Goal: Task Accomplishment & Management: Use online tool/utility

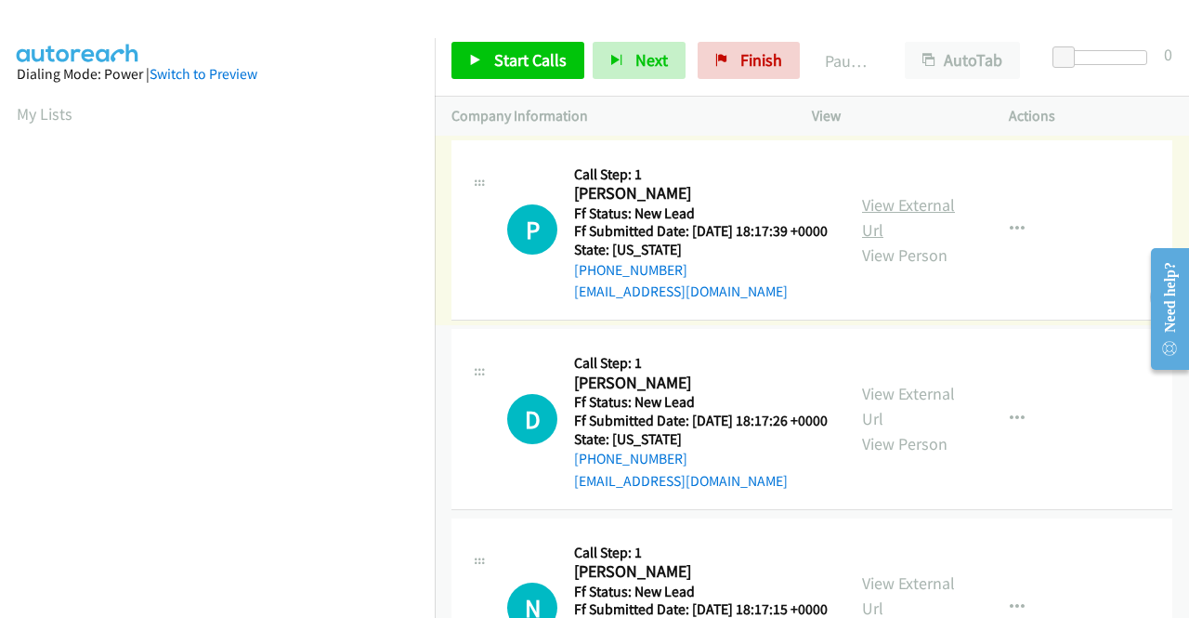
click at [901, 213] on link "View External Url" at bounding box center [908, 217] width 93 height 46
click at [904, 418] on link "View External Url" at bounding box center [908, 406] width 93 height 46
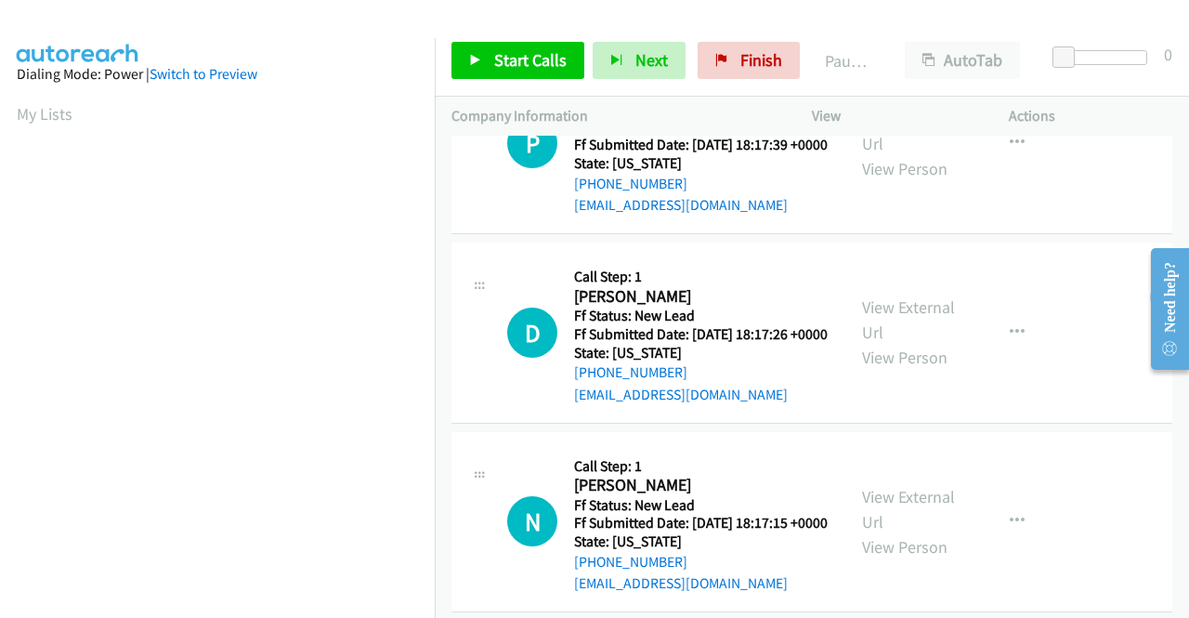
scroll to position [162, 0]
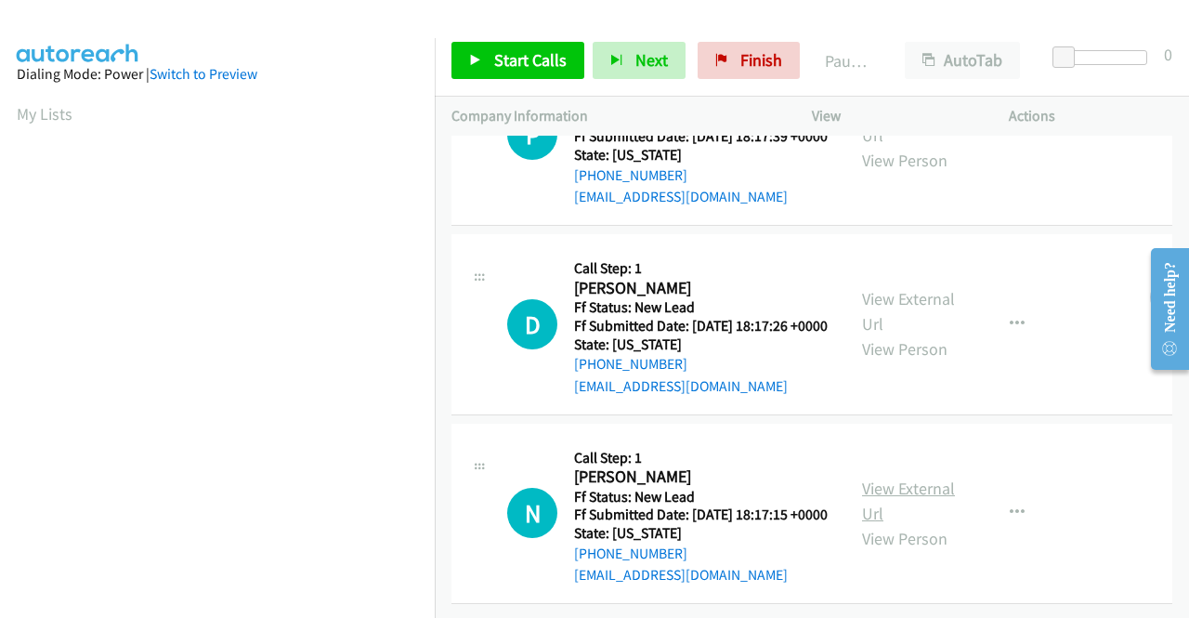
click at [914, 477] on link "View External Url" at bounding box center [908, 500] width 93 height 46
click at [520, 63] on span "Start Calls" at bounding box center [530, 59] width 72 height 21
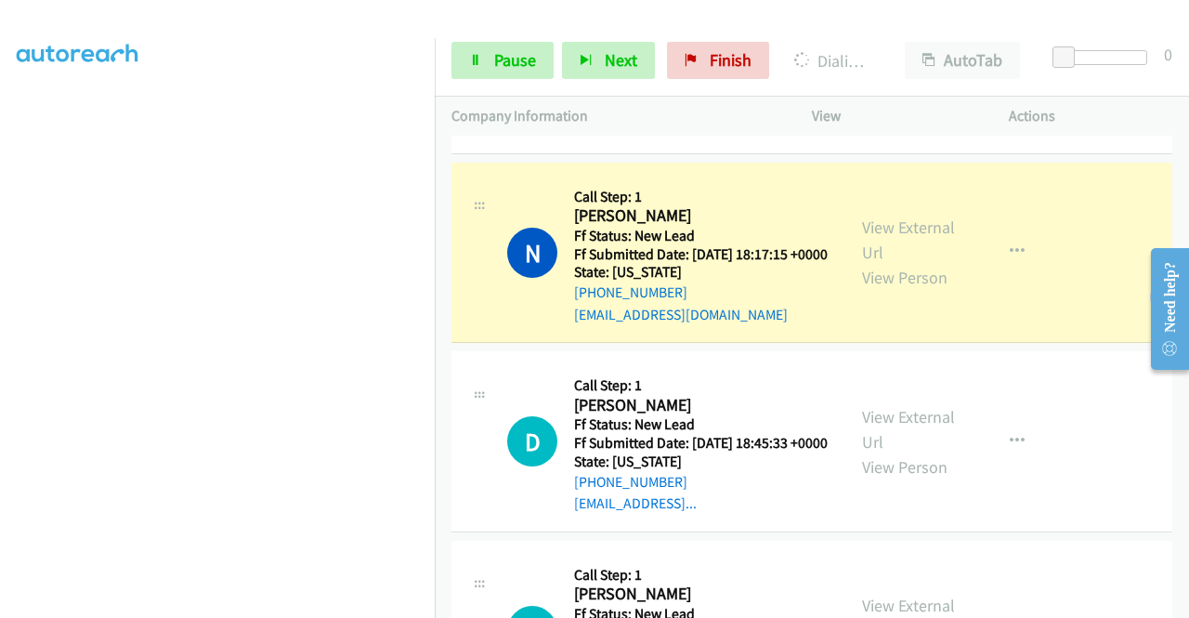
scroll to position [464, 0]
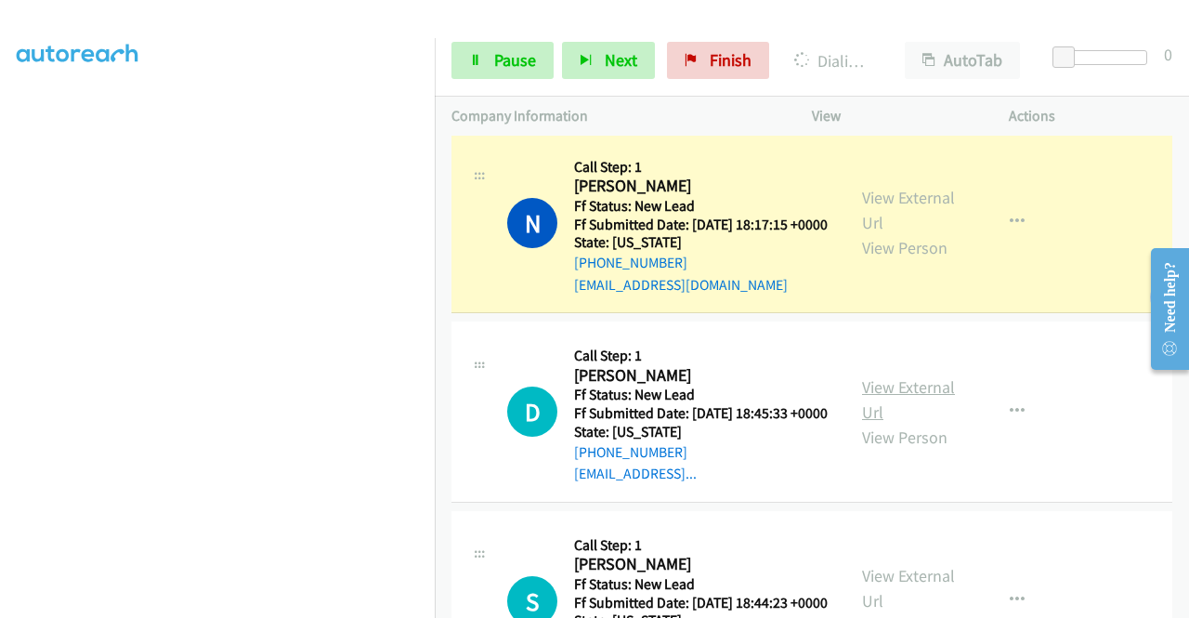
click at [888, 423] on link "View External Url" at bounding box center [908, 399] width 93 height 46
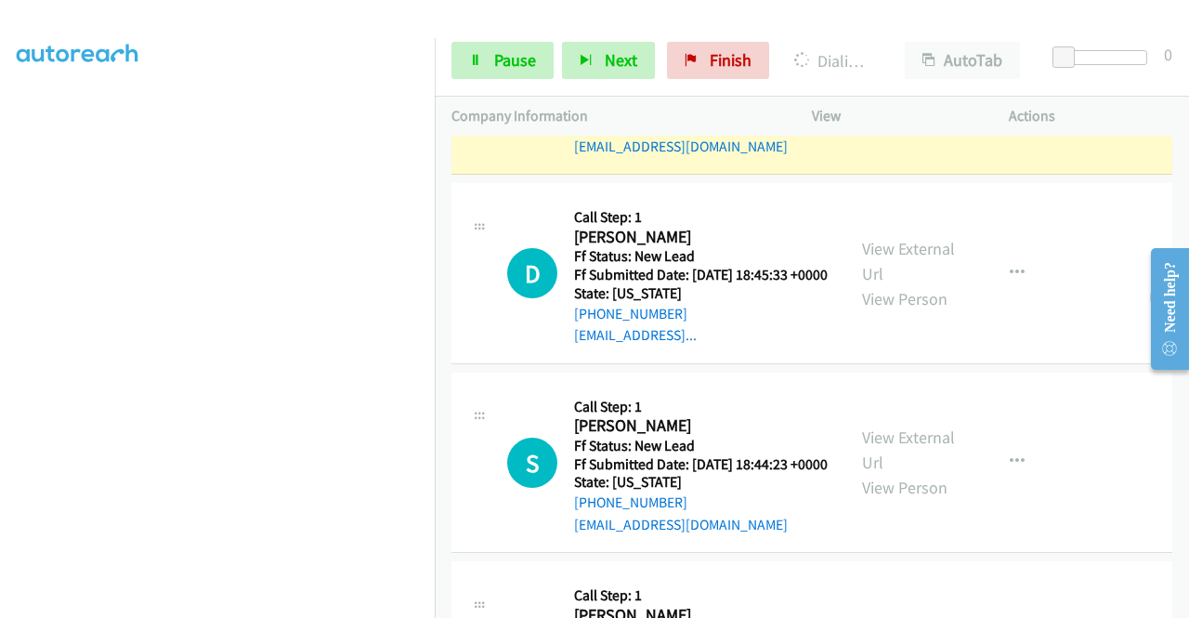
scroll to position [743, 0]
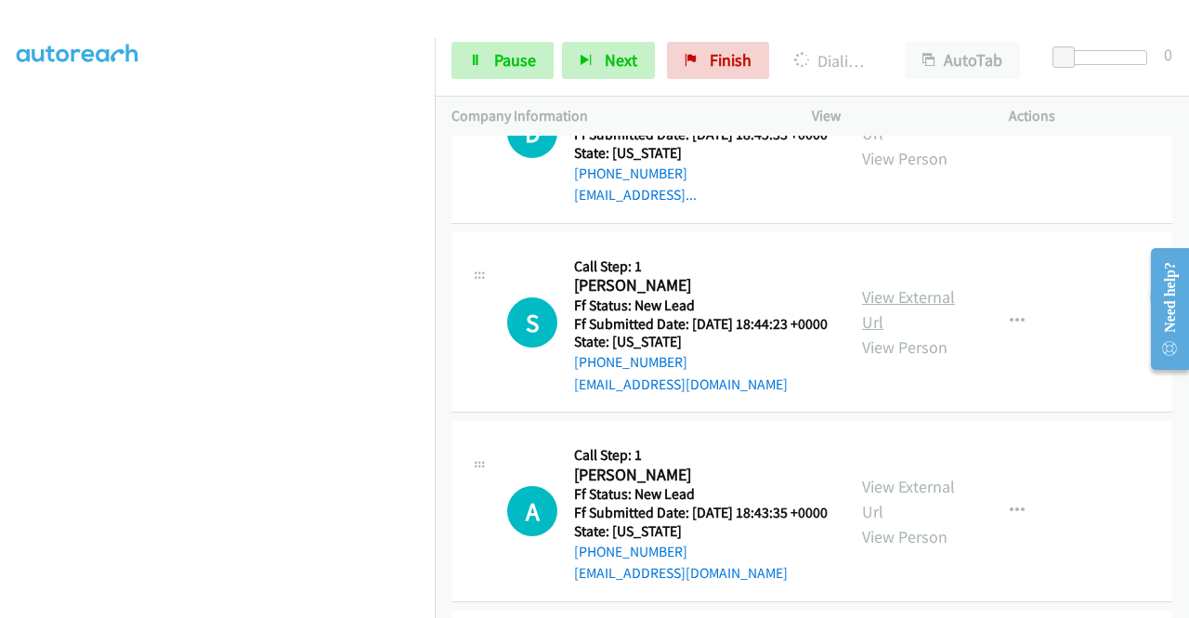
click at [890, 333] on link "View External Url" at bounding box center [908, 309] width 93 height 46
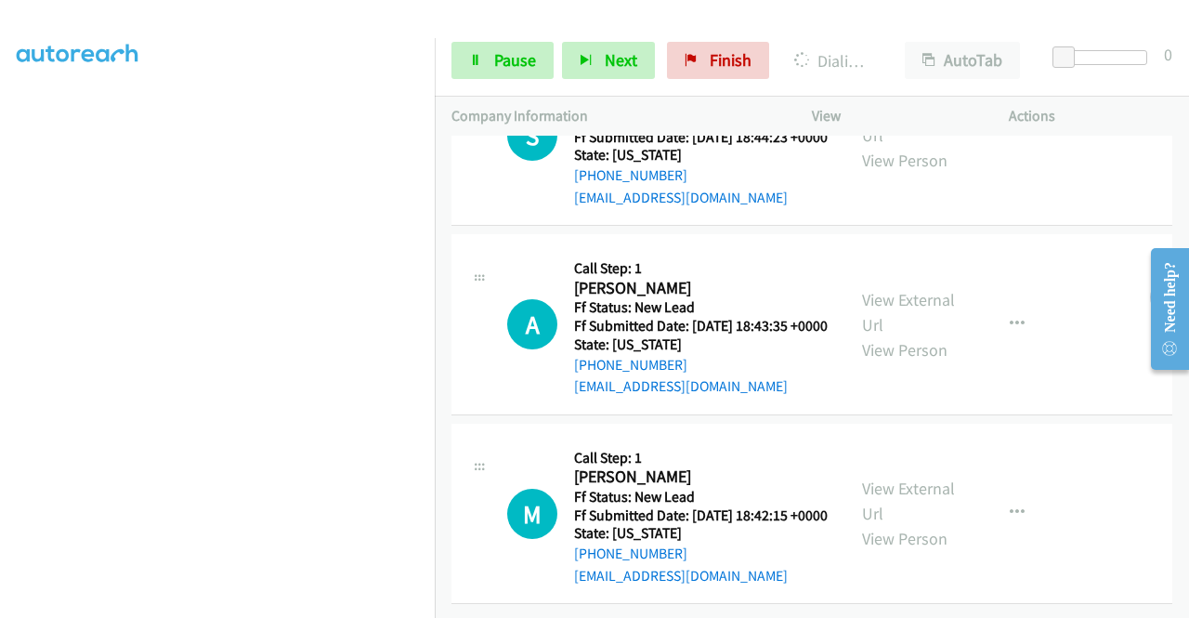
scroll to position [1022, 0]
click at [921, 307] on link "View External Url" at bounding box center [908, 312] width 93 height 46
click at [927, 477] on link "View External Url" at bounding box center [908, 500] width 93 height 46
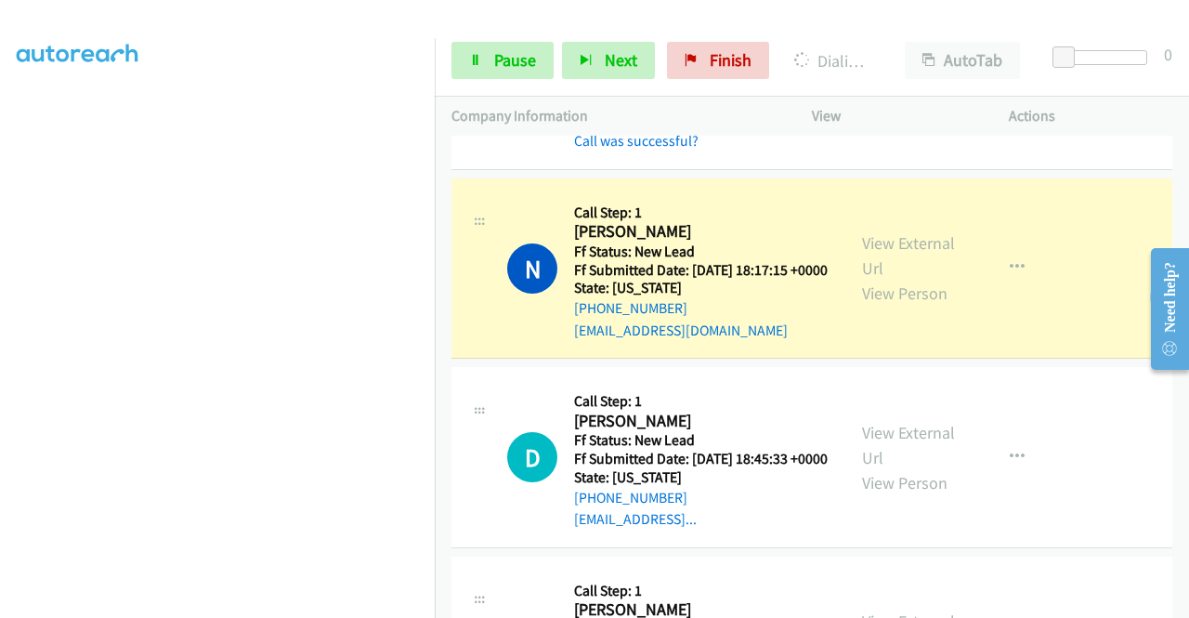
scroll to position [511, 0]
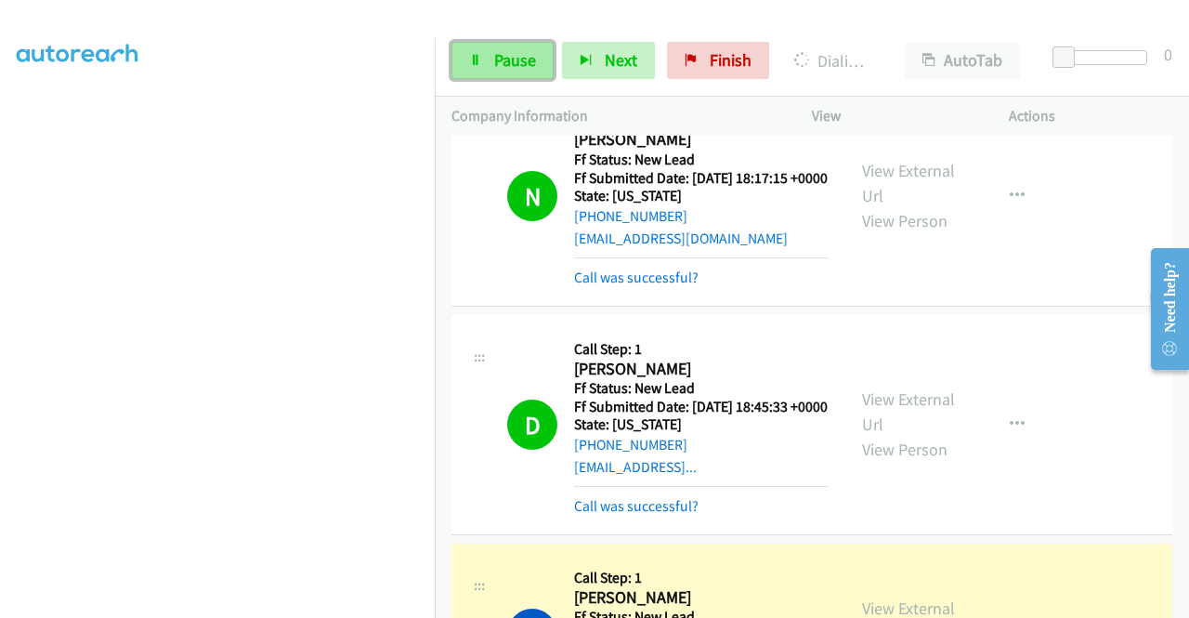
click at [479, 46] on link "Pause" at bounding box center [502, 60] width 102 height 37
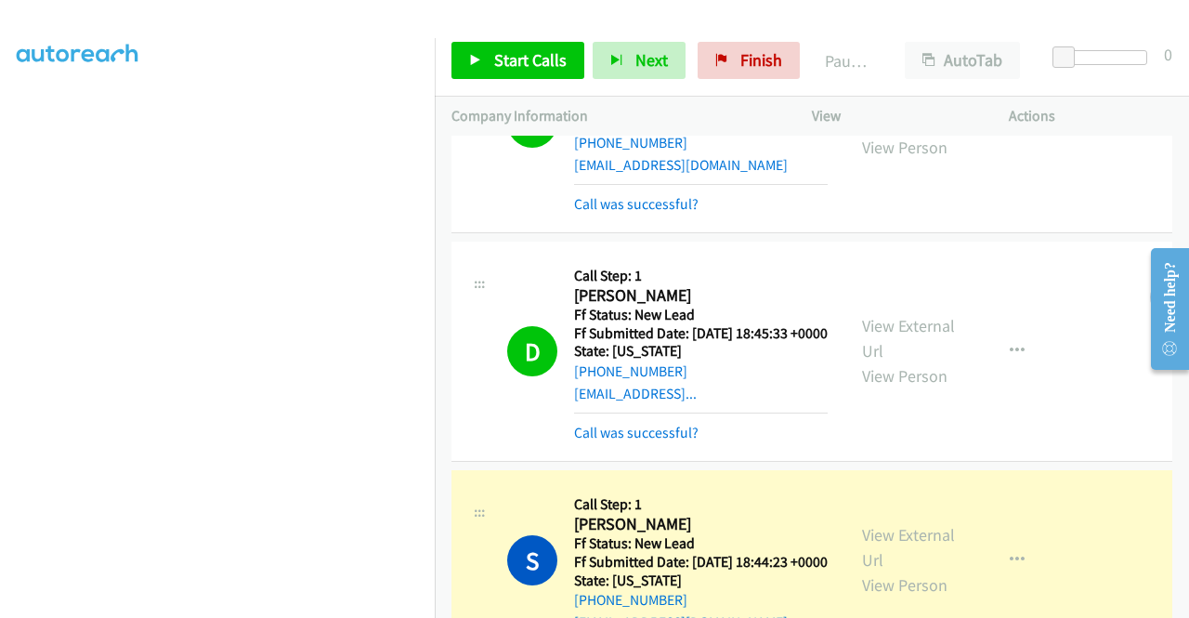
scroll to position [789, 0]
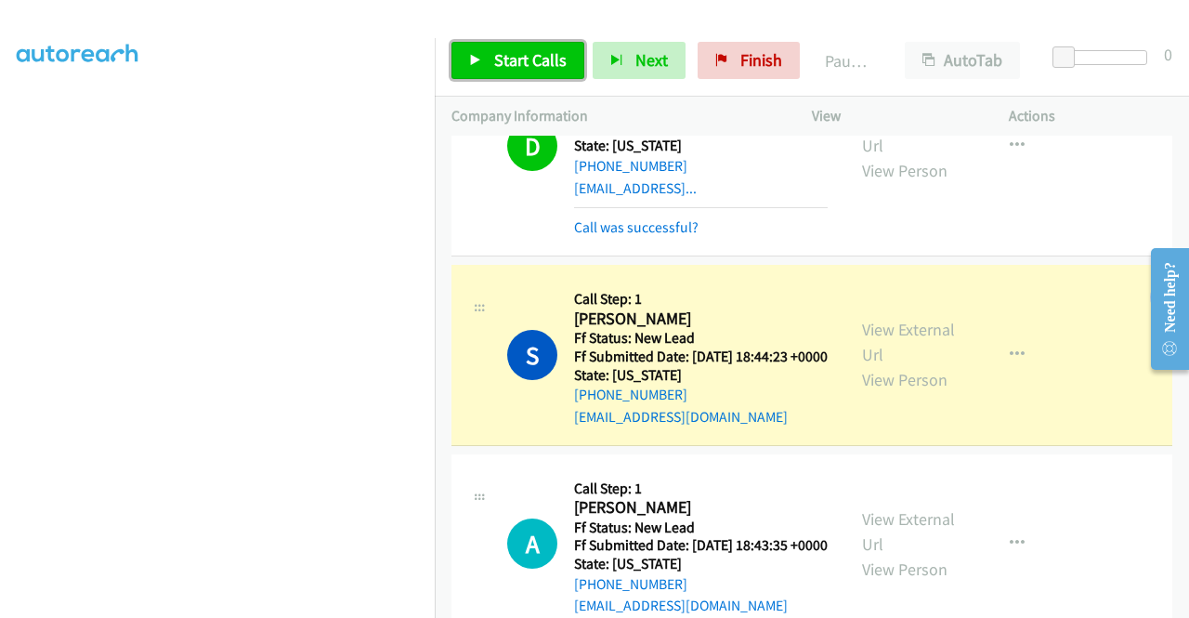
click at [472, 58] on icon at bounding box center [475, 61] width 13 height 13
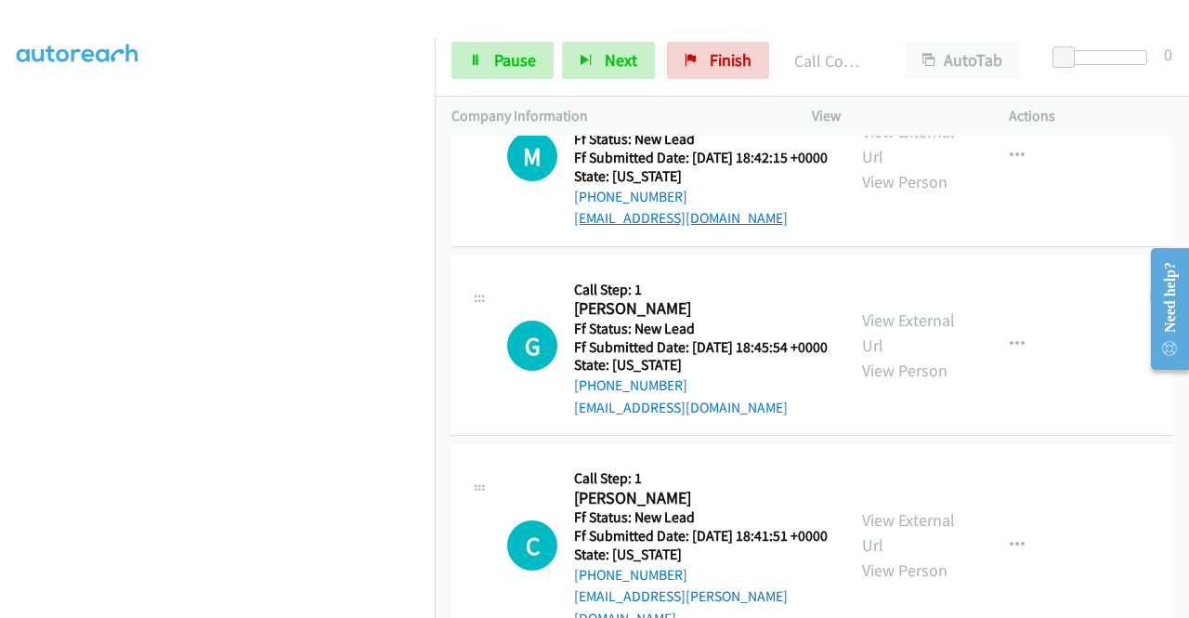
scroll to position [1475, 0]
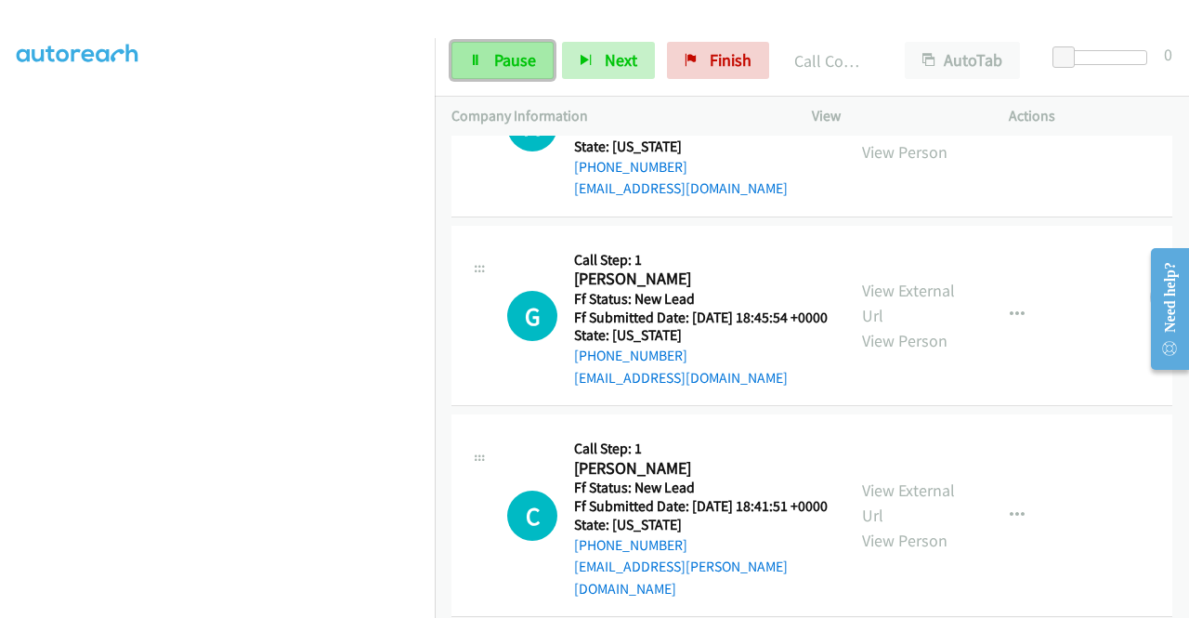
click at [484, 62] on link "Pause" at bounding box center [502, 60] width 102 height 37
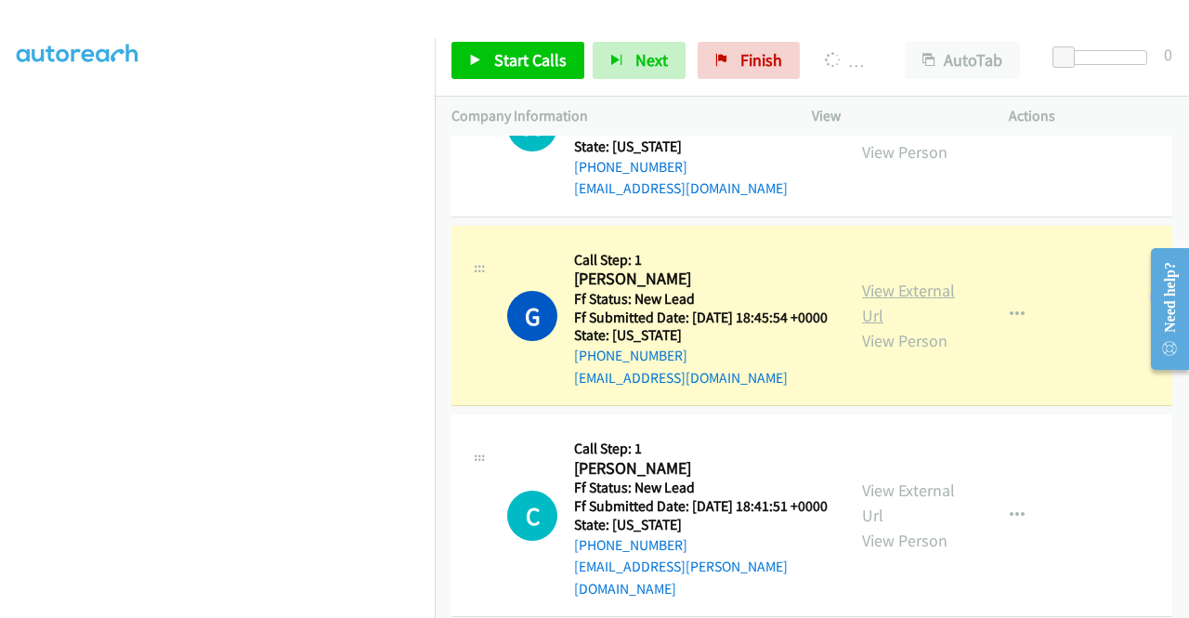
click at [887, 326] on link "View External Url" at bounding box center [908, 303] width 93 height 46
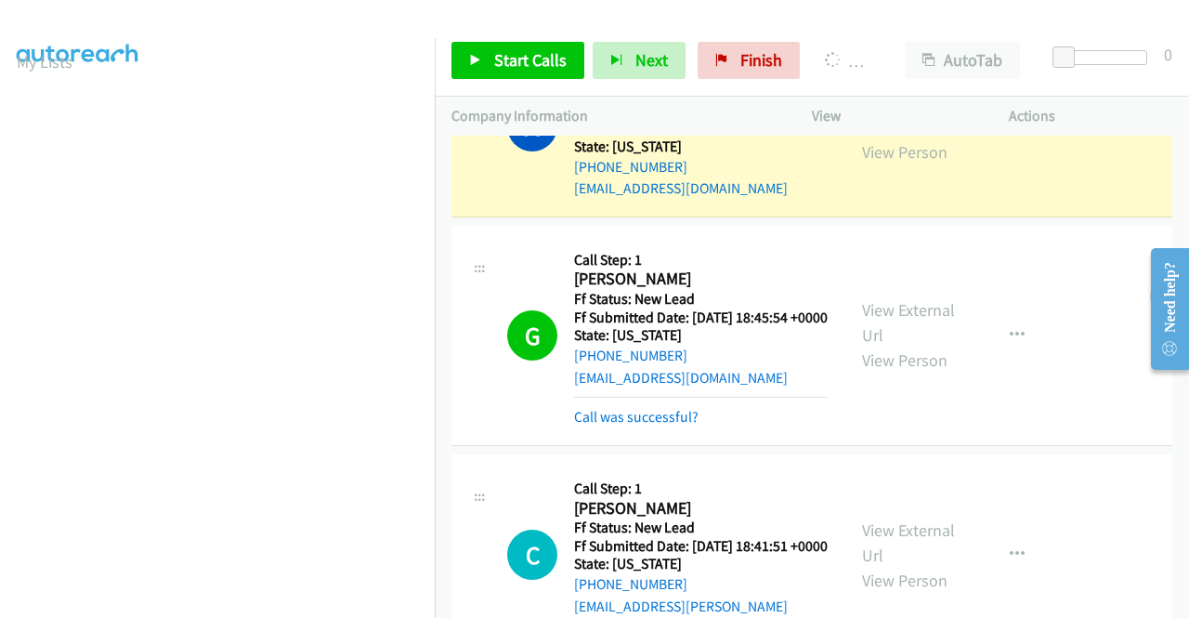
scroll to position [424, 0]
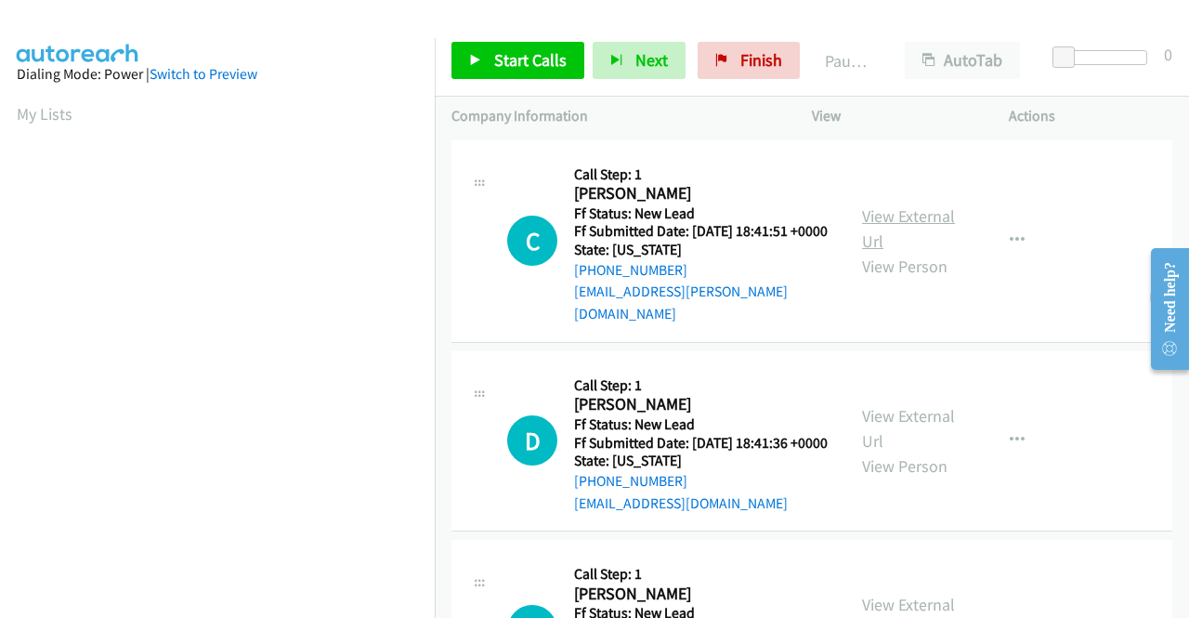
click at [896, 215] on link "View External Url" at bounding box center [908, 228] width 93 height 46
click at [925, 420] on link "View External Url" at bounding box center [908, 428] width 93 height 46
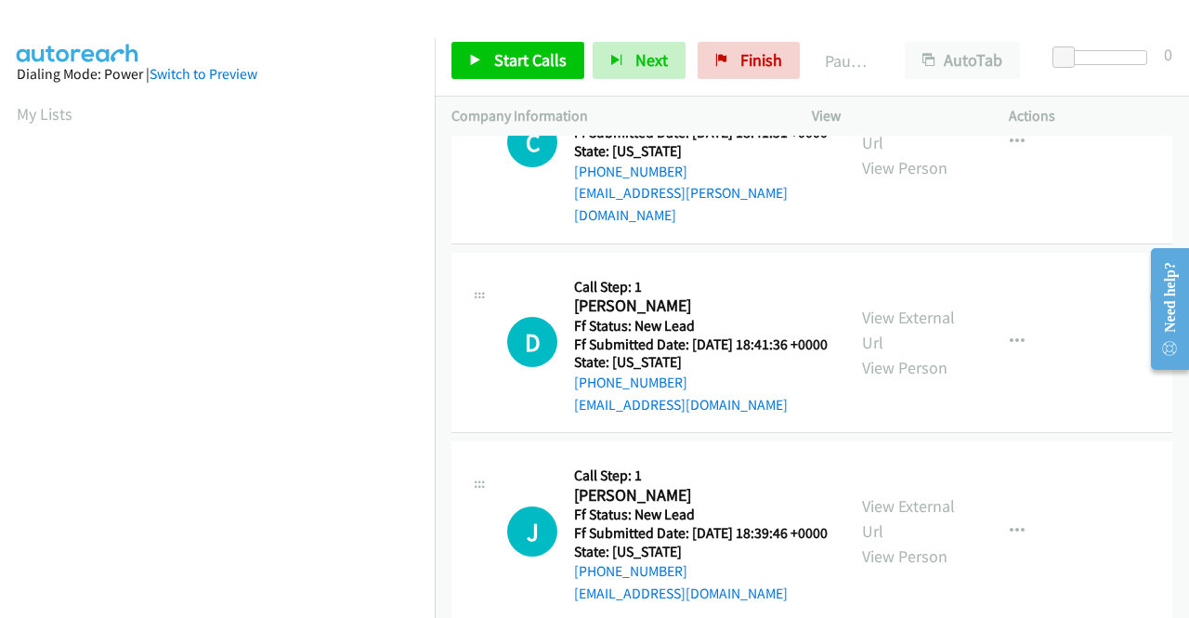
scroll to position [186, 0]
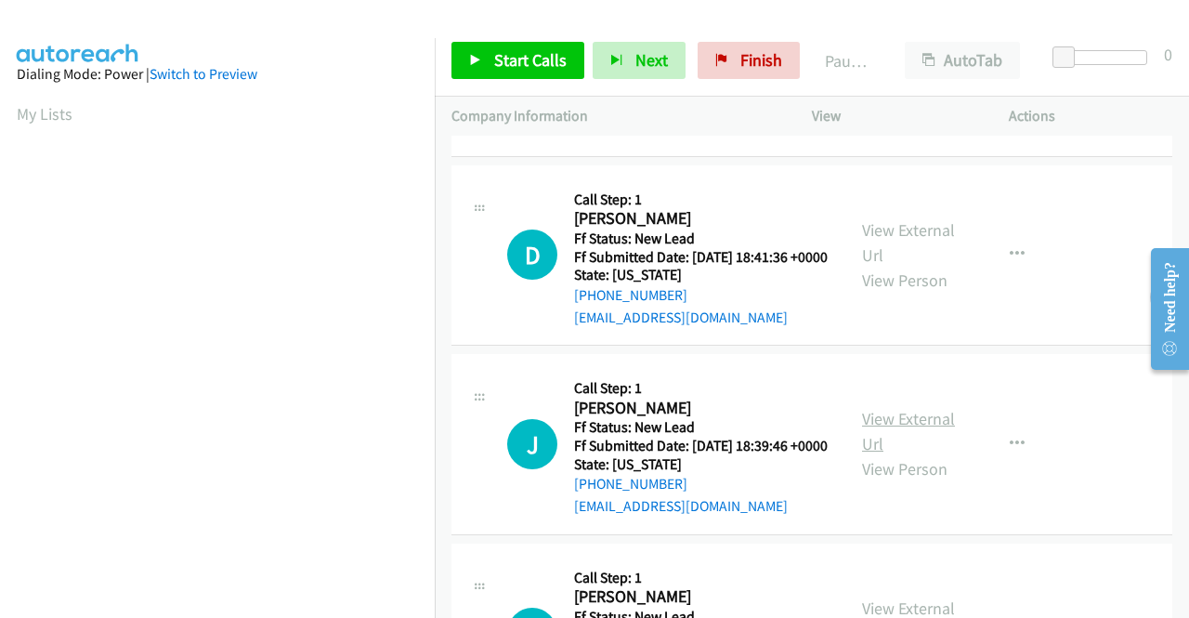
click at [892, 439] on link "View External Url" at bounding box center [908, 431] width 93 height 46
click at [514, 57] on span "Start Calls" at bounding box center [530, 59] width 72 height 21
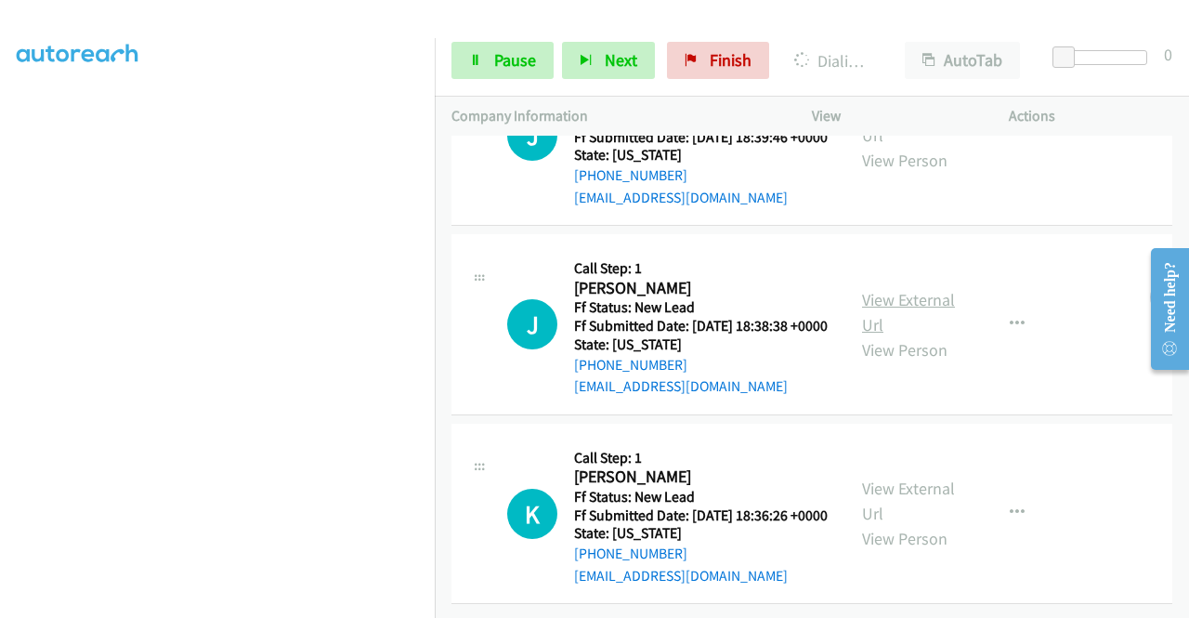
scroll to position [615, 0]
click at [915, 289] on link "View External Url" at bounding box center [908, 312] width 93 height 46
click at [899, 477] on link "View External Url" at bounding box center [908, 500] width 93 height 46
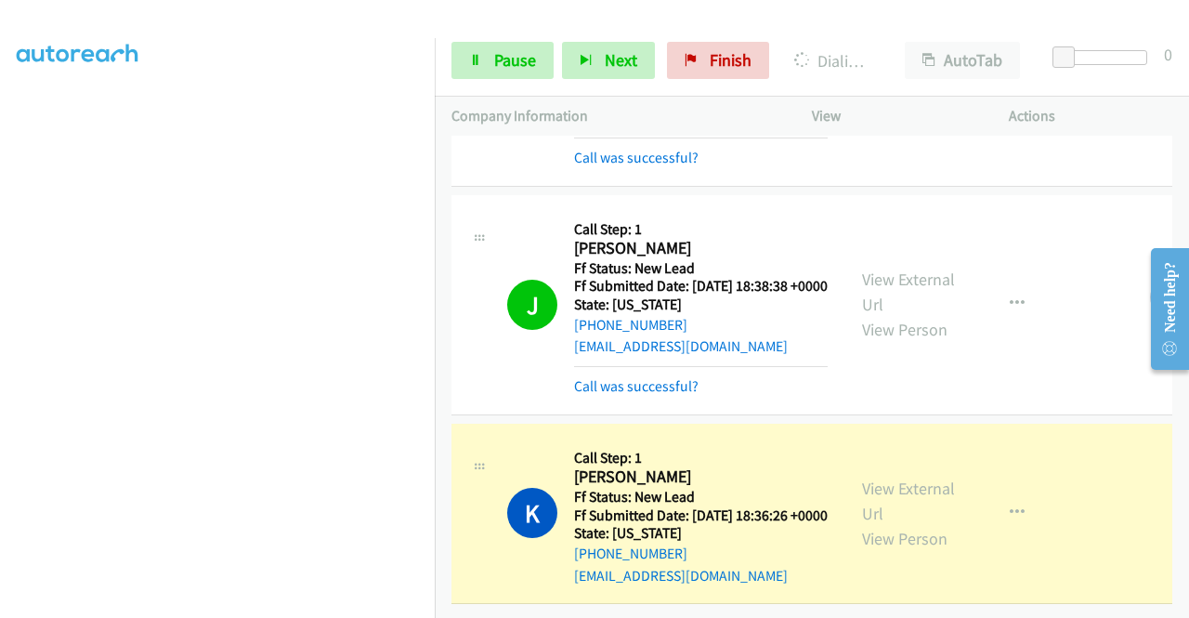
scroll to position [0, 0]
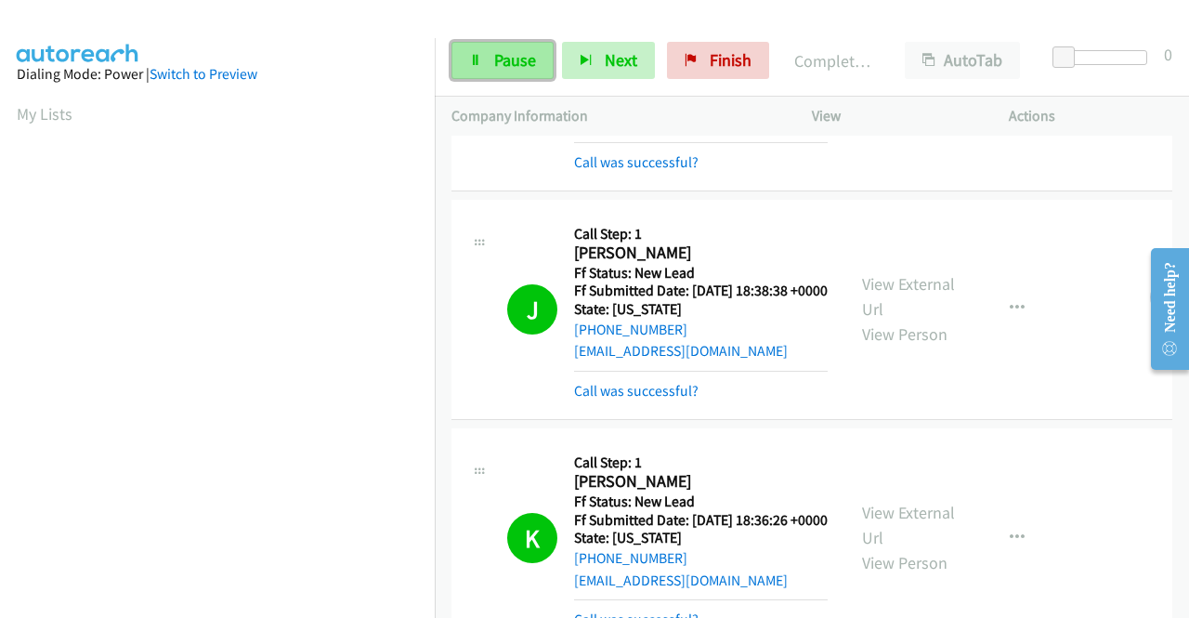
click at [491, 53] on link "Pause" at bounding box center [502, 60] width 102 height 37
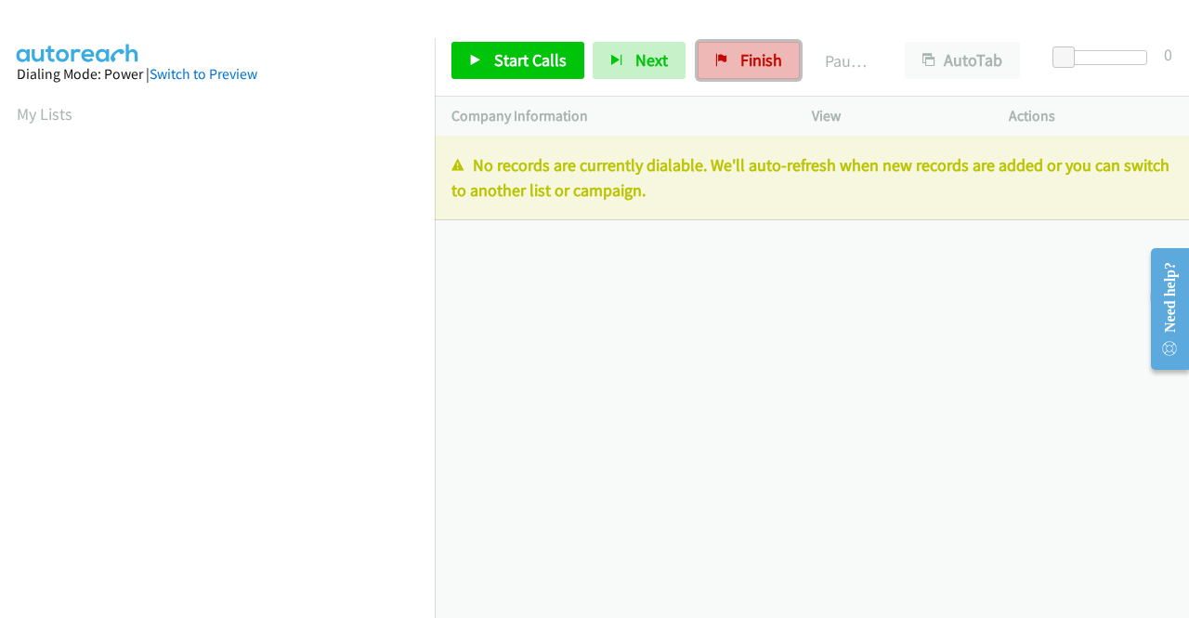
click at [752, 70] on span "Finish" at bounding box center [761, 59] width 42 height 21
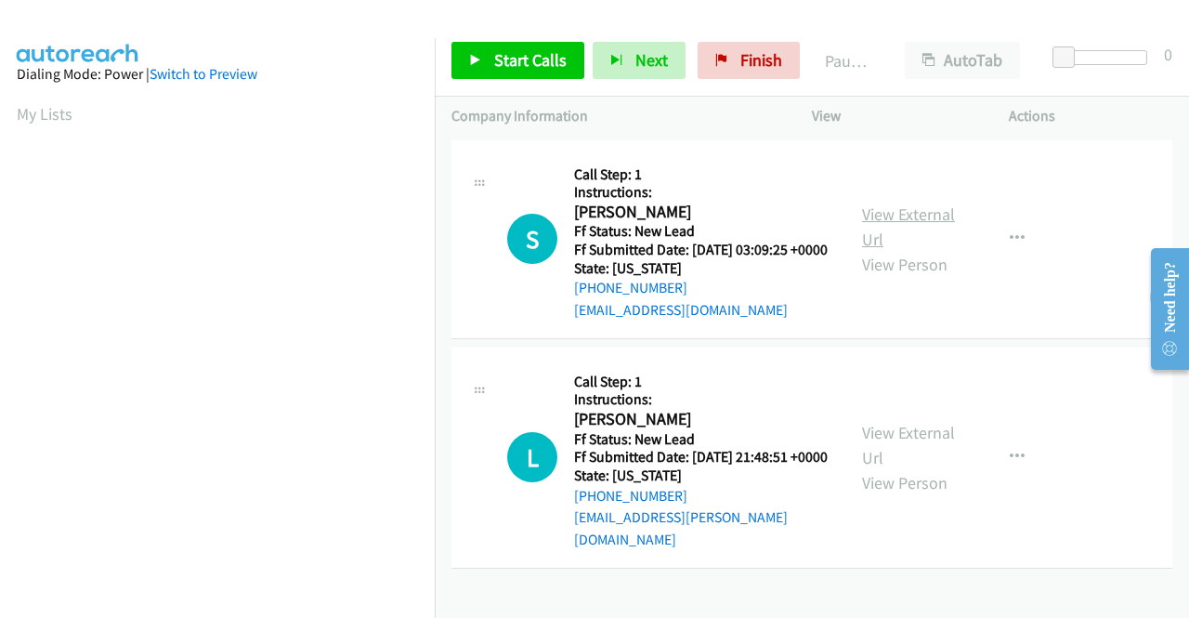
click at [927, 224] on link "View External Url" at bounding box center [908, 226] width 93 height 46
click at [881, 447] on link "View External Url" at bounding box center [908, 445] width 93 height 46
click at [515, 68] on span "Start Calls" at bounding box center [530, 59] width 72 height 21
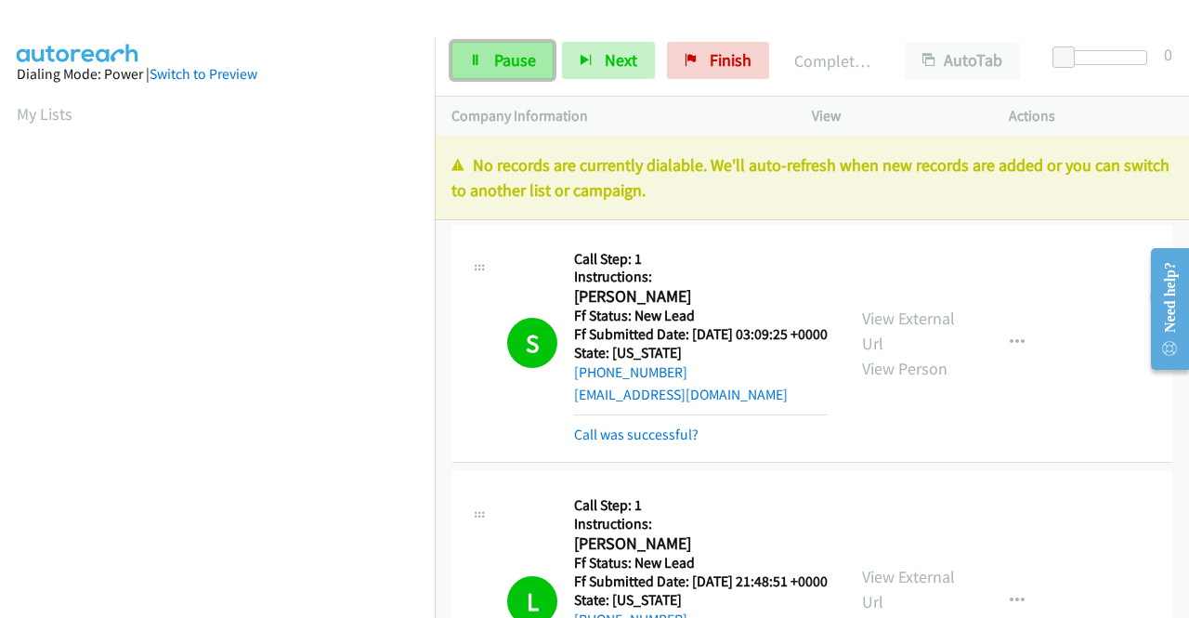
click at [502, 59] on span "Pause" at bounding box center [515, 59] width 42 height 21
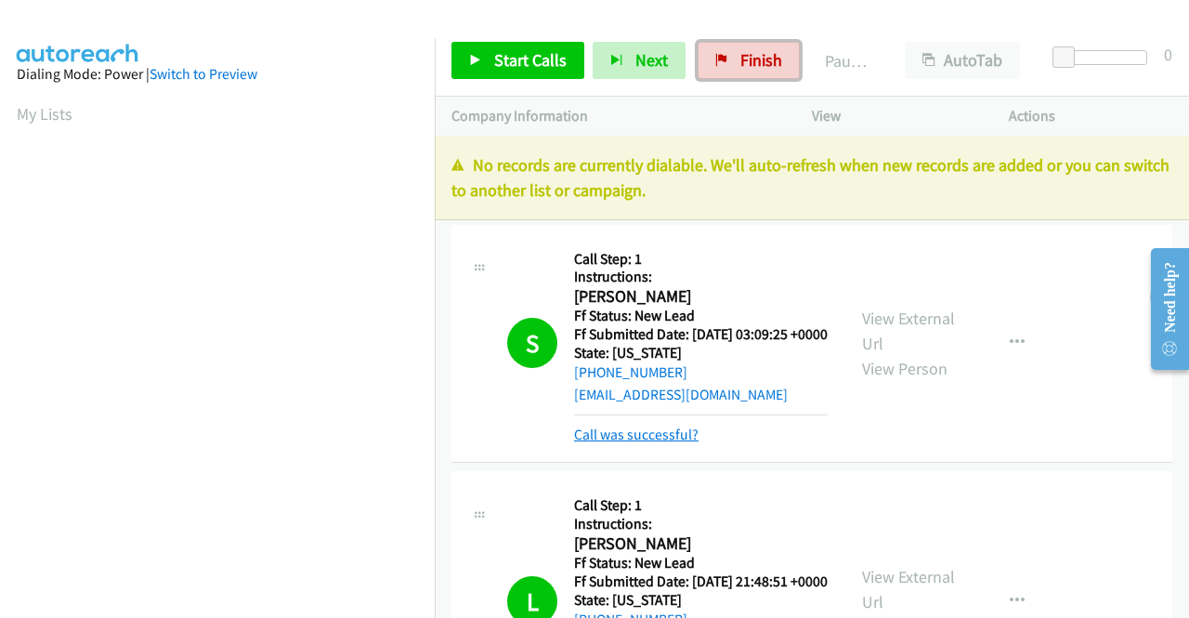
click at [751, 51] on span "Finish" at bounding box center [761, 59] width 42 height 21
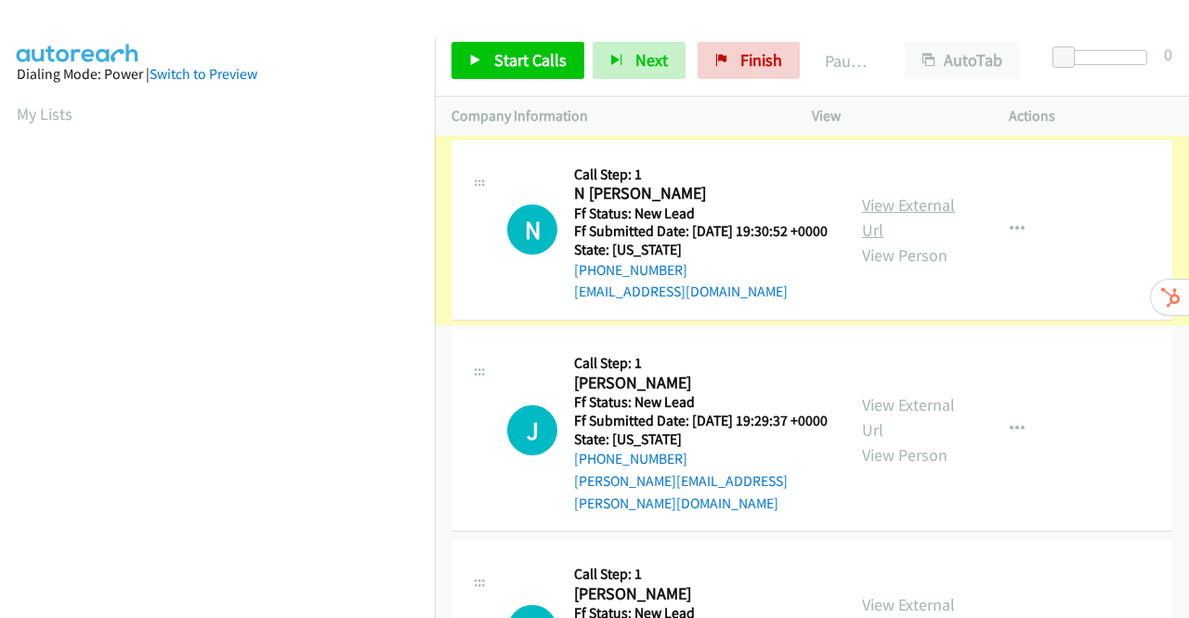
click at [926, 216] on link "View External Url" at bounding box center [908, 217] width 93 height 46
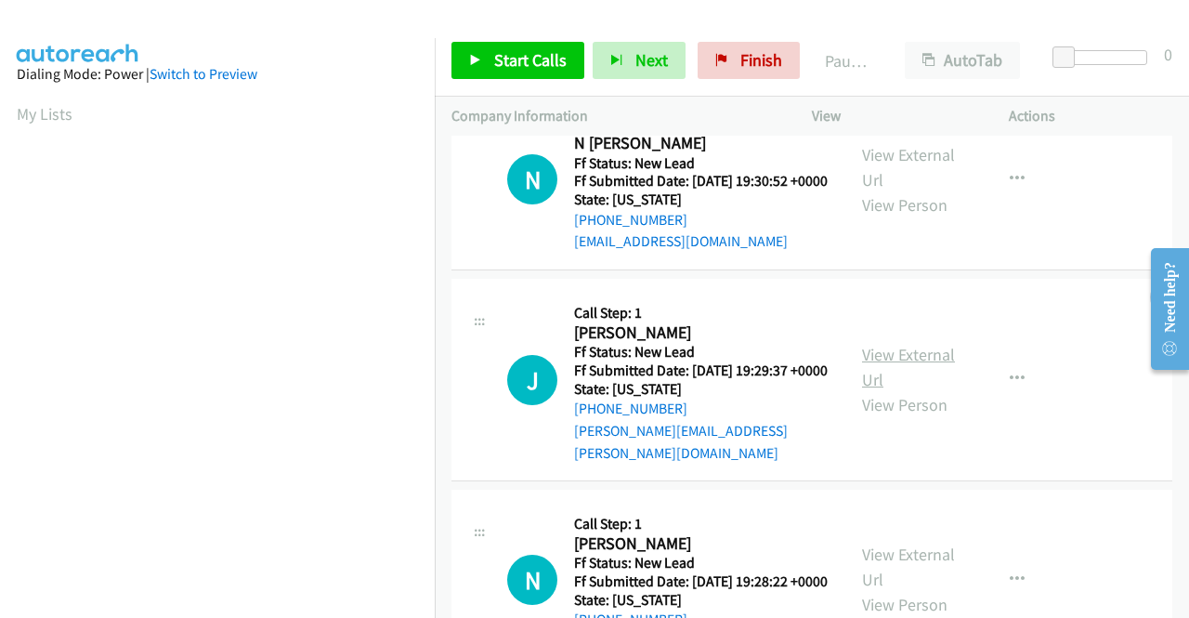
scroll to position [93, 0]
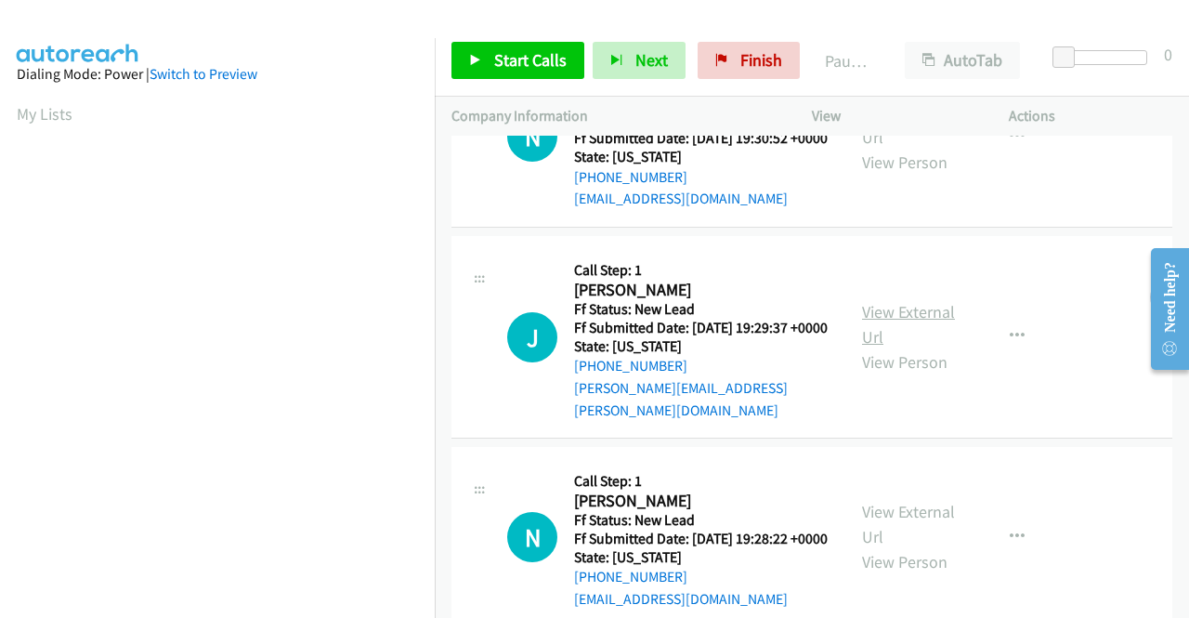
click at [917, 322] on link "View External Url" at bounding box center [908, 324] width 93 height 46
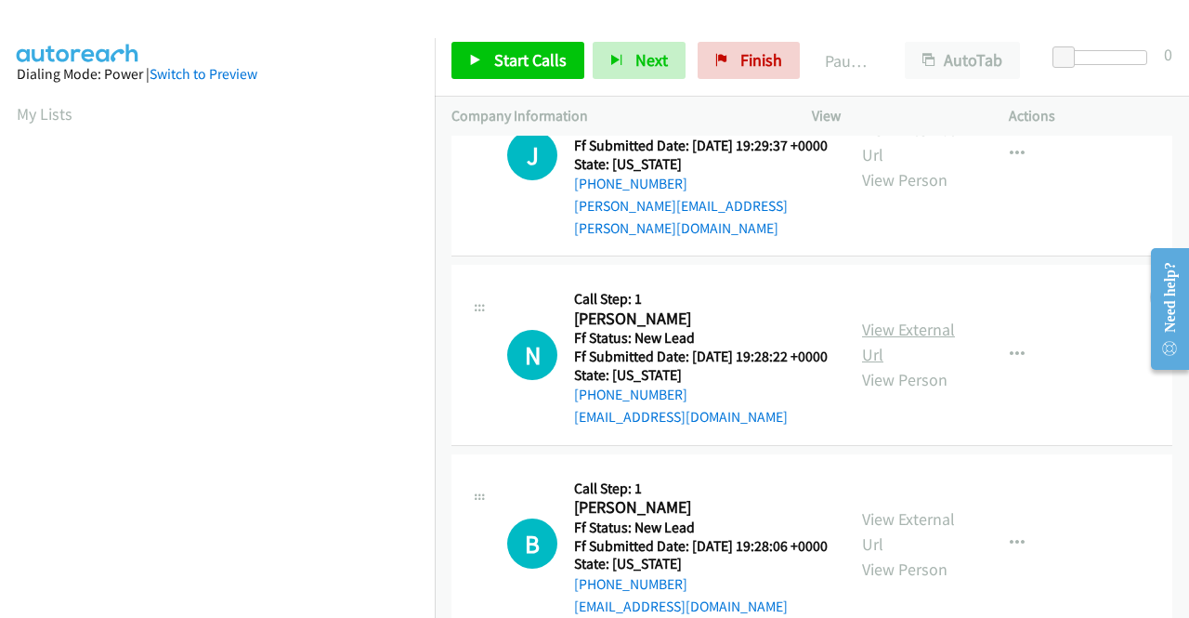
scroll to position [279, 0]
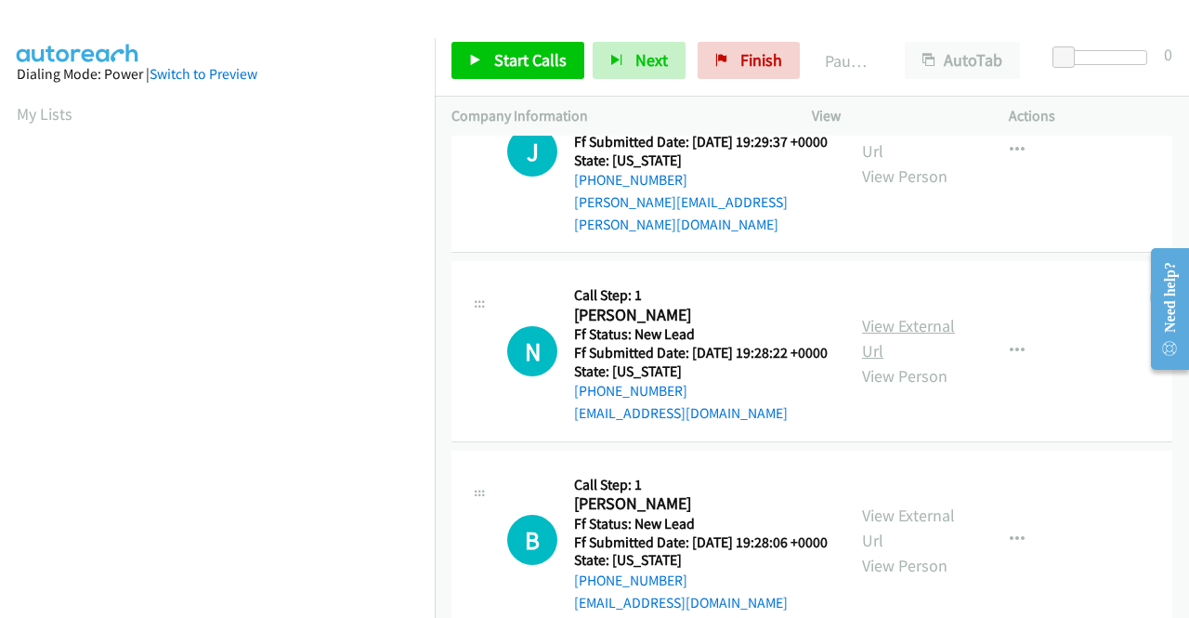
click at [880, 355] on link "View External Url" at bounding box center [908, 338] width 93 height 46
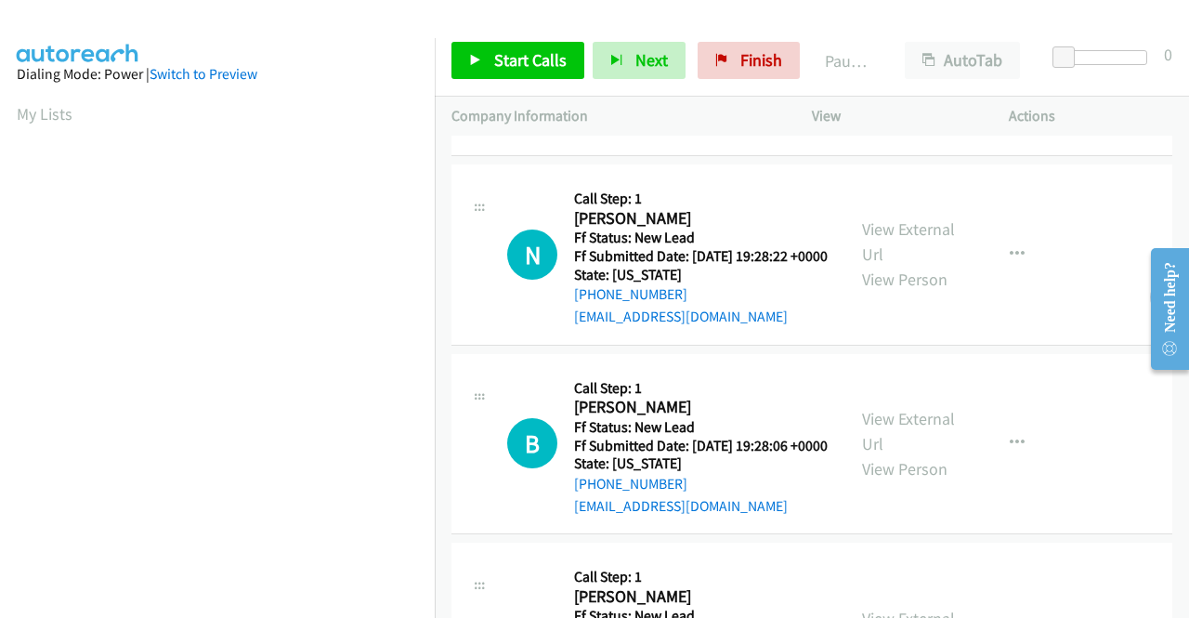
scroll to position [464, 0]
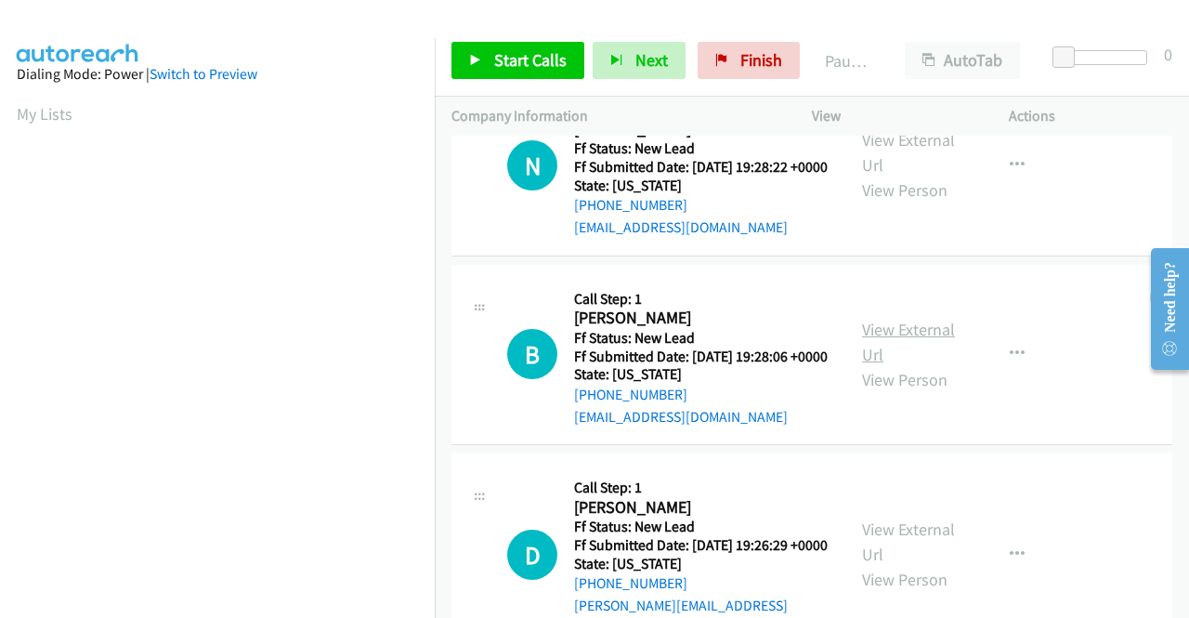
click at [876, 365] on link "View External Url" at bounding box center [908, 342] width 93 height 46
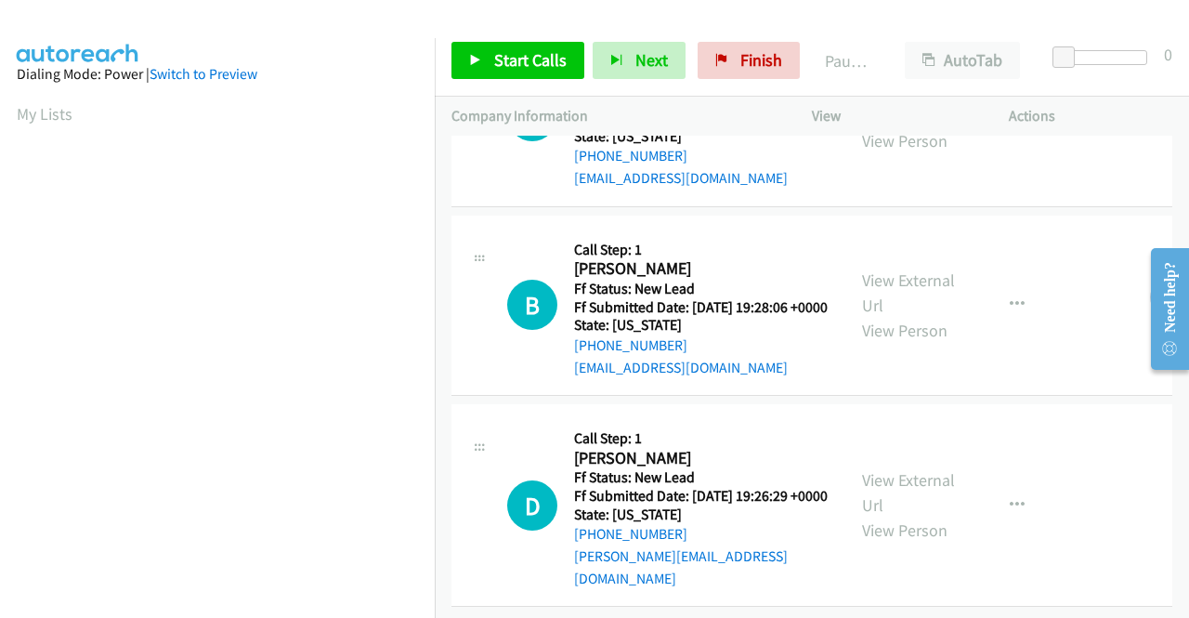
scroll to position [576, 0]
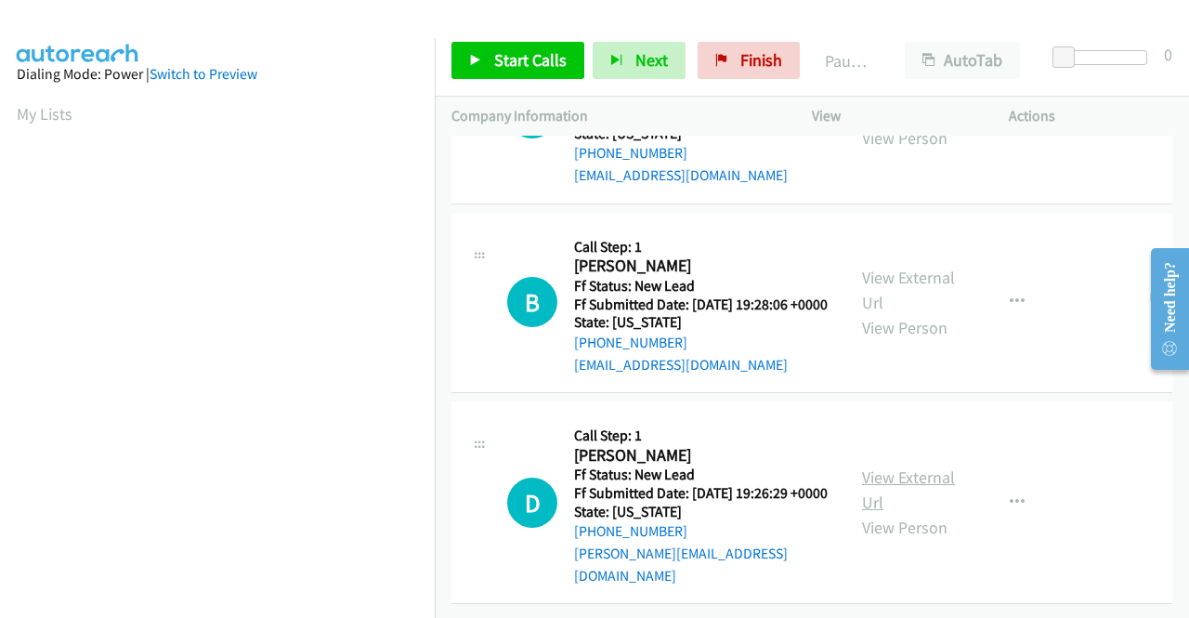
click at [913, 471] on link "View External Url" at bounding box center [908, 489] width 93 height 46
click at [525, 49] on span "Start Calls" at bounding box center [530, 59] width 72 height 21
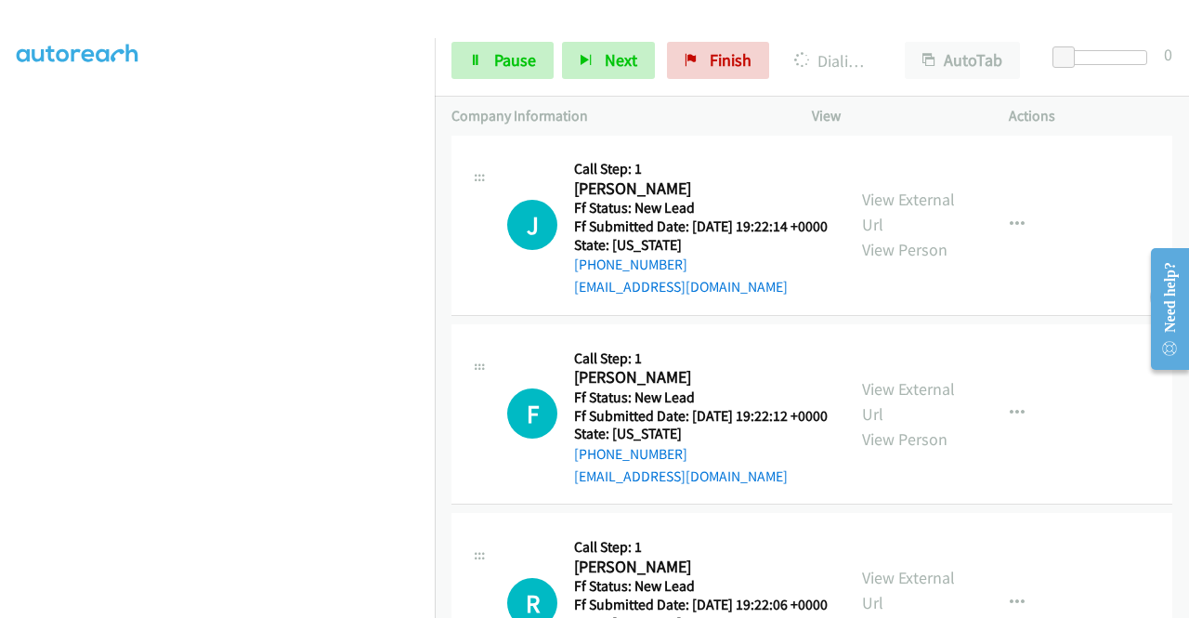
scroll to position [1115, 0]
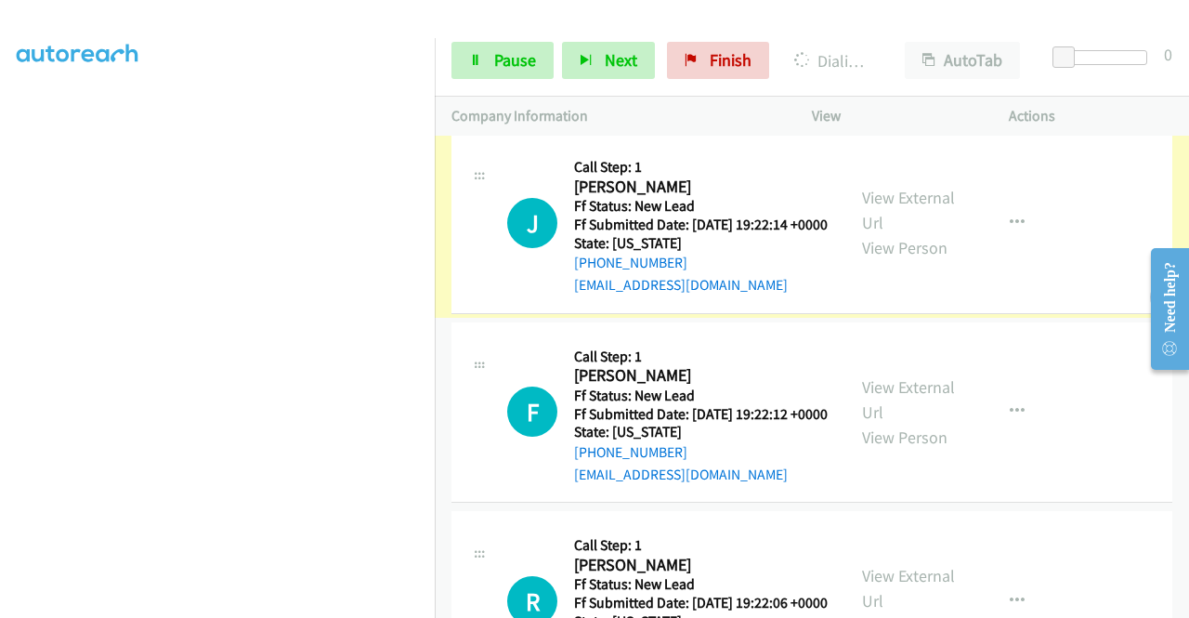
click at [921, 233] on link "View External Url" at bounding box center [908, 210] width 93 height 46
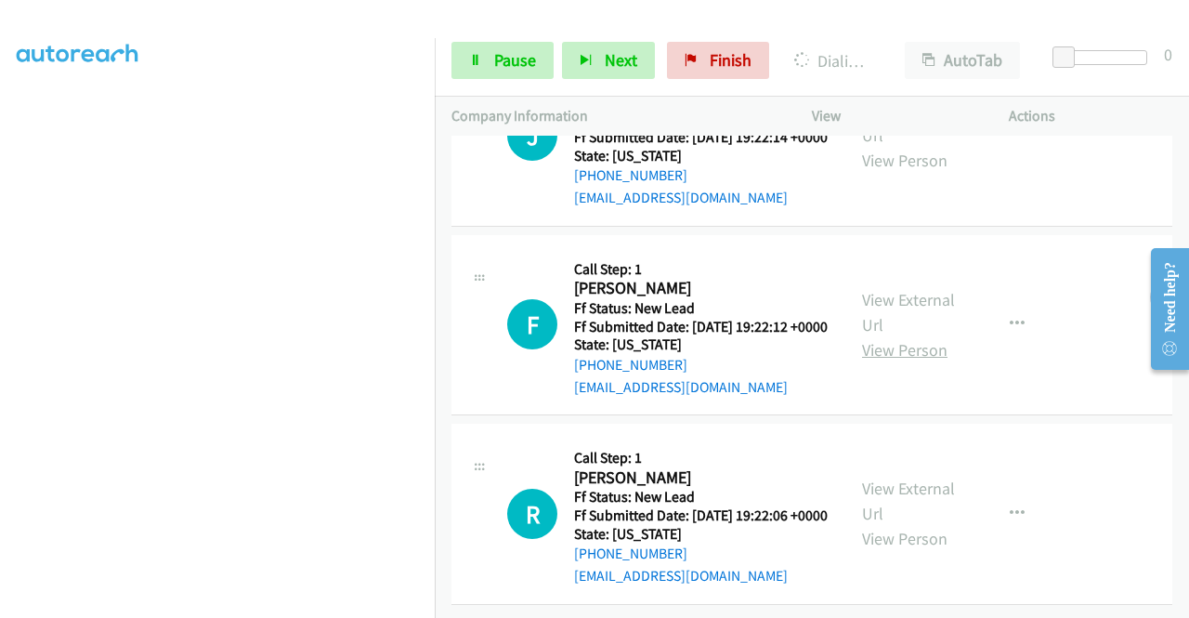
scroll to position [1315, 0]
click at [905, 289] on link "View External Url" at bounding box center [908, 312] width 93 height 46
click at [918, 477] on link "View External Url" at bounding box center [908, 500] width 93 height 46
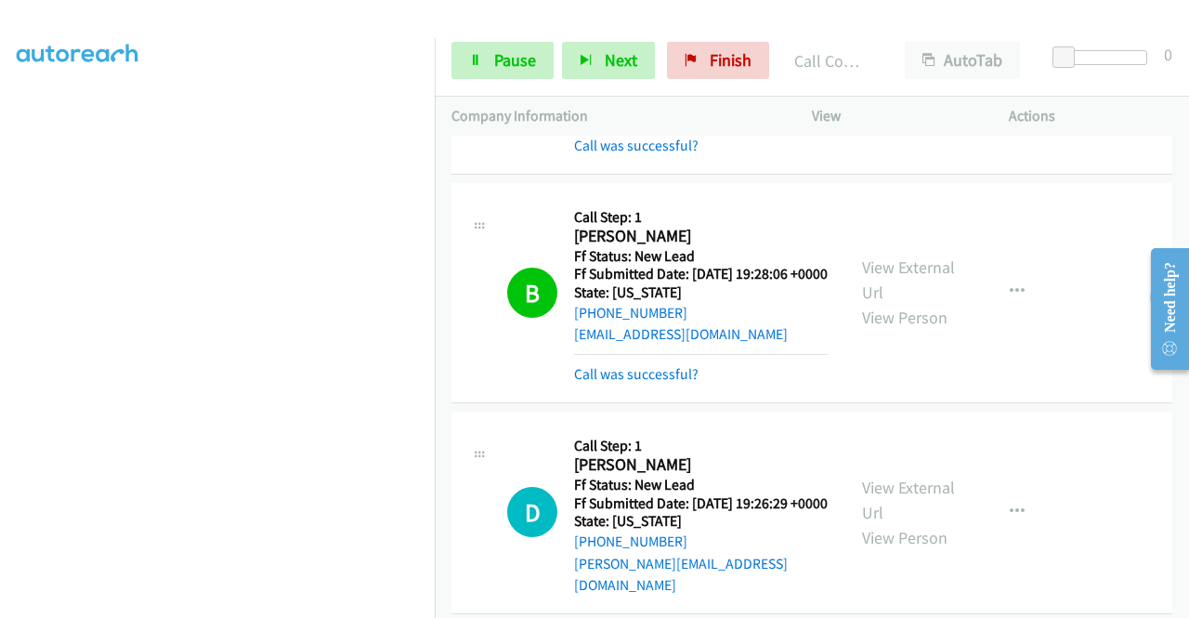
scroll to position [1037, 0]
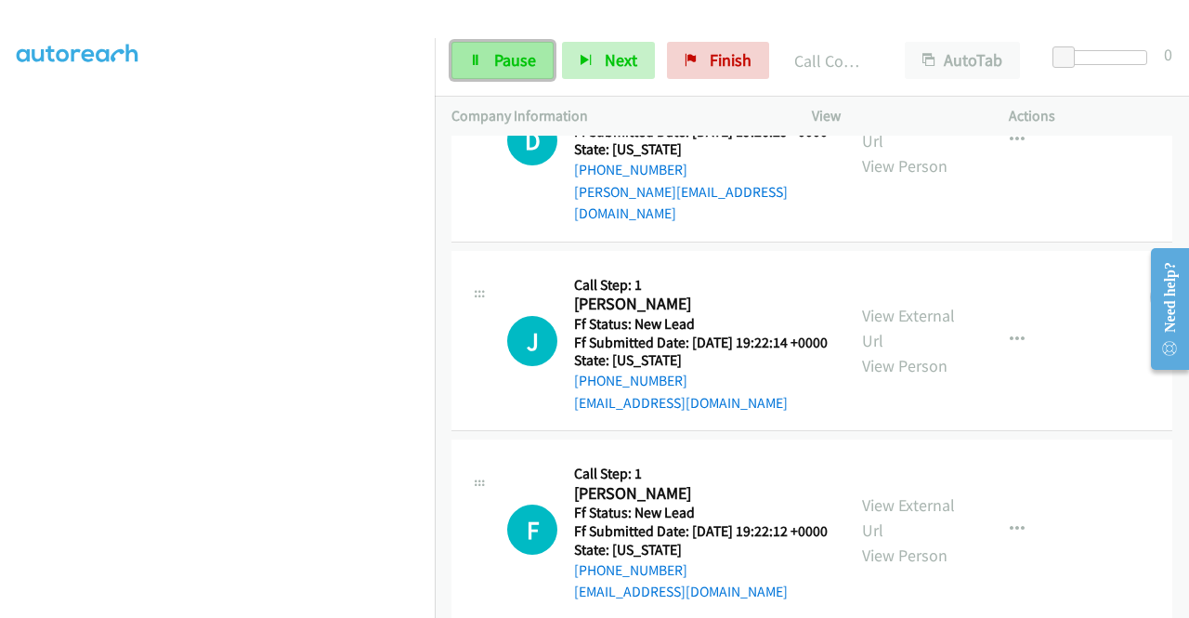
click at [482, 70] on link "Pause" at bounding box center [502, 60] width 102 height 37
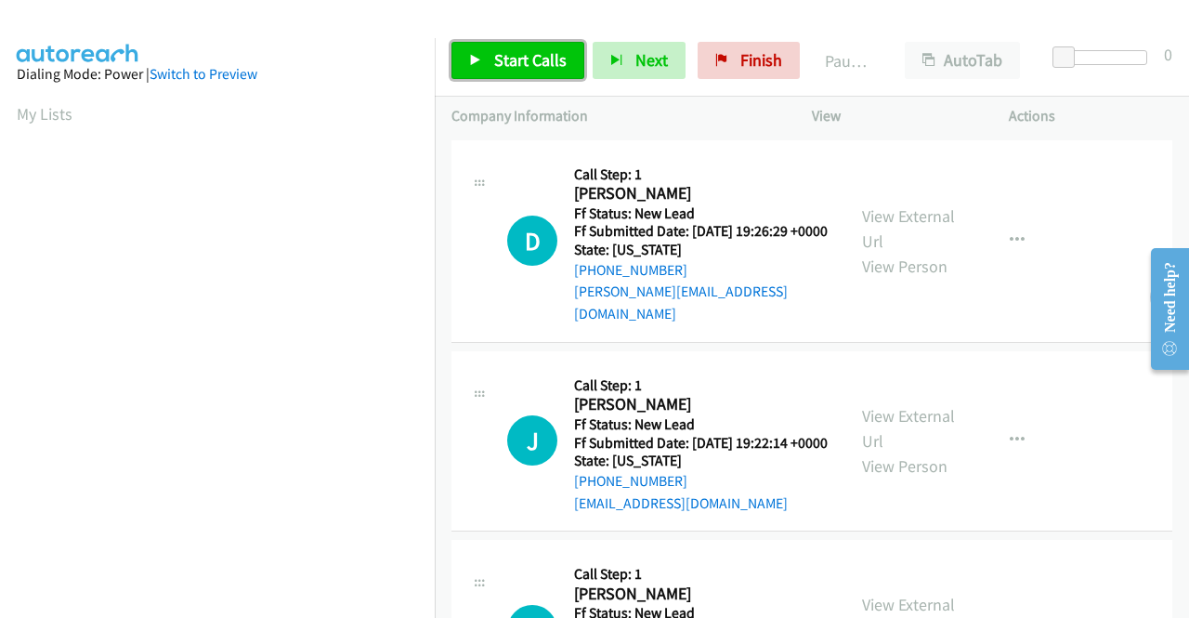
click at [502, 60] on span "Start Calls" at bounding box center [530, 59] width 72 height 21
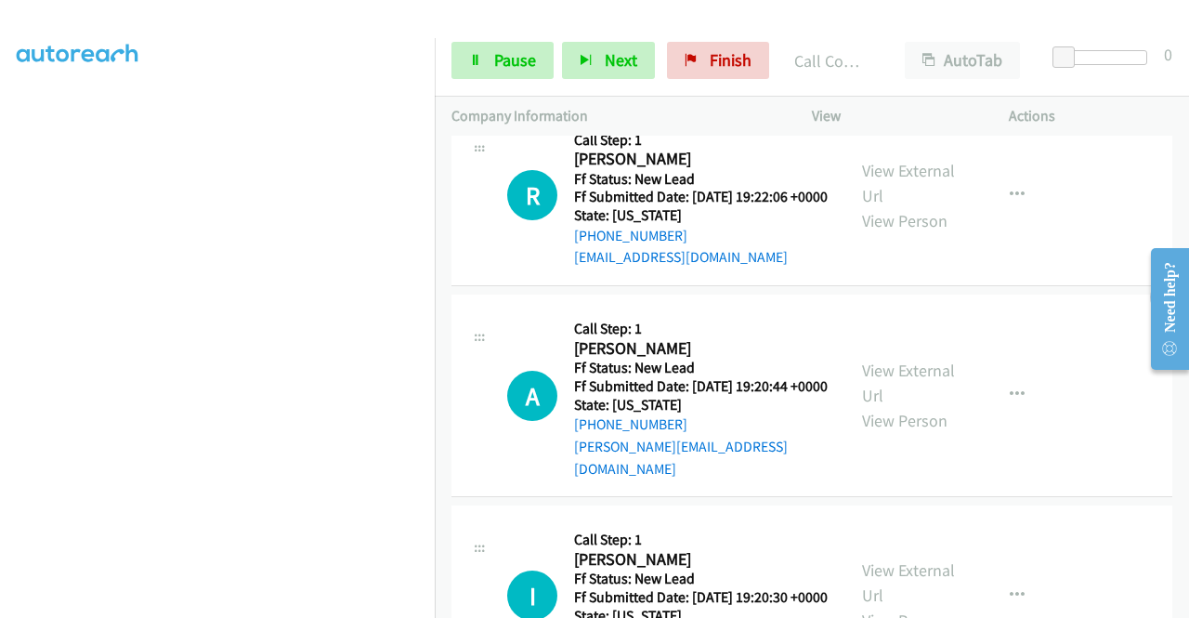
scroll to position [743, 0]
click at [871, 405] on link "View External Url" at bounding box center [908, 382] width 93 height 46
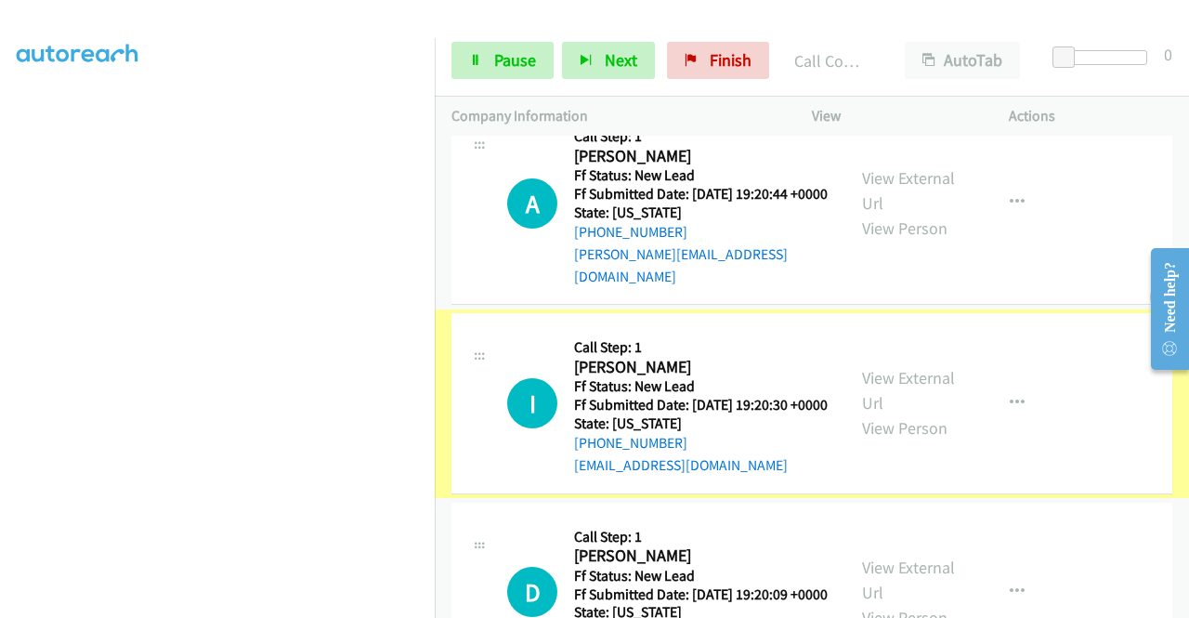
scroll to position [1107, 0]
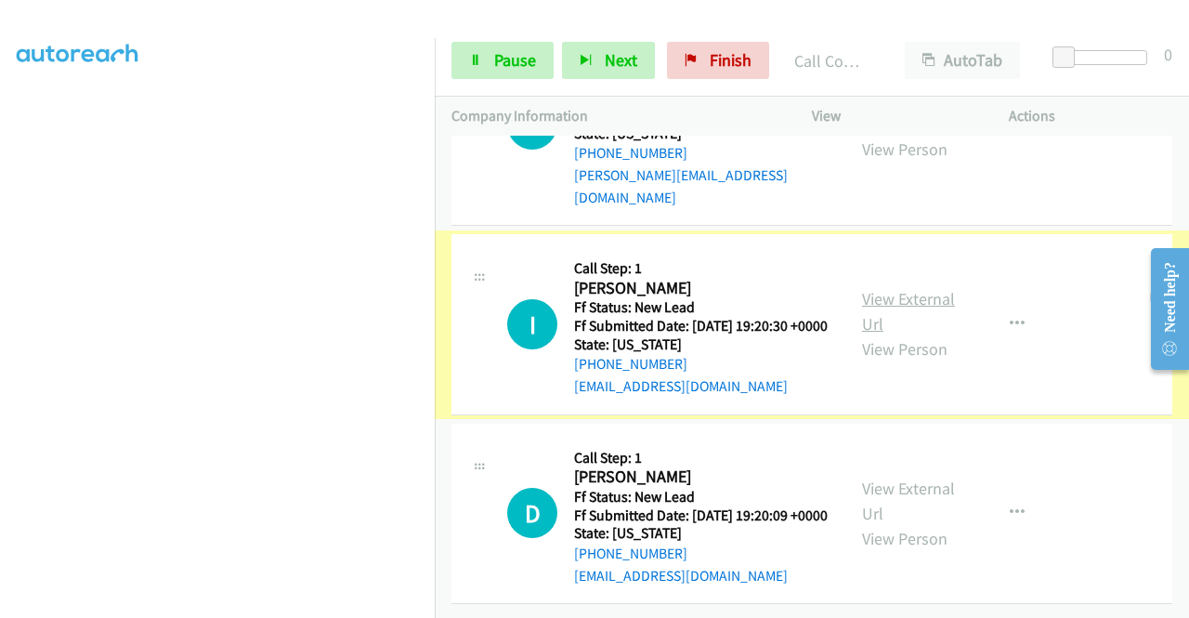
click at [894, 288] on link "View External Url" at bounding box center [908, 311] width 93 height 46
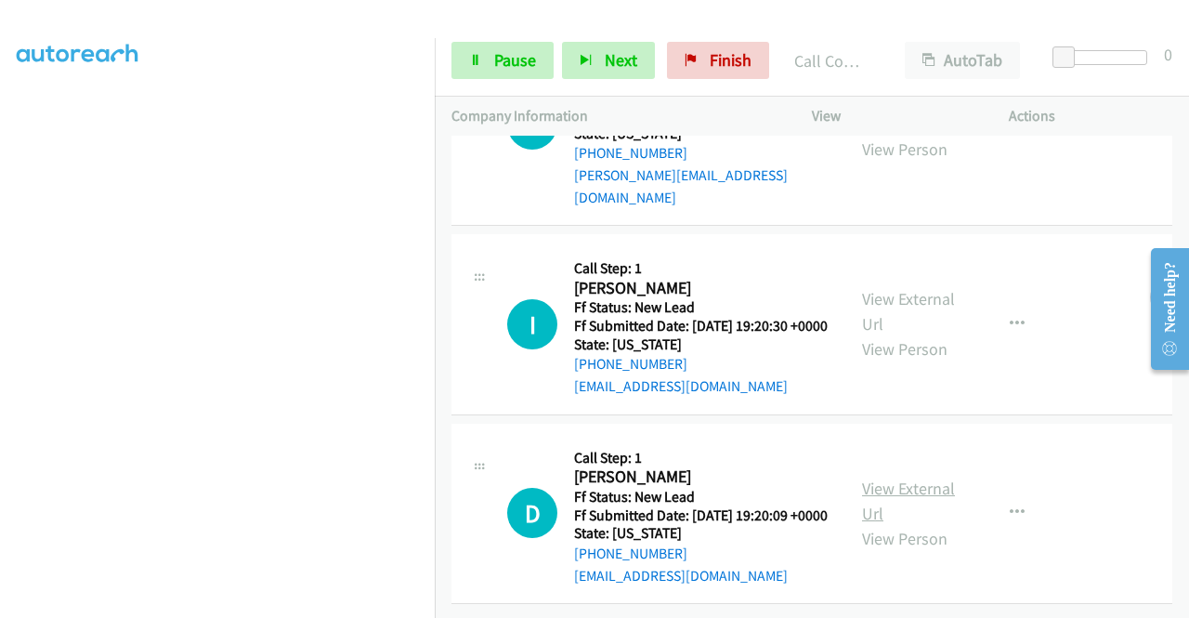
click at [916, 477] on link "View External Url" at bounding box center [908, 500] width 93 height 46
click at [510, 46] on link "Pause" at bounding box center [502, 60] width 102 height 37
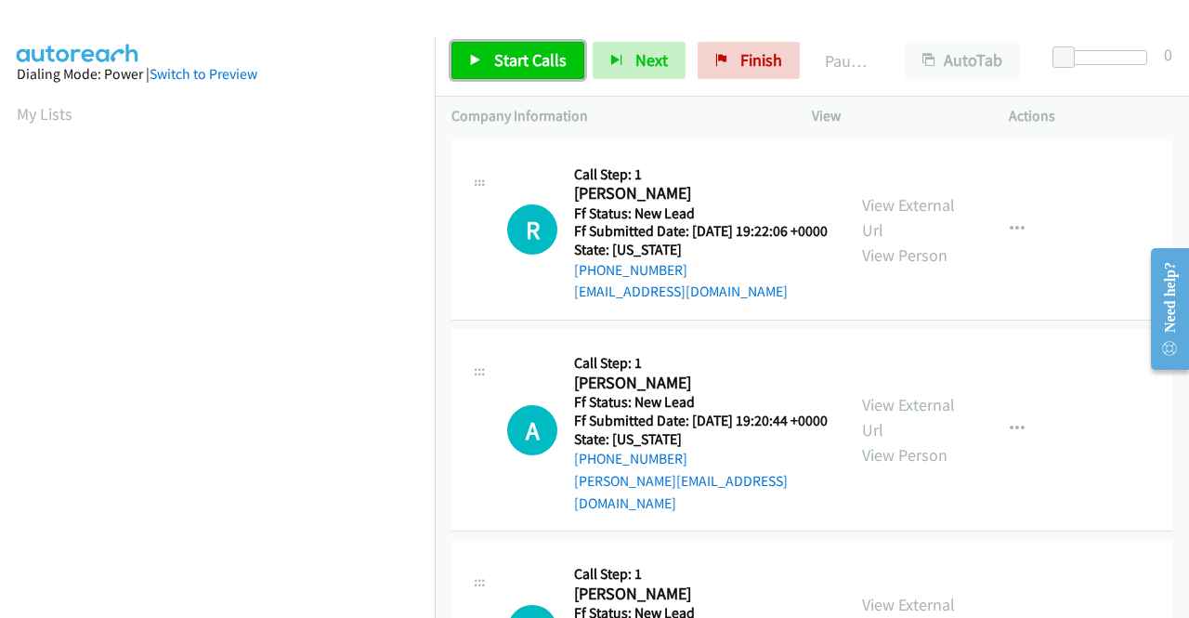
click at [543, 59] on span "Start Calls" at bounding box center [530, 59] width 72 height 21
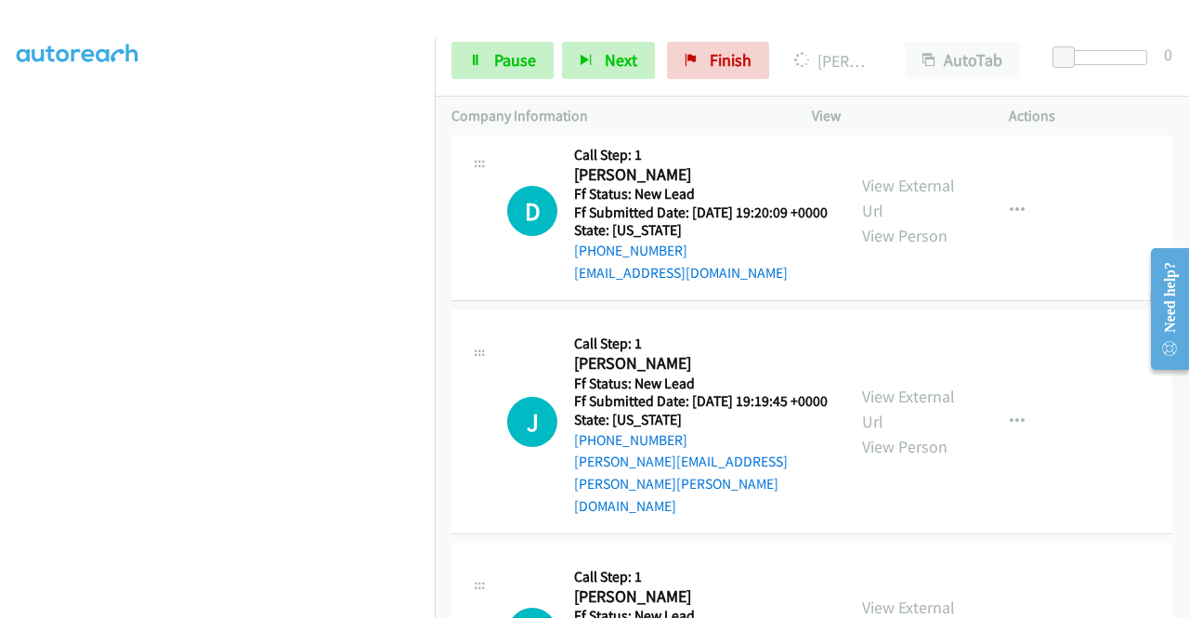
scroll to position [424, 0]
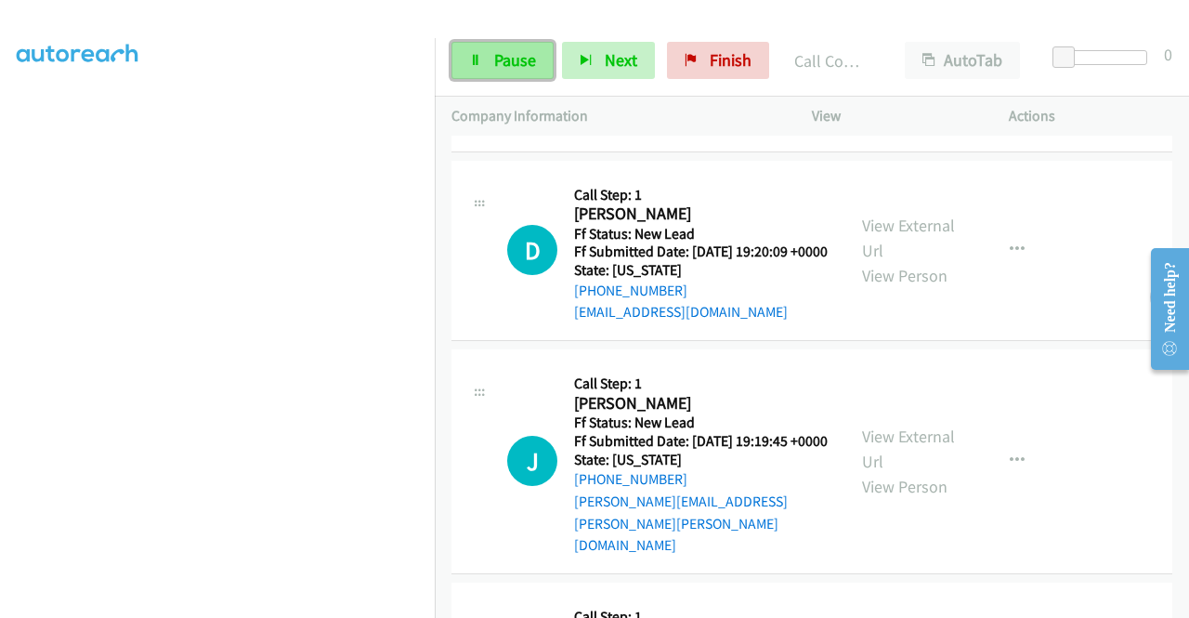
click at [496, 71] on link "Pause" at bounding box center [502, 60] width 102 height 37
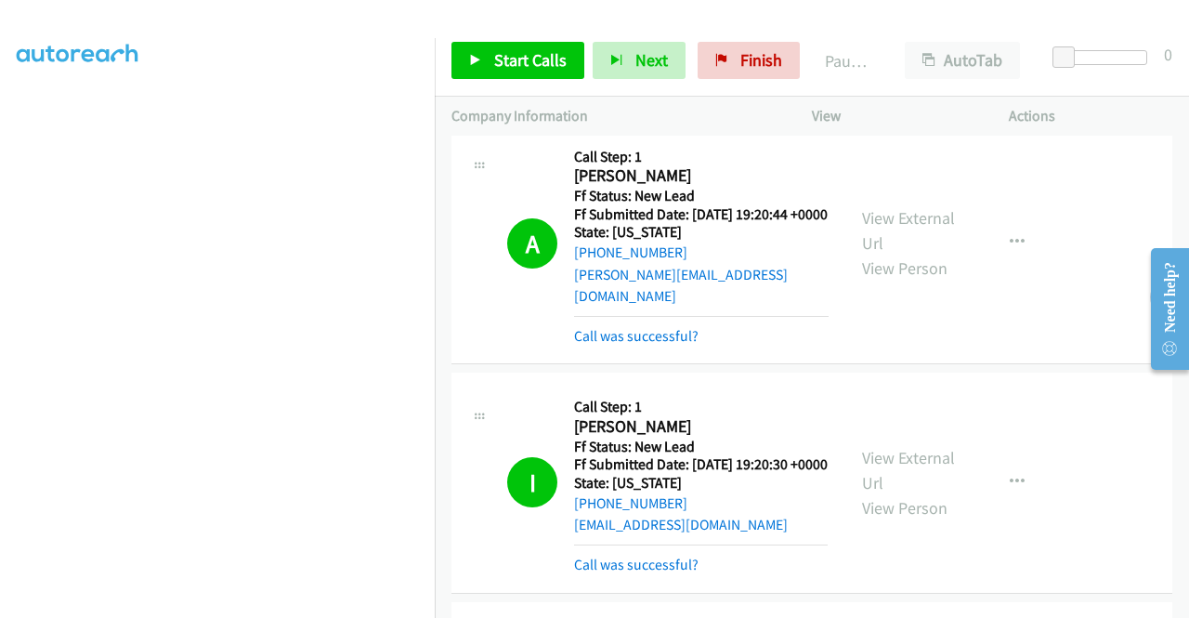
scroll to position [223, 0]
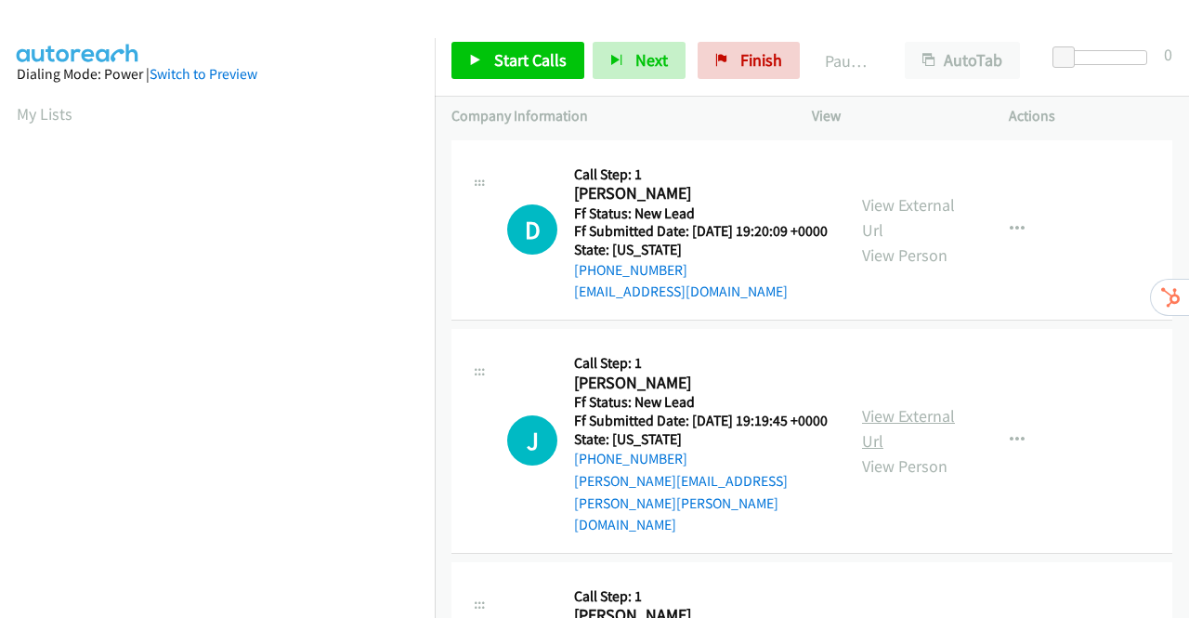
click at [873, 424] on link "View External Url" at bounding box center [908, 428] width 93 height 46
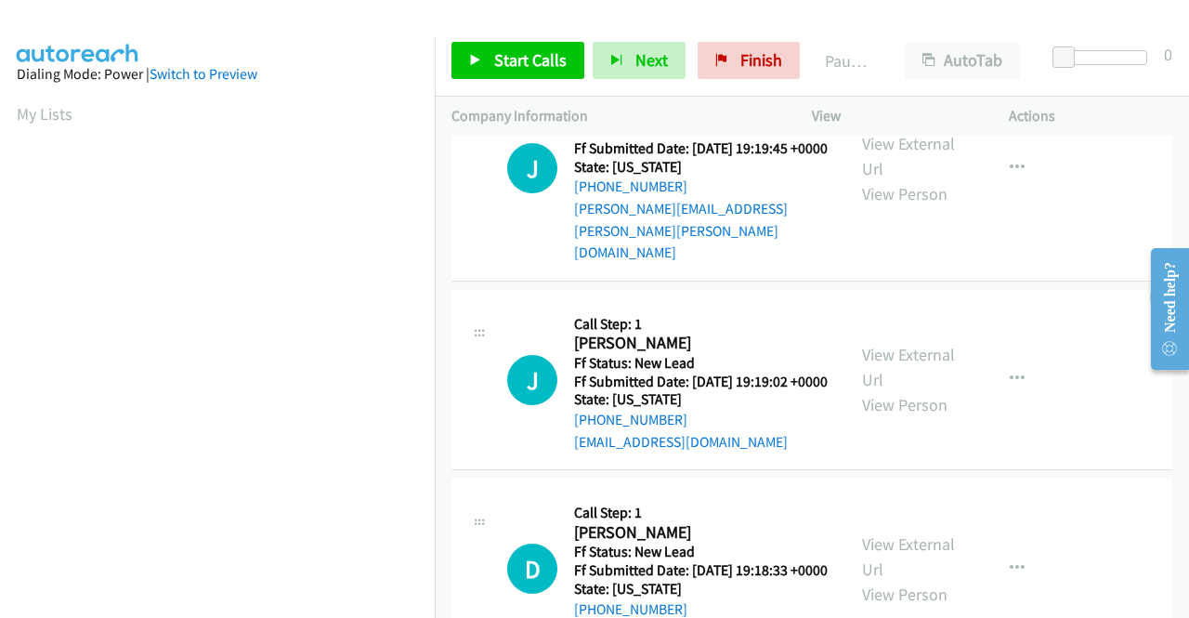
scroll to position [279, 0]
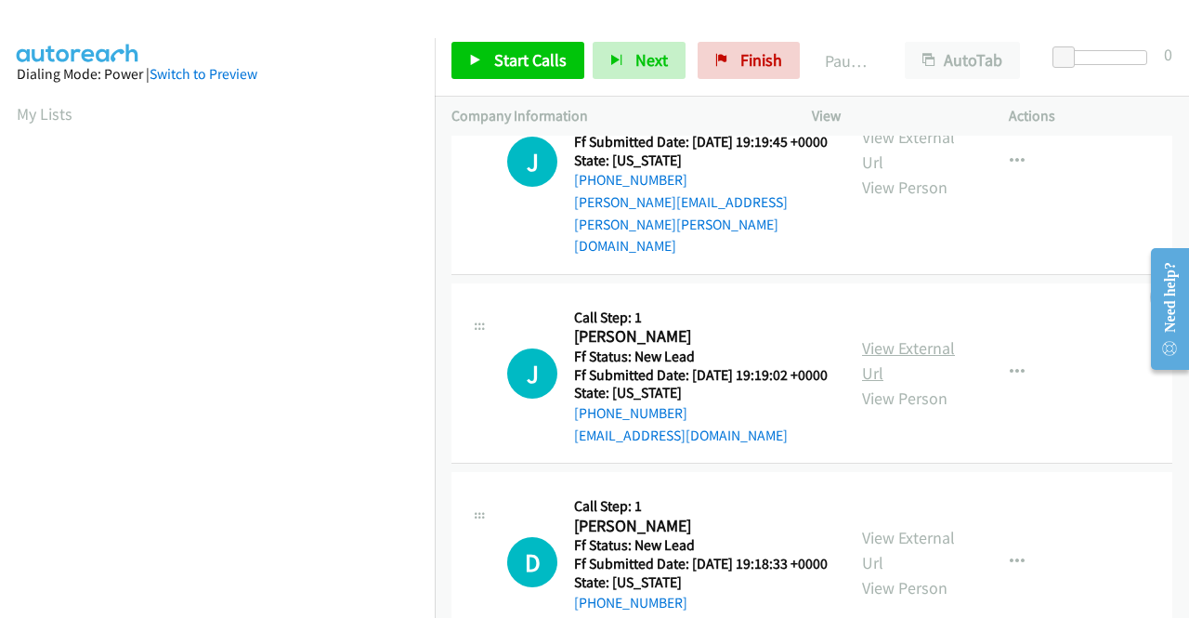
click at [900, 355] on link "View External Url" at bounding box center [908, 360] width 93 height 46
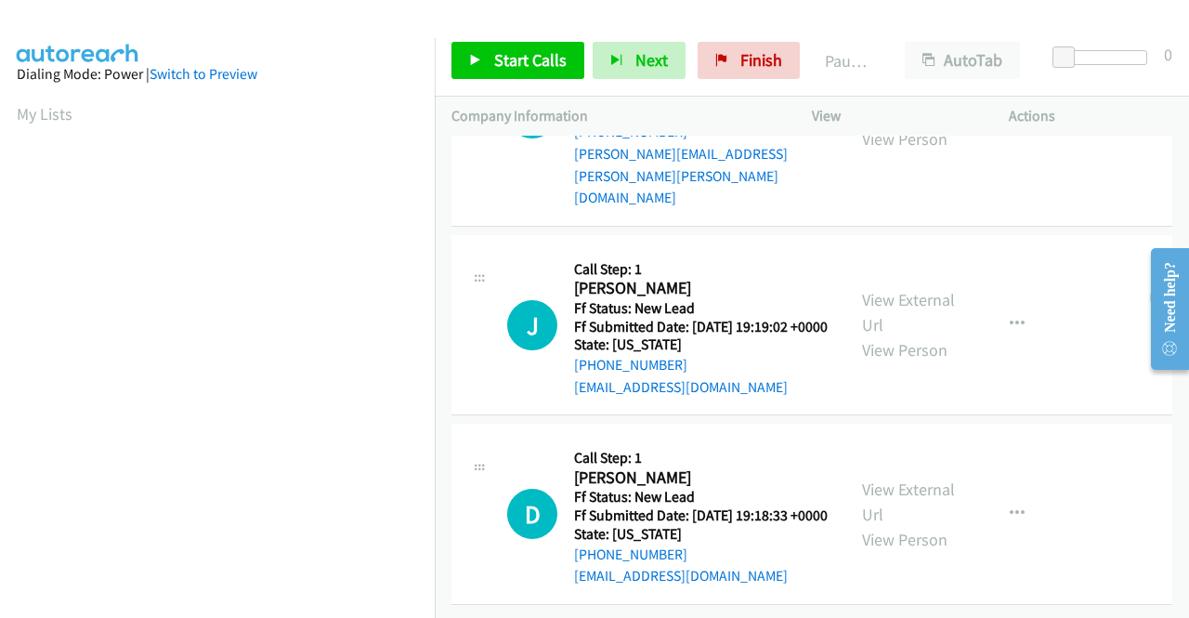
scroll to position [369, 0]
click at [918, 478] on link "View External Url" at bounding box center [908, 501] width 93 height 46
click at [524, 57] on span "Start Calls" at bounding box center [530, 59] width 72 height 21
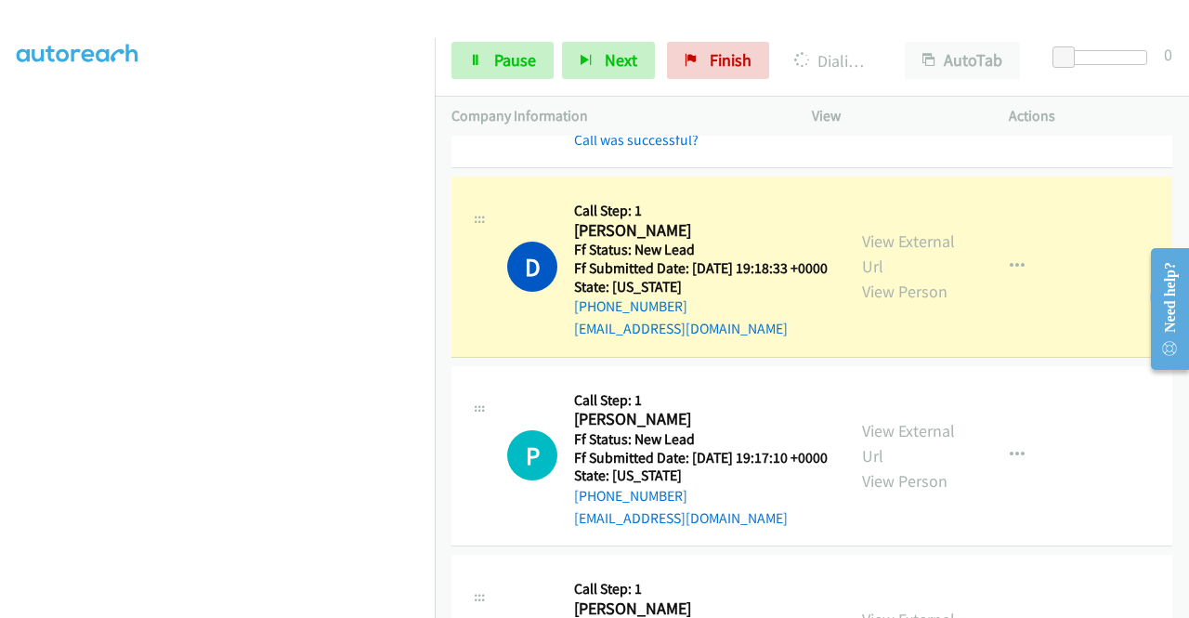
scroll to position [872, 0]
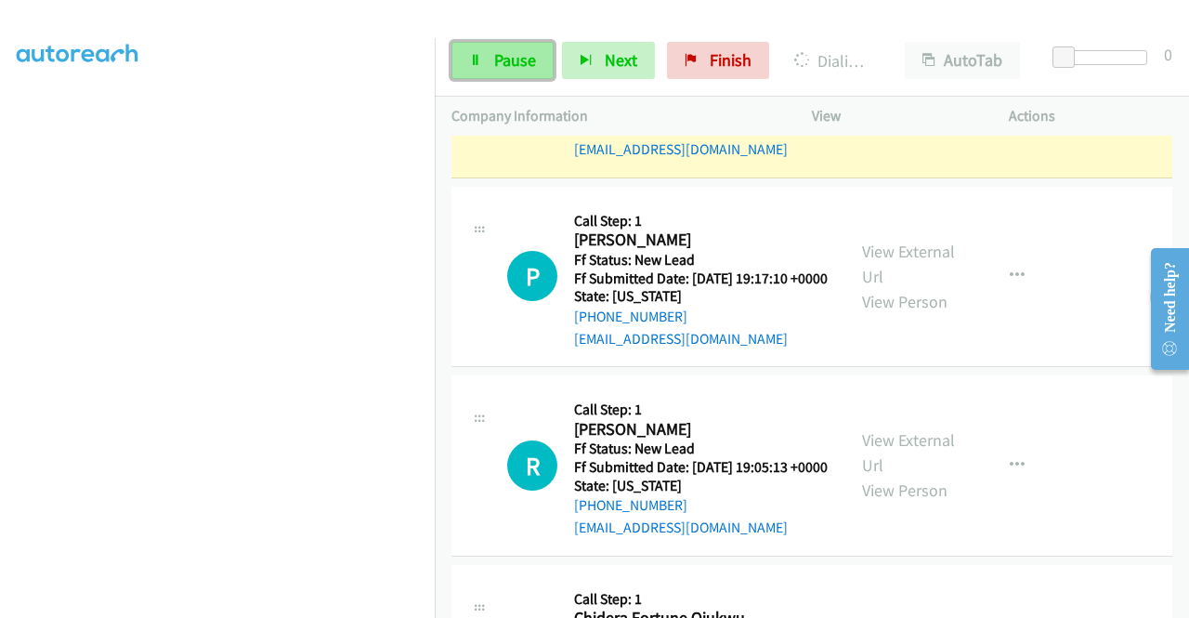
click at [494, 57] on span "Pause" at bounding box center [515, 59] width 42 height 21
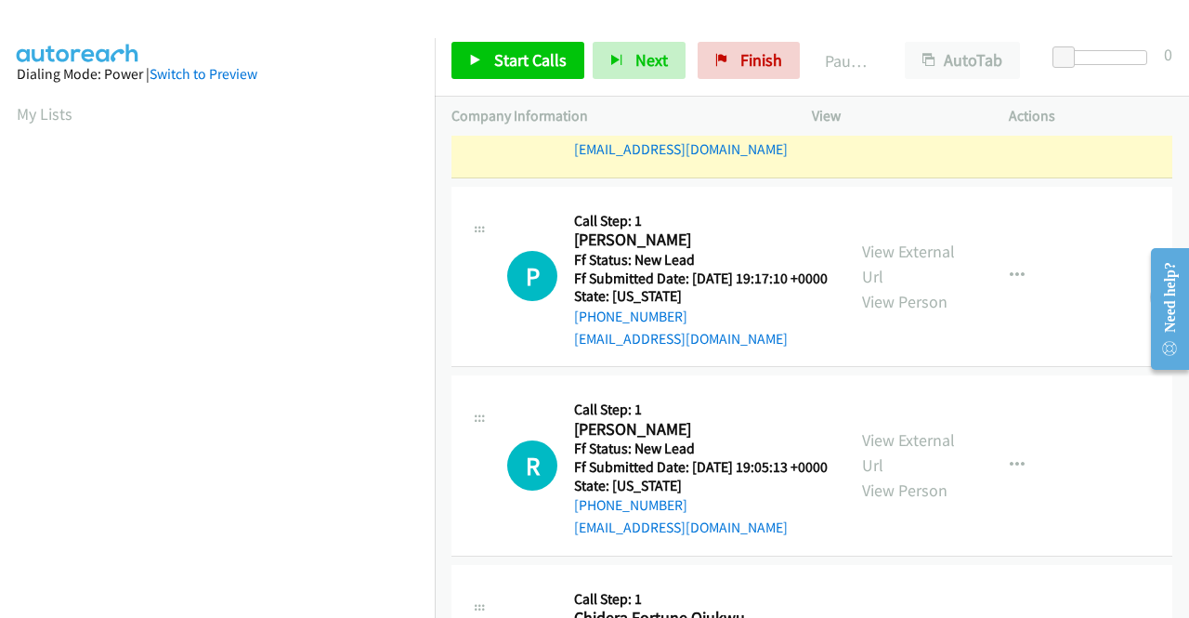
scroll to position [424, 0]
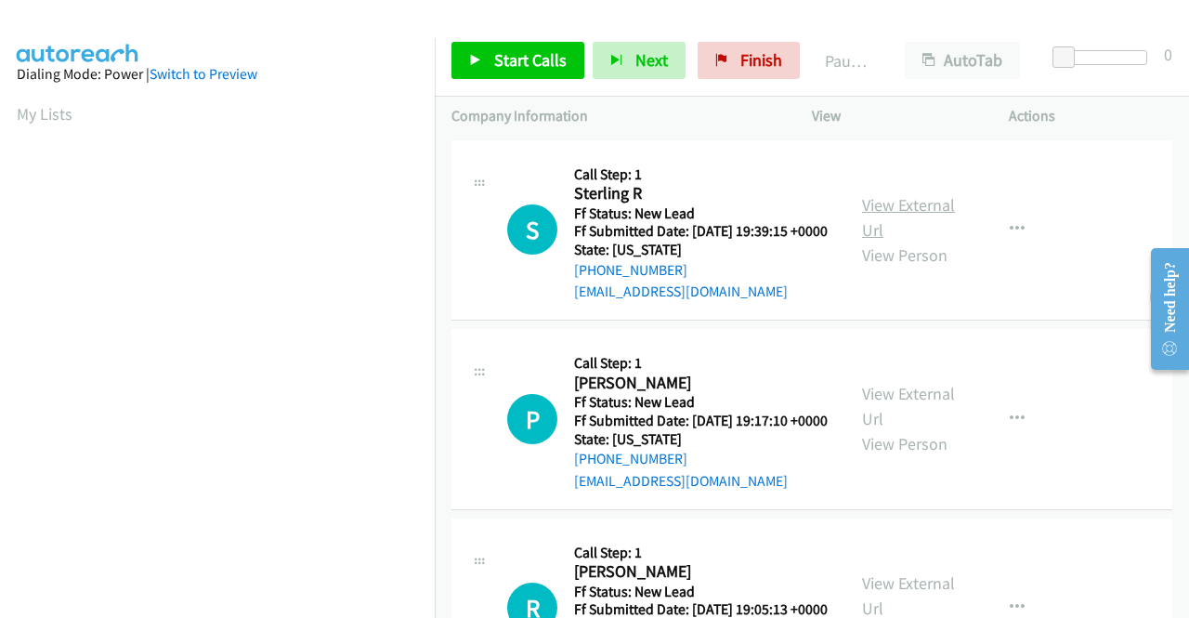
click at [917, 212] on link "View External Url" at bounding box center [908, 217] width 93 height 46
click at [916, 421] on link "View External Url" at bounding box center [908, 406] width 93 height 46
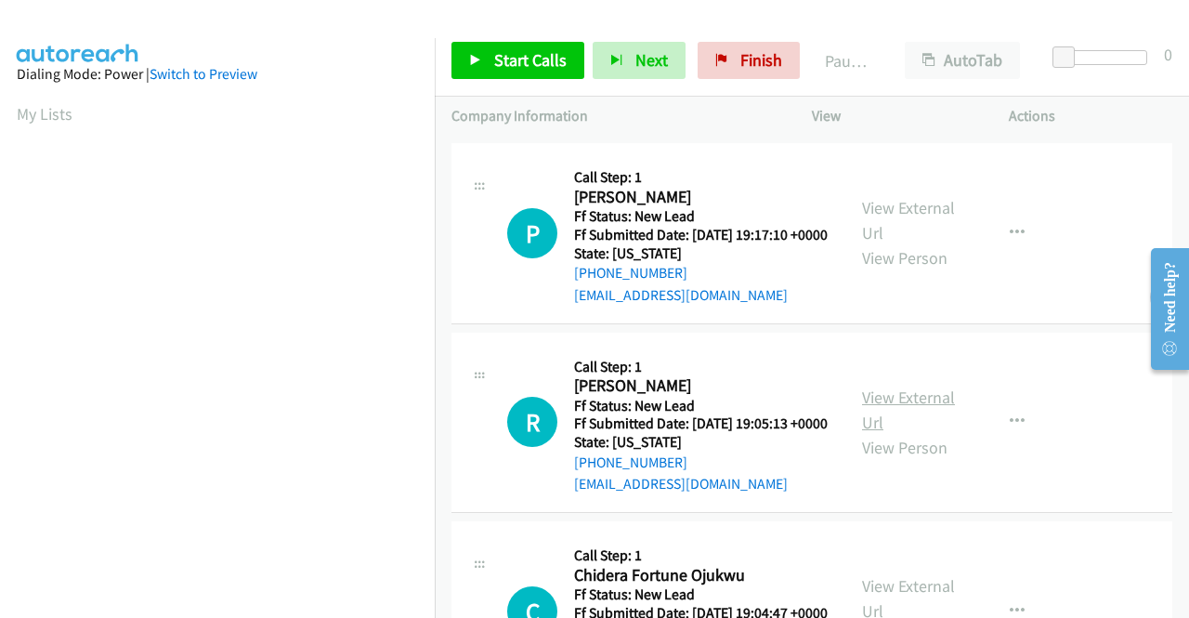
click at [899, 433] on link "View External Url" at bounding box center [908, 409] width 93 height 46
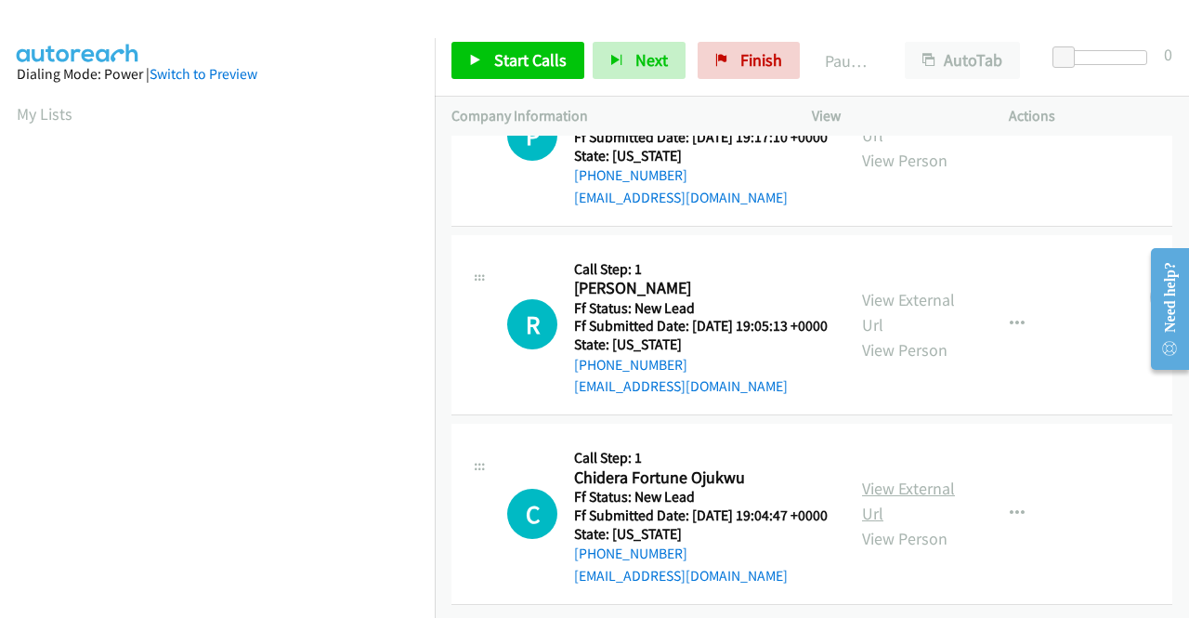
click at [906, 477] on link "View External Url" at bounding box center [908, 500] width 93 height 46
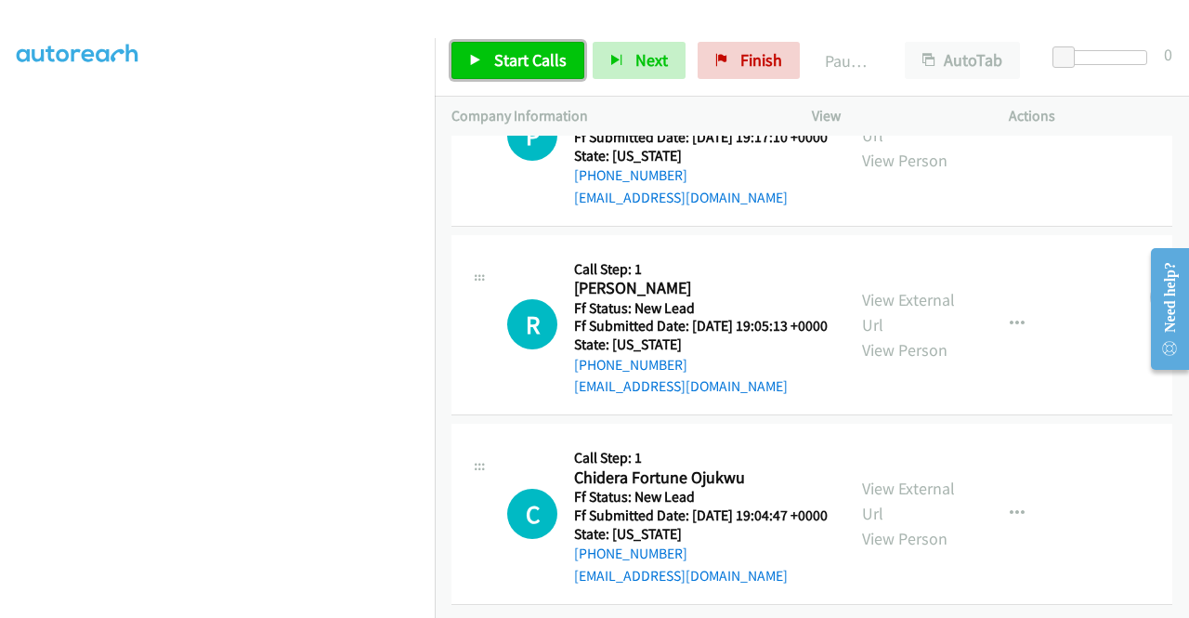
click at [520, 57] on span "Start Calls" at bounding box center [530, 59] width 72 height 21
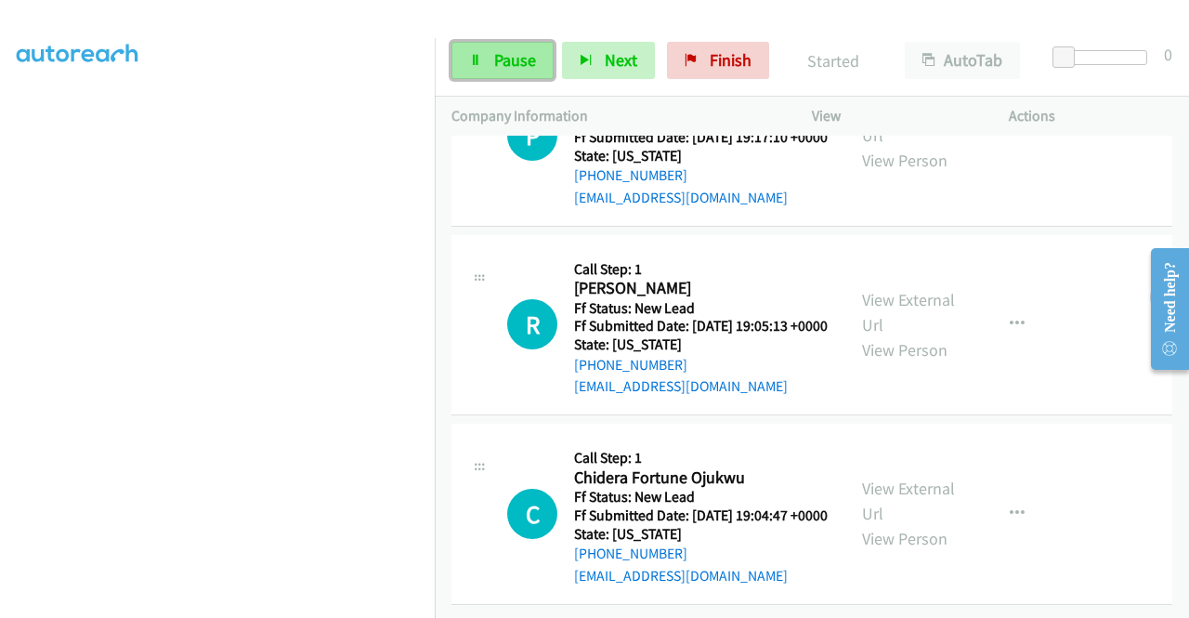
click at [520, 51] on span "Pause" at bounding box center [515, 59] width 42 height 21
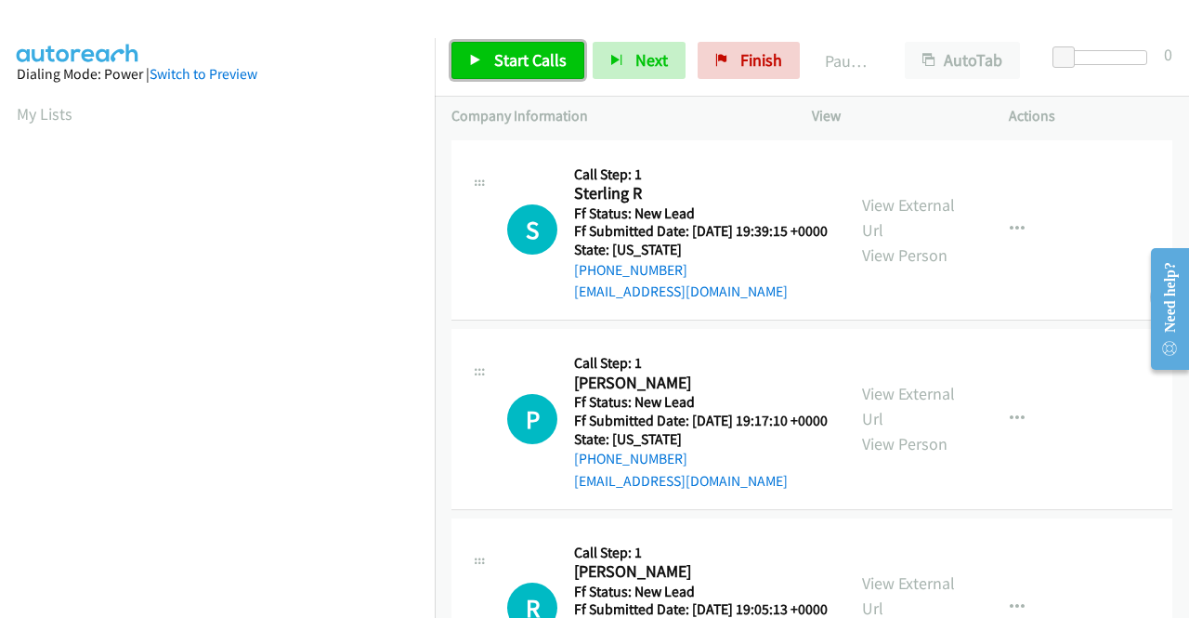
click at [498, 53] on span "Start Calls" at bounding box center [530, 59] width 72 height 21
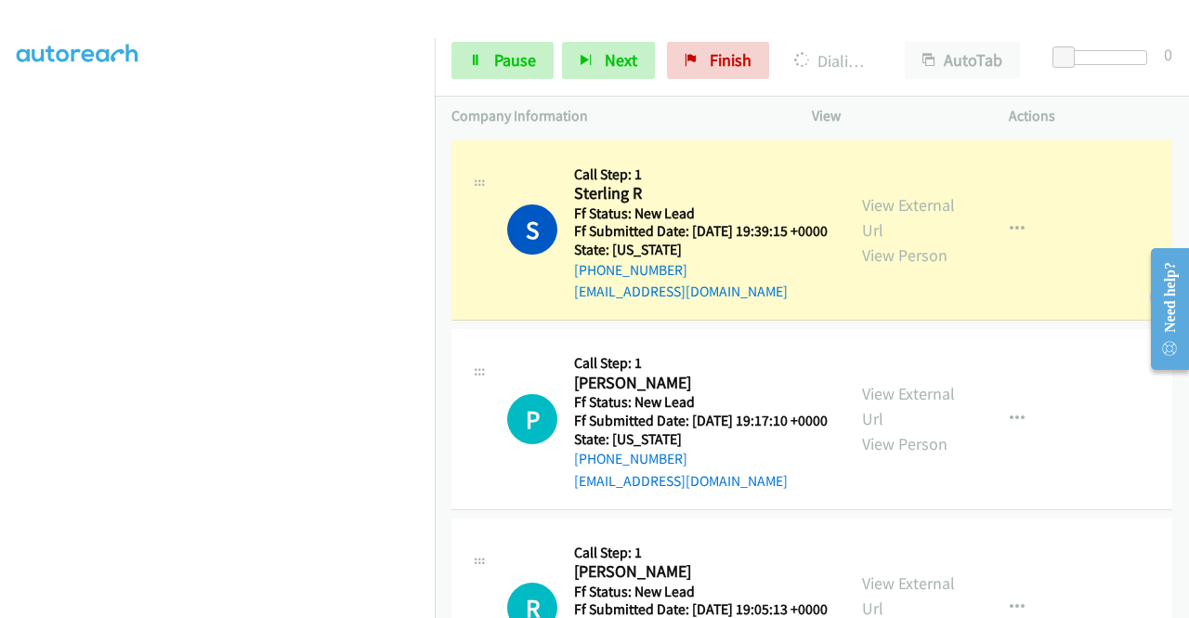
scroll to position [424, 0]
click at [510, 61] on span "Pause" at bounding box center [515, 59] width 42 height 21
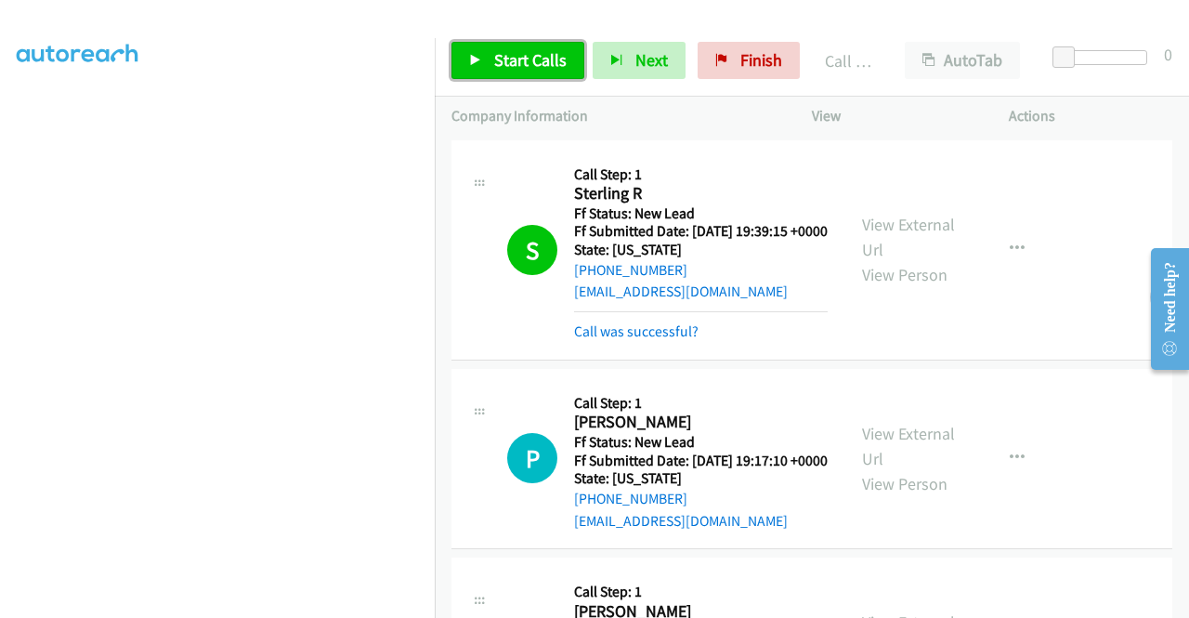
click at [491, 62] on link "Start Calls" at bounding box center [517, 60] width 133 height 37
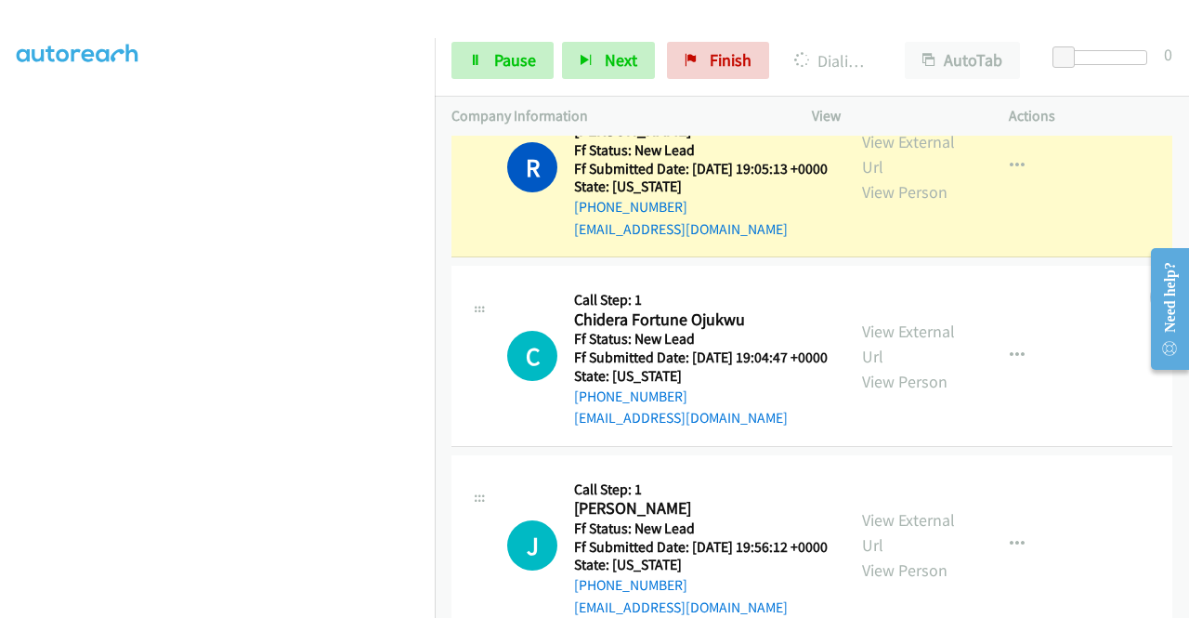
scroll to position [650, 0]
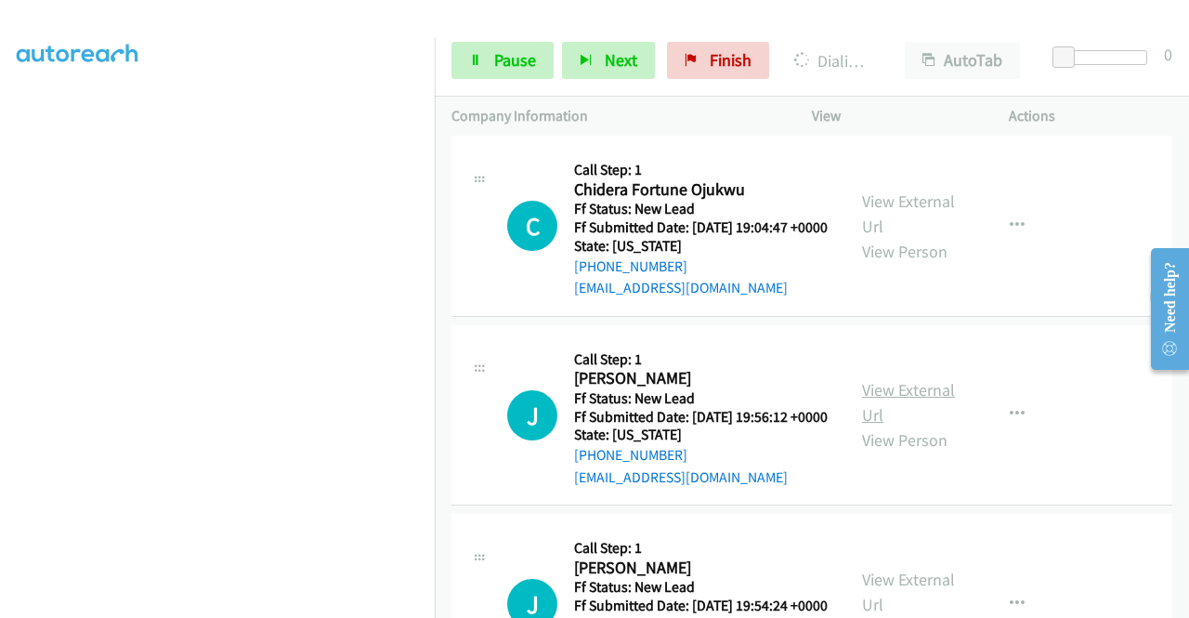
click at [893, 425] on link "View External Url" at bounding box center [908, 402] width 93 height 46
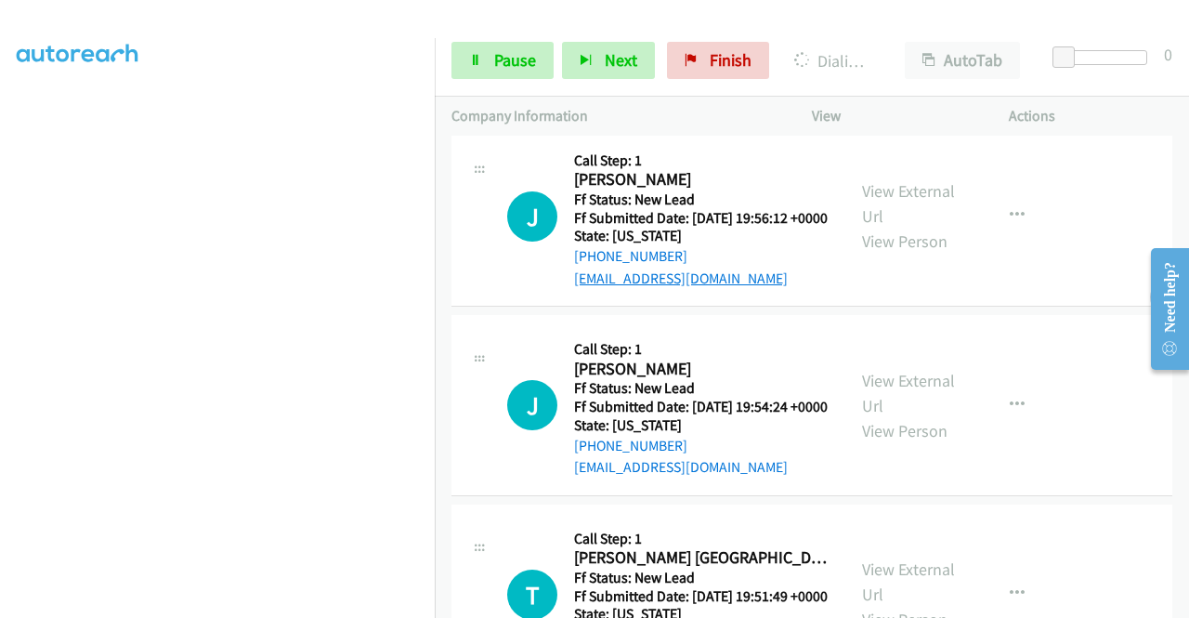
scroll to position [929, 0]
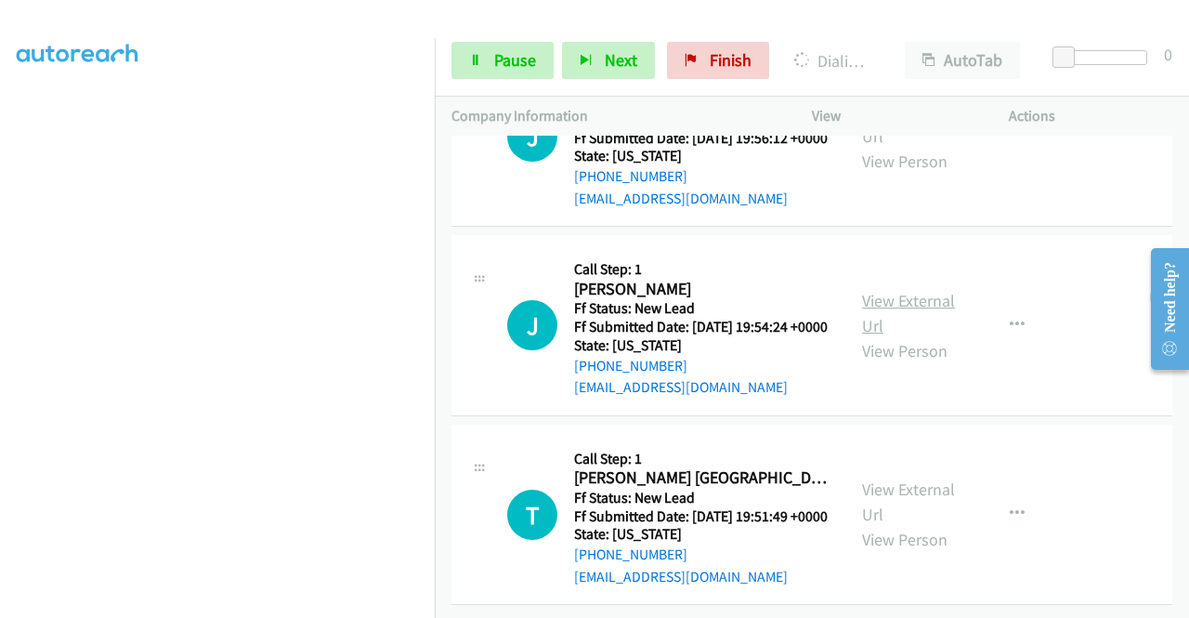
click at [873, 336] on link "View External Url" at bounding box center [908, 313] width 93 height 46
click at [916, 477] on link "View External Url" at bounding box center [908, 500] width 93 height 46
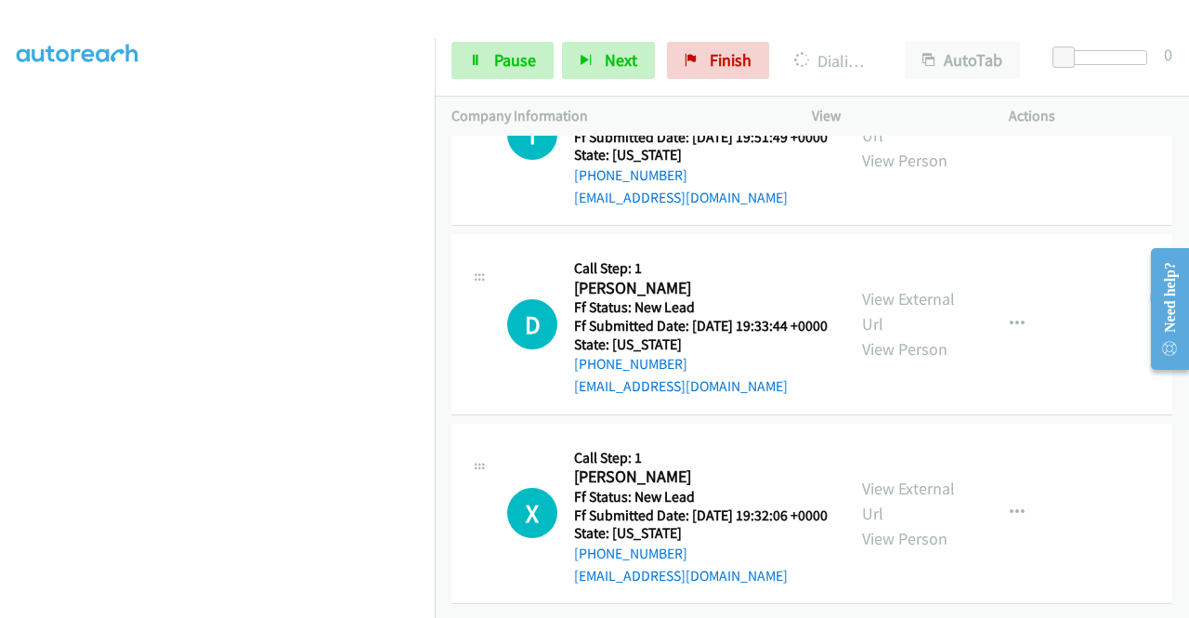
scroll to position [1415, 0]
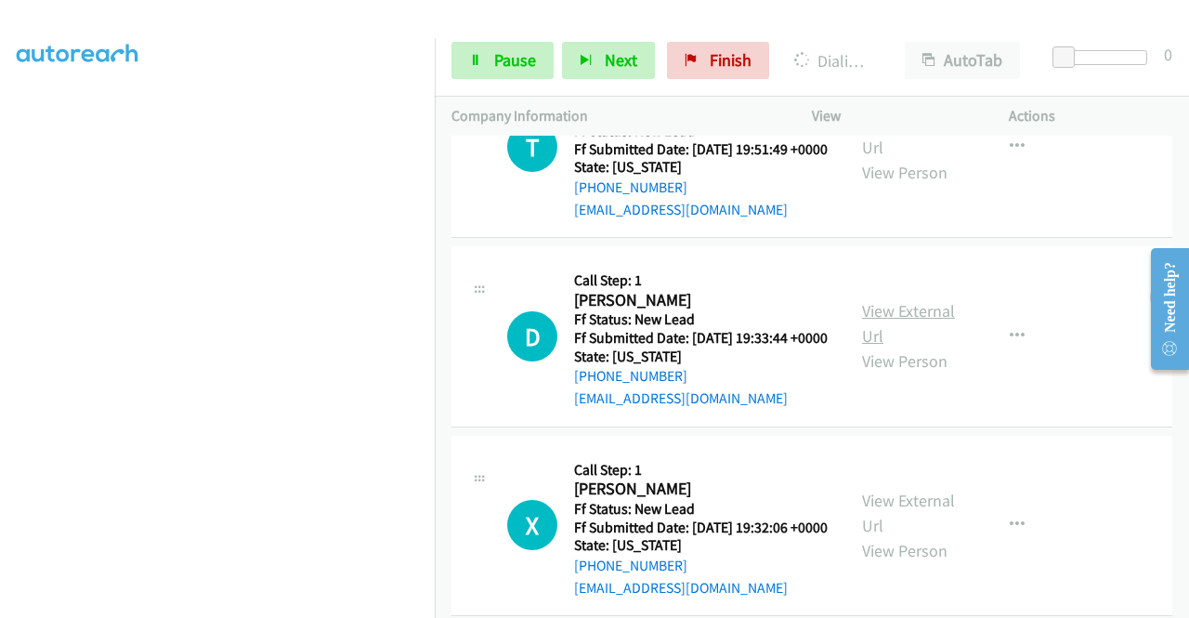
click at [887, 346] on link "View External Url" at bounding box center [908, 323] width 93 height 46
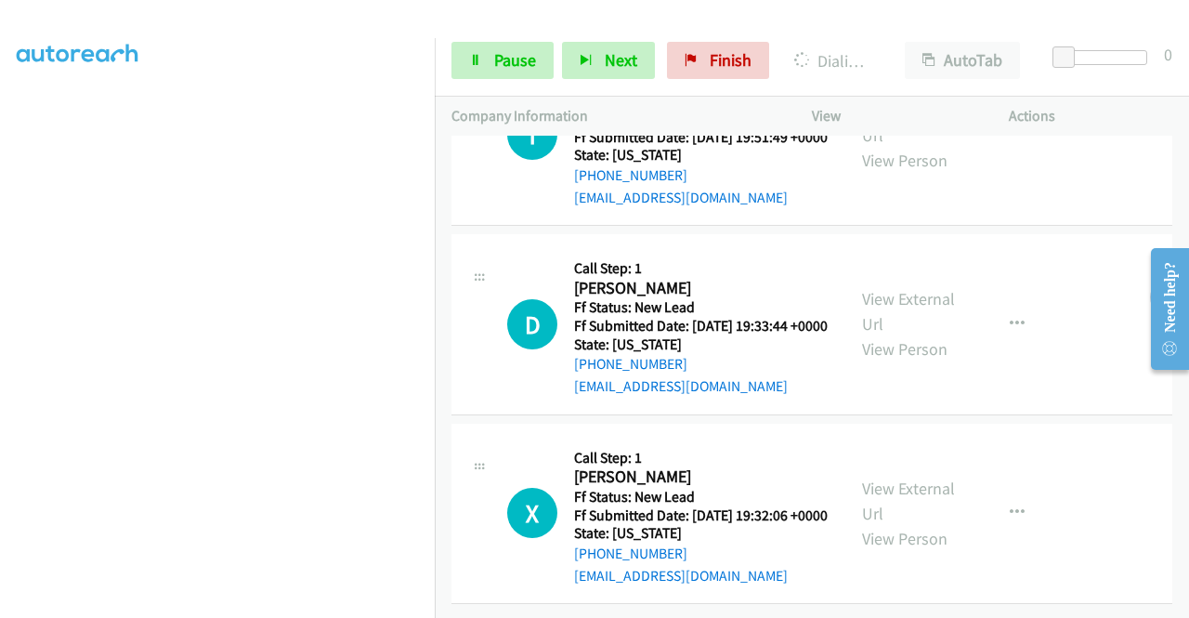
click at [905, 476] on div "View External Url View Person" at bounding box center [910, 513] width 97 height 75
click at [908, 477] on link "View External Url" at bounding box center [908, 500] width 93 height 46
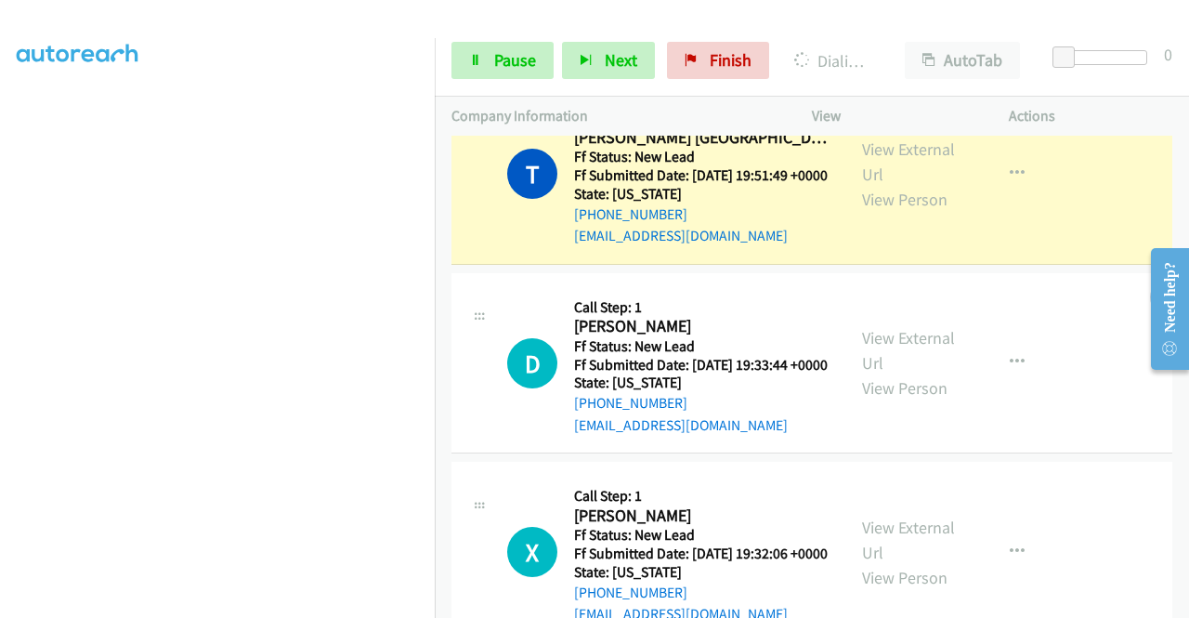
scroll to position [1415, 0]
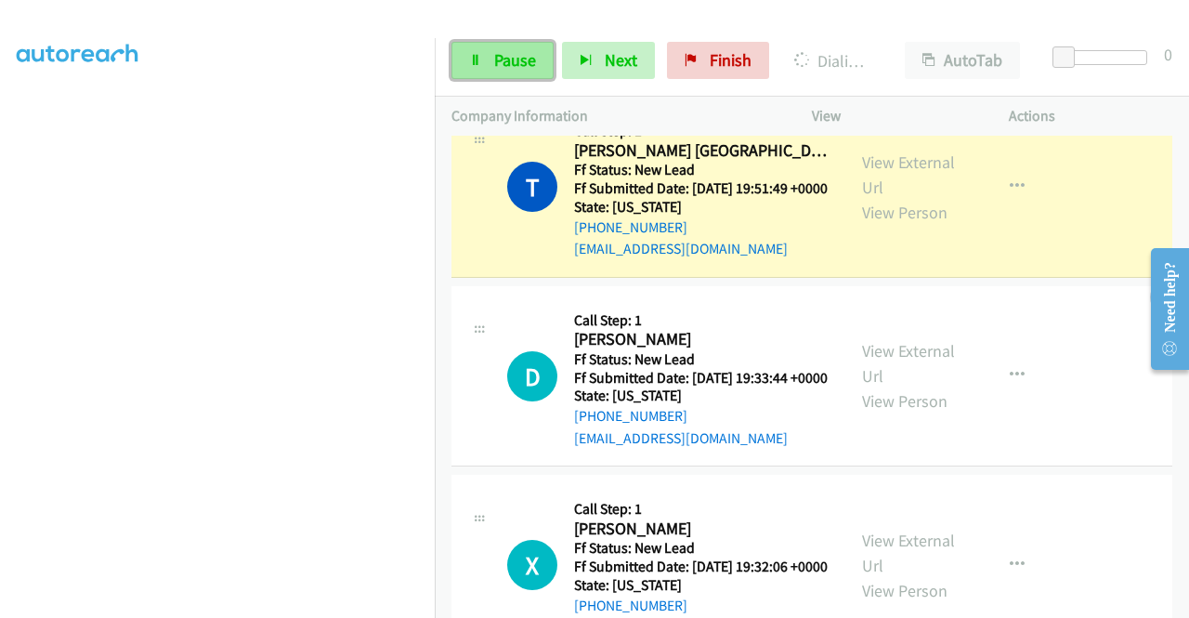
click at [490, 51] on link "Pause" at bounding box center [502, 60] width 102 height 37
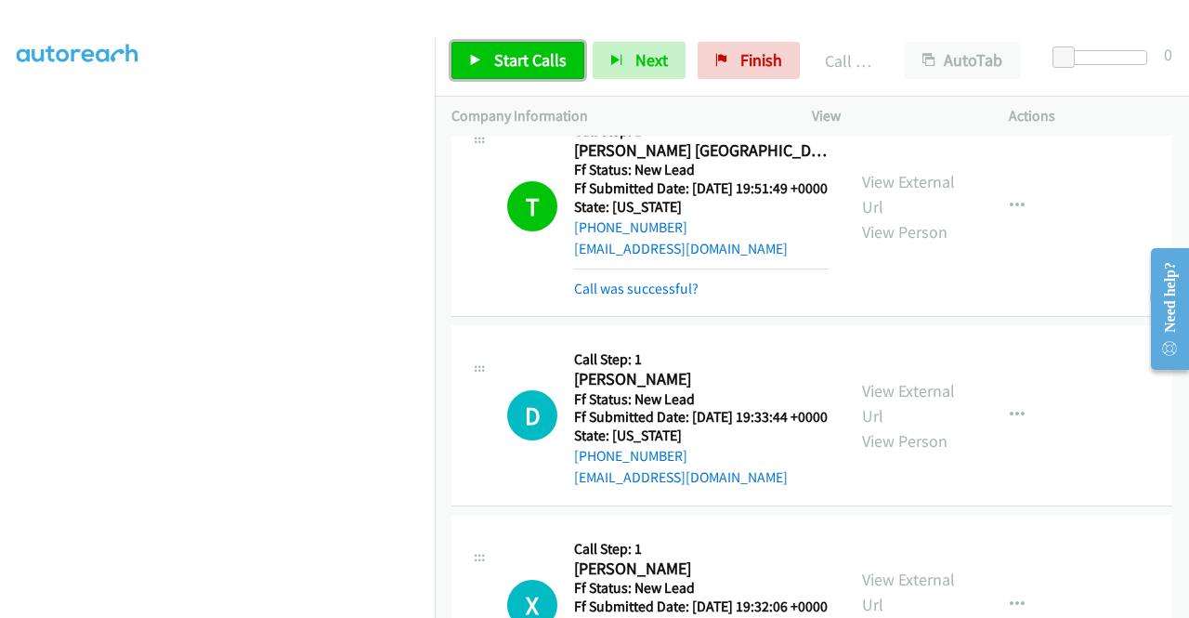
click at [513, 56] on span "Start Calls" at bounding box center [530, 59] width 72 height 21
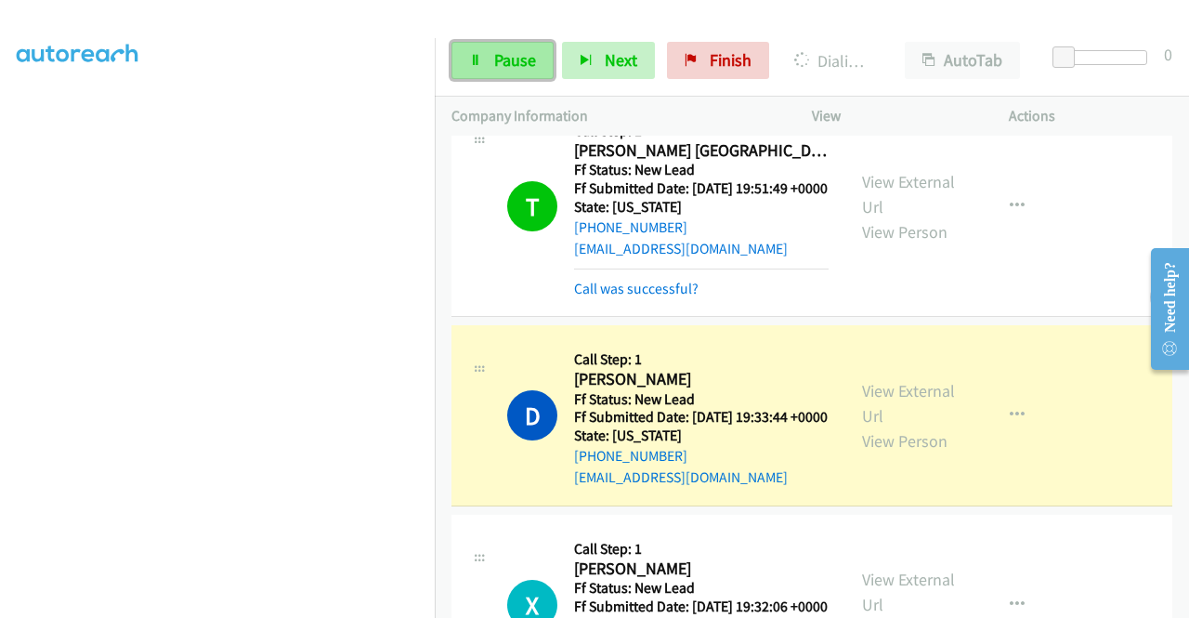
click at [496, 52] on span "Pause" at bounding box center [515, 59] width 42 height 21
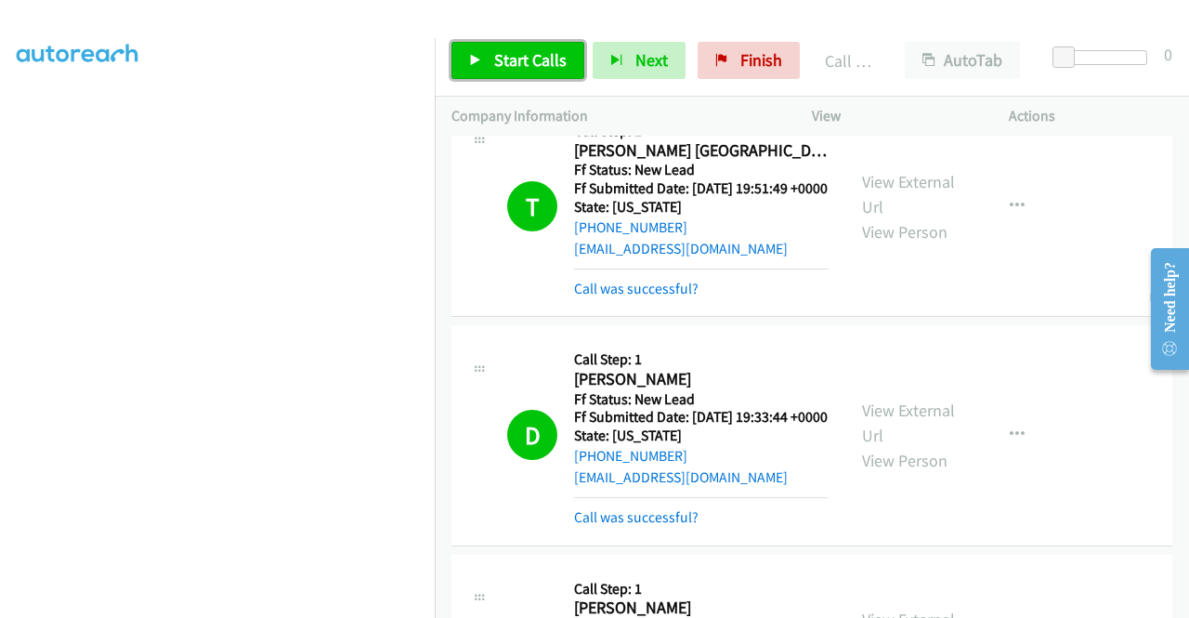
click at [516, 49] on span "Start Calls" at bounding box center [530, 59] width 72 height 21
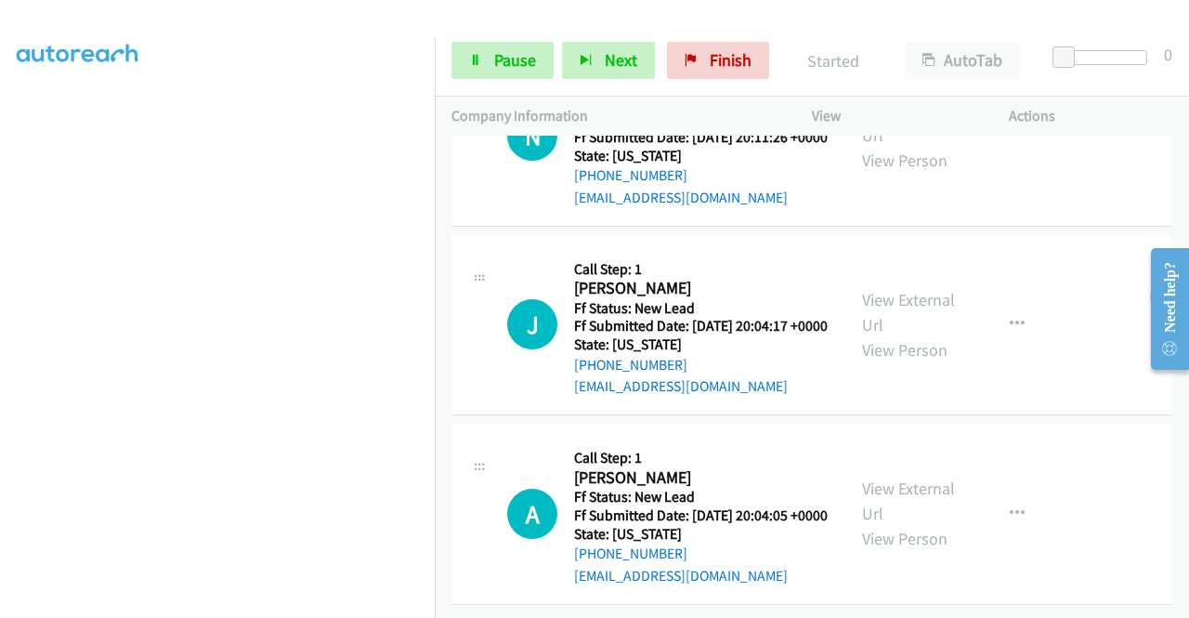
scroll to position [2158, 0]
click at [906, 146] on link "View External Url" at bounding box center [908, 122] width 93 height 46
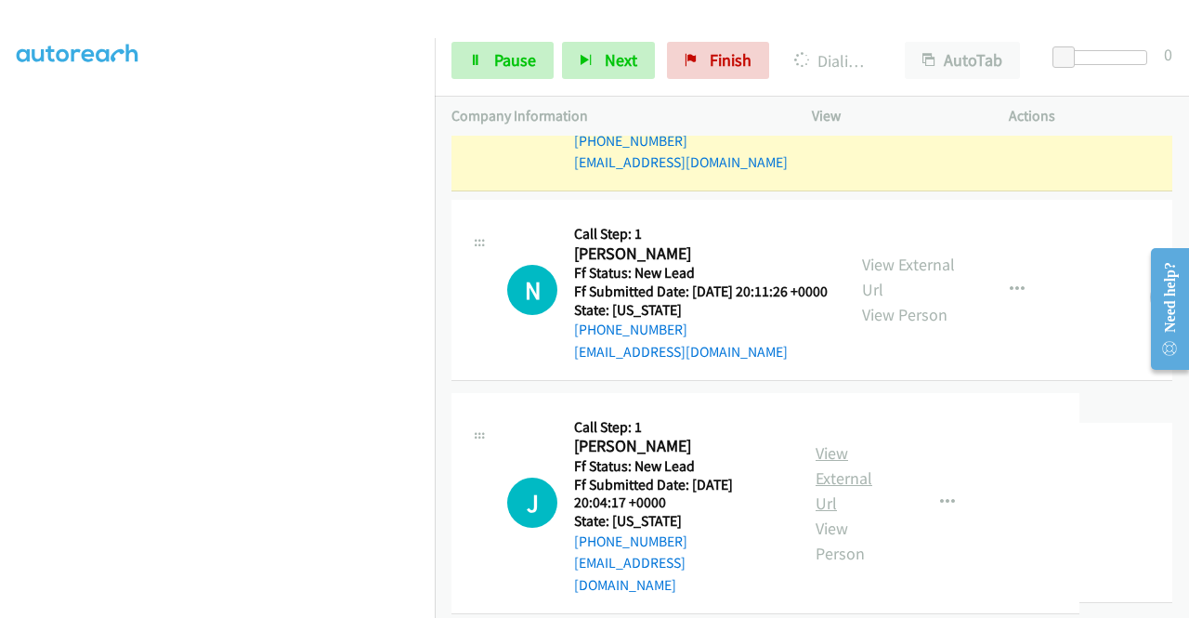
scroll to position [2339, 0]
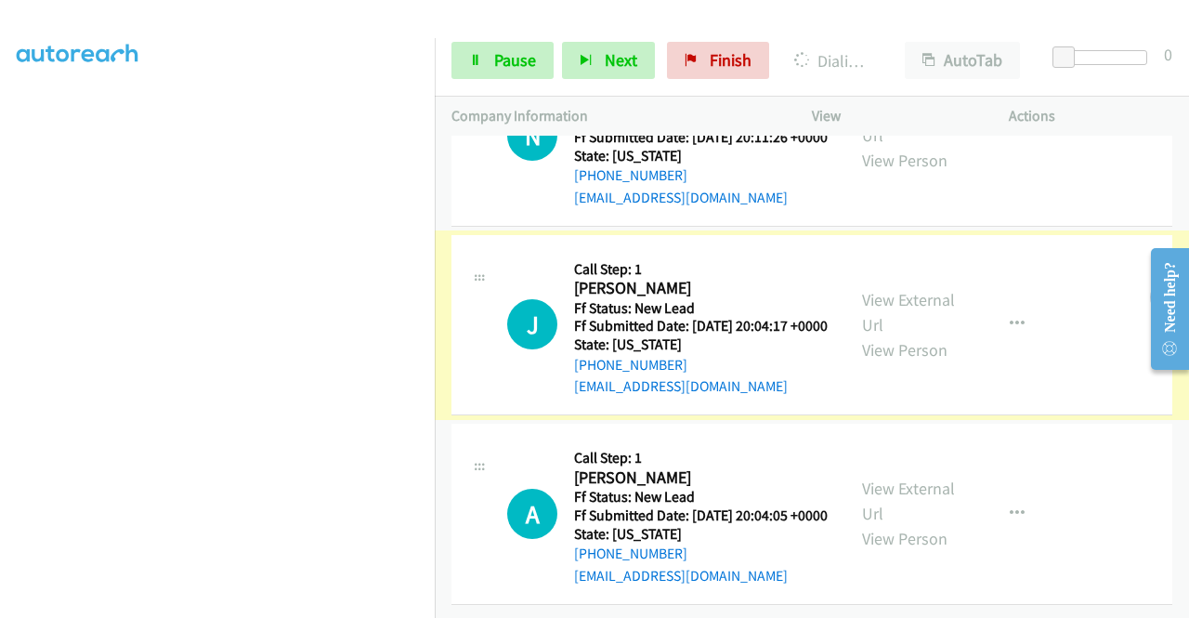
click at [920, 289] on link "View External Url" at bounding box center [908, 312] width 93 height 46
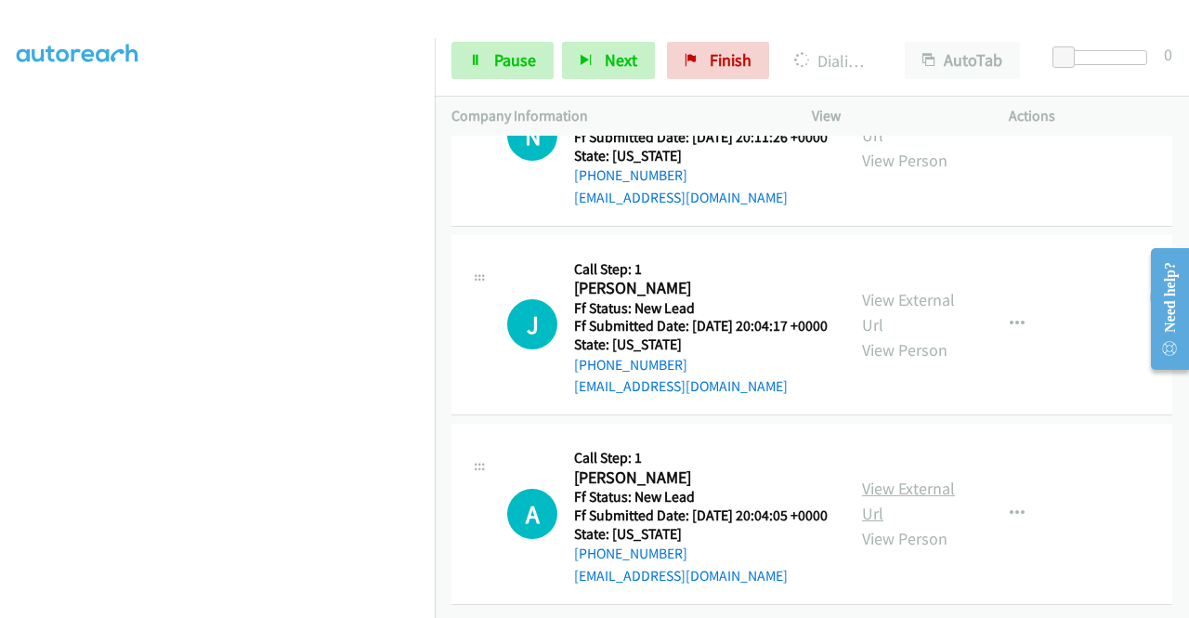
click at [922, 477] on link "View External Url" at bounding box center [908, 500] width 93 height 46
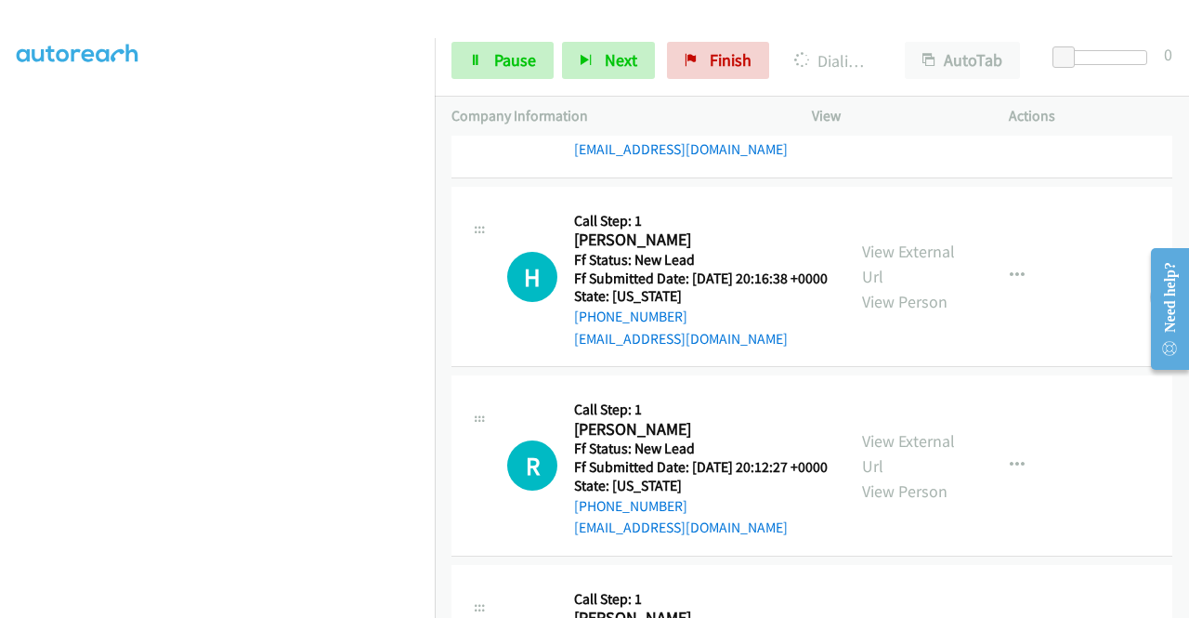
scroll to position [2710, 0]
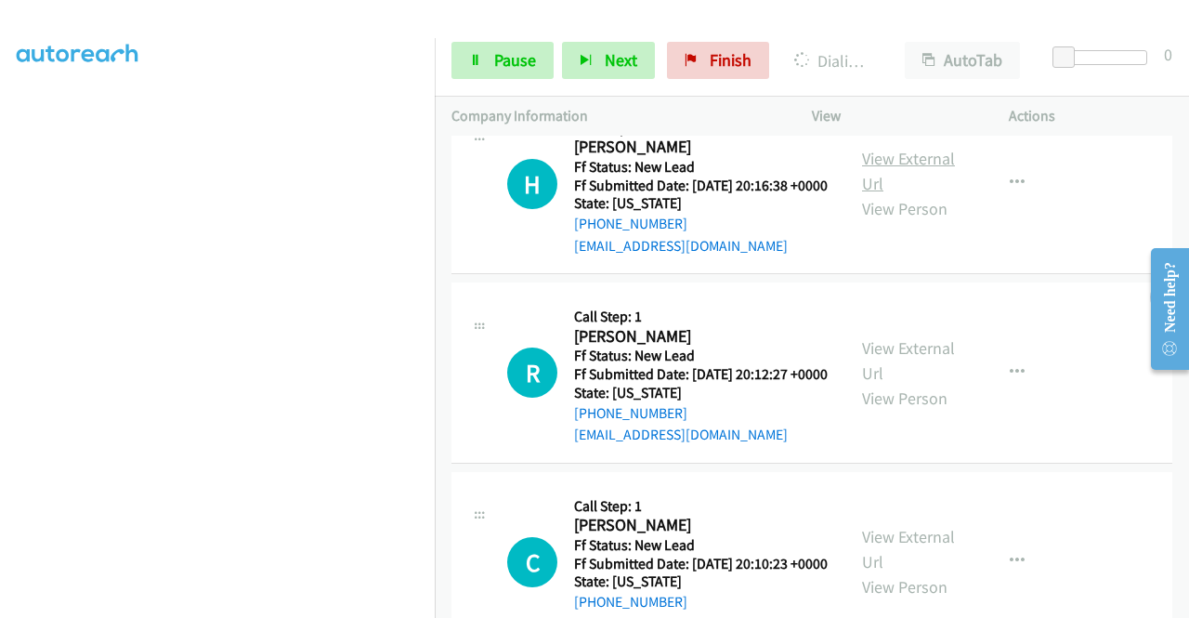
click at [907, 194] on link "View External Url" at bounding box center [908, 171] width 93 height 46
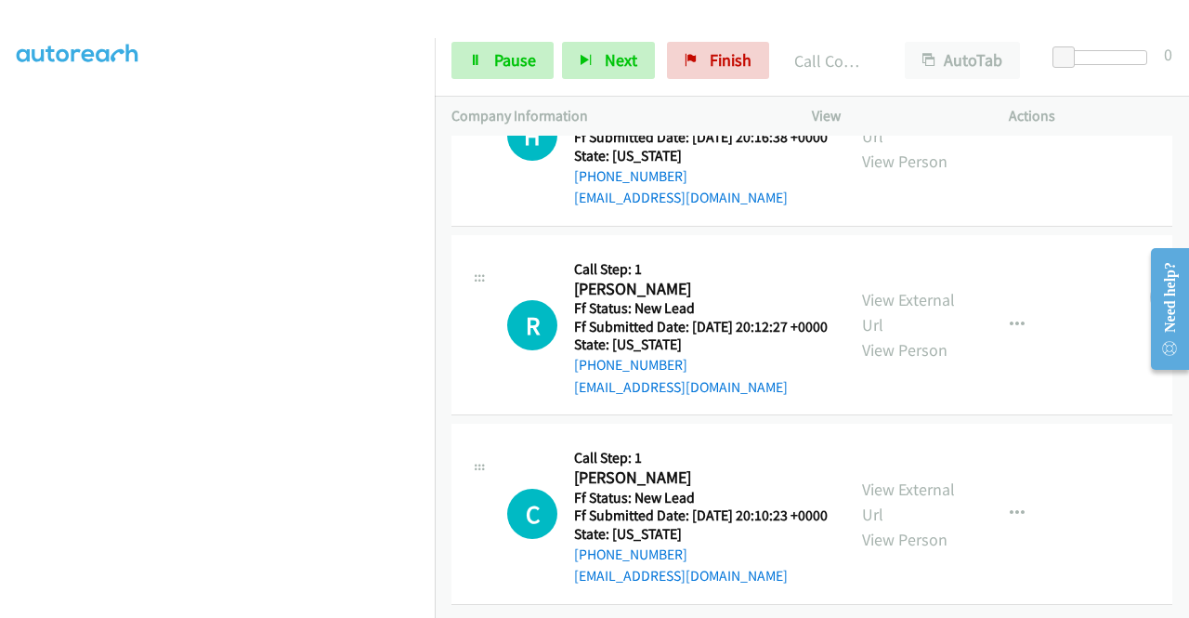
scroll to position [2896, 0]
click at [903, 335] on link "View External Url" at bounding box center [908, 312] width 93 height 46
click at [931, 478] on link "View External Url" at bounding box center [908, 501] width 93 height 46
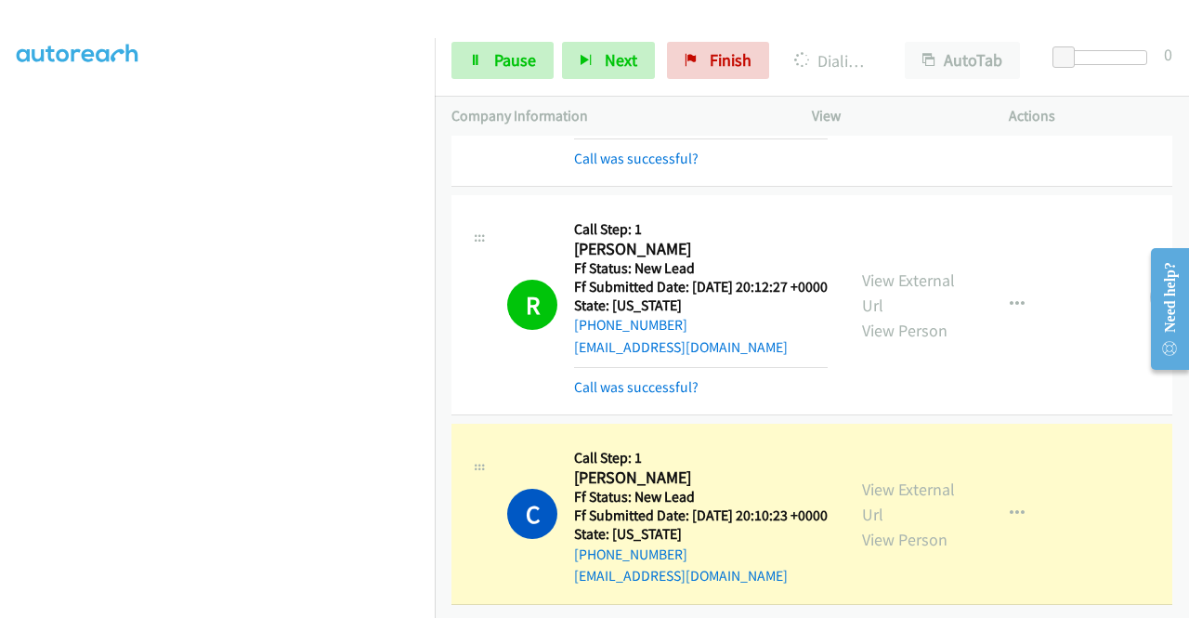
scroll to position [238, 0]
click at [515, 60] on span "Pause" at bounding box center [515, 59] width 42 height 21
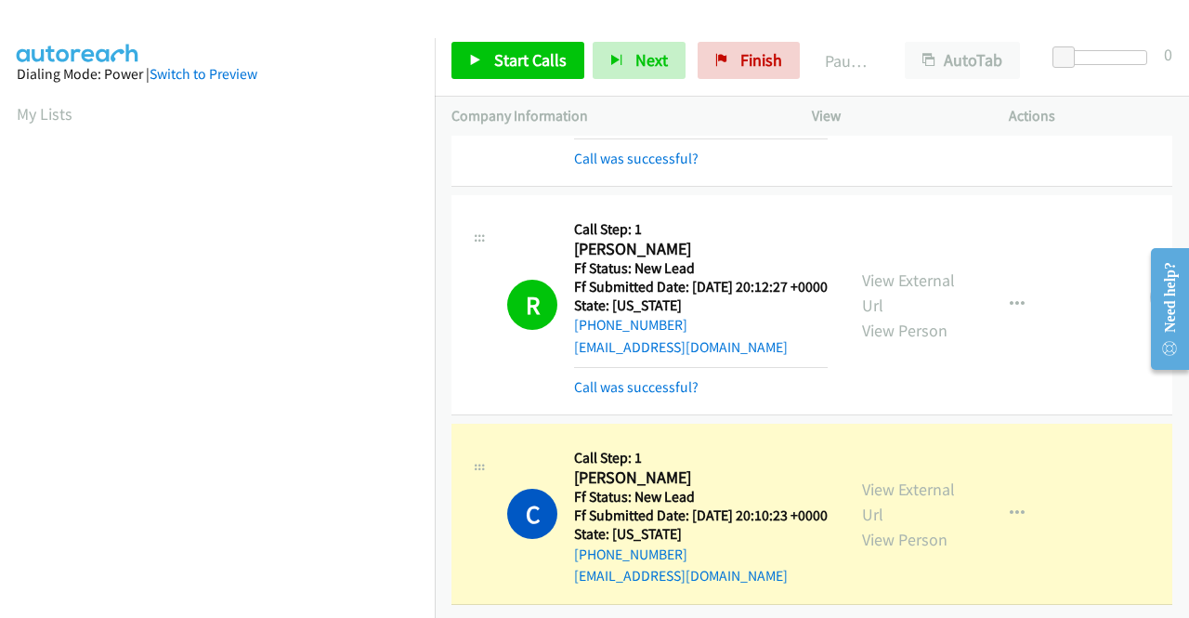
scroll to position [424, 0]
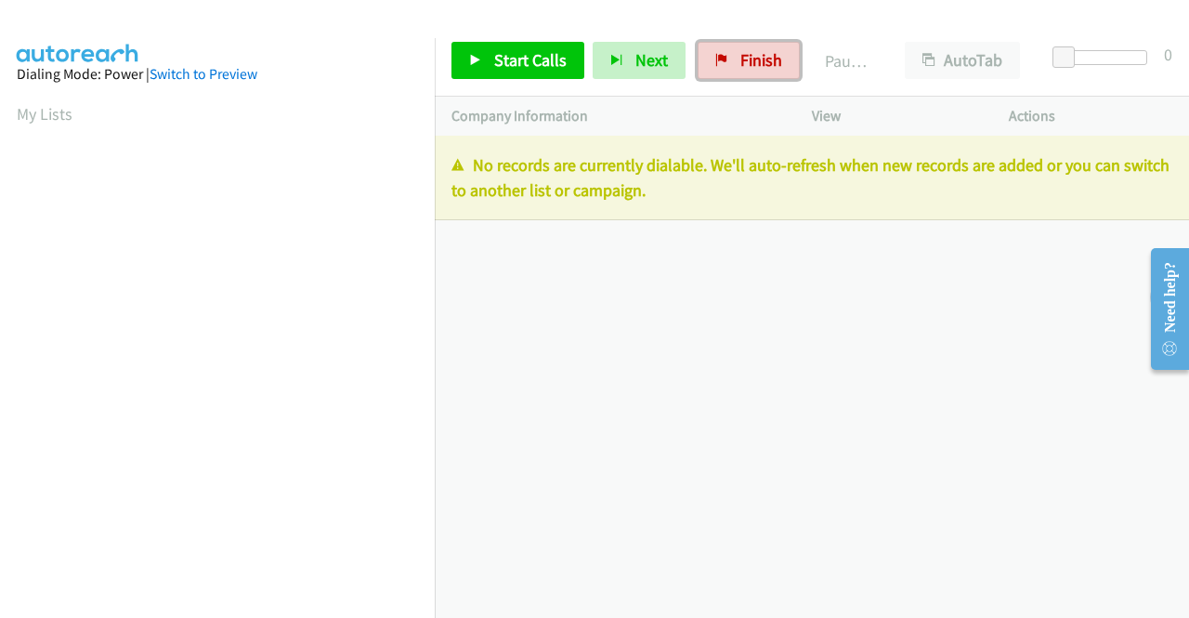
drag, startPoint x: 752, startPoint y: 55, endPoint x: 630, endPoint y: 333, distance: 304.4
click at [752, 55] on span "Finish" at bounding box center [761, 59] width 42 height 21
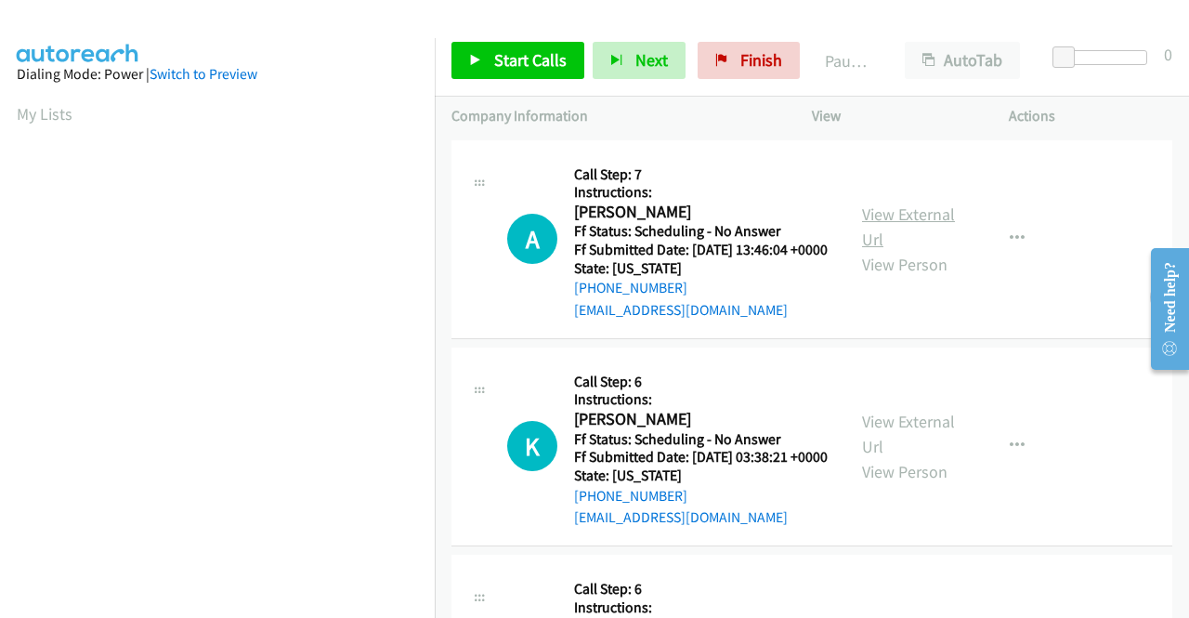
click at [910, 219] on link "View External Url" at bounding box center [908, 226] width 93 height 46
click at [918, 448] on link "View External Url" at bounding box center [908, 434] width 93 height 46
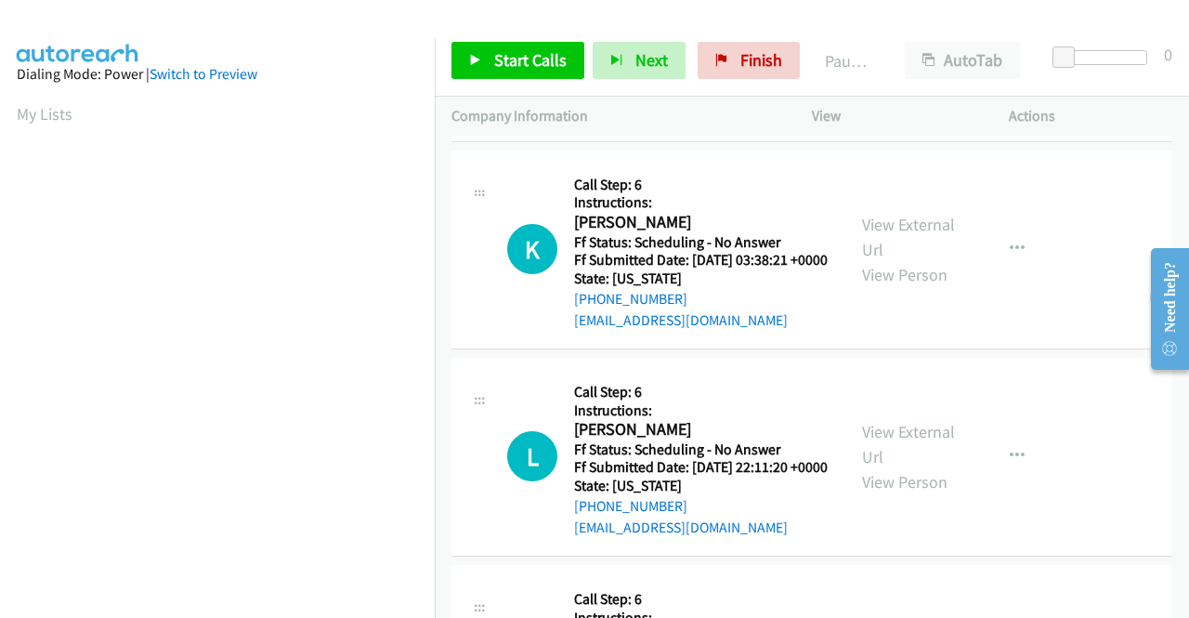
scroll to position [279, 0]
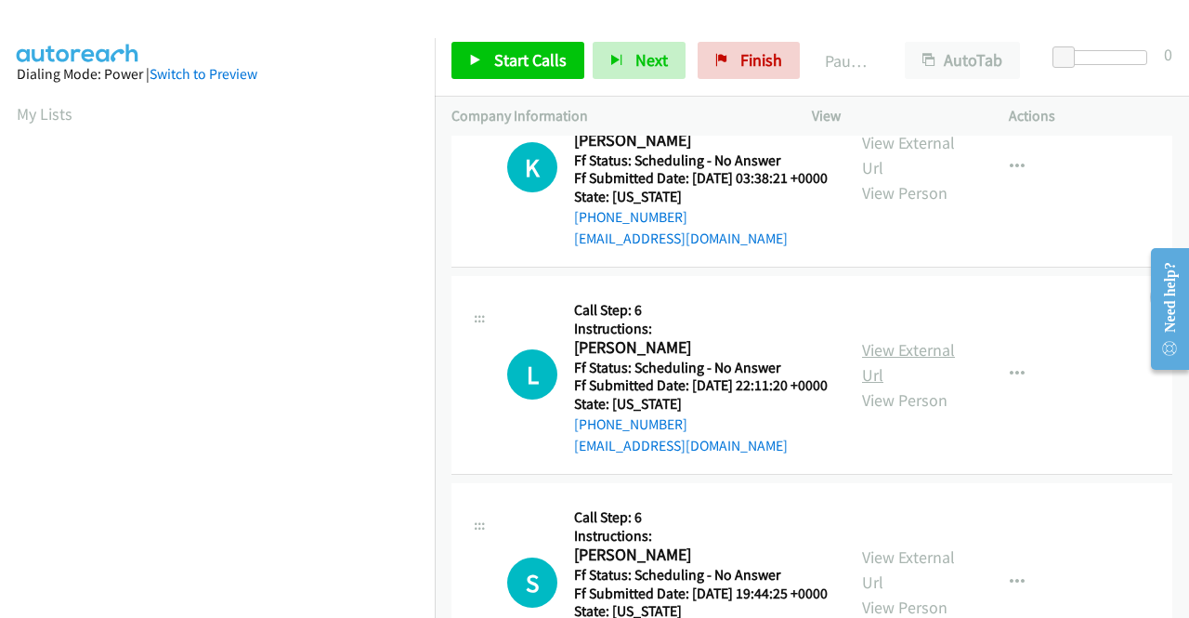
click at [892, 385] on link "View External Url" at bounding box center [908, 362] width 93 height 46
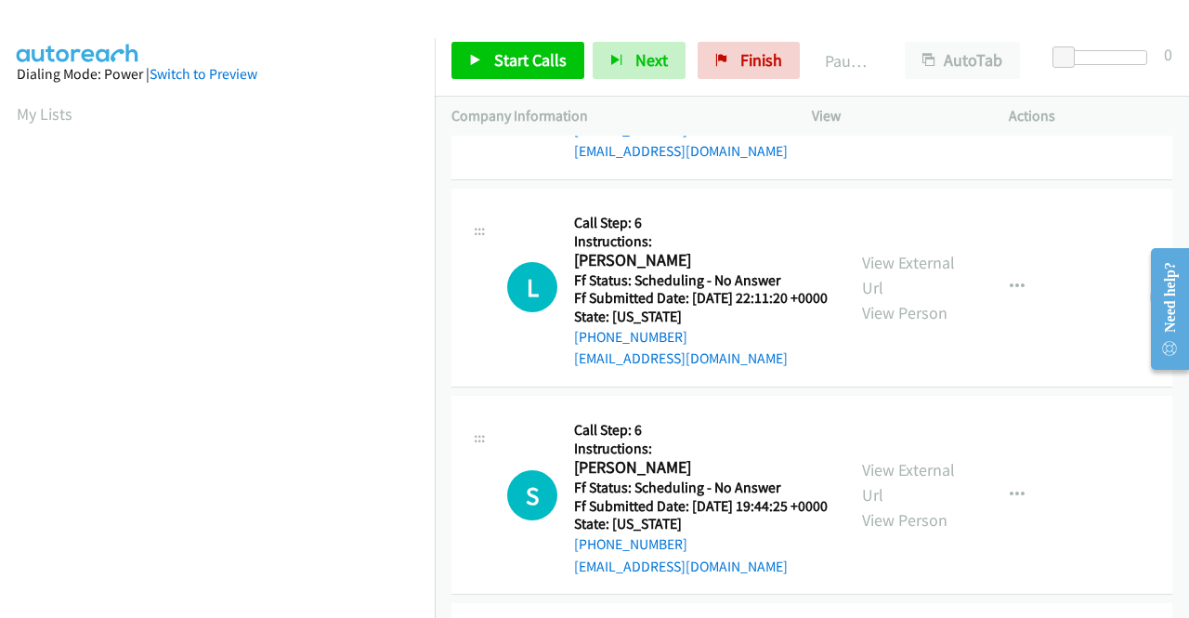
scroll to position [464, 0]
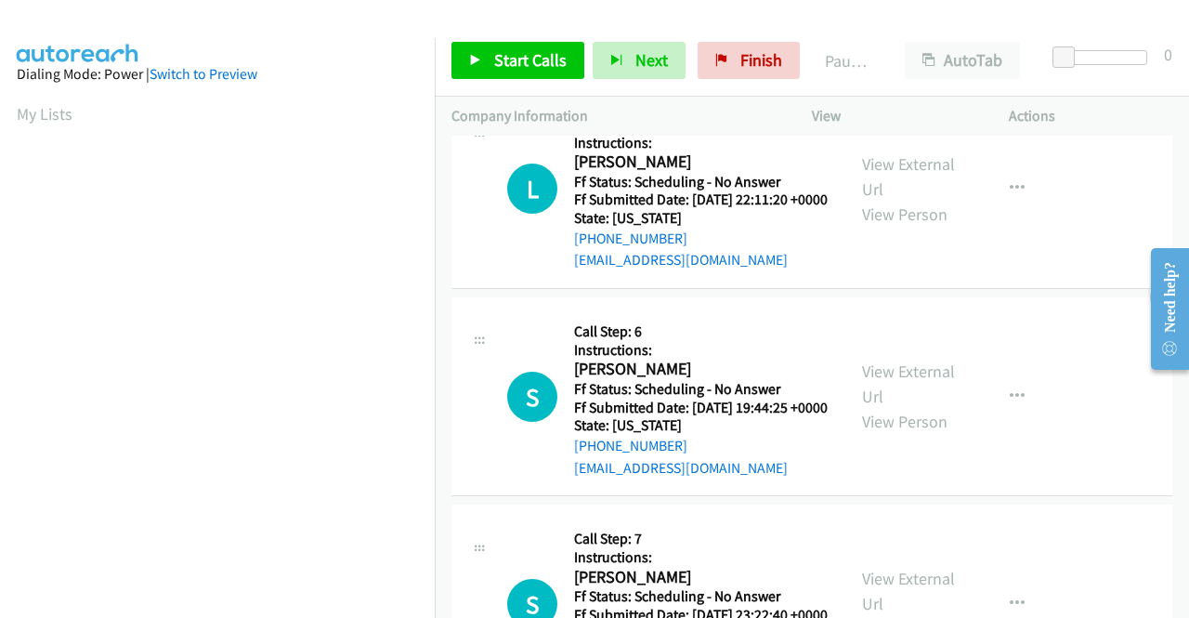
click at [930, 434] on div "View External Url View Person" at bounding box center [910, 396] width 97 height 75
click at [926, 407] on link "View External Url" at bounding box center [908, 383] width 93 height 46
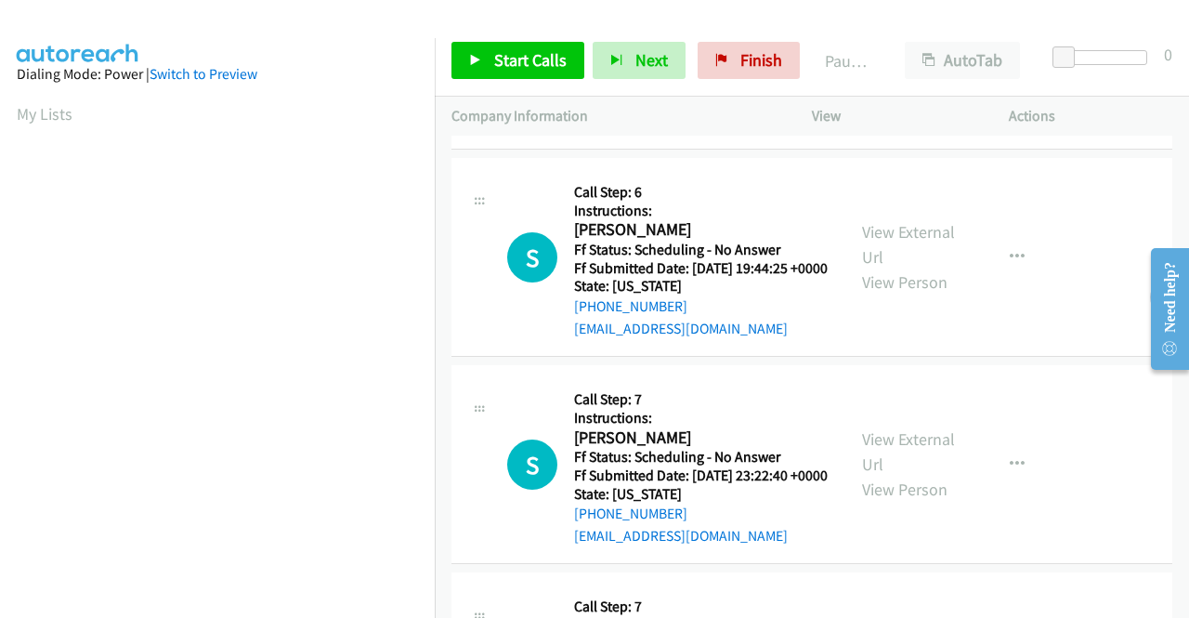
scroll to position [743, 0]
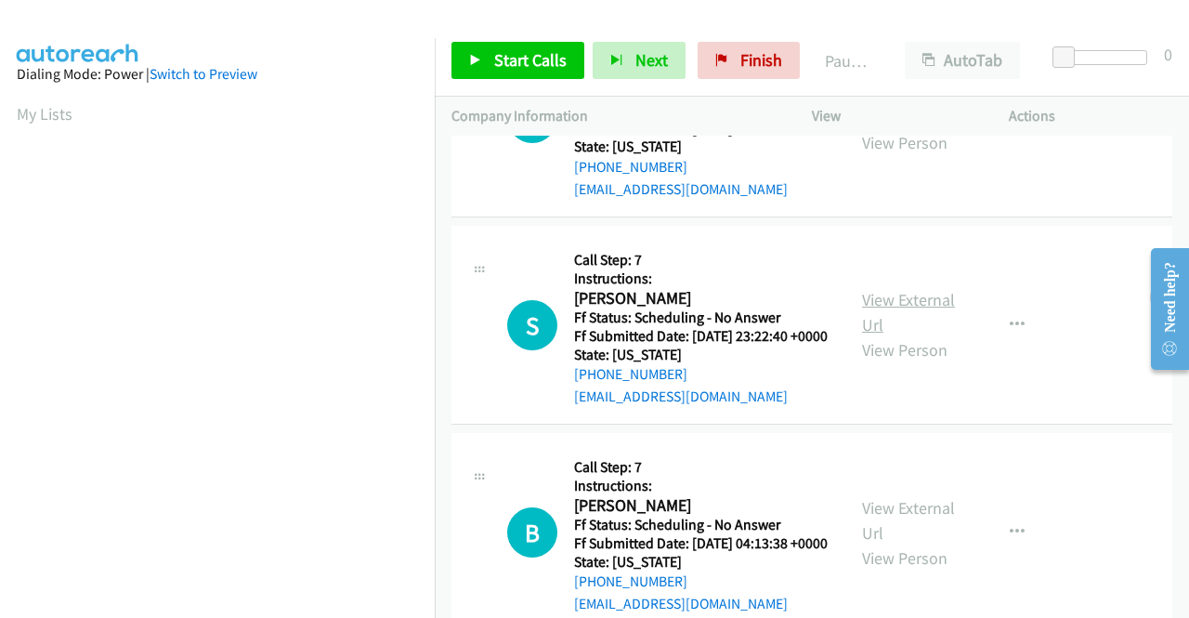
click at [907, 335] on link "View External Url" at bounding box center [908, 312] width 93 height 46
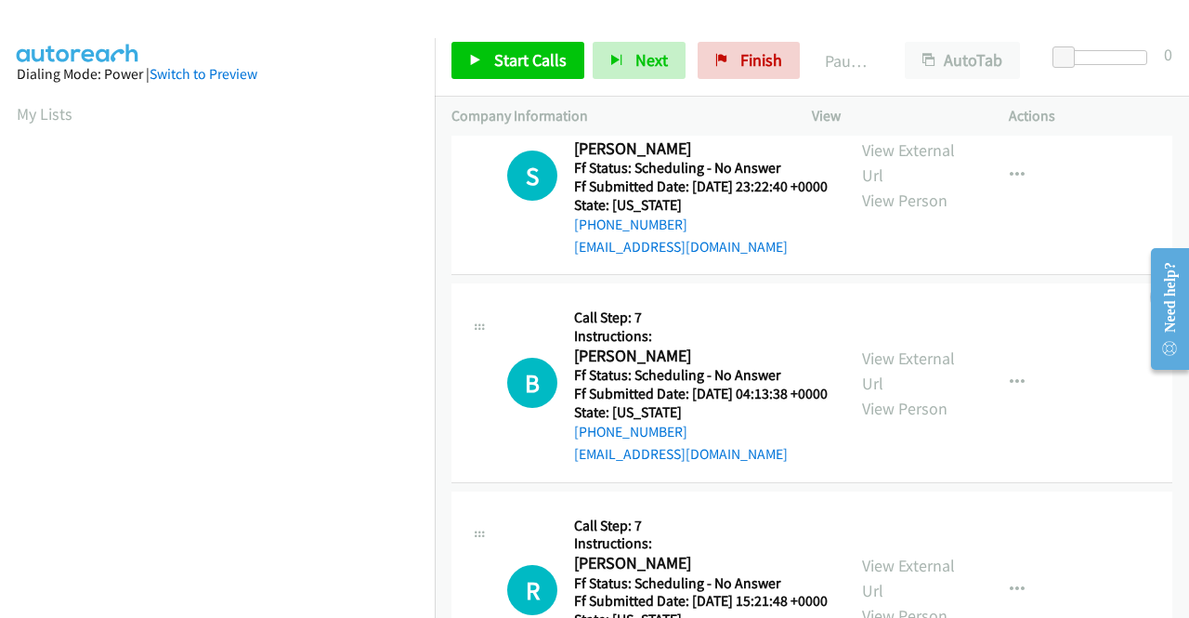
scroll to position [929, 0]
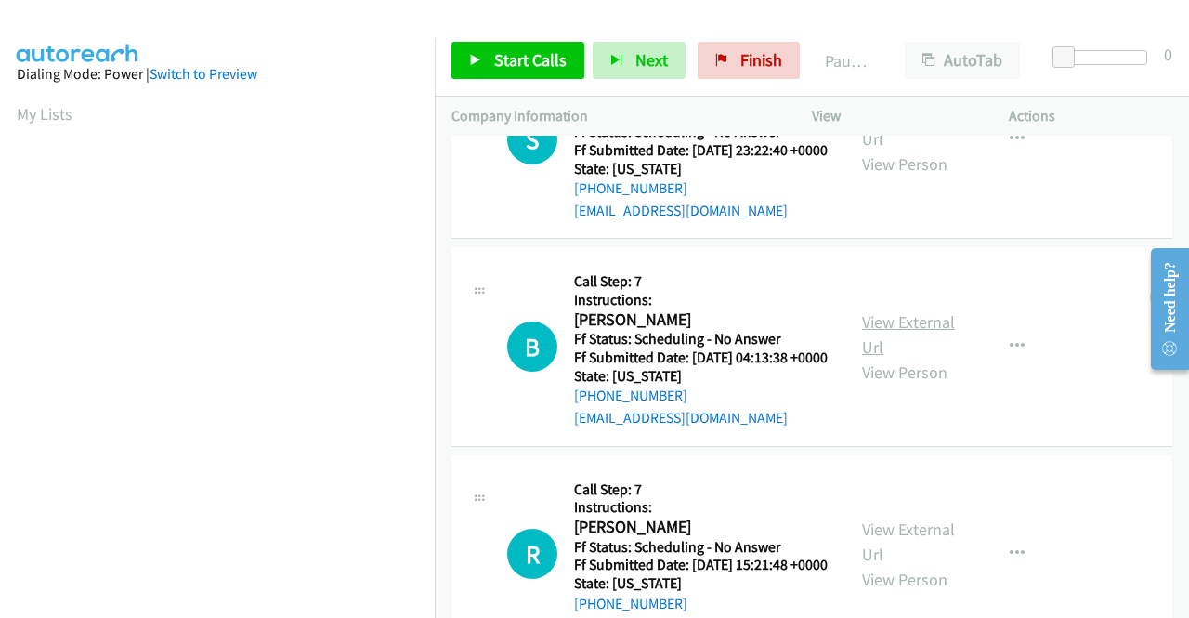
click at [925, 358] on link "View External Url" at bounding box center [908, 334] width 93 height 46
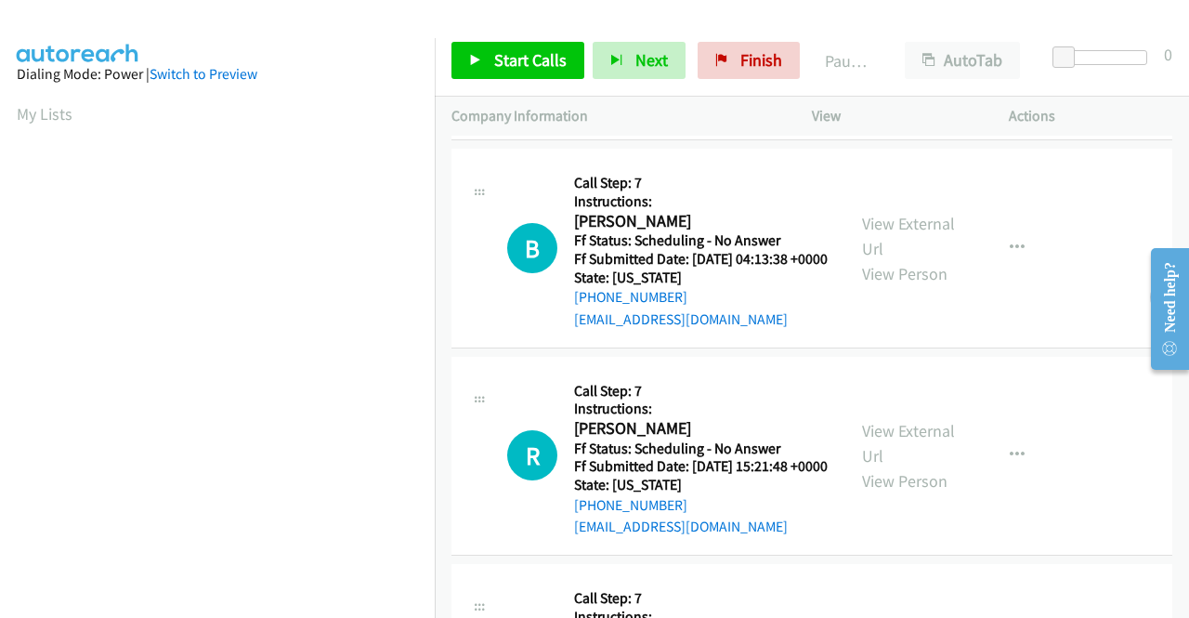
scroll to position [1207, 0]
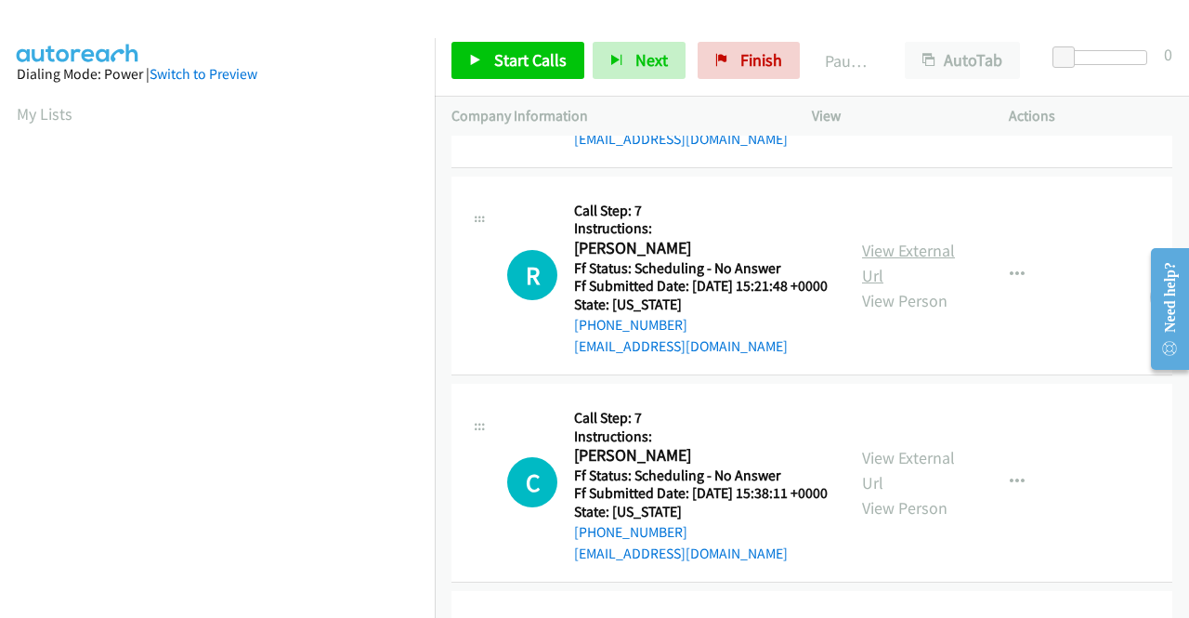
click at [877, 286] on link "View External Url" at bounding box center [908, 263] width 93 height 46
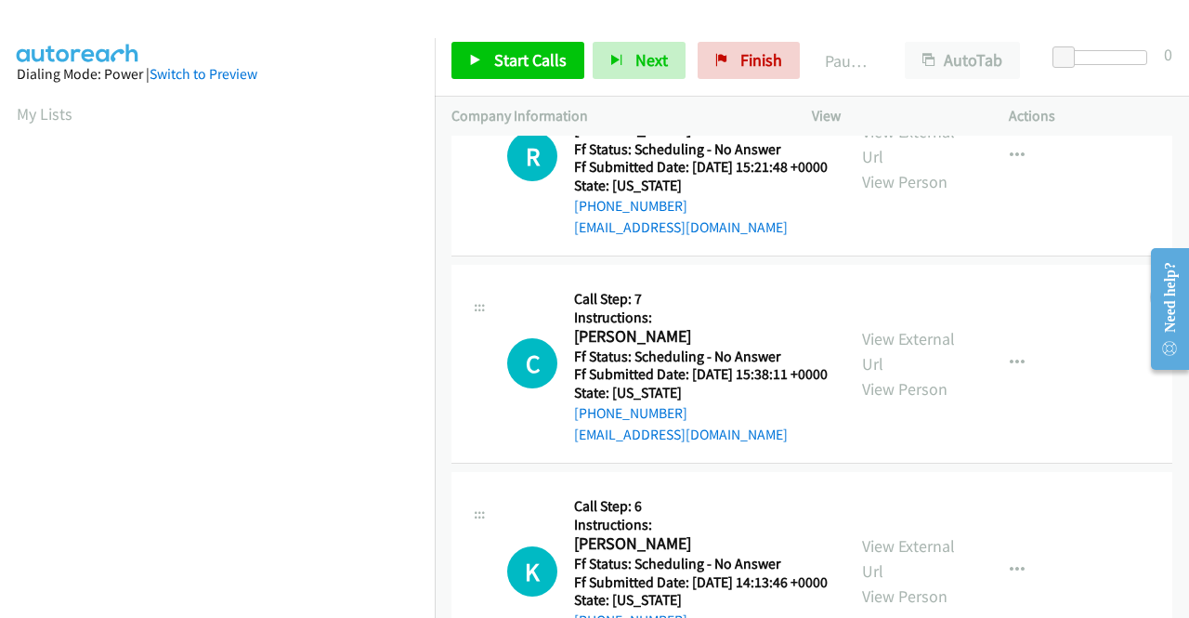
scroll to position [1393, 0]
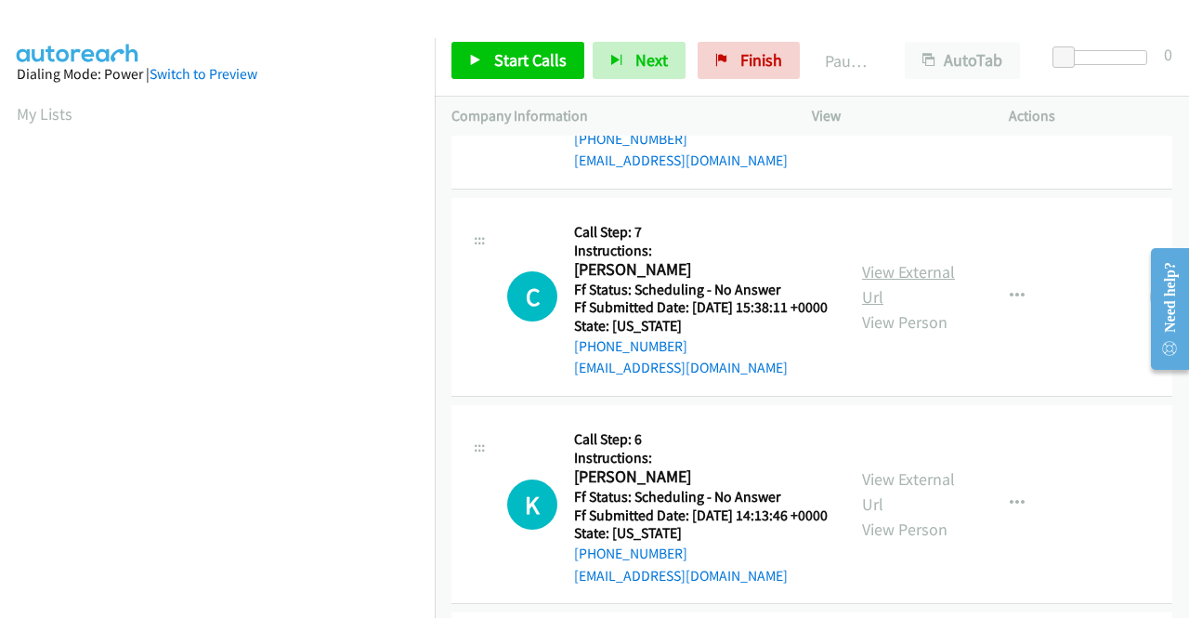
click at [881, 307] on link "View External Url" at bounding box center [908, 284] width 93 height 46
click at [502, 58] on span "Start Calls" at bounding box center [530, 59] width 72 height 21
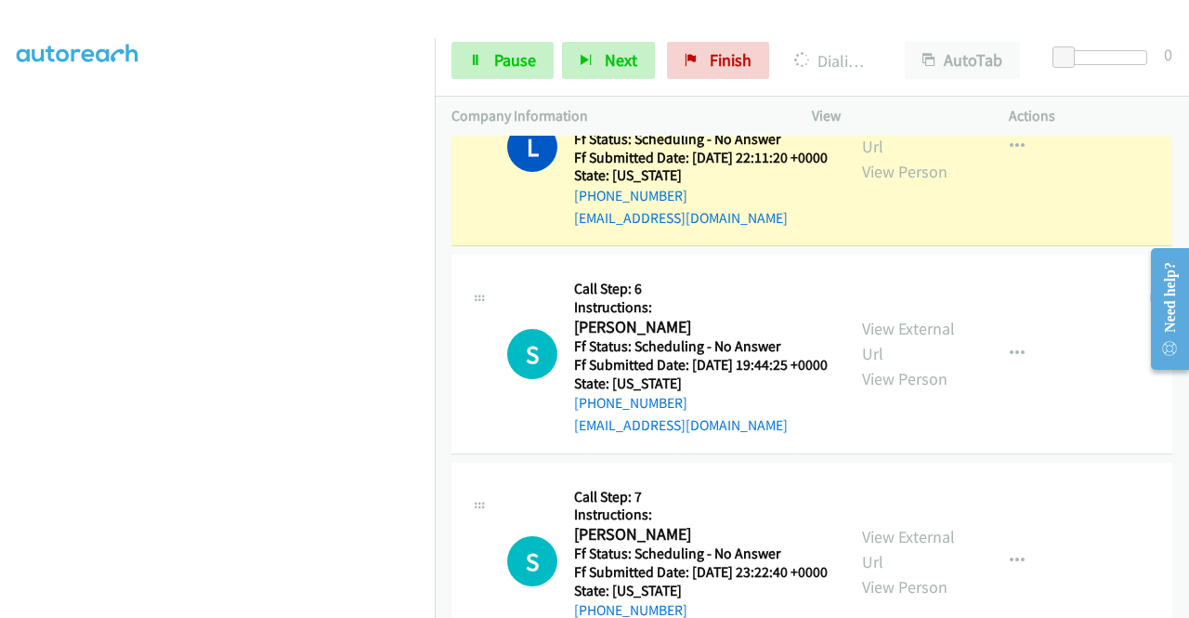
scroll to position [557, 0]
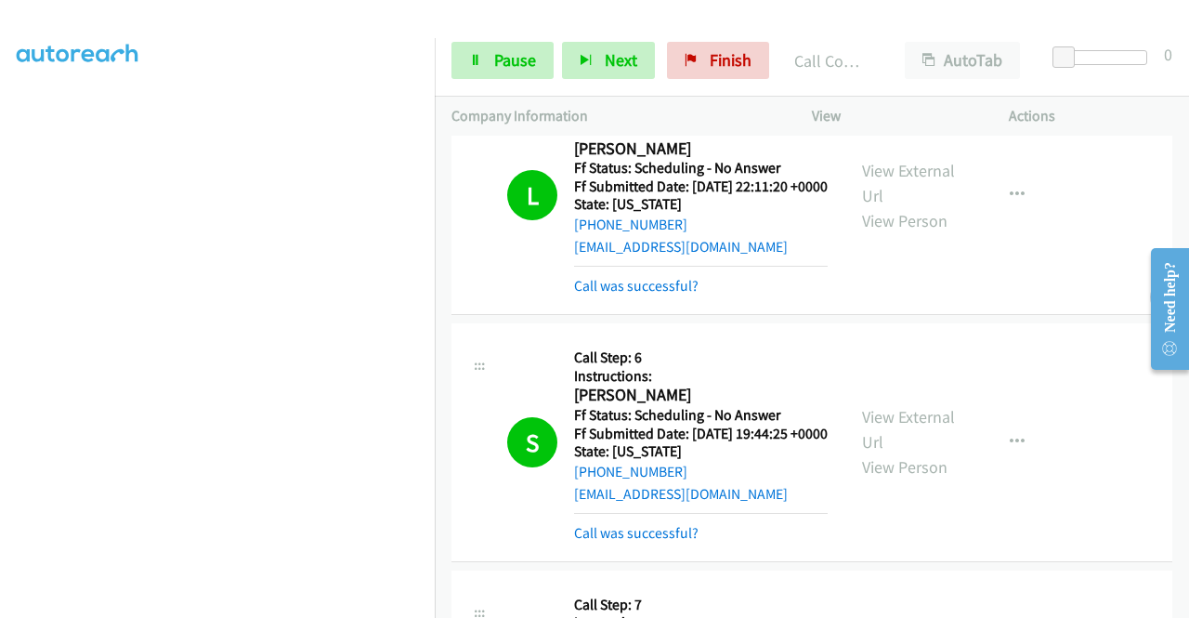
click at [446, 194] on td "L Callback Scheduled Call Step: 6 Instructions: [PERSON_NAME] America/New_York …" at bounding box center [812, 195] width 754 height 247
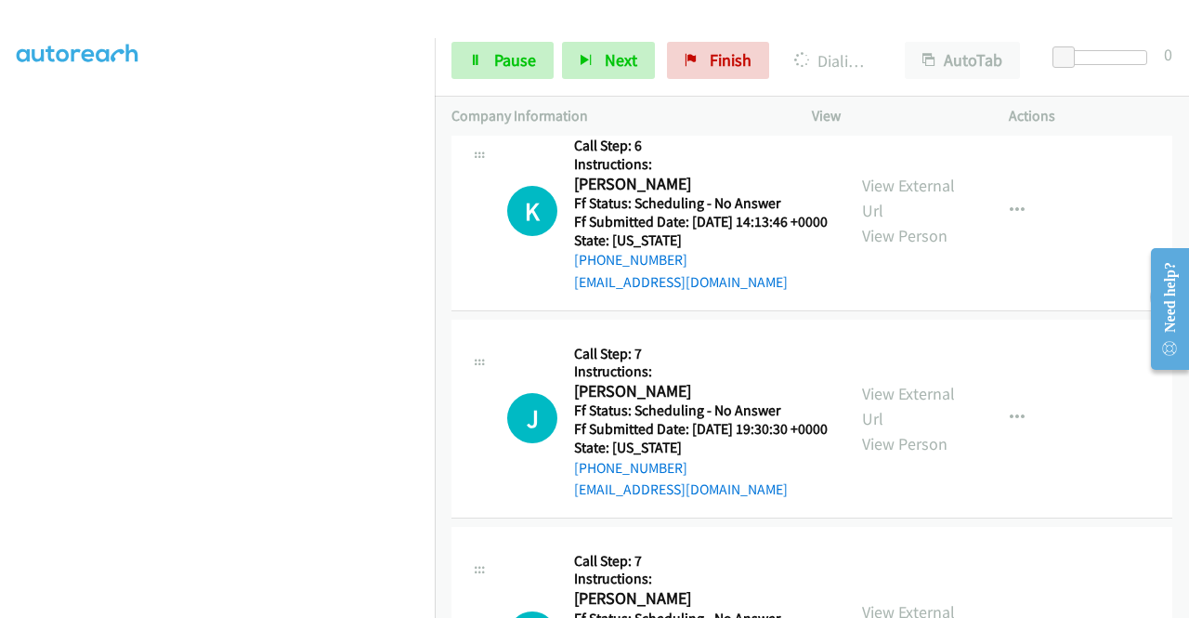
scroll to position [2043, 0]
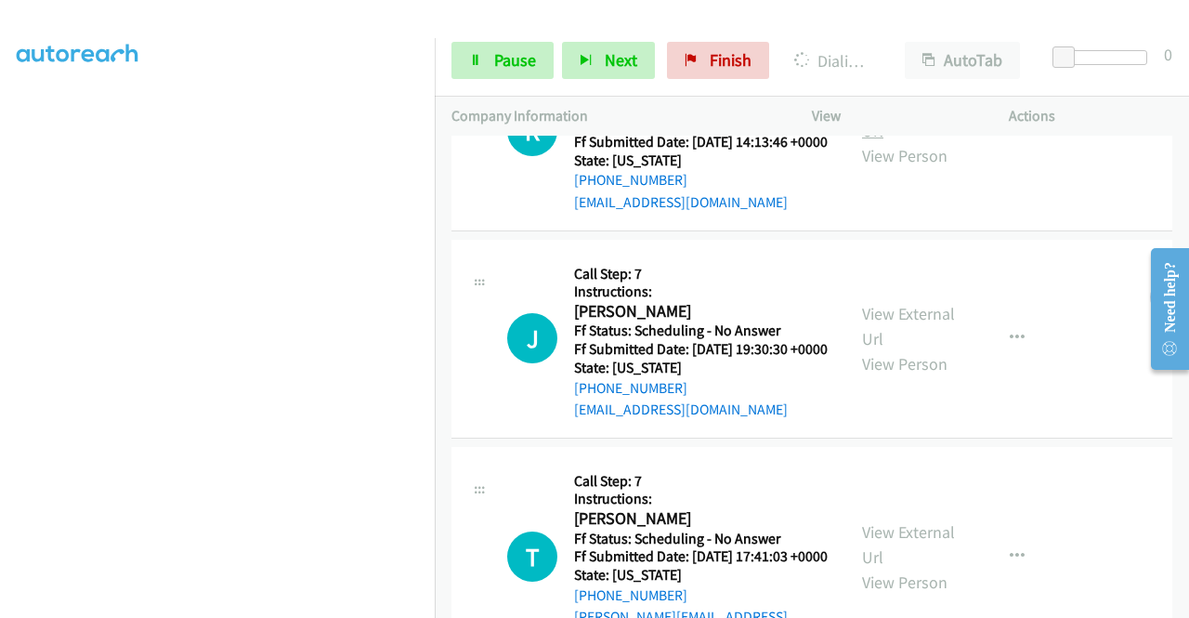
click at [929, 141] on link "View External Url" at bounding box center [908, 118] width 93 height 46
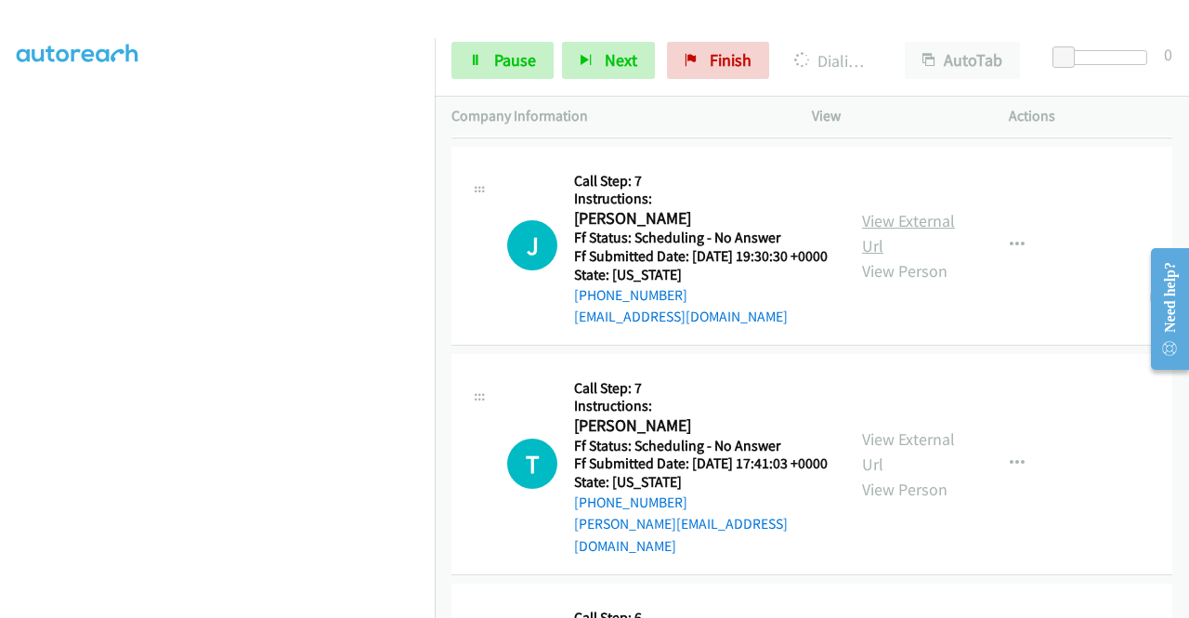
click at [914, 256] on link "View External Url" at bounding box center [908, 233] width 93 height 46
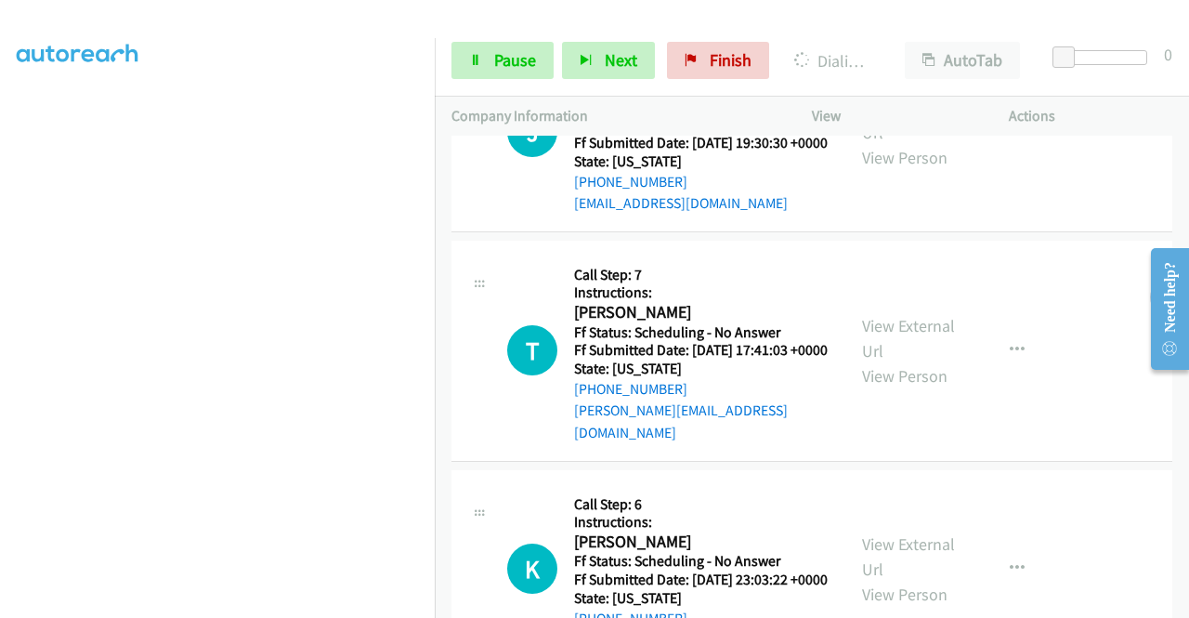
scroll to position [2415, 0]
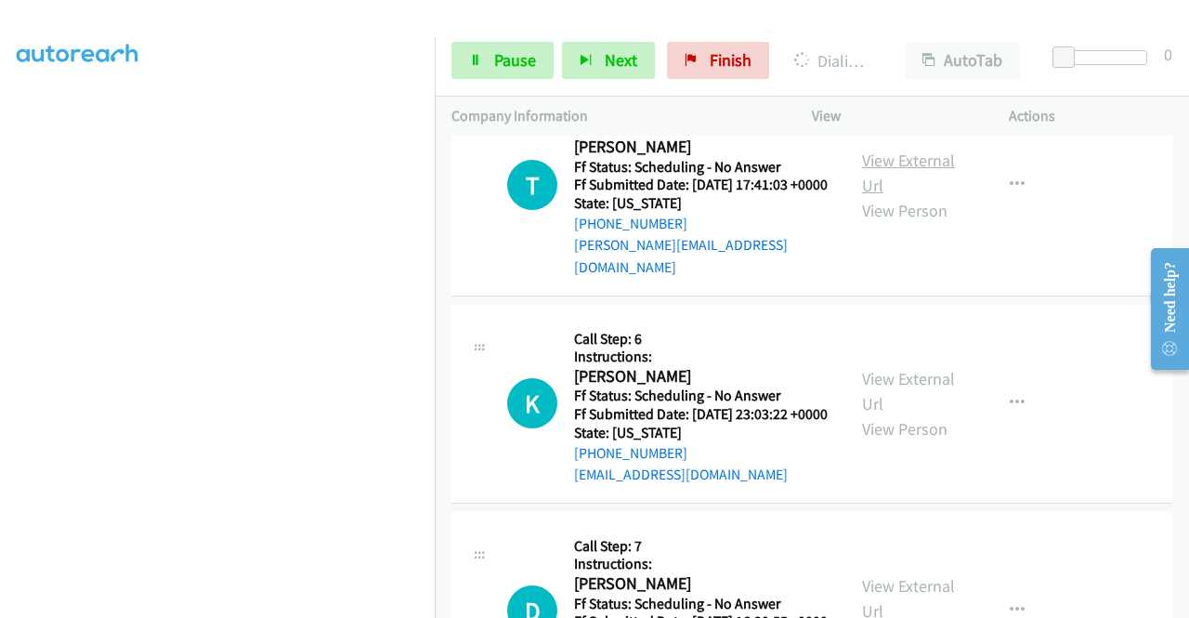
click at [904, 196] on link "View External Url" at bounding box center [908, 173] width 93 height 46
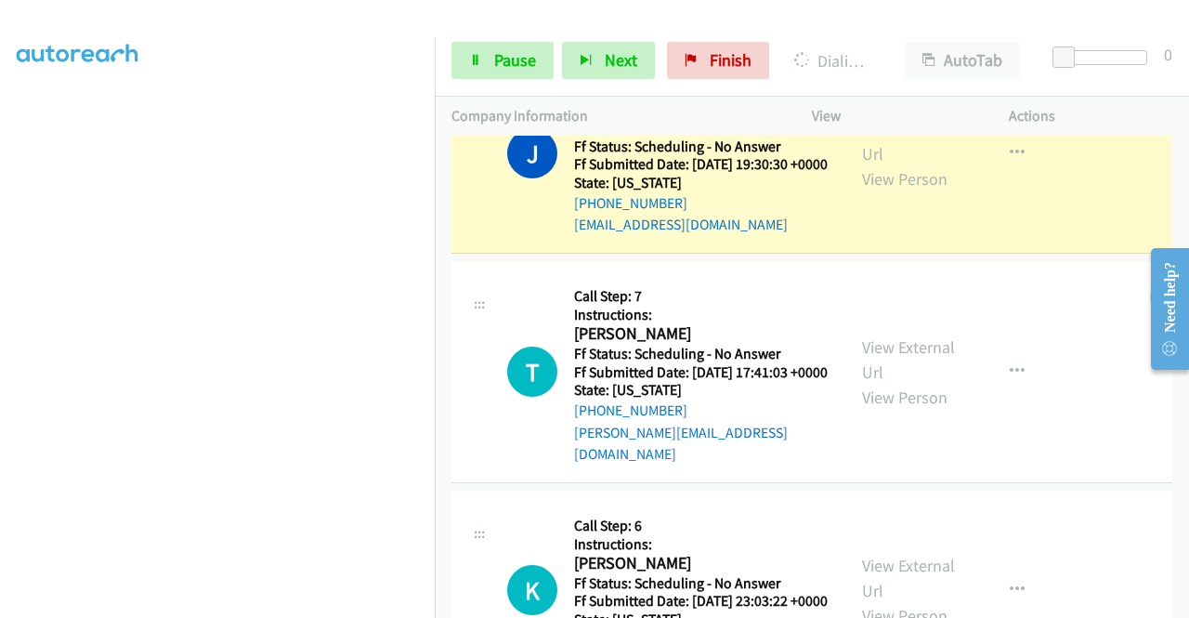
scroll to position [2586, 0]
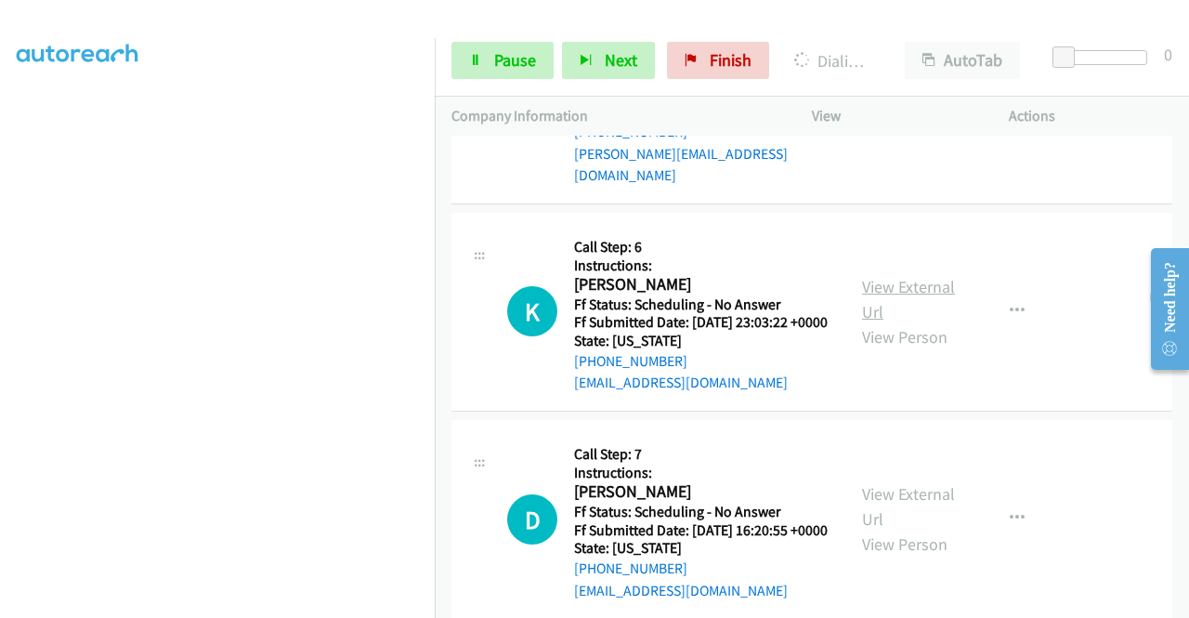
click at [912, 322] on link "View External Url" at bounding box center [908, 299] width 93 height 46
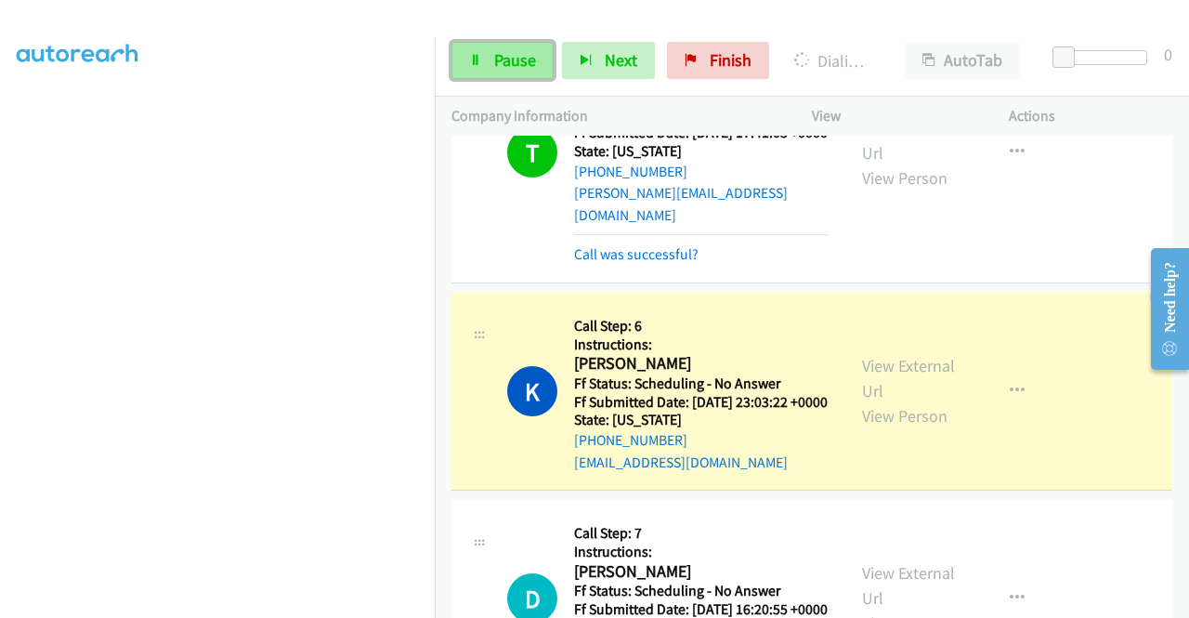
click at [507, 52] on span "Pause" at bounding box center [515, 59] width 42 height 21
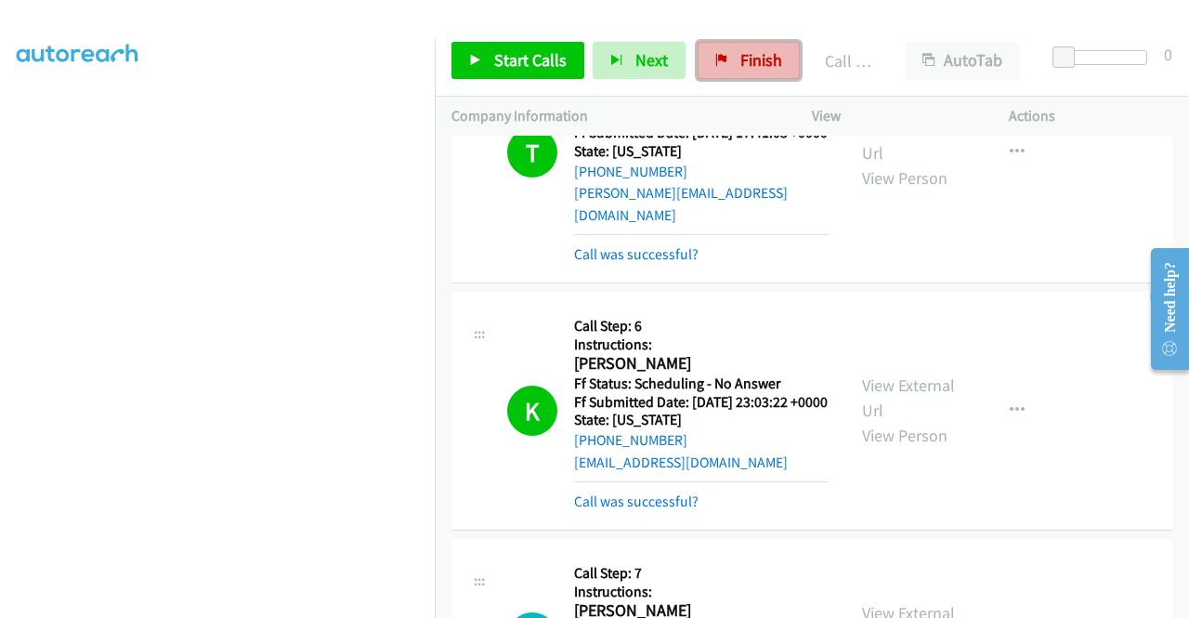
click at [740, 51] on span "Finish" at bounding box center [761, 59] width 42 height 21
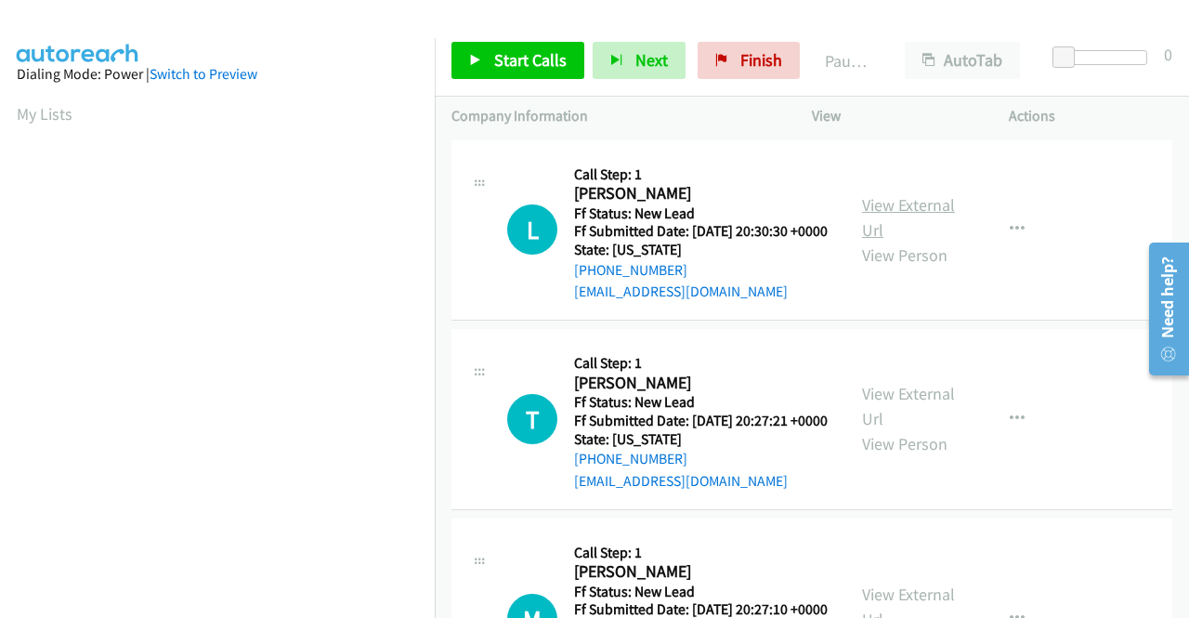
click at [919, 211] on link "View External Url" at bounding box center [908, 217] width 93 height 46
click at [917, 423] on link "View External Url" at bounding box center [908, 406] width 93 height 46
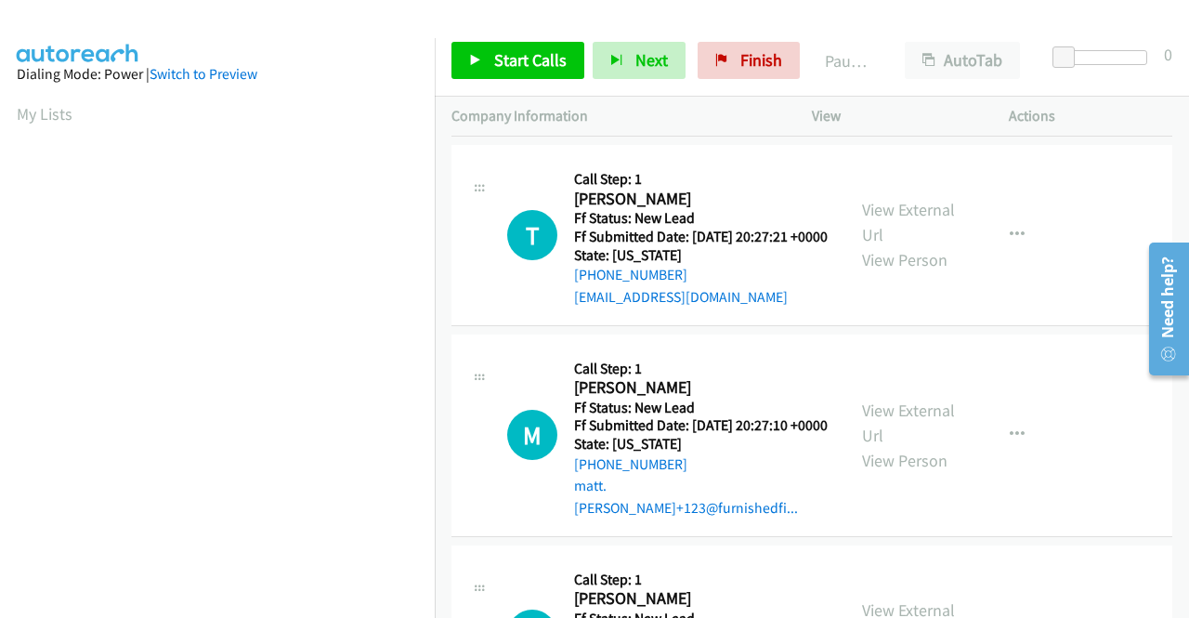
scroll to position [186, 0]
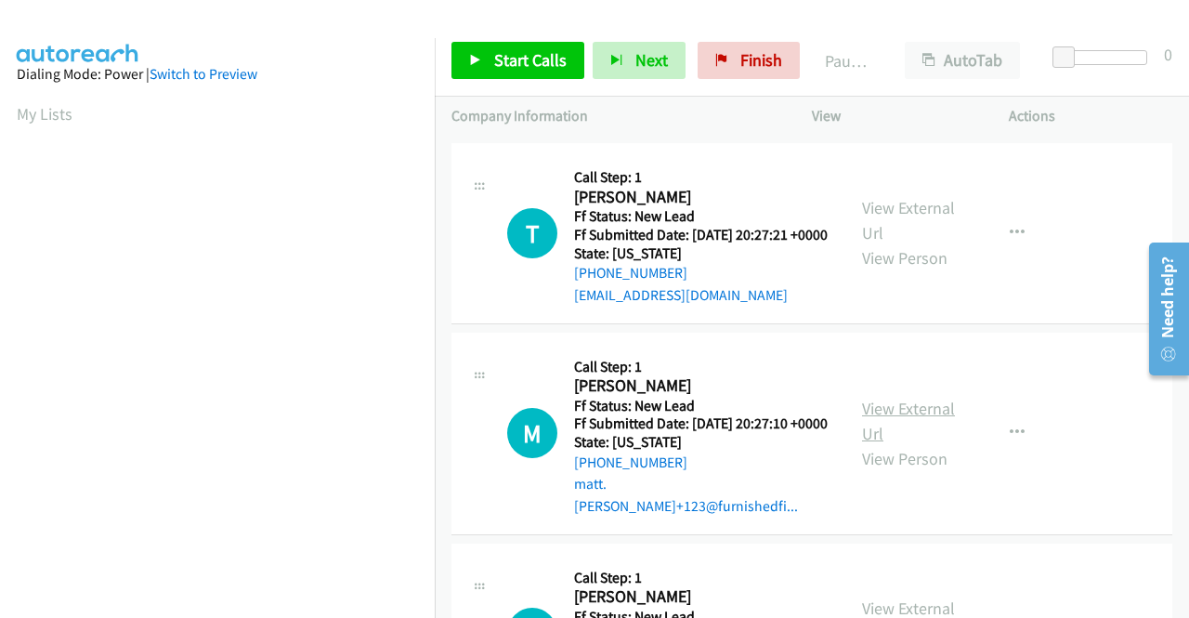
click at [911, 444] on link "View External Url" at bounding box center [908, 421] width 93 height 46
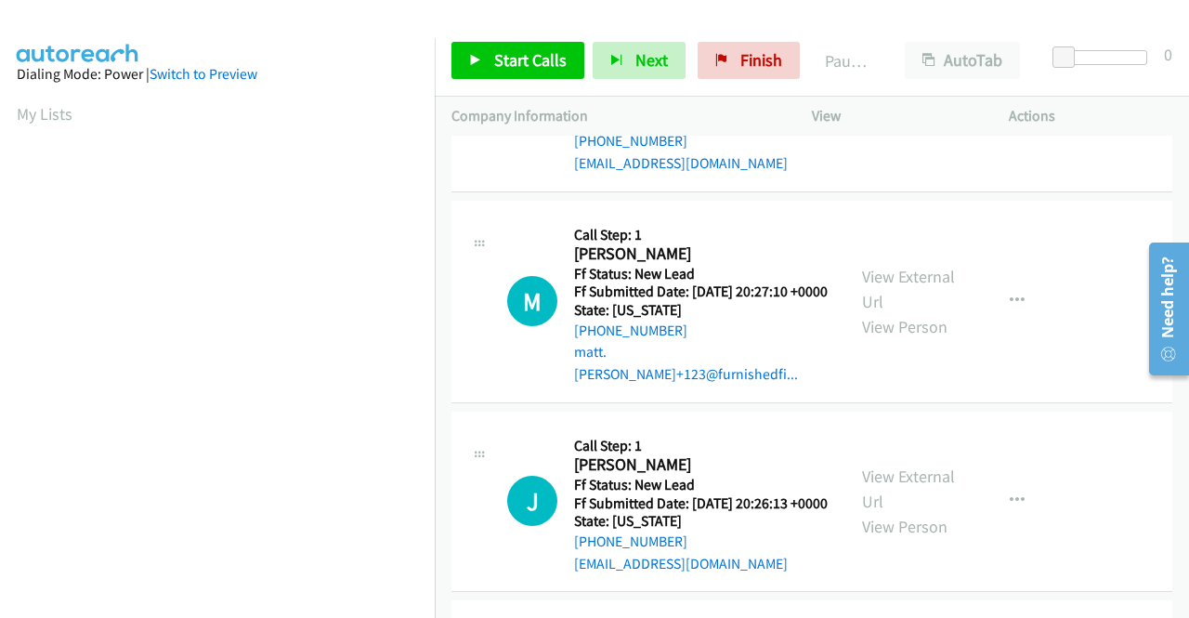
scroll to position [372, 0]
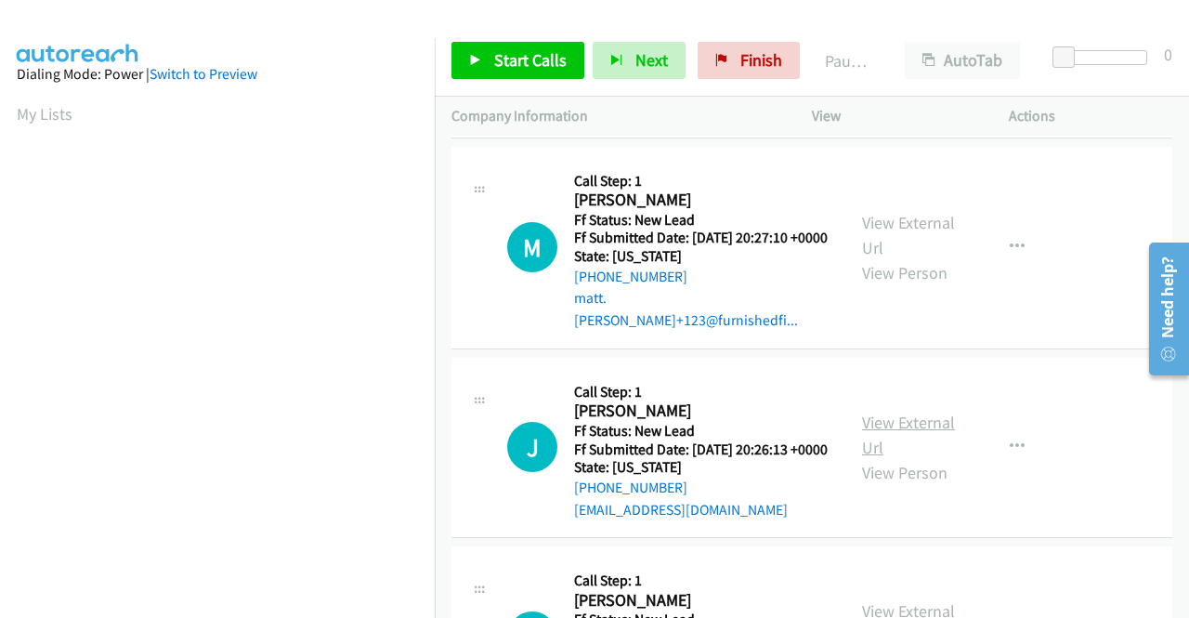
click at [933, 458] on link "View External Url" at bounding box center [908, 434] width 93 height 46
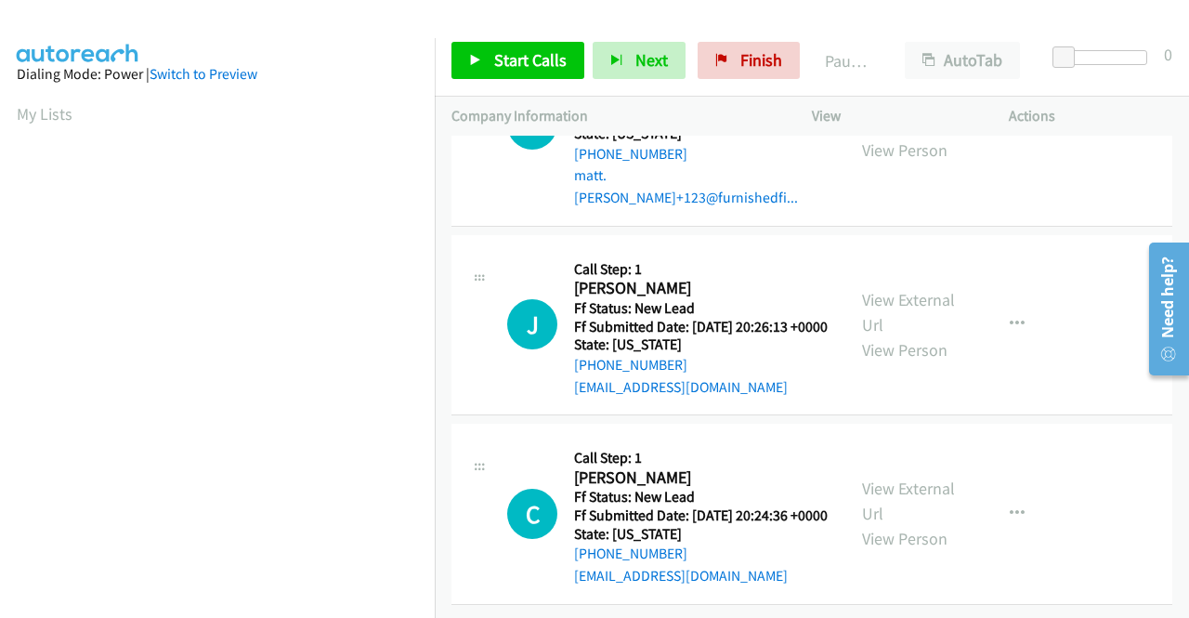
scroll to position [576, 0]
click at [888, 477] on link "View External Url" at bounding box center [908, 500] width 93 height 46
click at [522, 62] on span "Start Calls" at bounding box center [530, 59] width 72 height 21
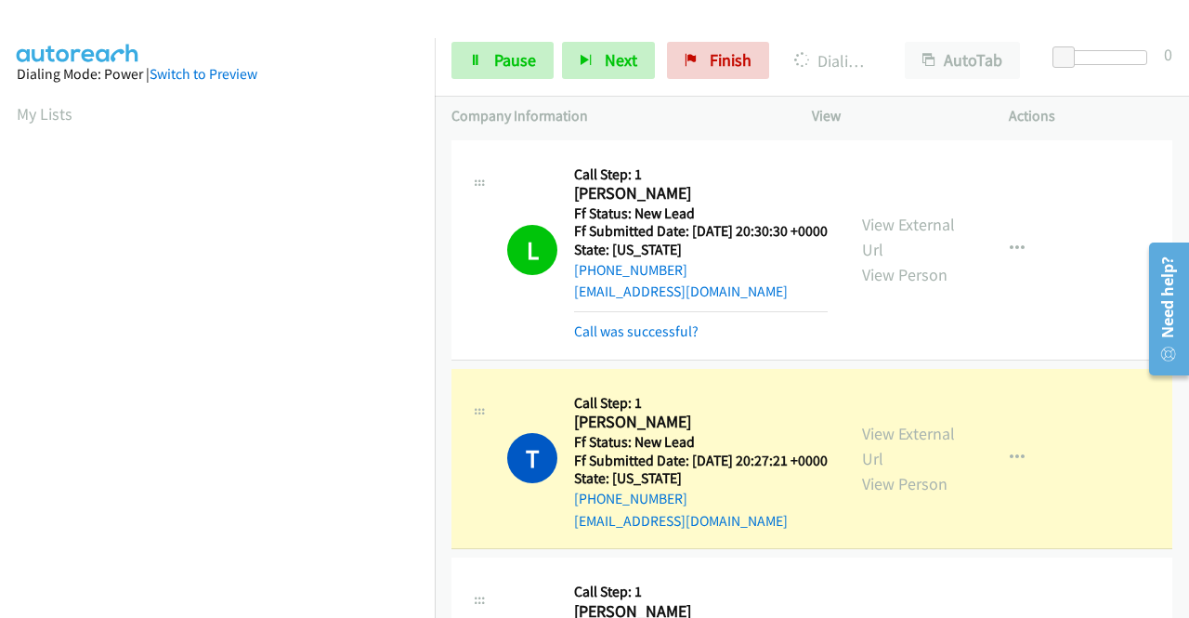
scroll to position [424, 0]
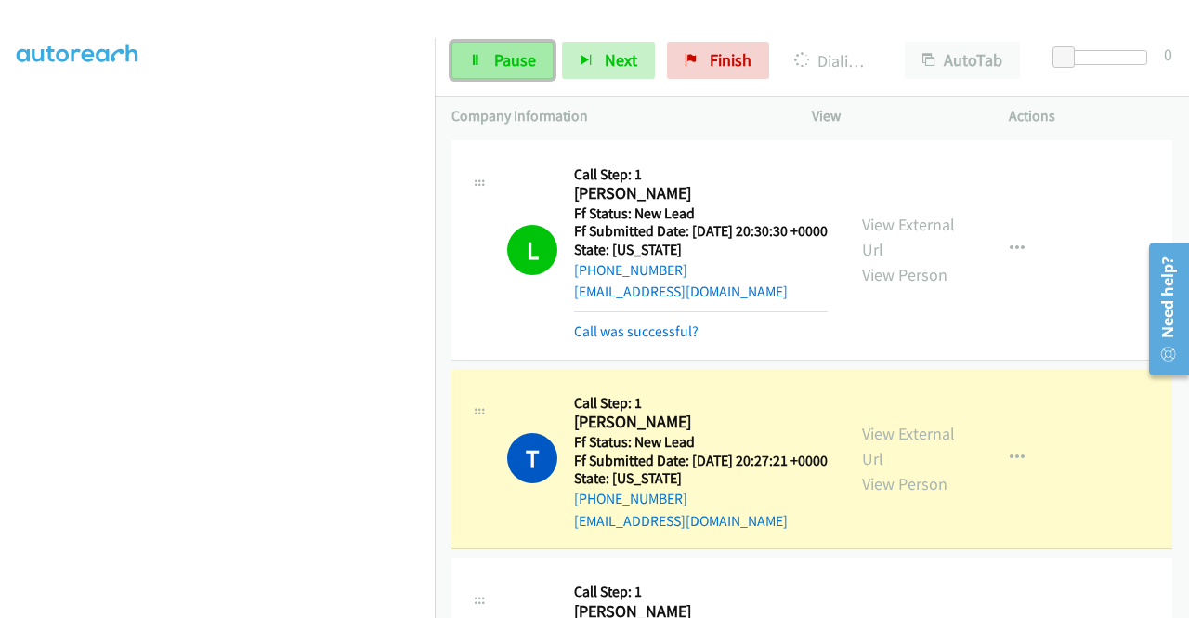
drag, startPoint x: 517, startPoint y: 57, endPoint x: 515, endPoint y: 66, distance: 9.7
click at [517, 57] on span "Pause" at bounding box center [515, 59] width 42 height 21
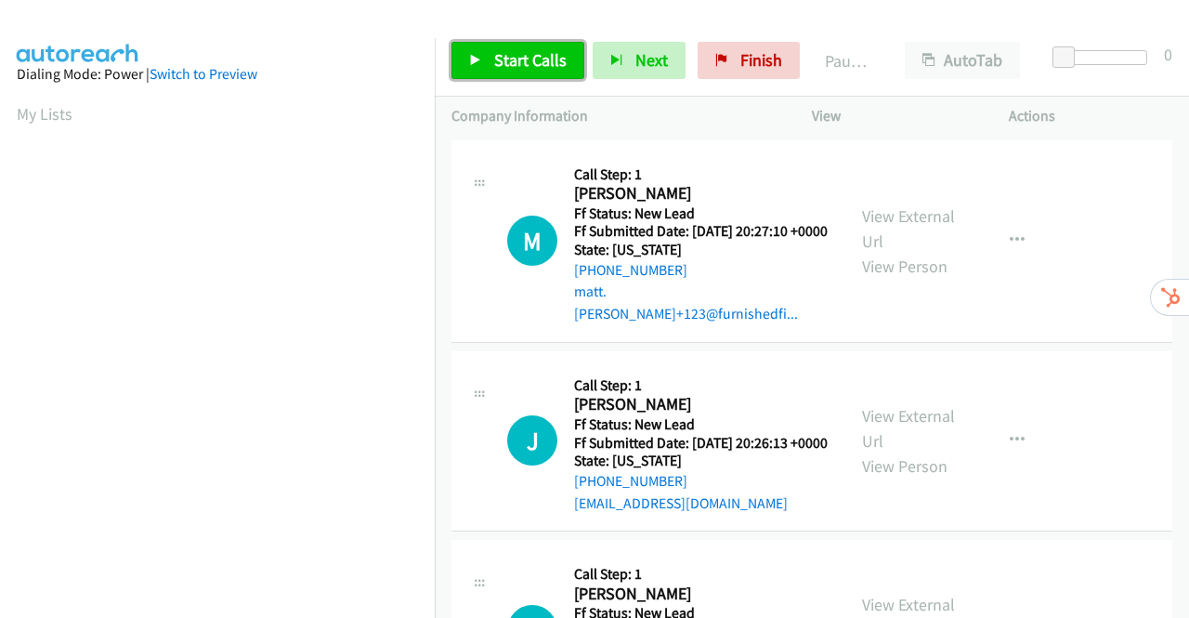
click at [508, 63] on span "Start Calls" at bounding box center [530, 59] width 72 height 21
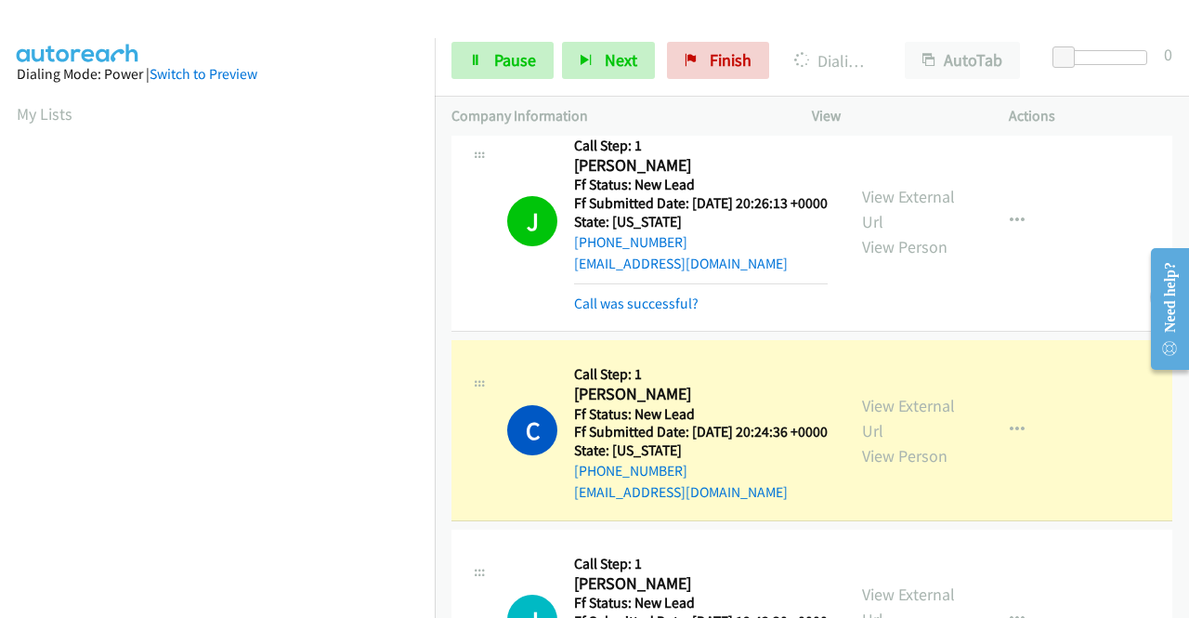
scroll to position [424, 0]
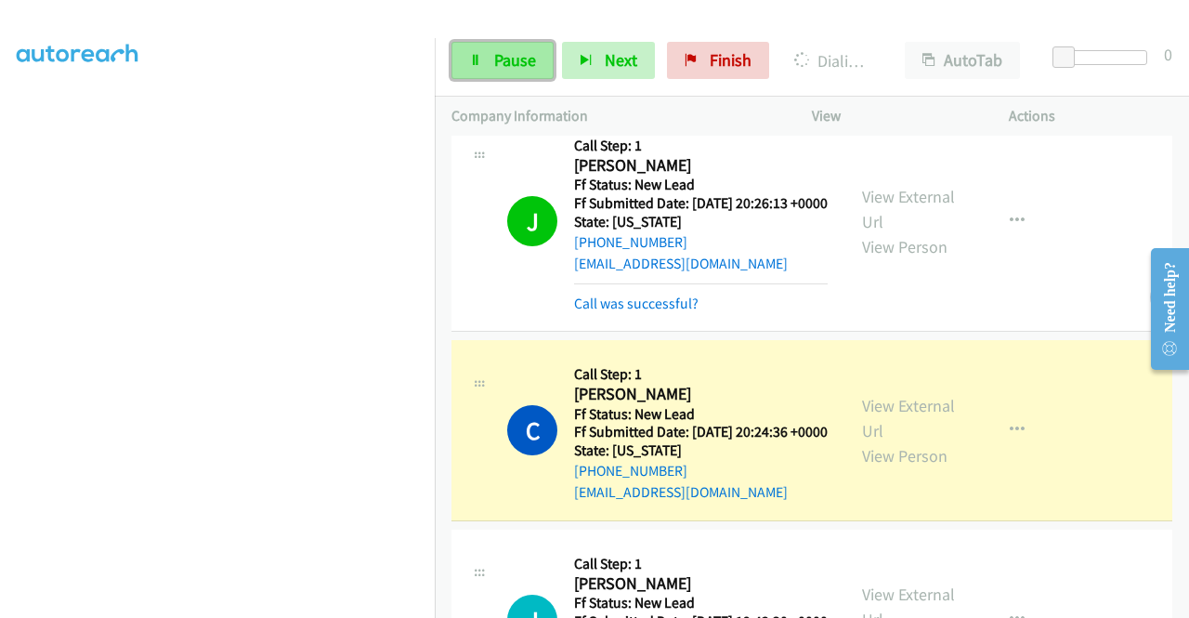
click at [531, 59] on span "Pause" at bounding box center [515, 59] width 42 height 21
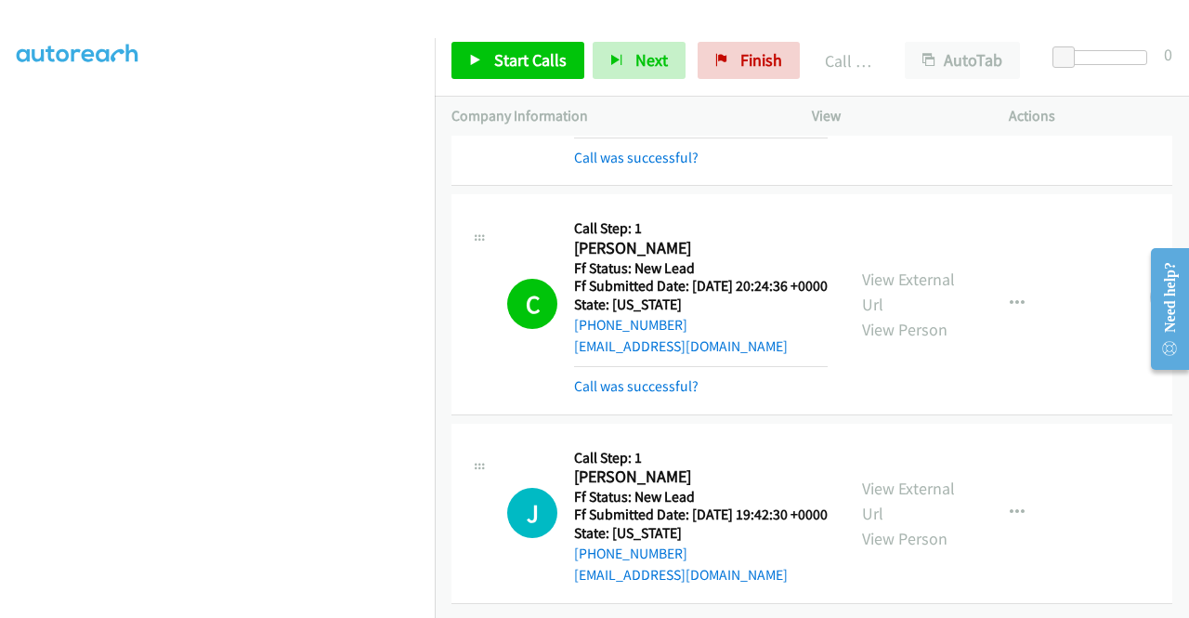
scroll to position [487, 0]
click at [904, 477] on link "View External Url" at bounding box center [908, 500] width 93 height 46
click at [535, 57] on span "Start Calls" at bounding box center [530, 59] width 72 height 21
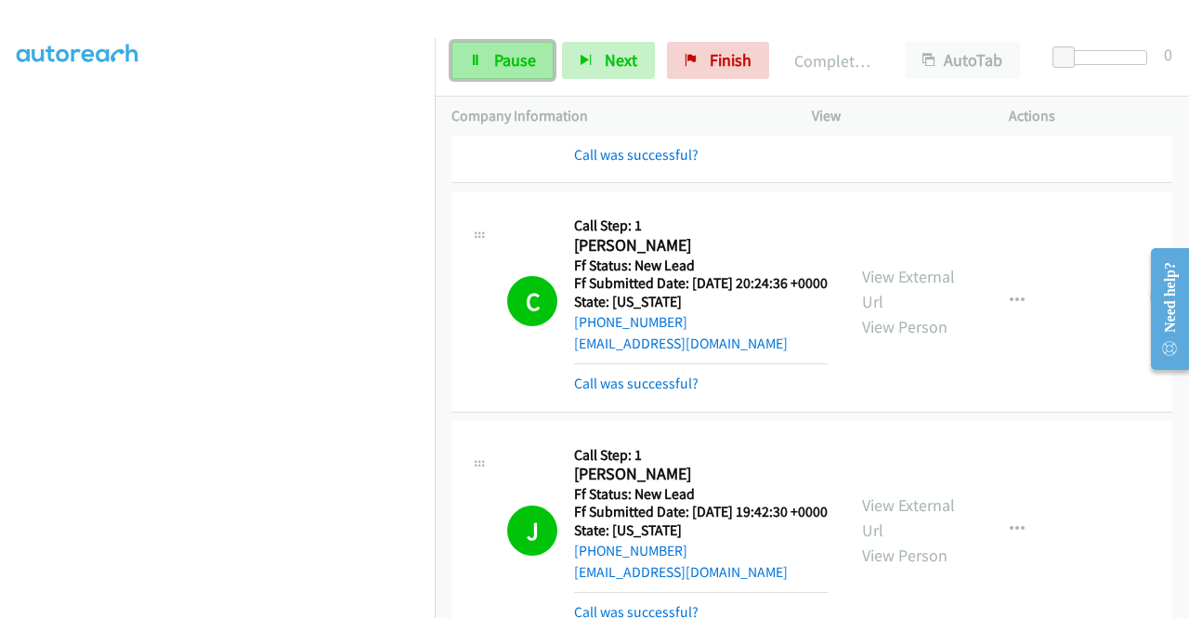
click at [511, 57] on span "Pause" at bounding box center [515, 59] width 42 height 21
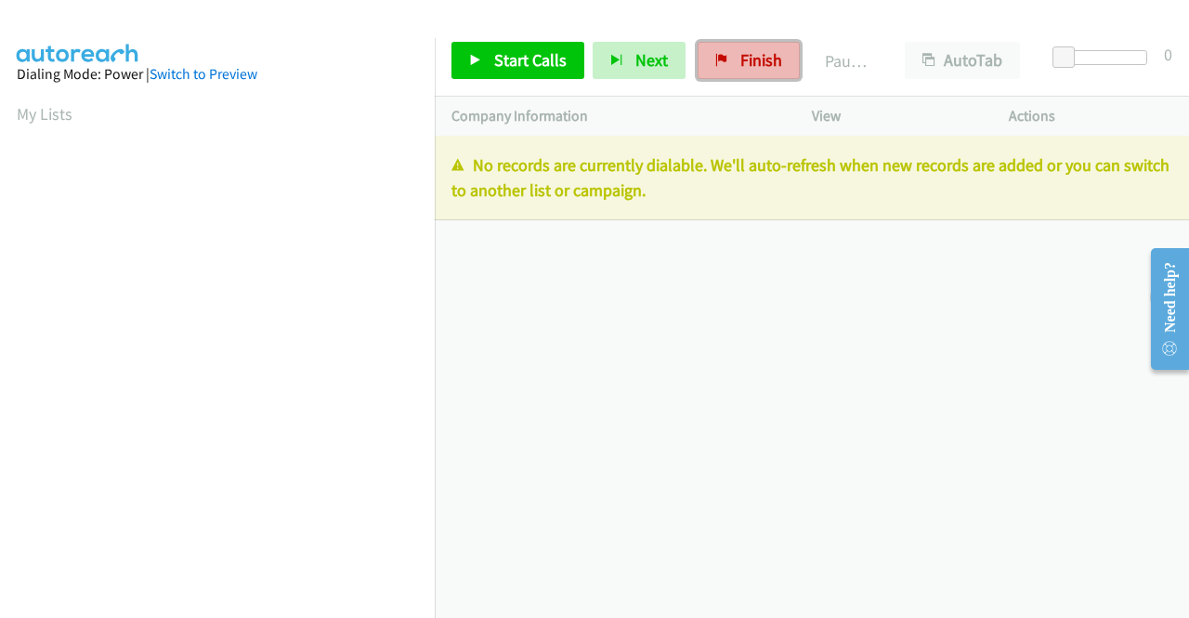
click at [743, 63] on span "Finish" at bounding box center [761, 59] width 42 height 21
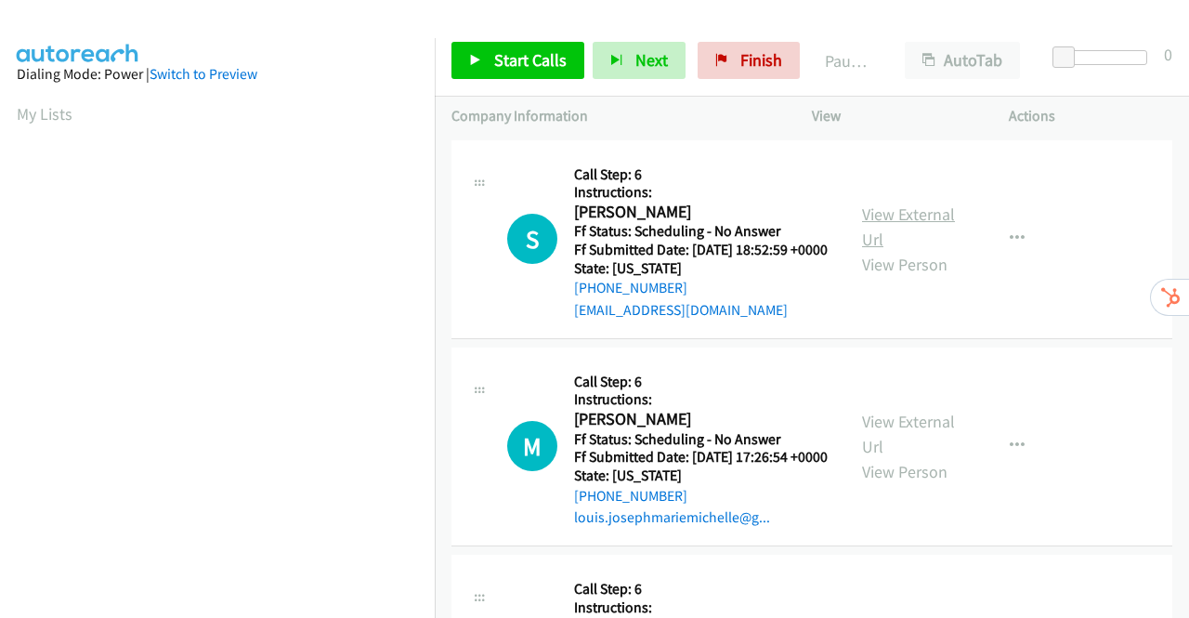
click at [895, 224] on link "View External Url" at bounding box center [908, 226] width 93 height 46
click at [907, 447] on link "View External Url" at bounding box center [908, 434] width 93 height 46
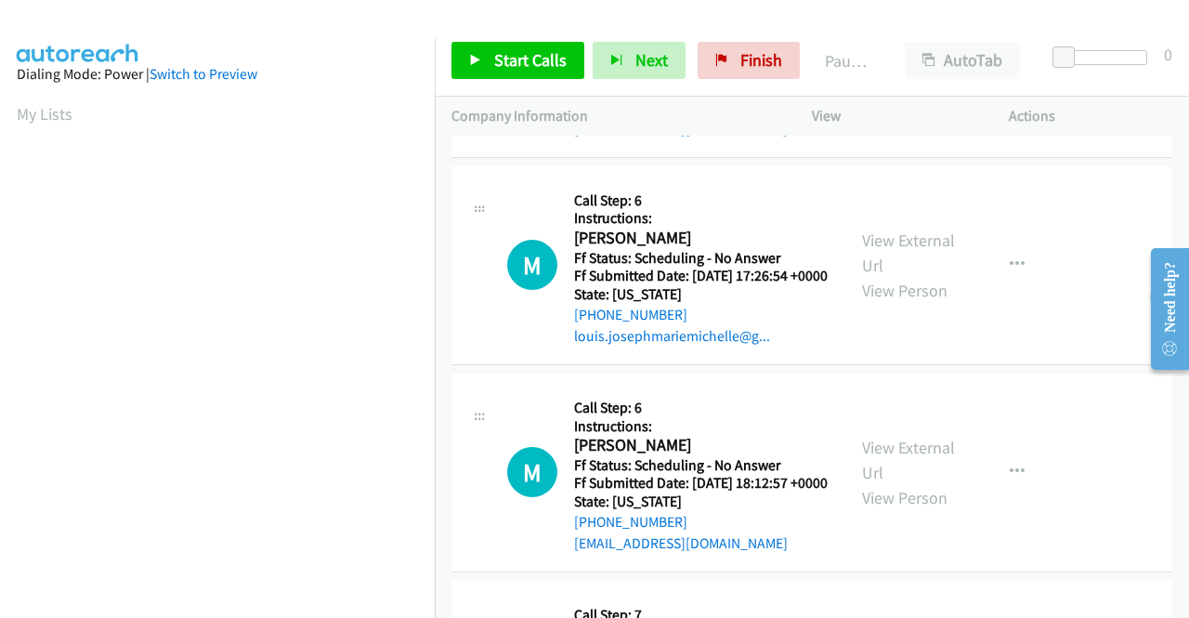
scroll to position [186, 0]
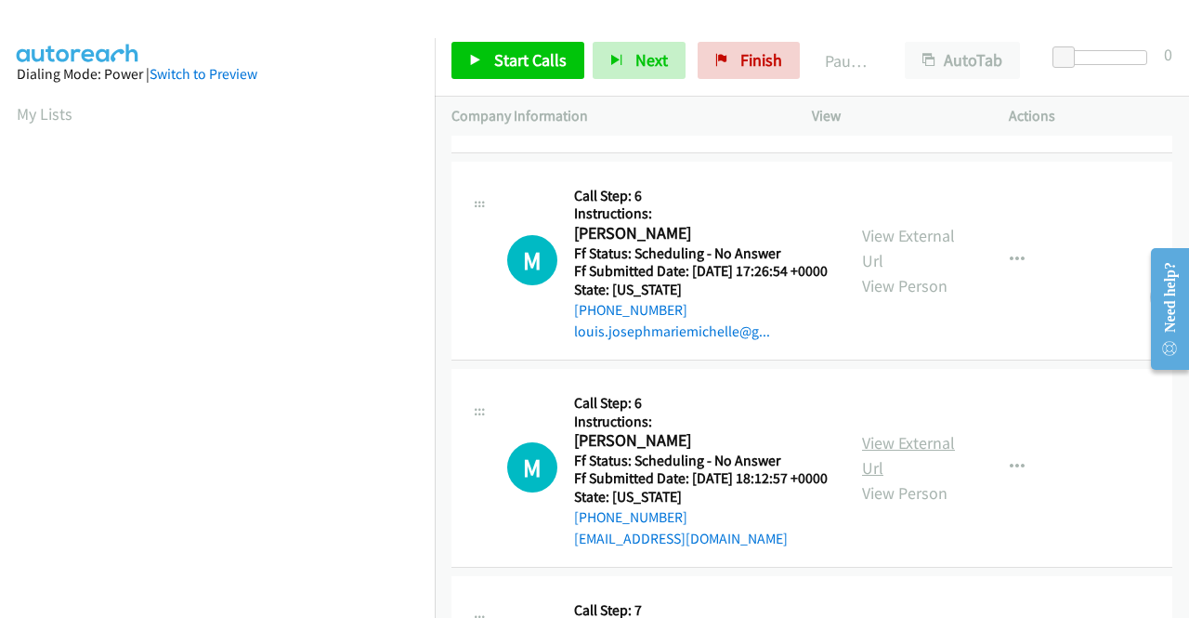
click at [908, 478] on link "View External Url" at bounding box center [908, 455] width 93 height 46
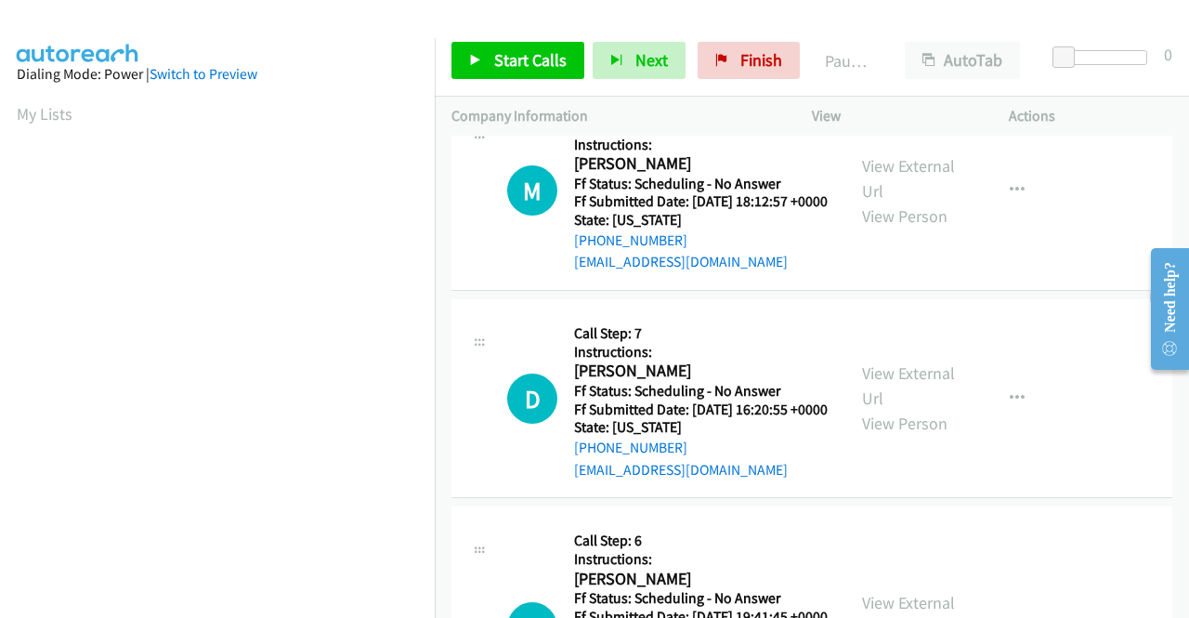
scroll to position [464, 0]
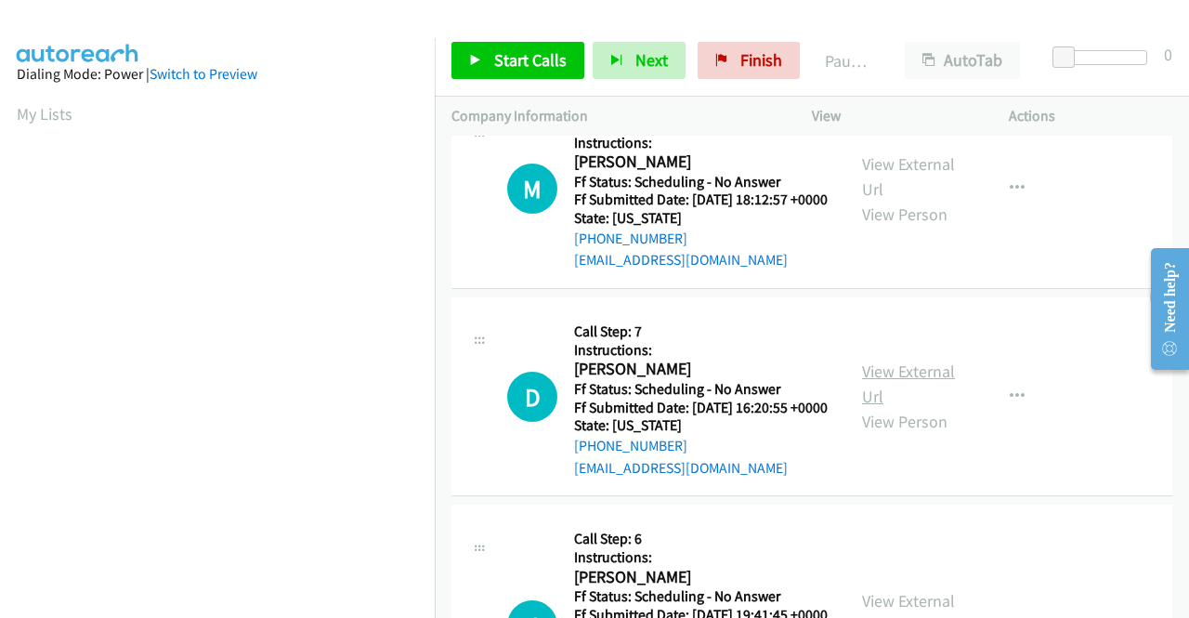
click at [891, 407] on link "View External Url" at bounding box center [908, 383] width 93 height 46
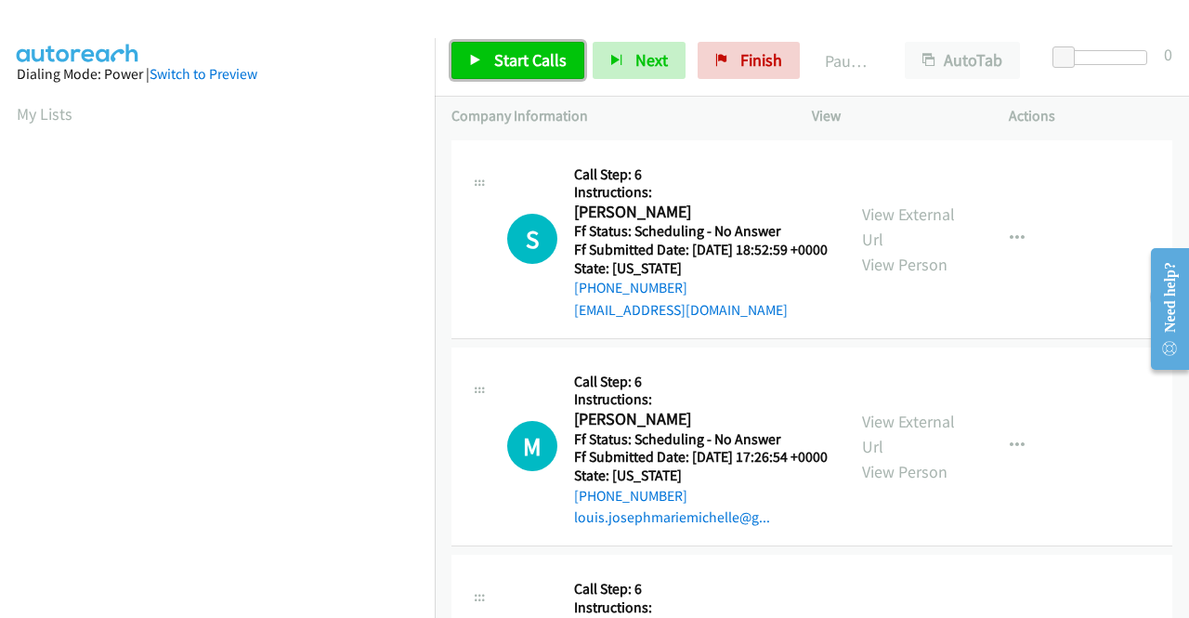
click at [514, 55] on span "Start Calls" at bounding box center [530, 59] width 72 height 21
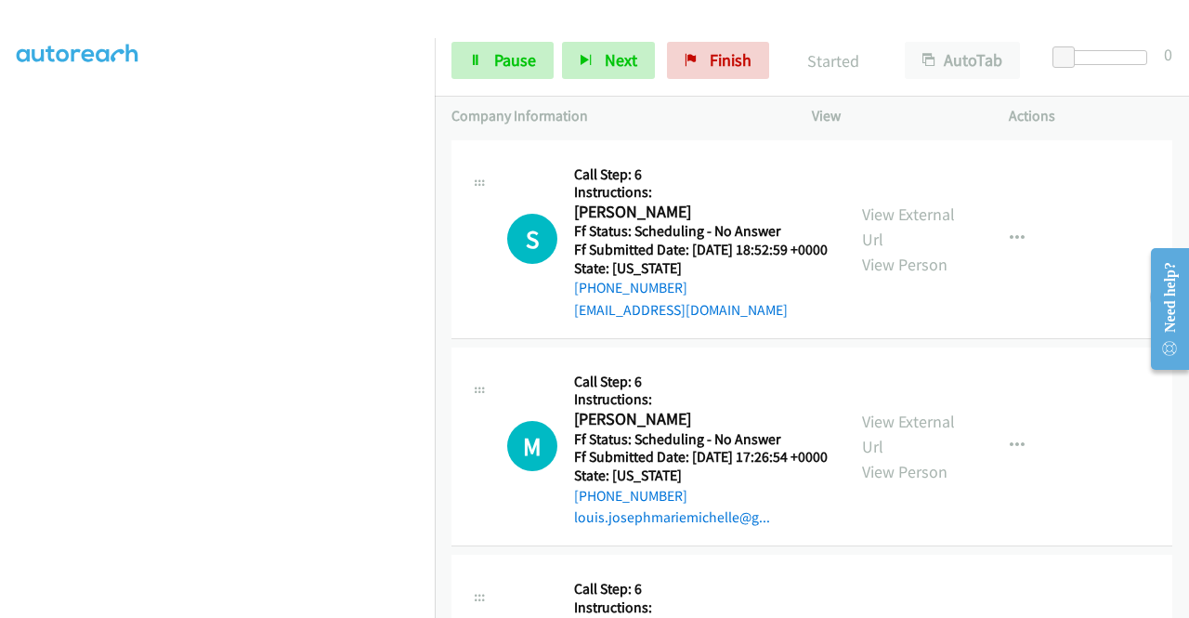
scroll to position [424, 0]
click at [504, 58] on span "Pause" at bounding box center [515, 59] width 42 height 21
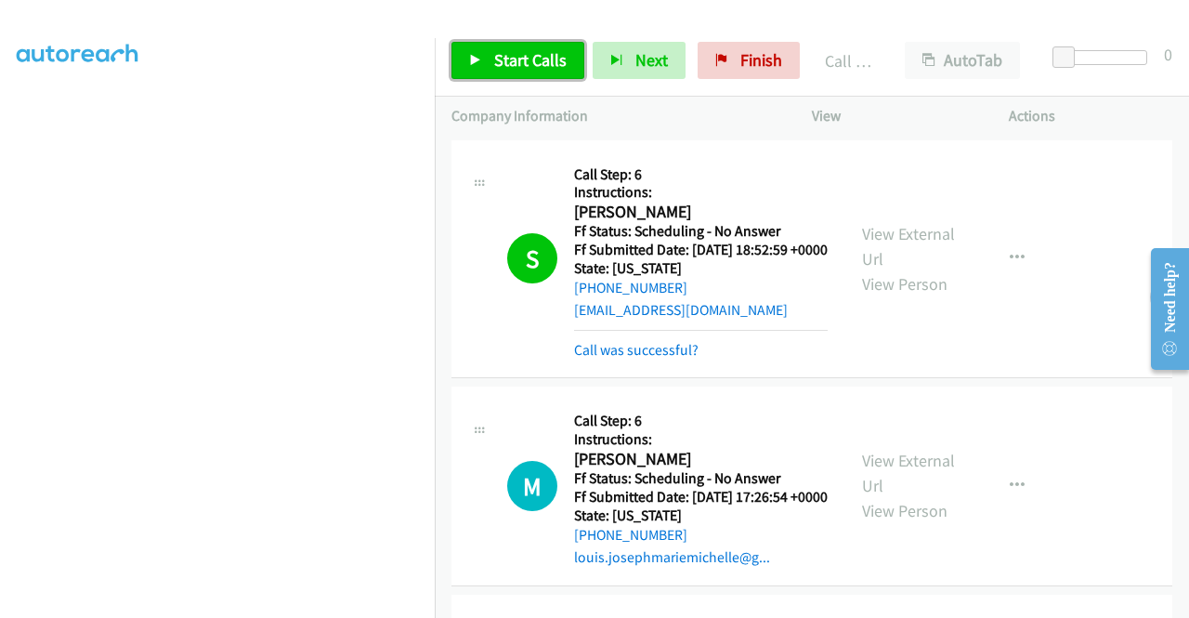
click at [521, 63] on span "Start Calls" at bounding box center [530, 59] width 72 height 21
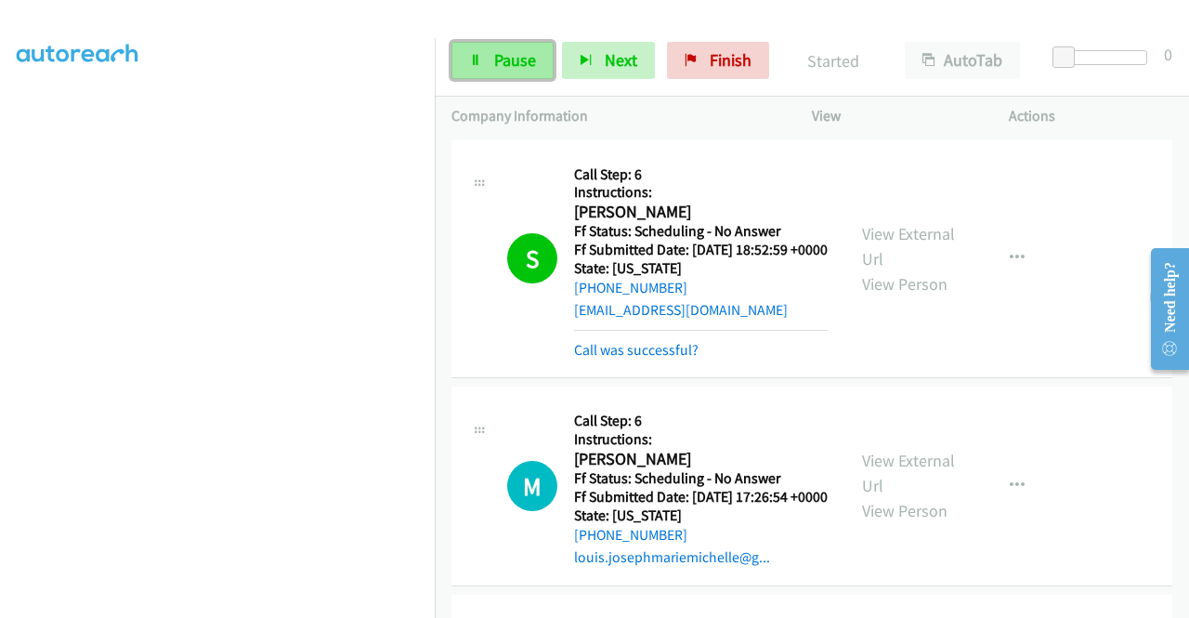
click at [495, 58] on span "Pause" at bounding box center [515, 59] width 42 height 21
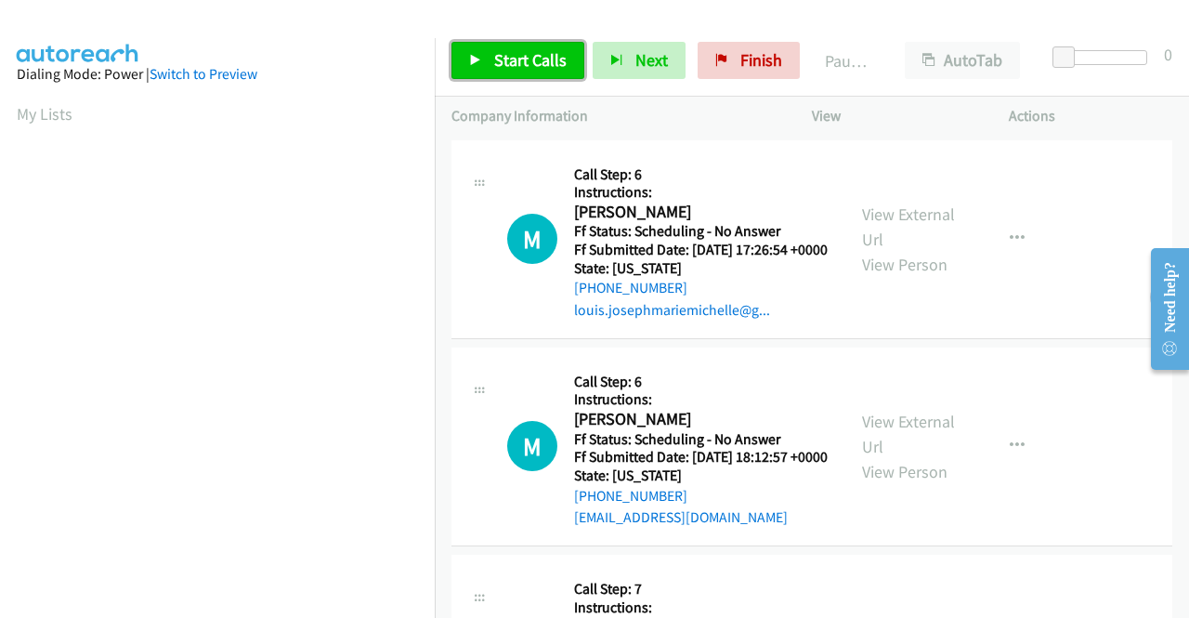
click at [522, 65] on span "Start Calls" at bounding box center [530, 59] width 72 height 21
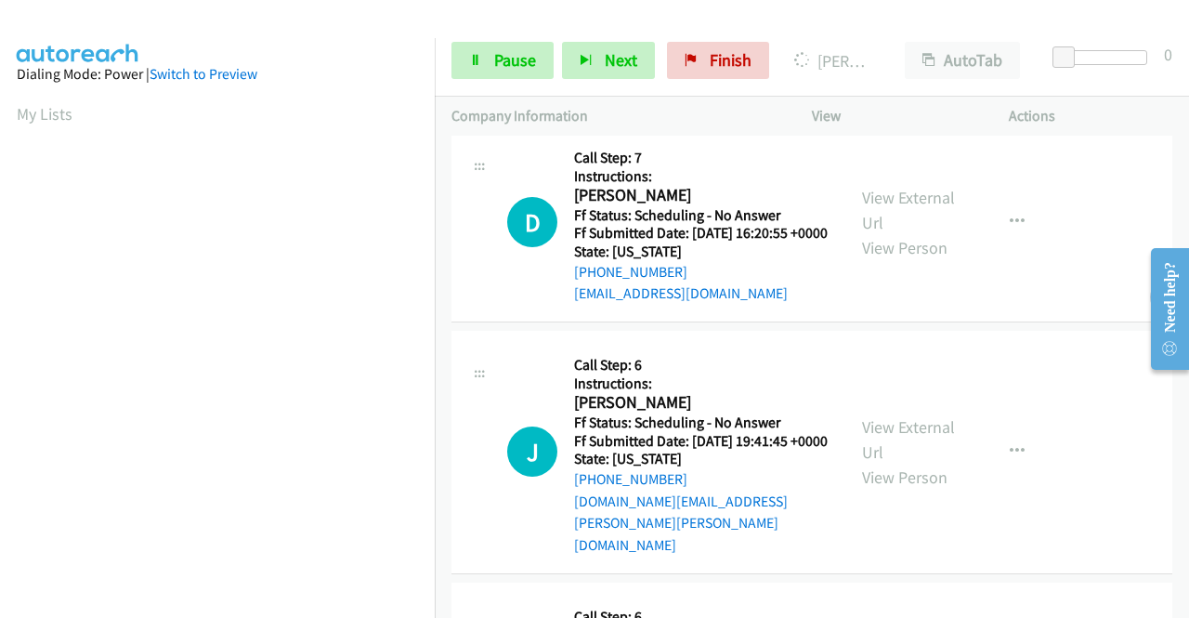
scroll to position [464, 0]
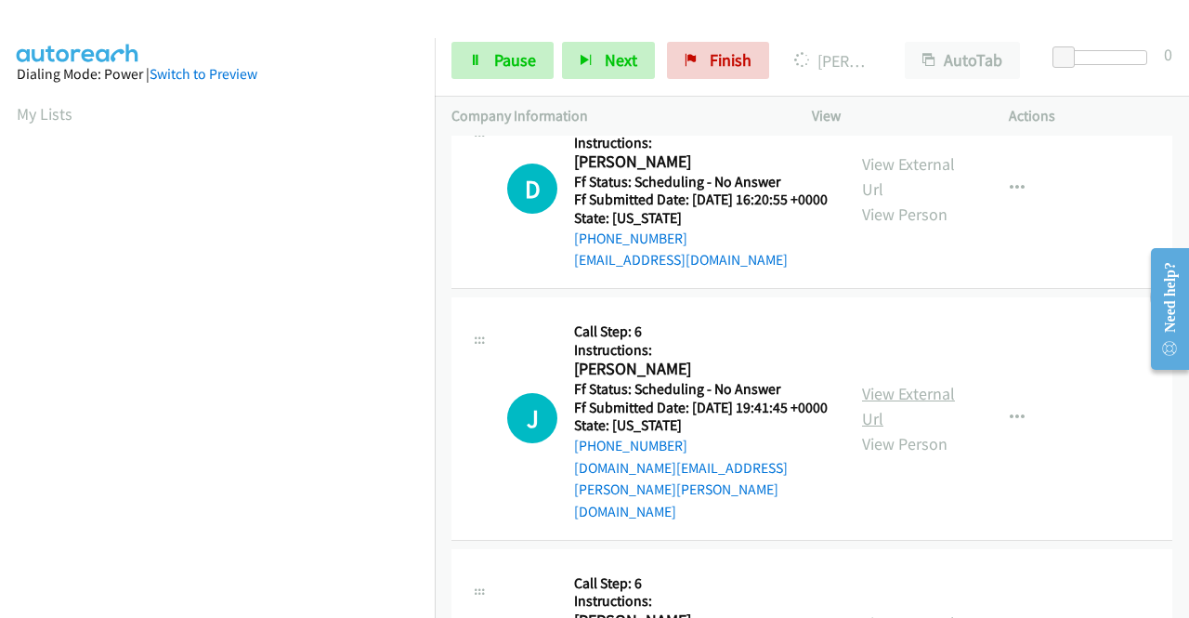
click at [901, 429] on link "View External Url" at bounding box center [908, 406] width 93 height 46
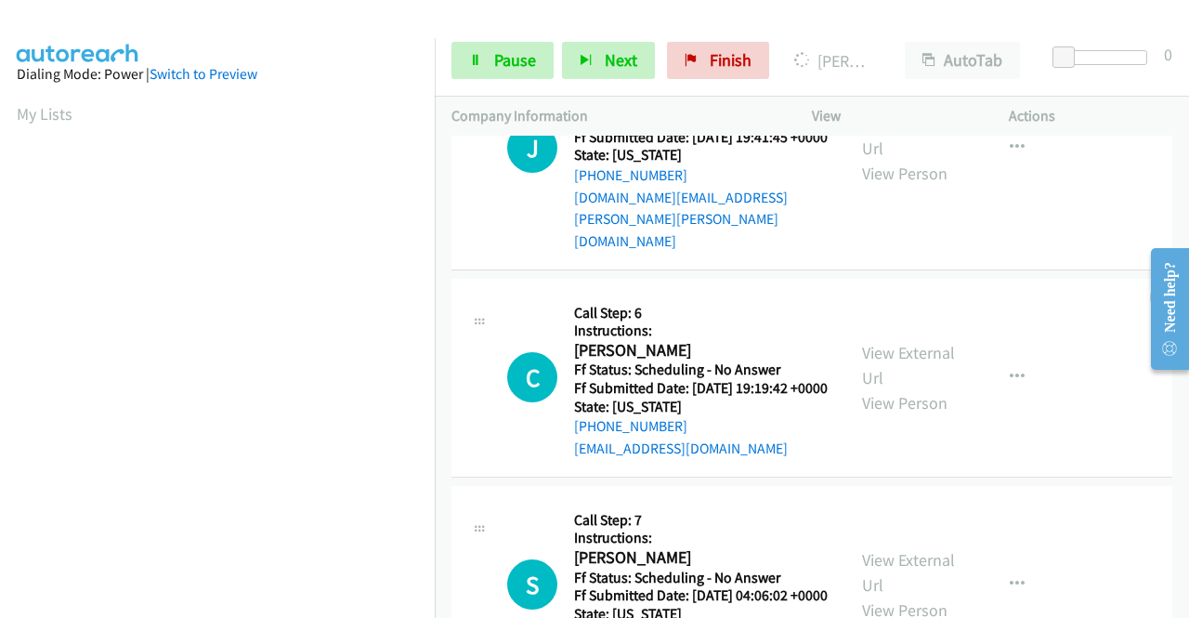
scroll to position [743, 0]
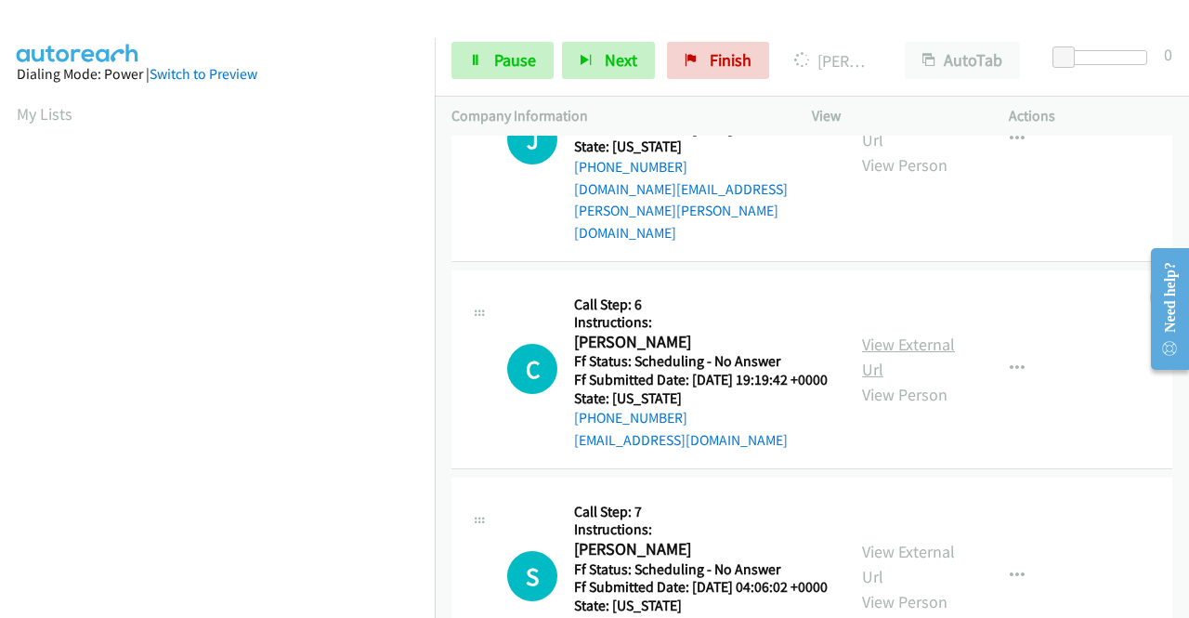
click at [884, 380] on link "View External Url" at bounding box center [908, 356] width 93 height 46
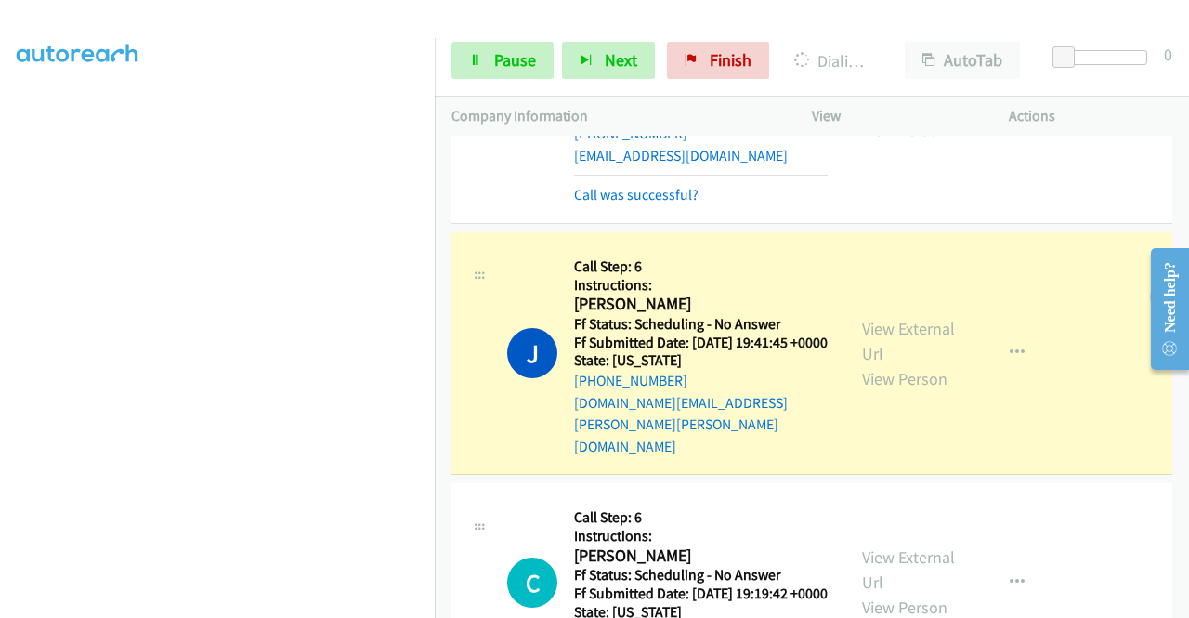
scroll to position [557, 0]
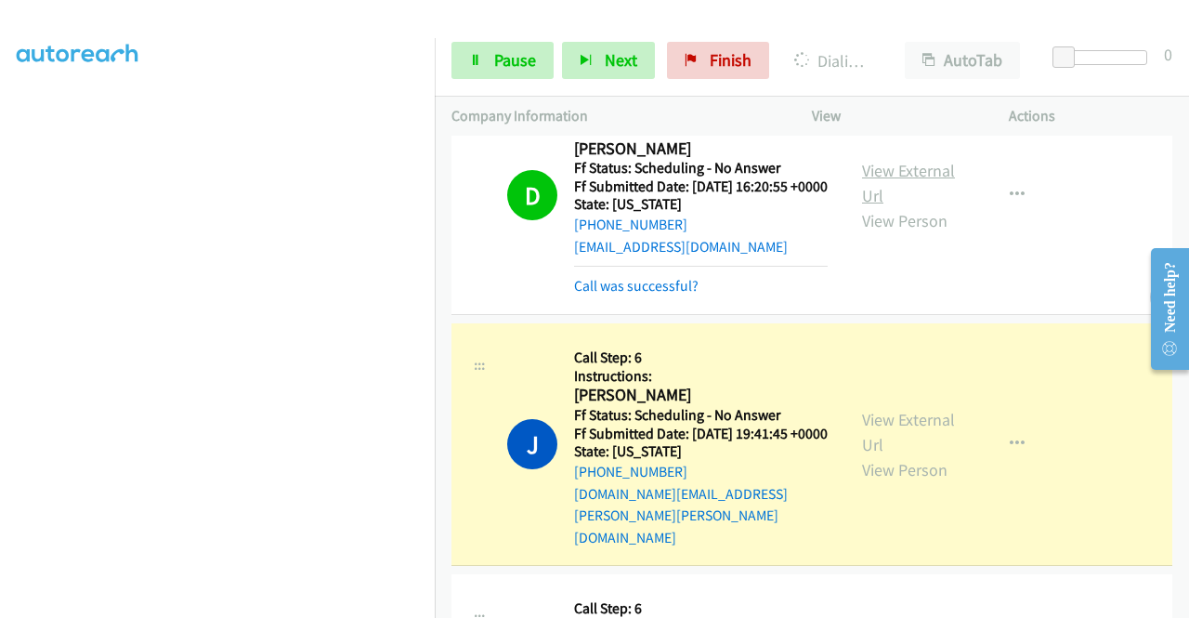
click at [906, 206] on link "View External Url" at bounding box center [908, 183] width 93 height 46
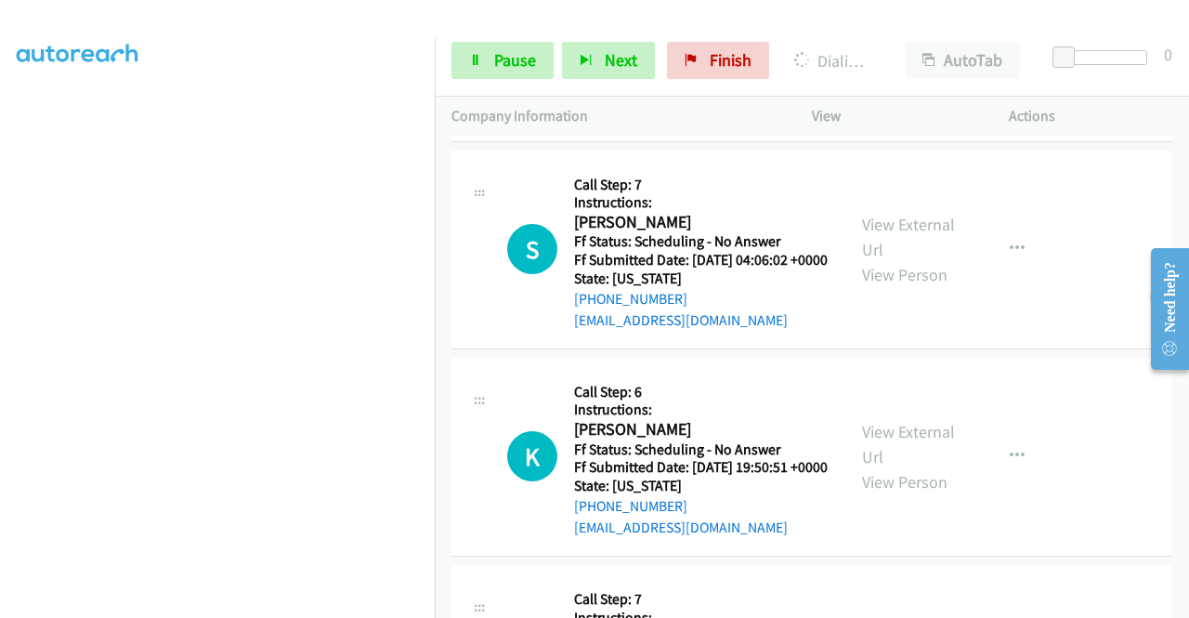
scroll to position [1207, 0]
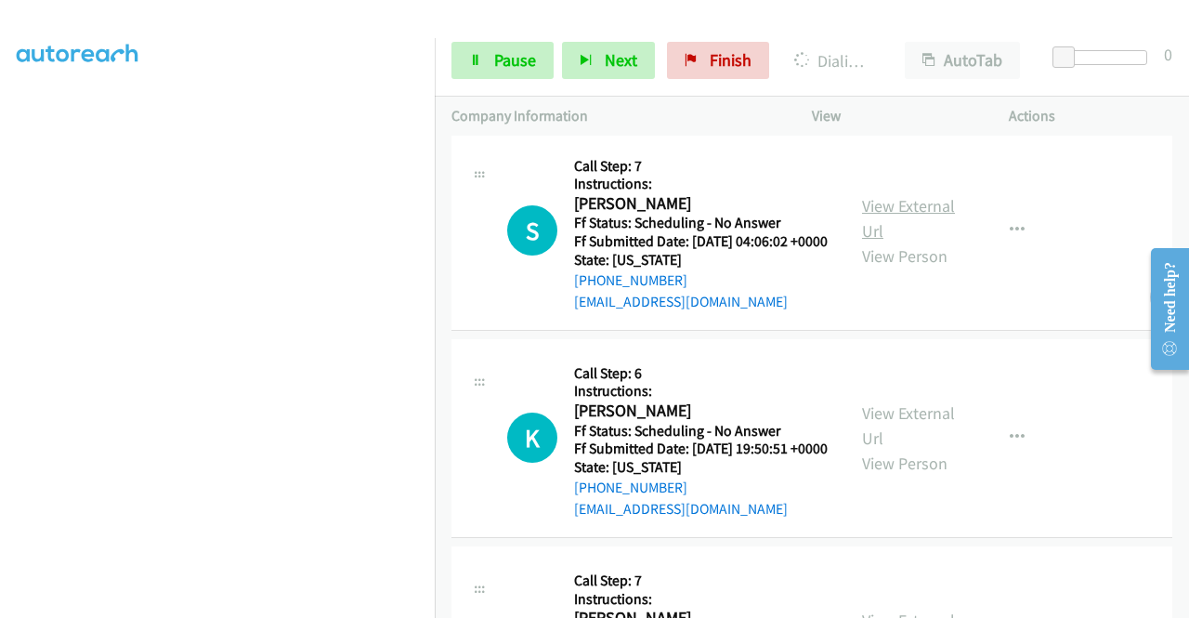
click at [888, 241] on link "View External Url" at bounding box center [908, 218] width 93 height 46
click at [920, 449] on link "View External Url" at bounding box center [908, 425] width 93 height 46
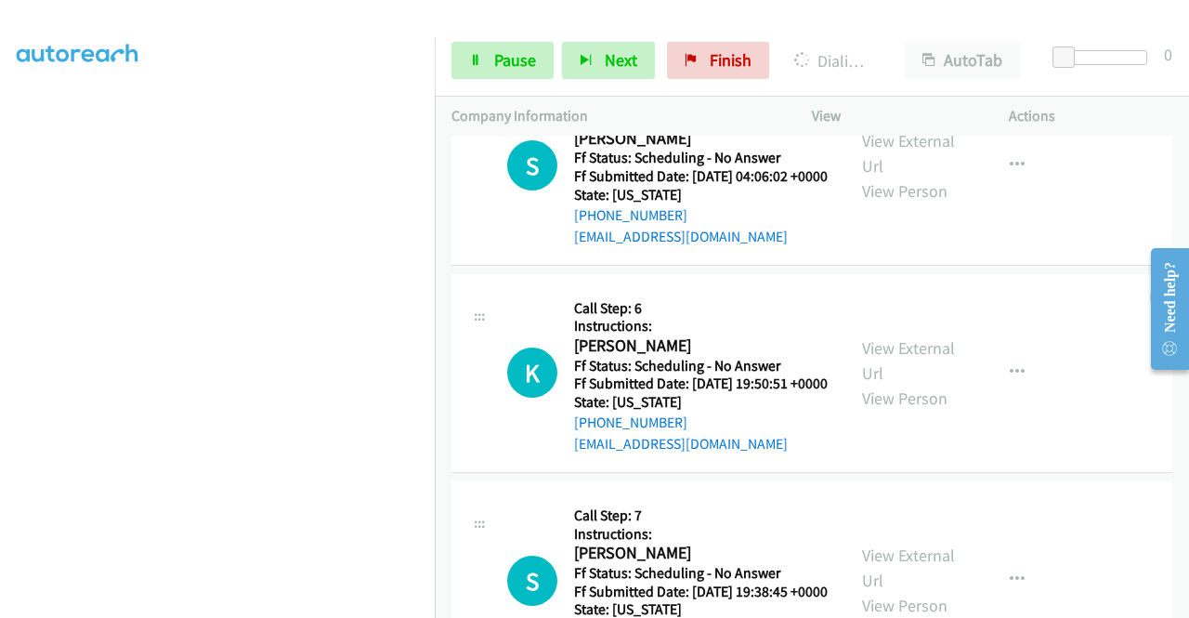
scroll to position [1393, 0]
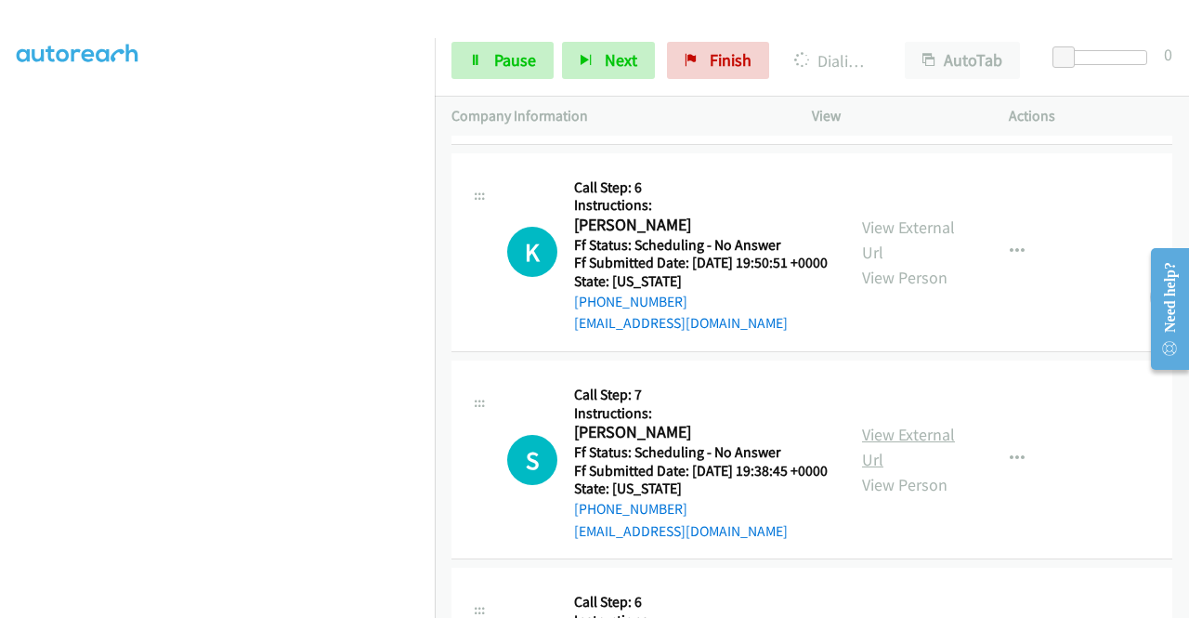
click at [904, 470] on link "View External Url" at bounding box center [908, 447] width 93 height 46
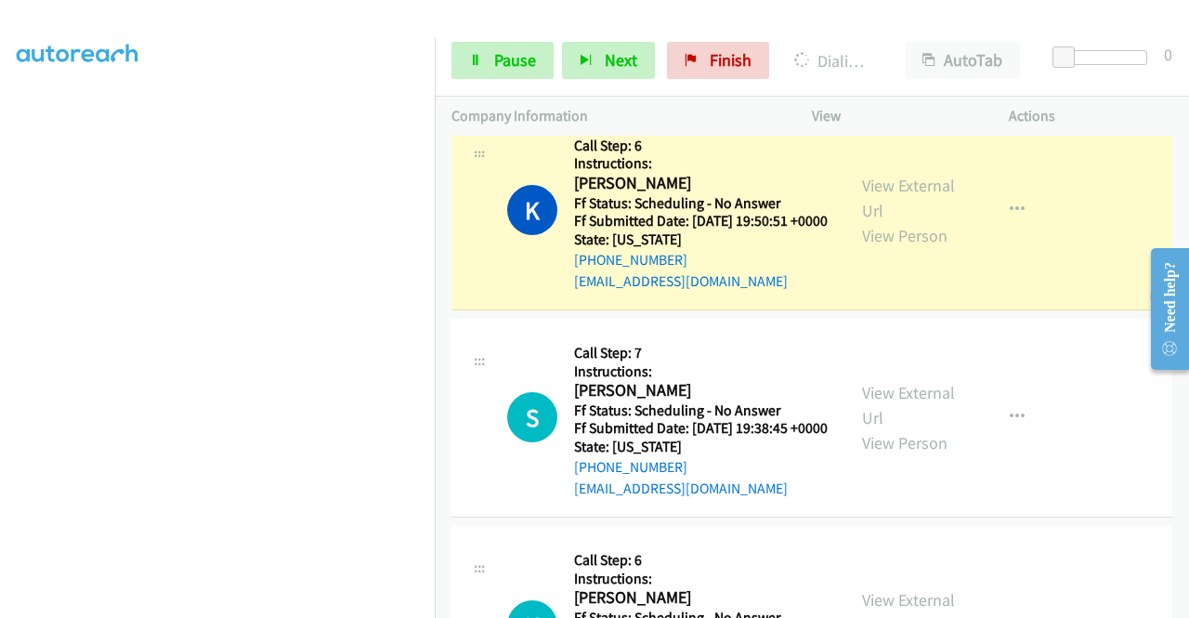
scroll to position [1525, 0]
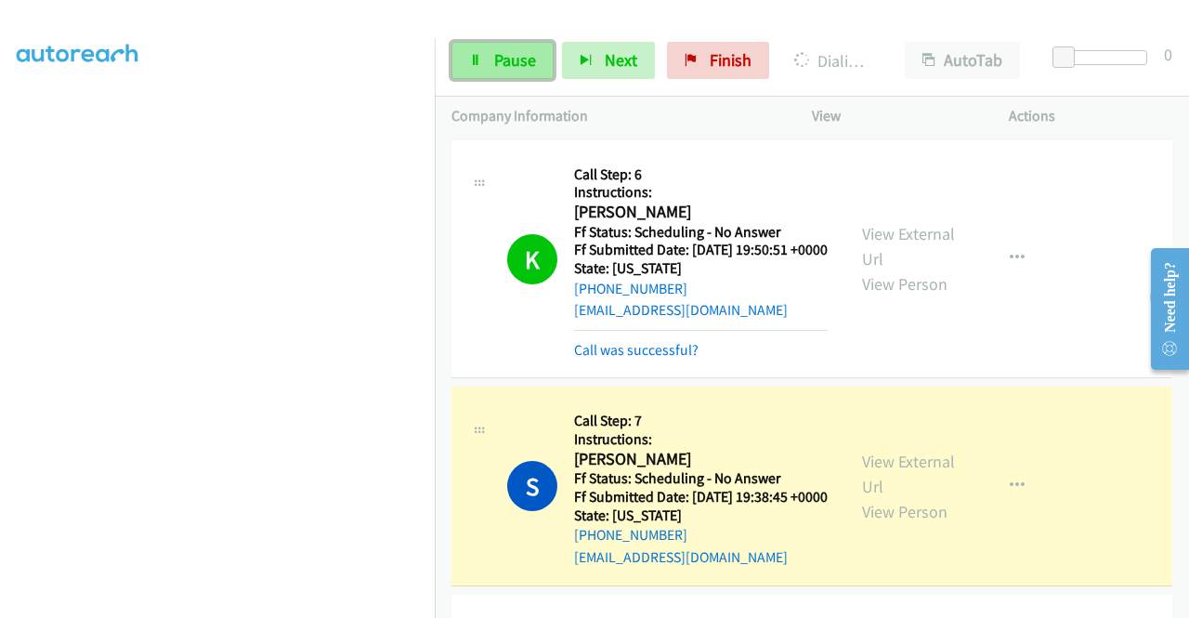
click at [507, 64] on span "Pause" at bounding box center [515, 59] width 42 height 21
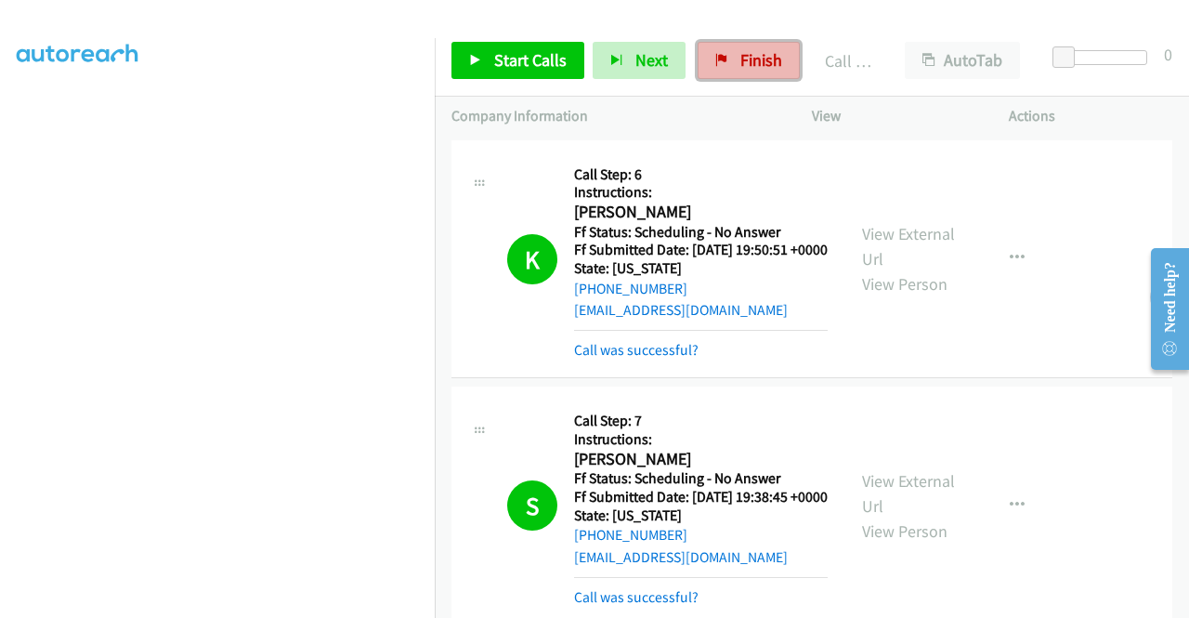
click at [740, 53] on span "Finish" at bounding box center [761, 59] width 42 height 21
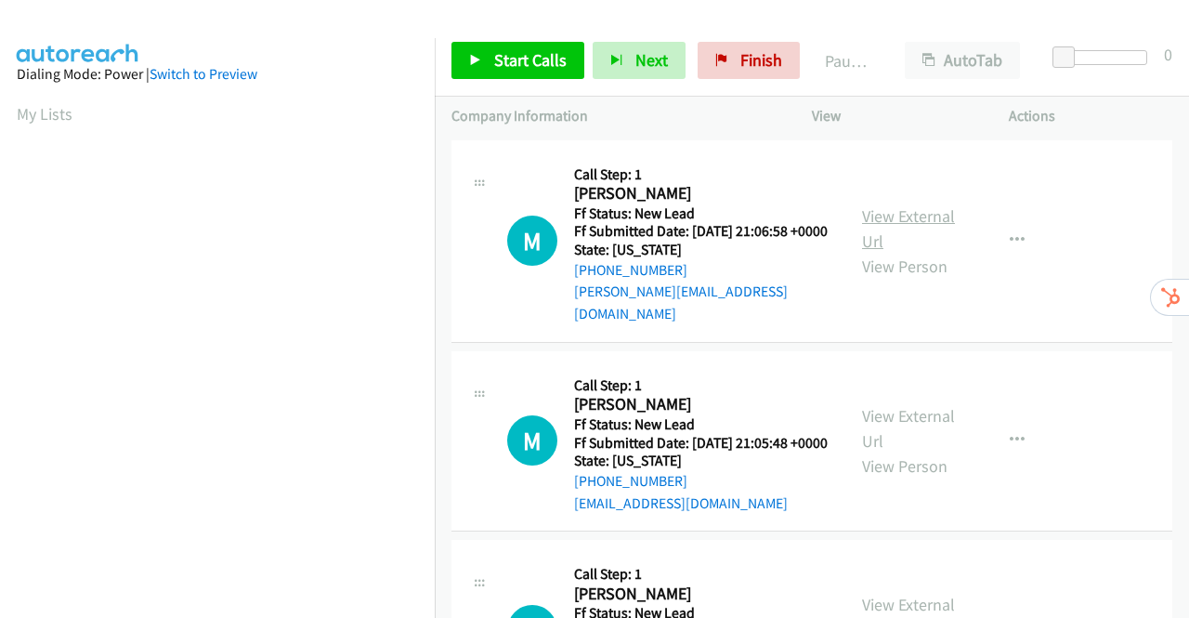
click at [927, 211] on link "View External Url" at bounding box center [908, 228] width 93 height 46
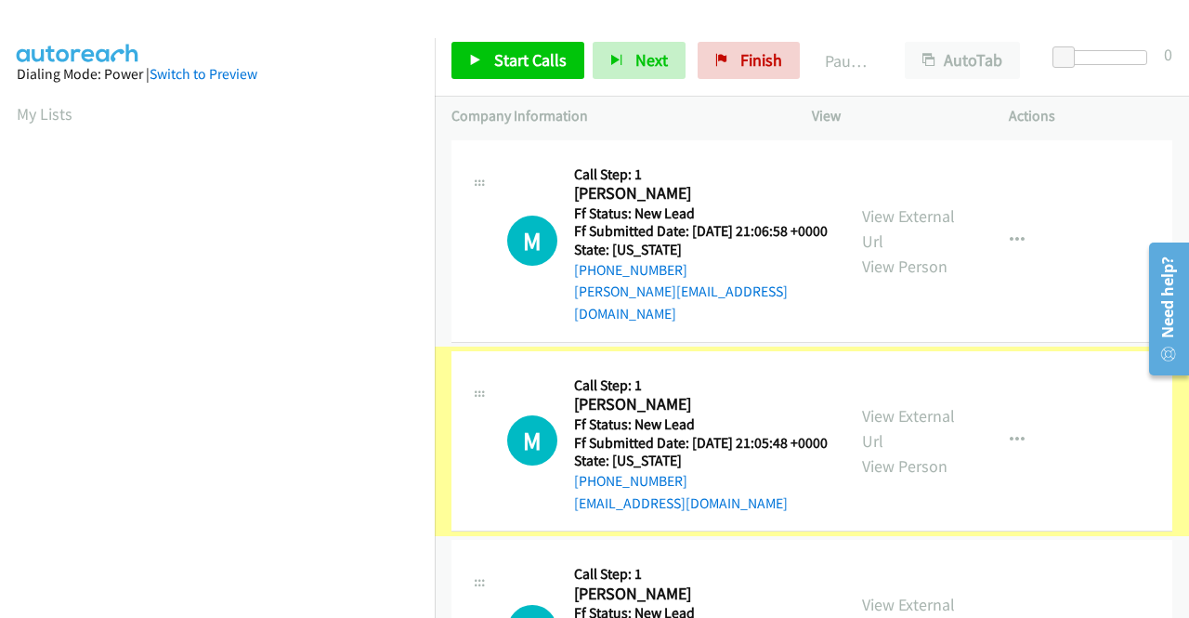
click at [907, 419] on link "View External Url" at bounding box center [908, 428] width 93 height 46
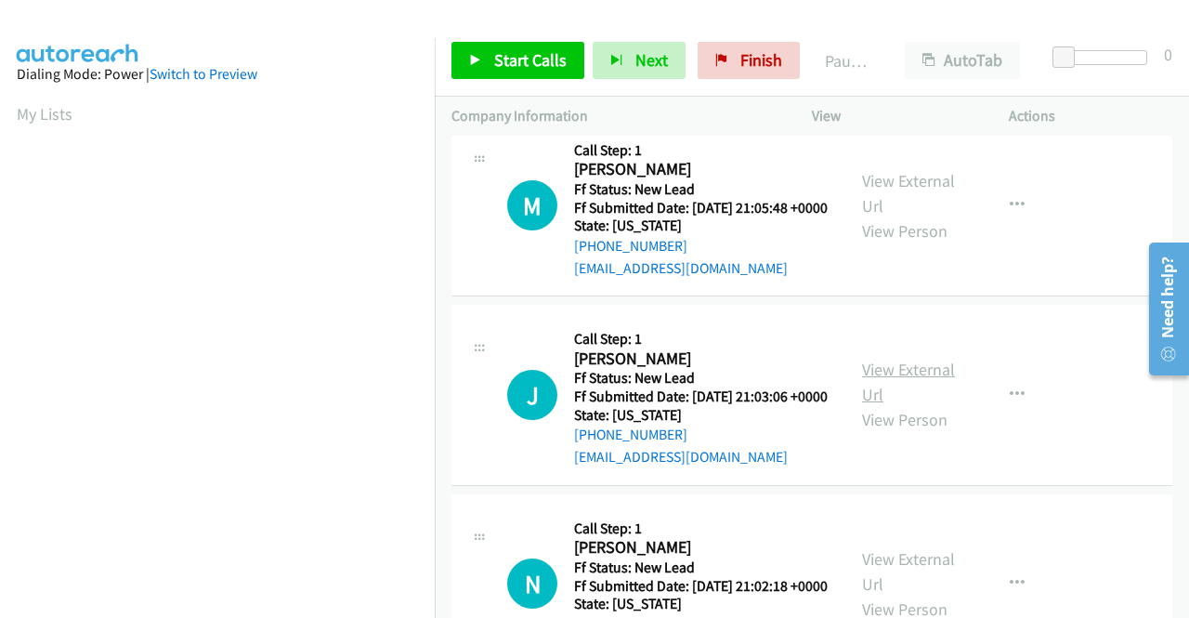
scroll to position [279, 0]
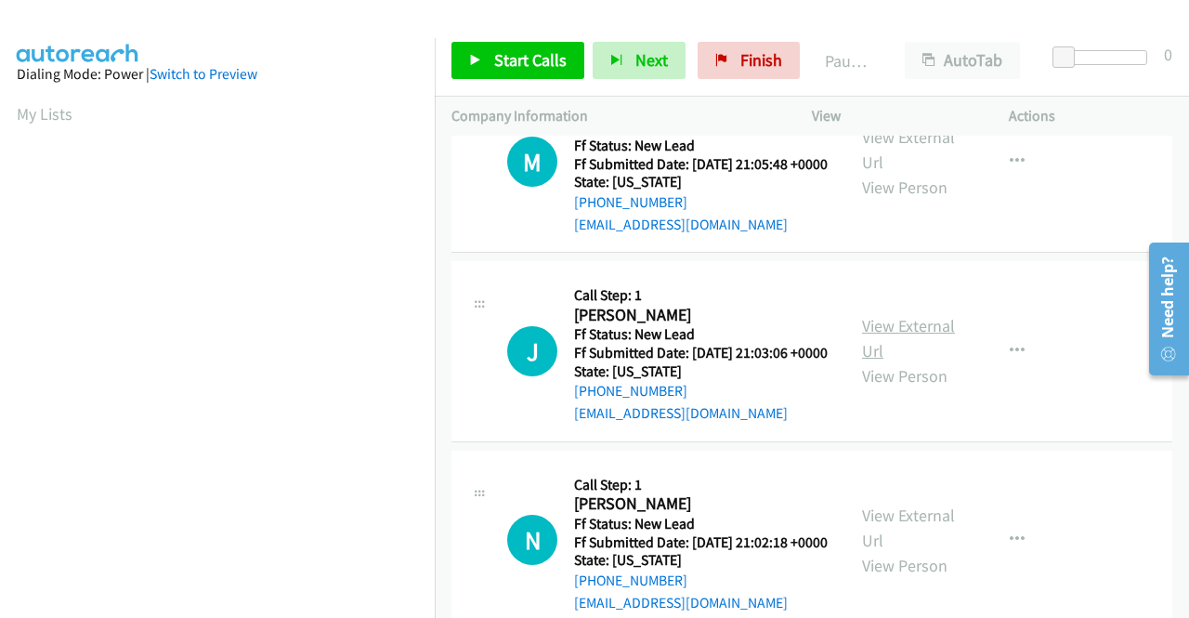
click at [892, 348] on link "View External Url" at bounding box center [908, 338] width 93 height 46
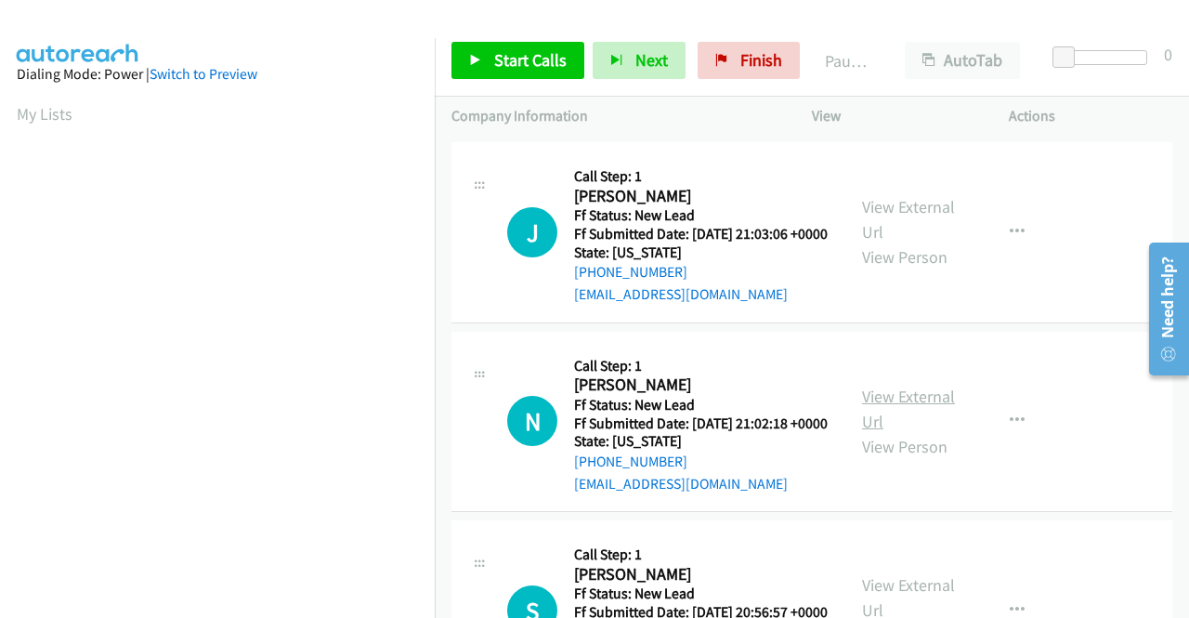
scroll to position [464, 0]
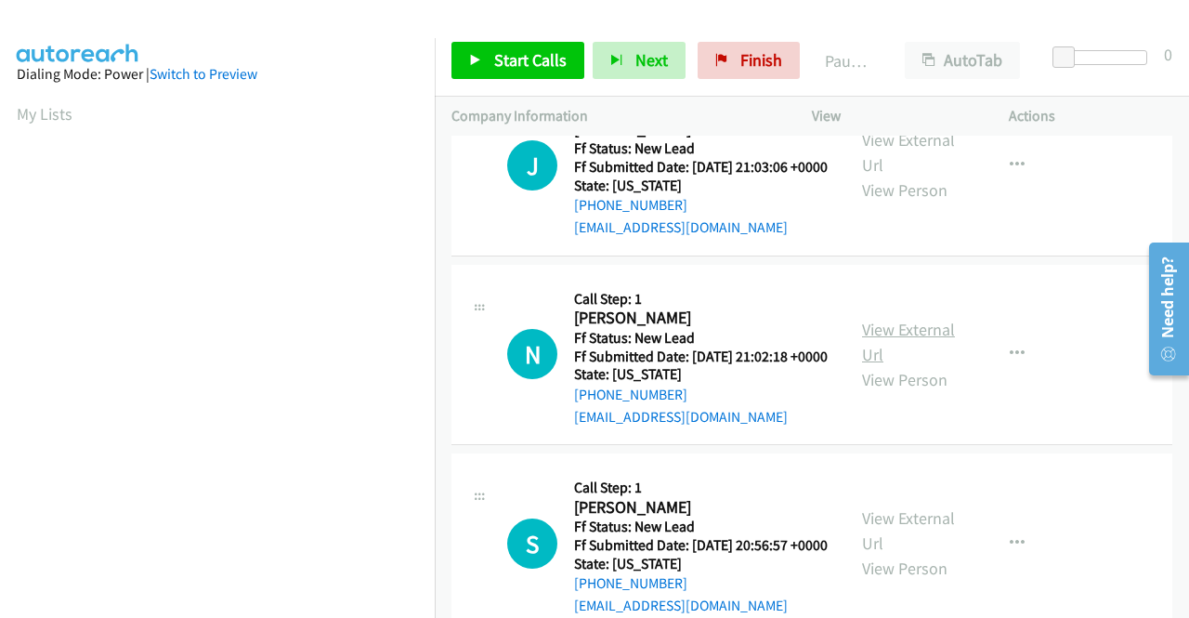
click at [883, 365] on link "View External Url" at bounding box center [908, 342] width 93 height 46
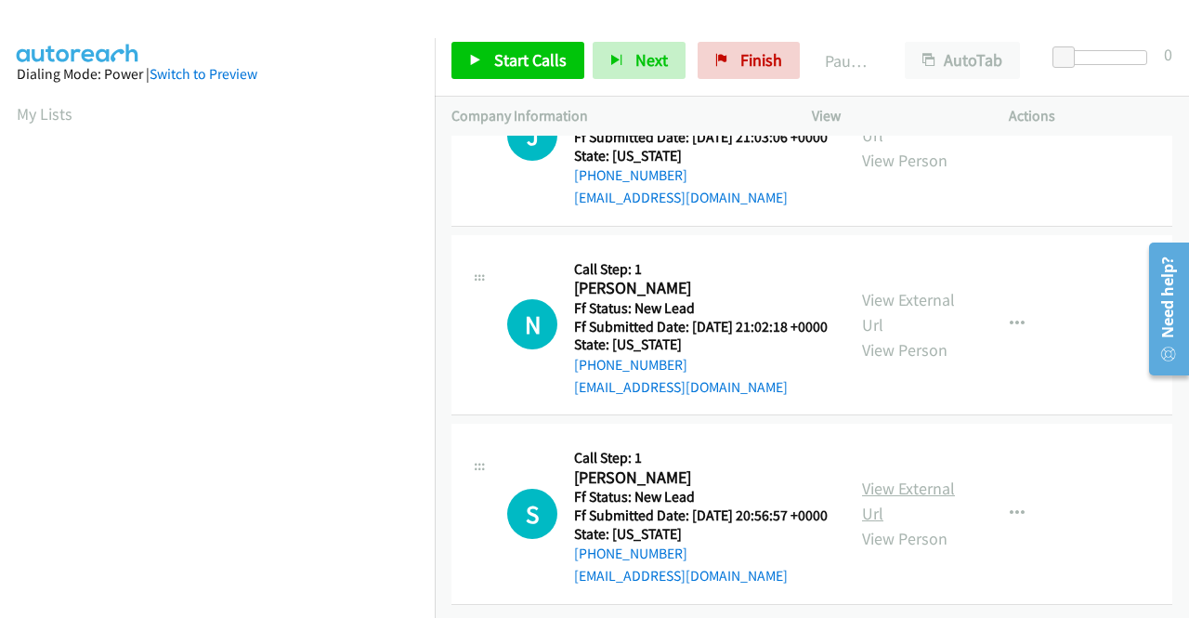
click at [919, 477] on link "View External Url" at bounding box center [908, 500] width 93 height 46
click at [515, 60] on span "Start Calls" at bounding box center [530, 59] width 72 height 21
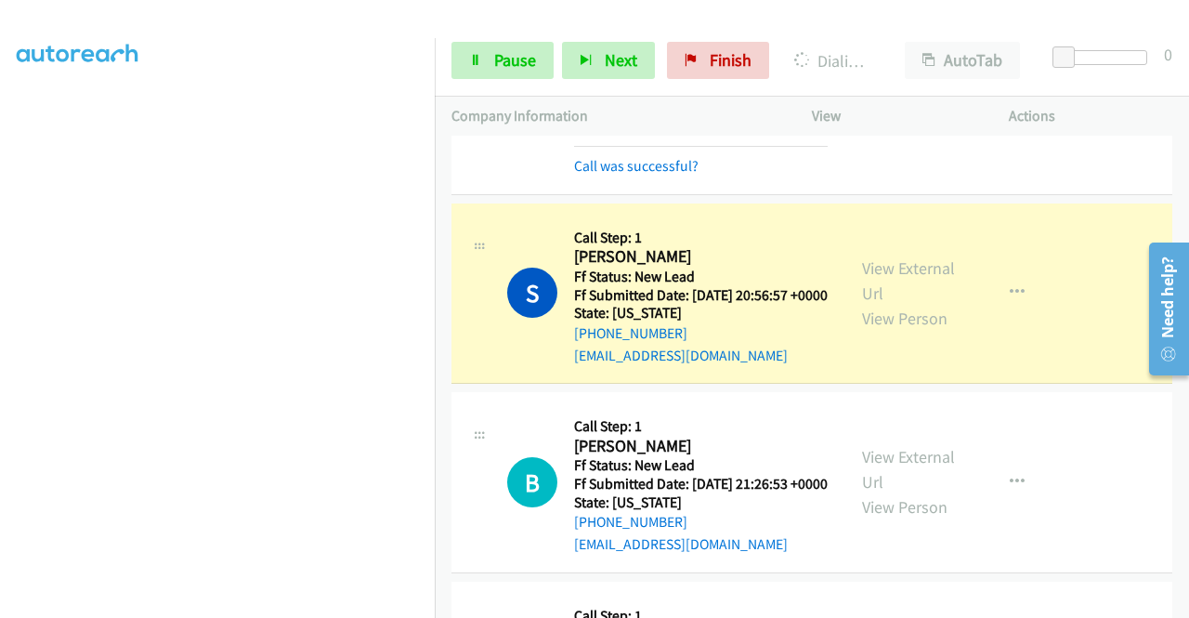
scroll to position [1079, 0]
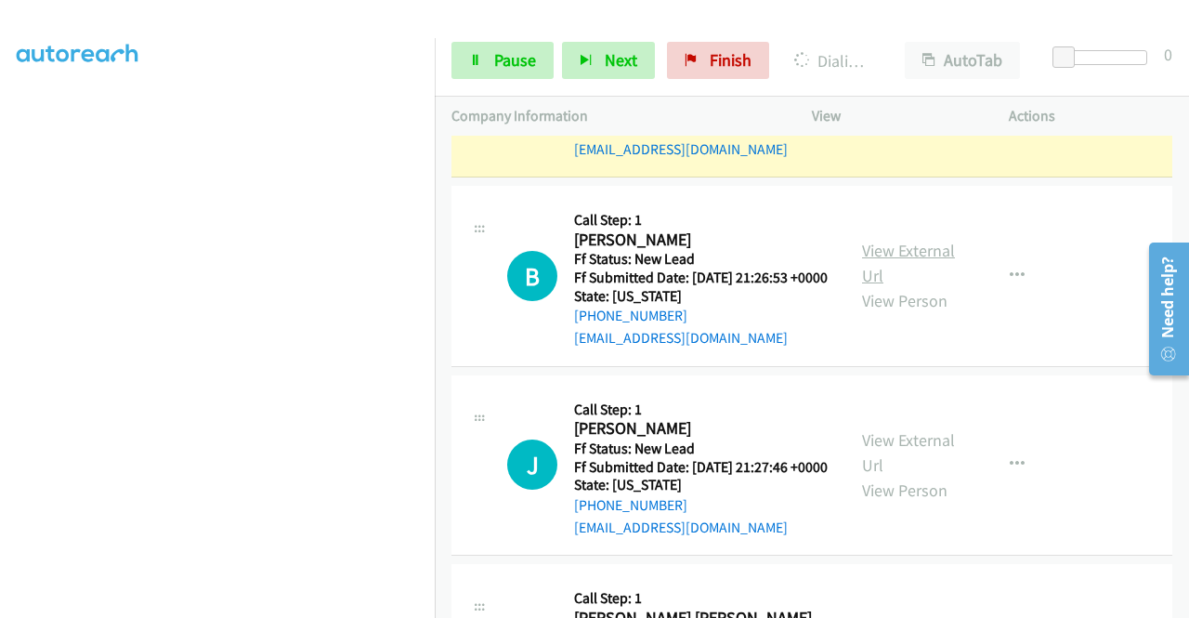
click at [896, 286] on link "View External Url" at bounding box center [908, 263] width 93 height 46
click at [907, 476] on link "View External Url" at bounding box center [908, 452] width 93 height 46
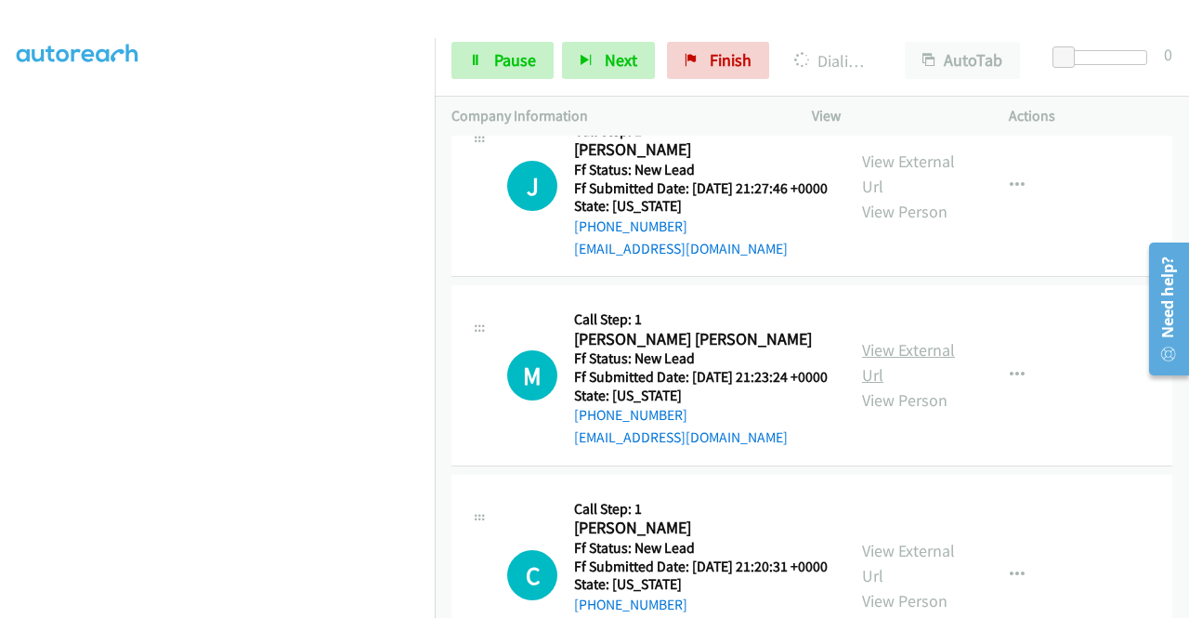
click at [909, 385] on link "View External Url" at bounding box center [908, 362] width 93 height 46
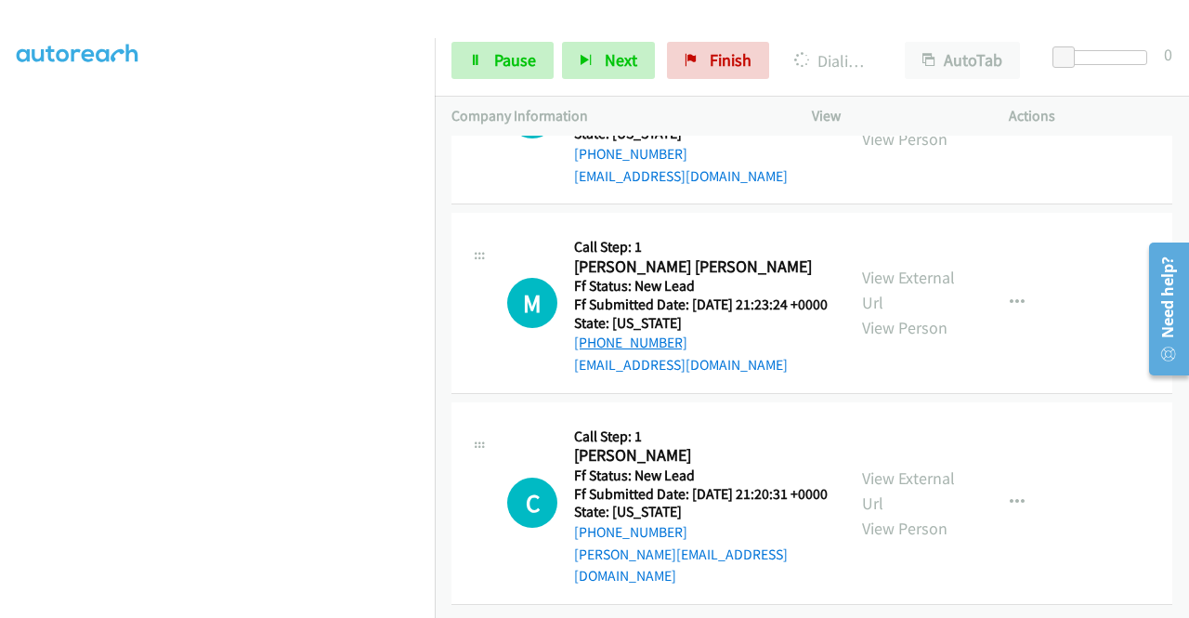
scroll to position [1560, 0]
click at [905, 475] on link "View External Url" at bounding box center [908, 490] width 93 height 46
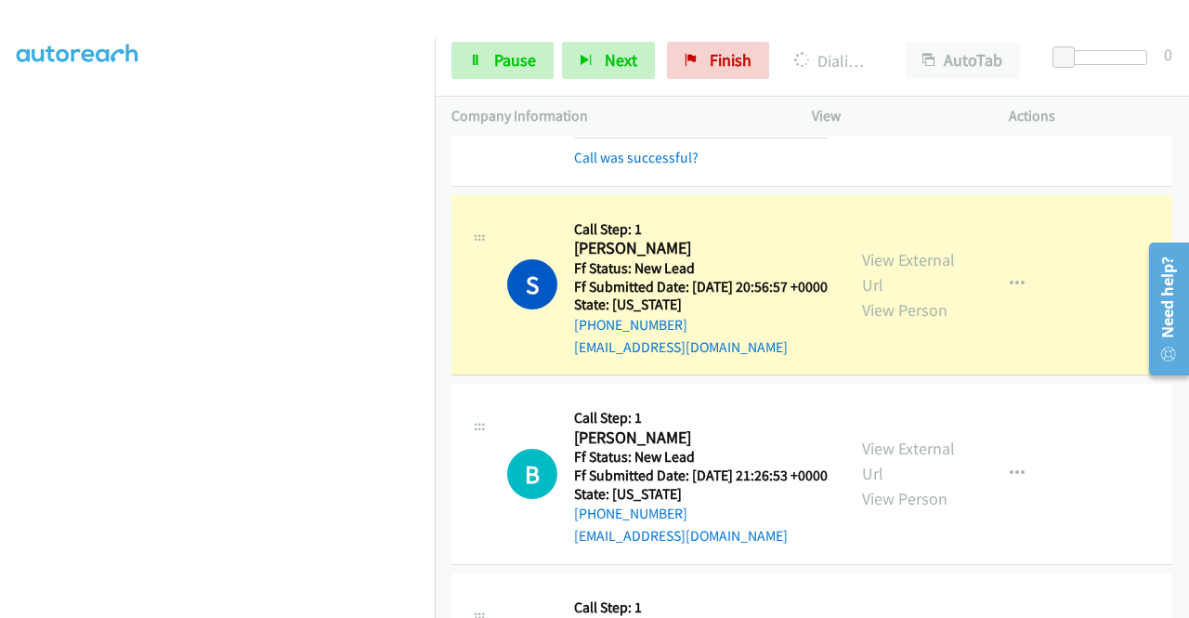
scroll to position [1003, 0]
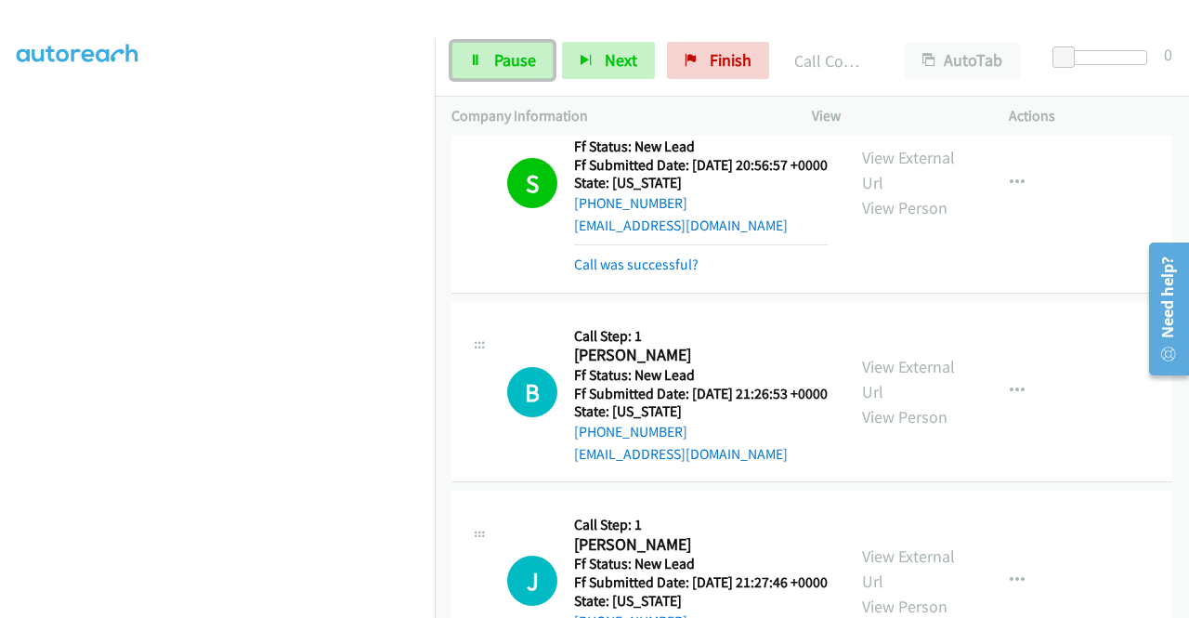
click at [506, 56] on span "Pause" at bounding box center [515, 59] width 42 height 21
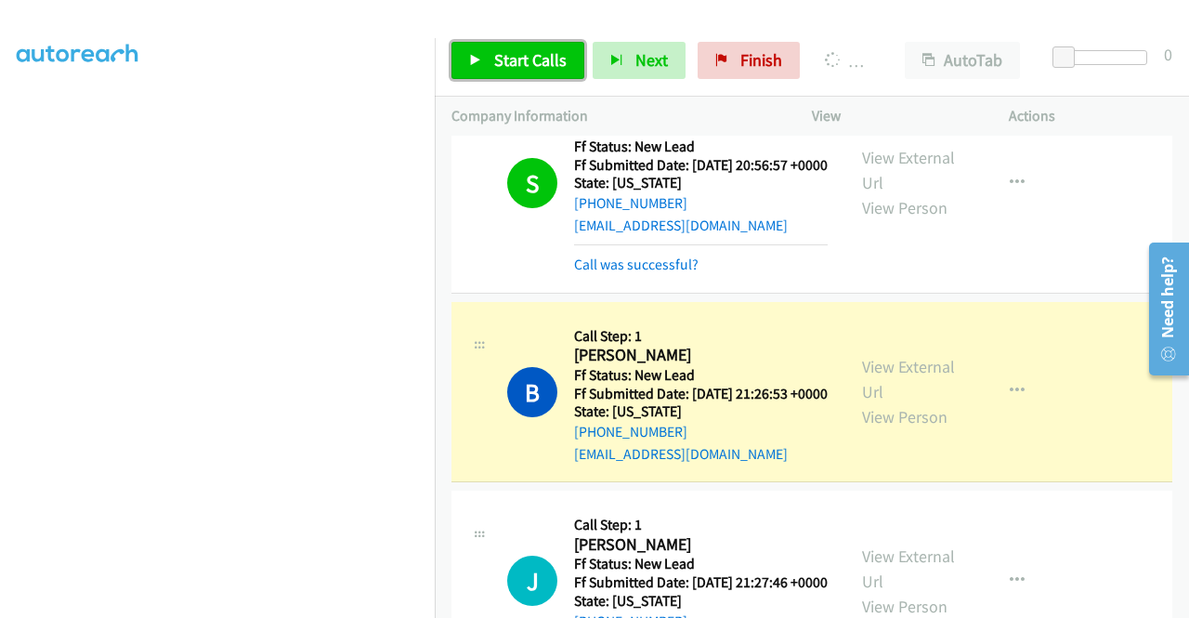
click at [516, 55] on span "Start Calls" at bounding box center [530, 59] width 72 height 21
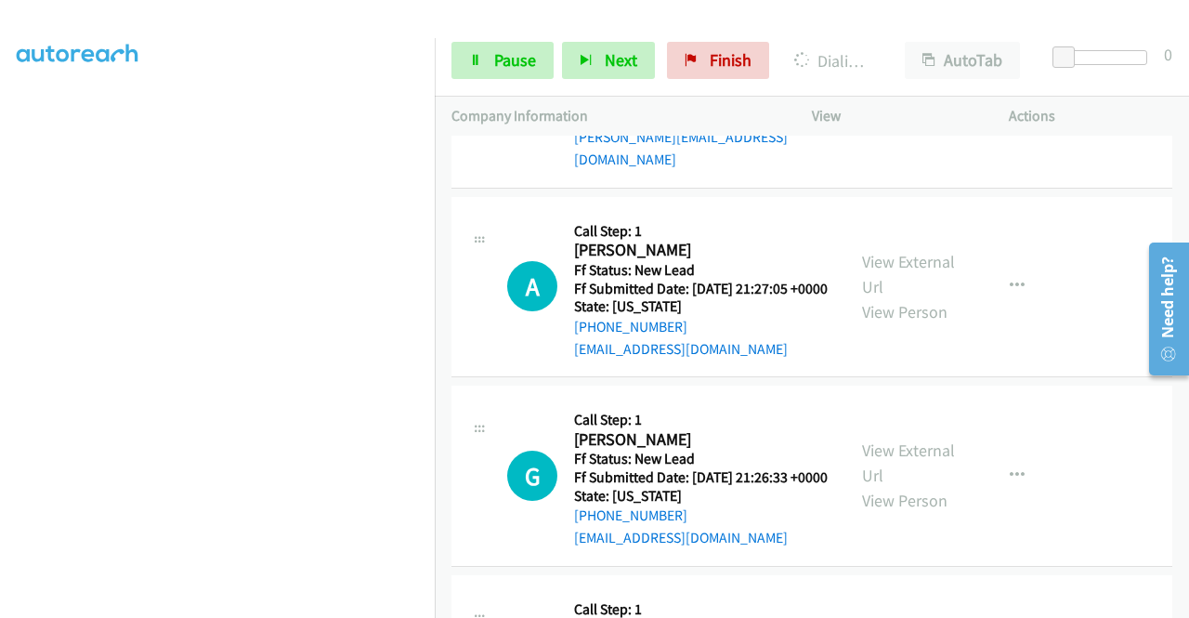
scroll to position [2025, 0]
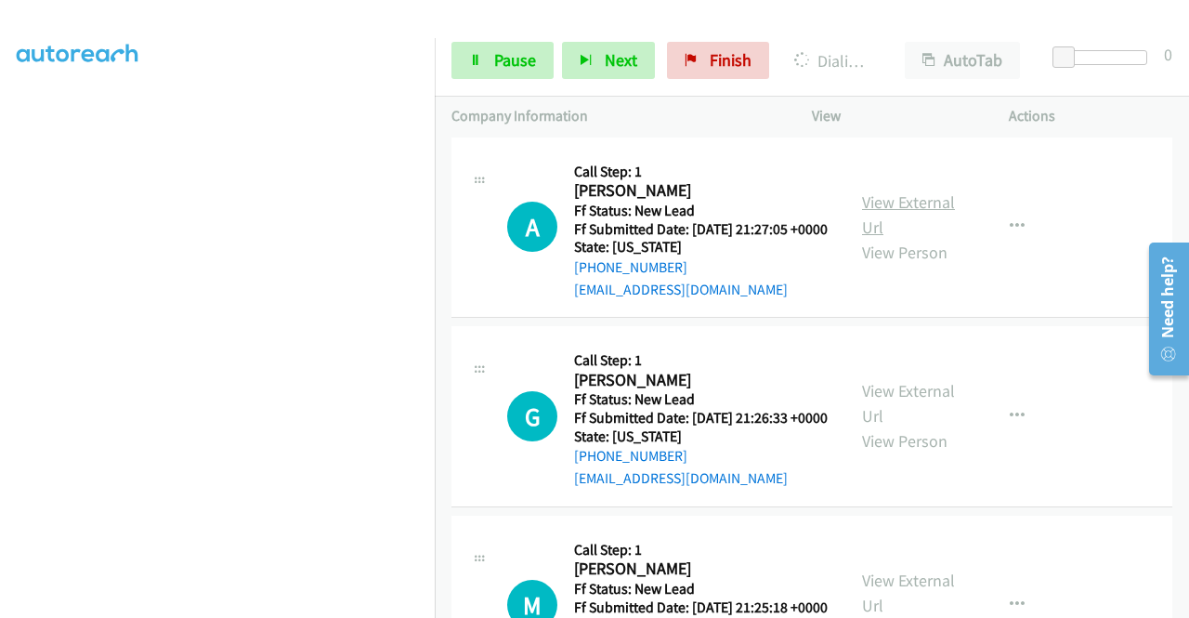
click at [908, 238] on link "View External Url" at bounding box center [908, 214] width 93 height 46
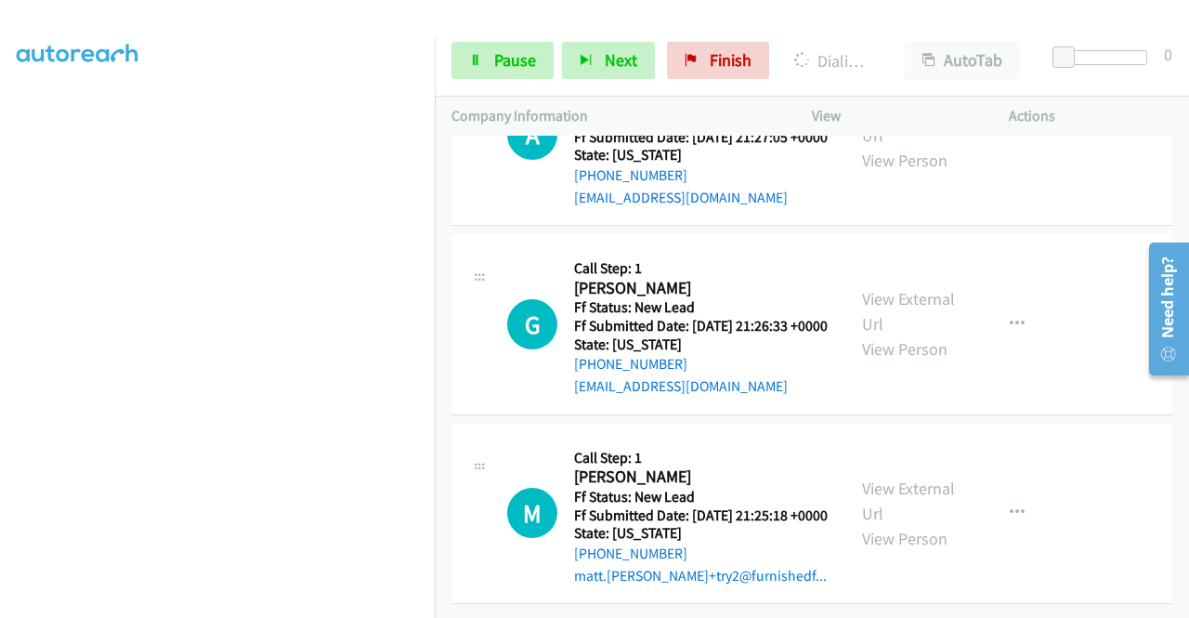
scroll to position [2300, 0]
click at [908, 288] on link "View External Url" at bounding box center [908, 311] width 93 height 46
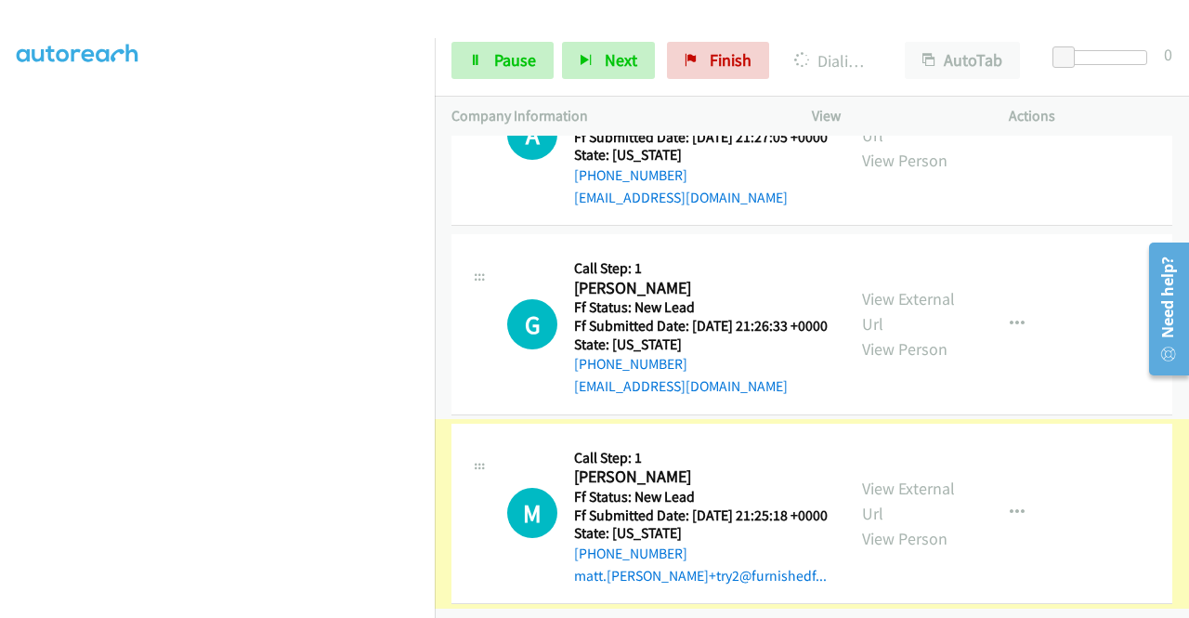
click at [891, 477] on link "View External Url" at bounding box center [908, 500] width 93 height 46
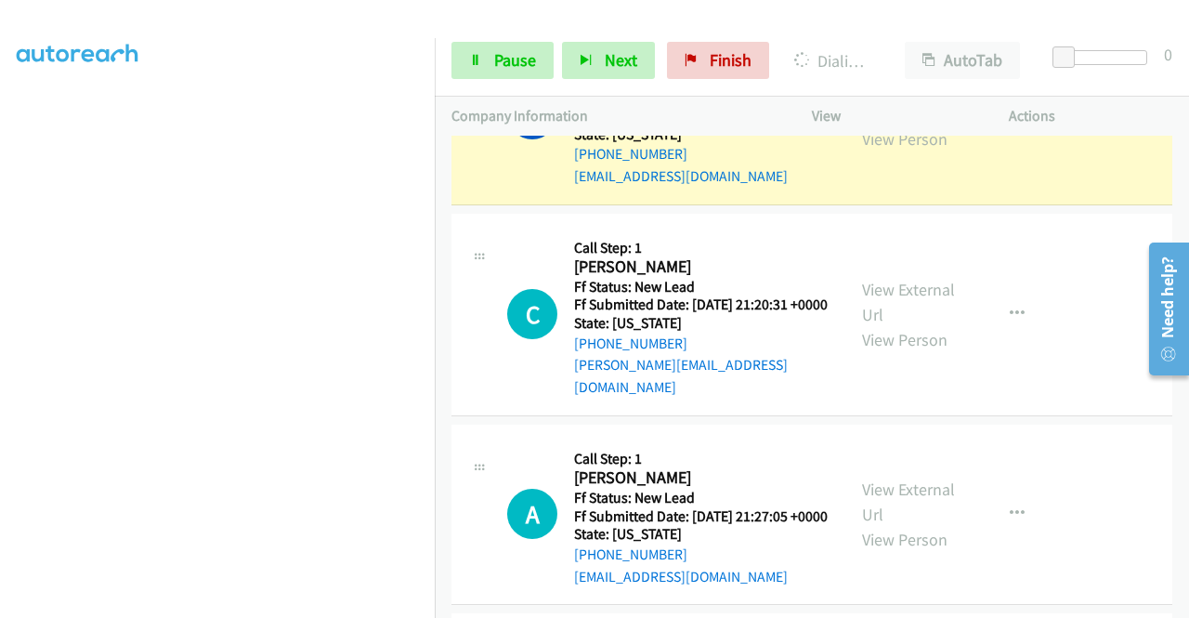
scroll to position [1650, 0]
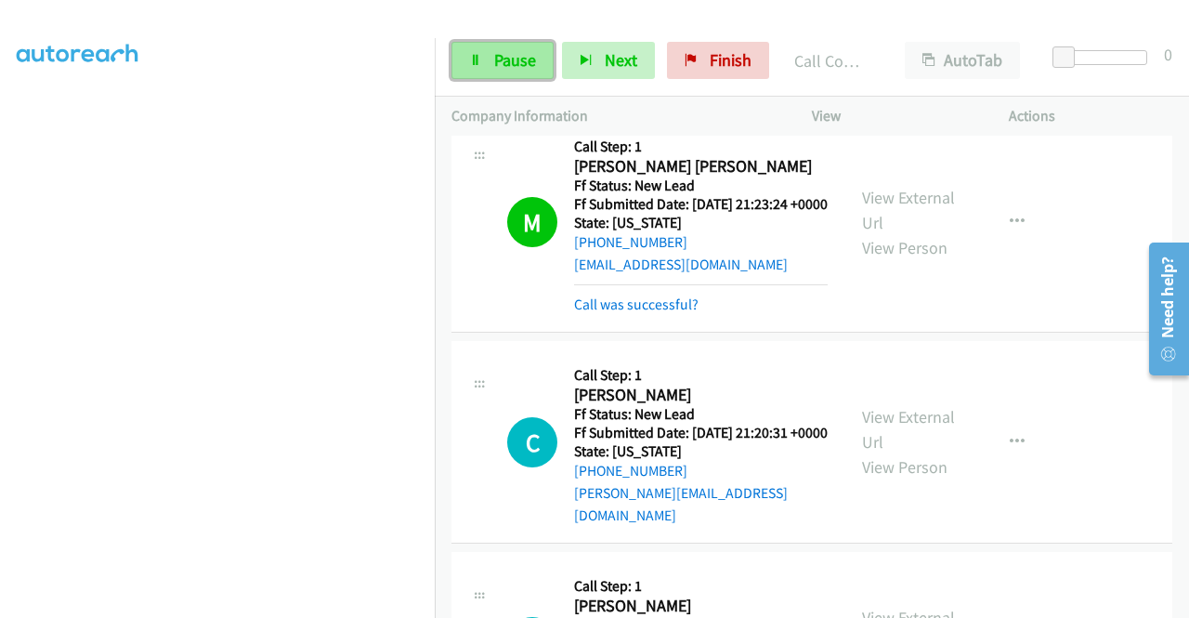
click at [502, 58] on span "Pause" at bounding box center [515, 59] width 42 height 21
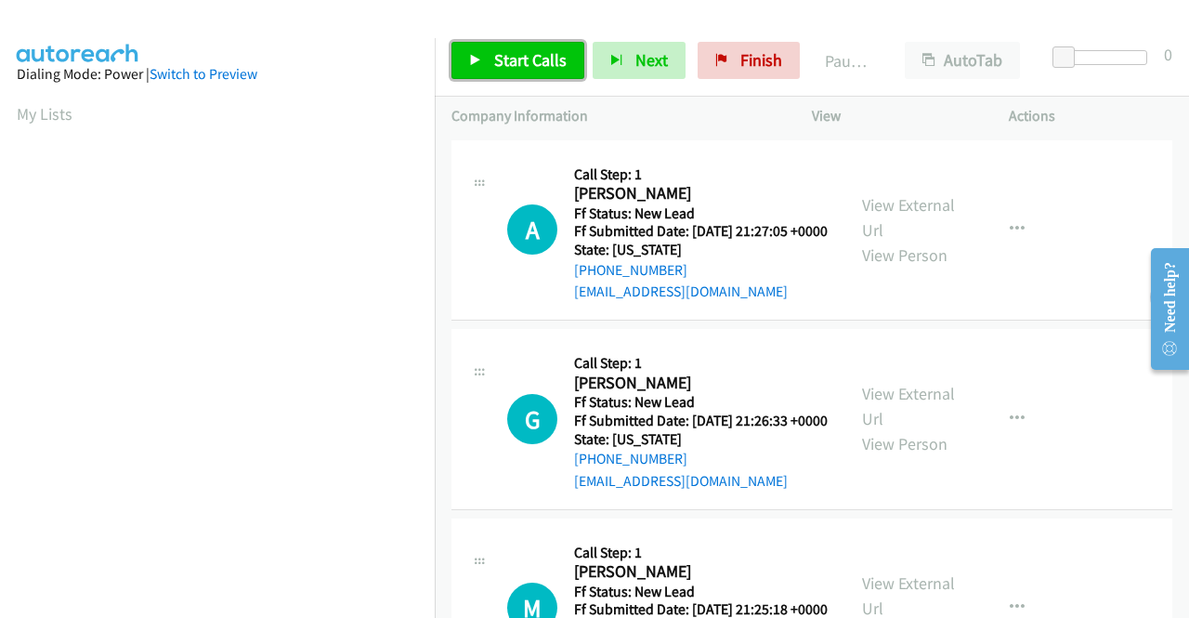
click at [516, 59] on span "Start Calls" at bounding box center [530, 59] width 72 height 21
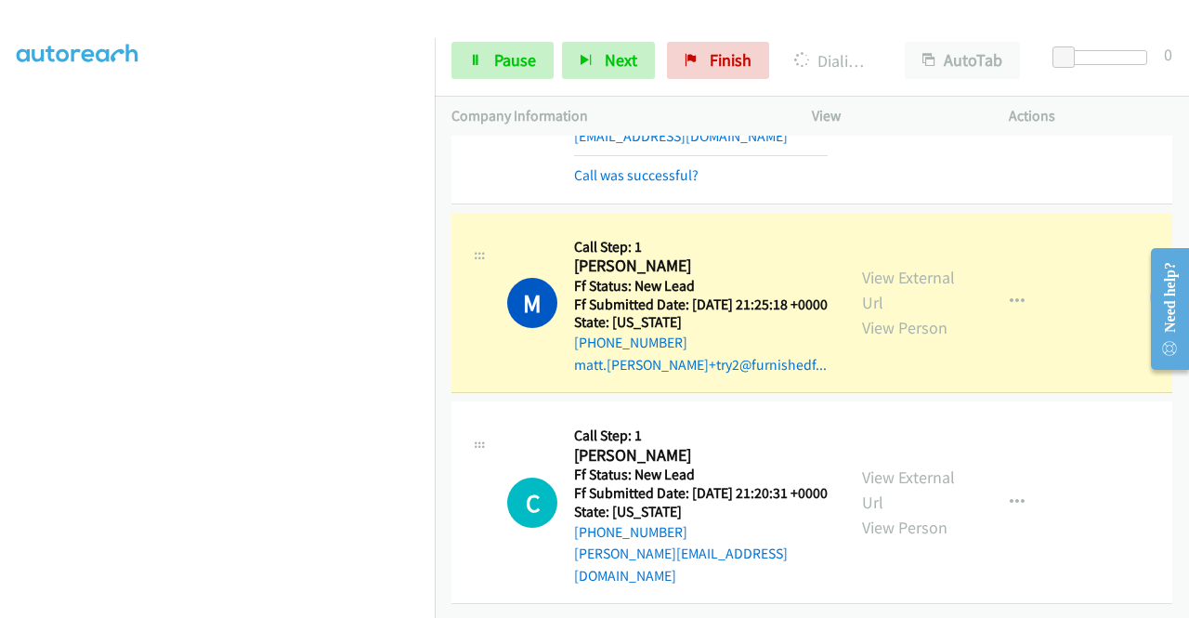
scroll to position [424, 0]
click at [518, 66] on span "Pause" at bounding box center [515, 59] width 42 height 21
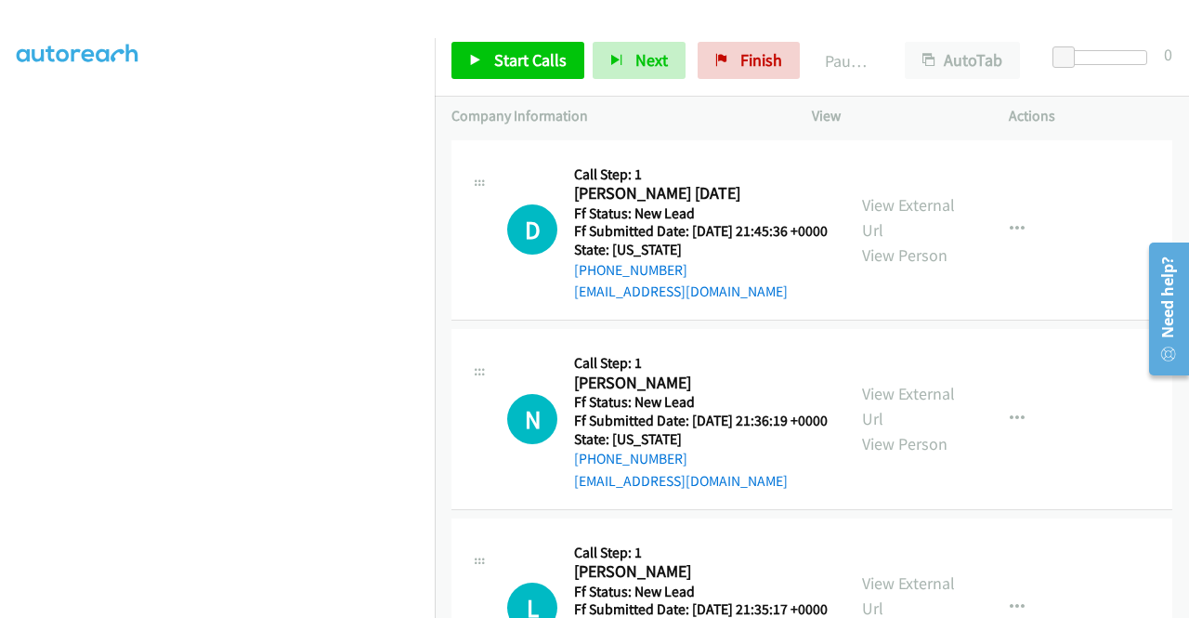
scroll to position [424, 0]
click at [727, 62] on link "Finish" at bounding box center [749, 60] width 102 height 37
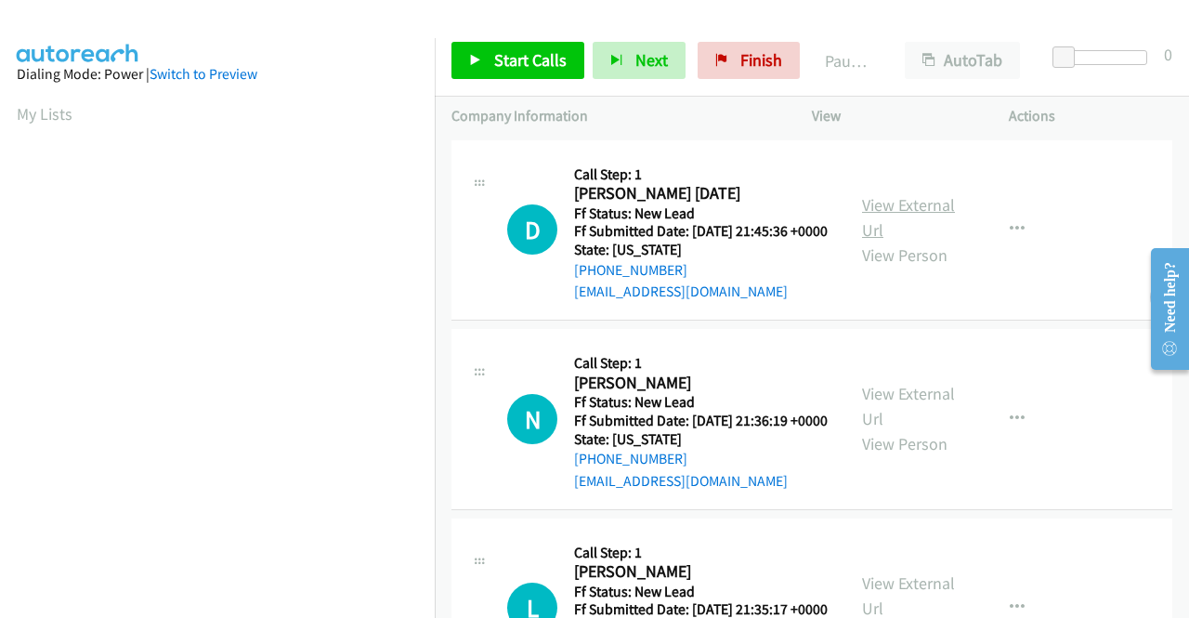
click at [903, 212] on link "View External Url" at bounding box center [908, 217] width 93 height 46
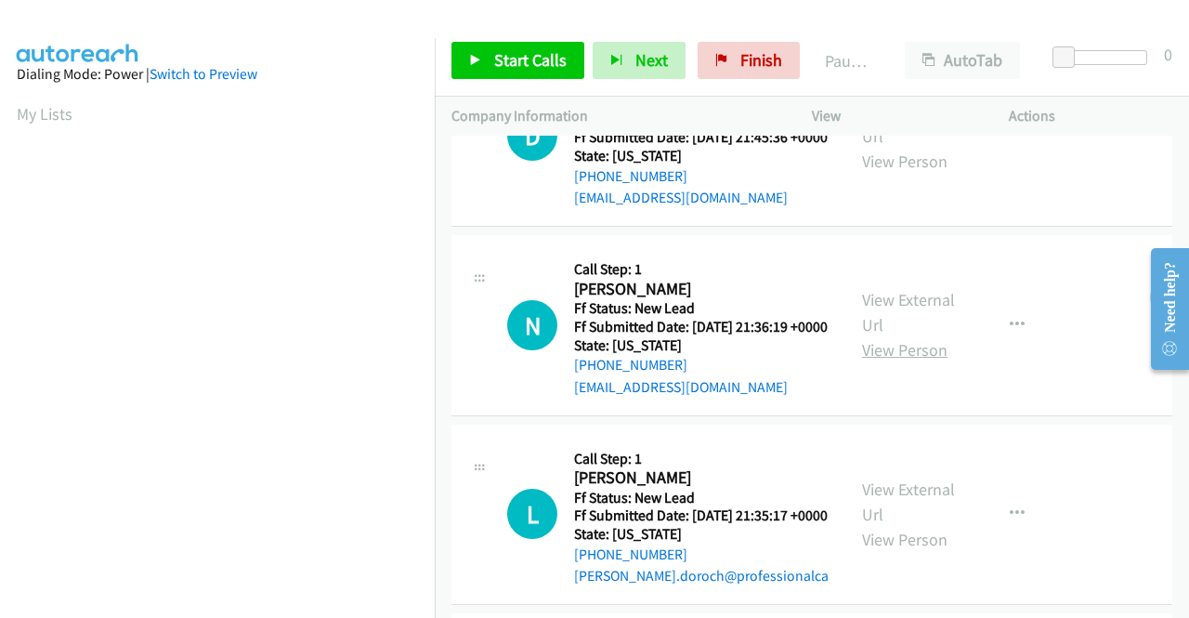
scroll to position [186, 0]
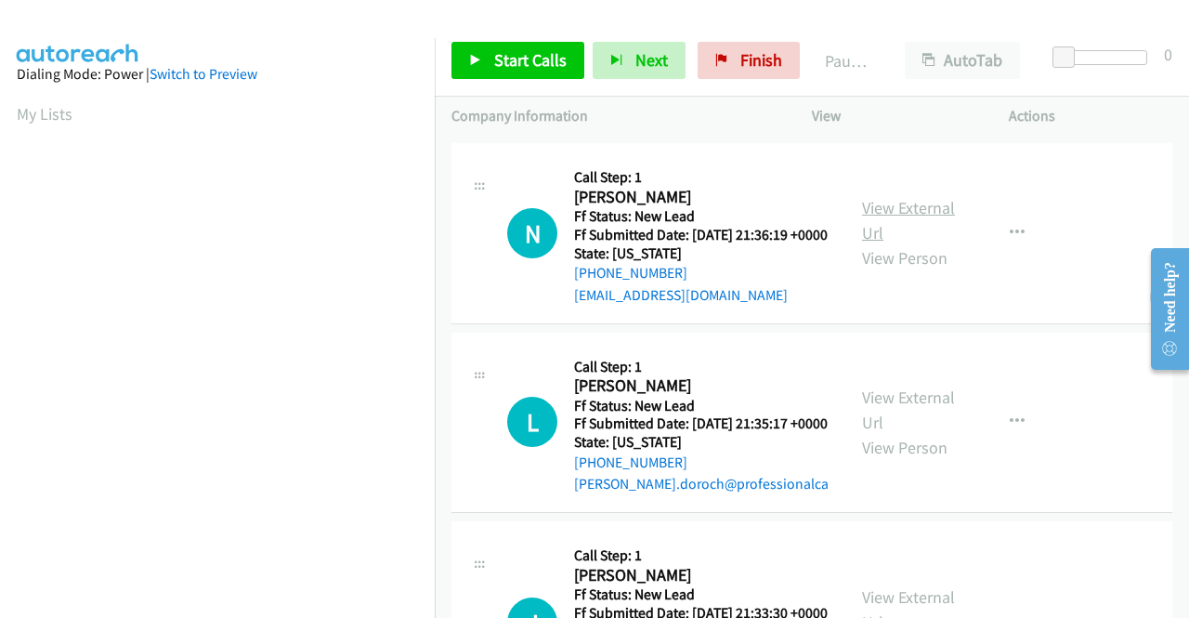
click at [906, 241] on link "View External Url" at bounding box center [908, 220] width 93 height 46
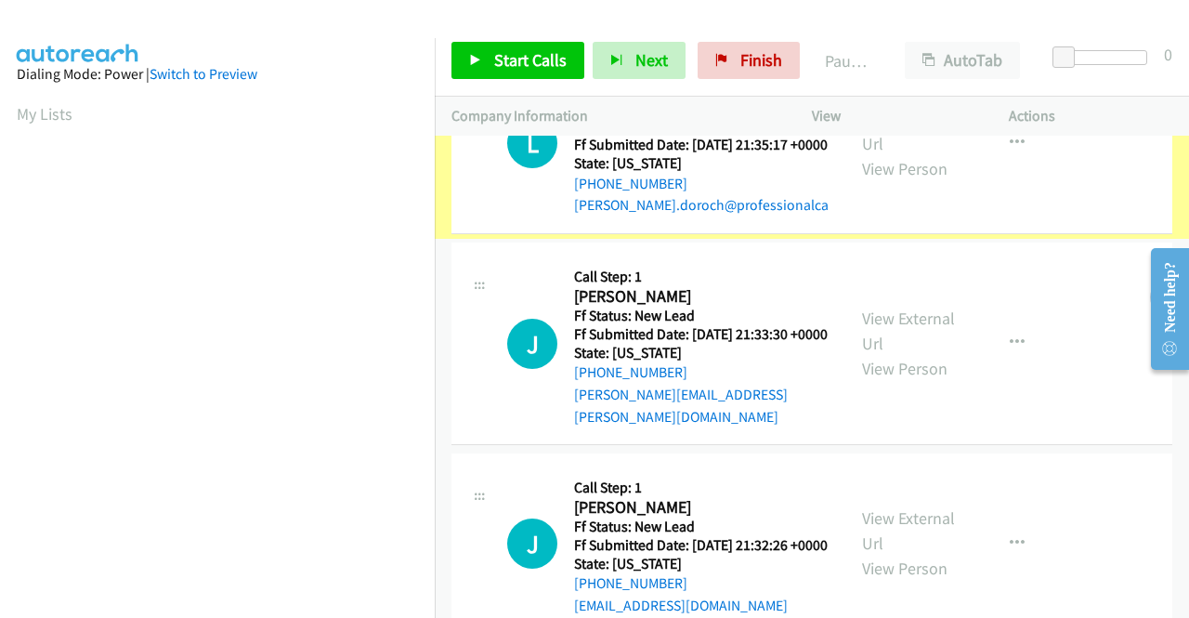
scroll to position [464, 0]
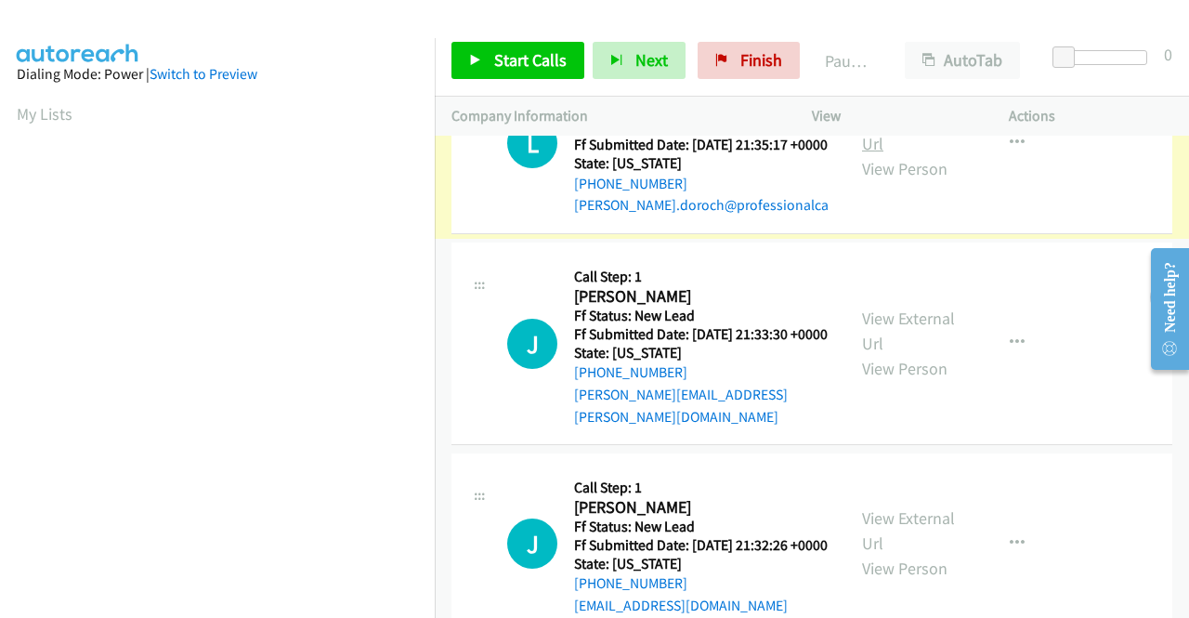
click at [908, 154] on link "View External Url" at bounding box center [908, 131] width 93 height 46
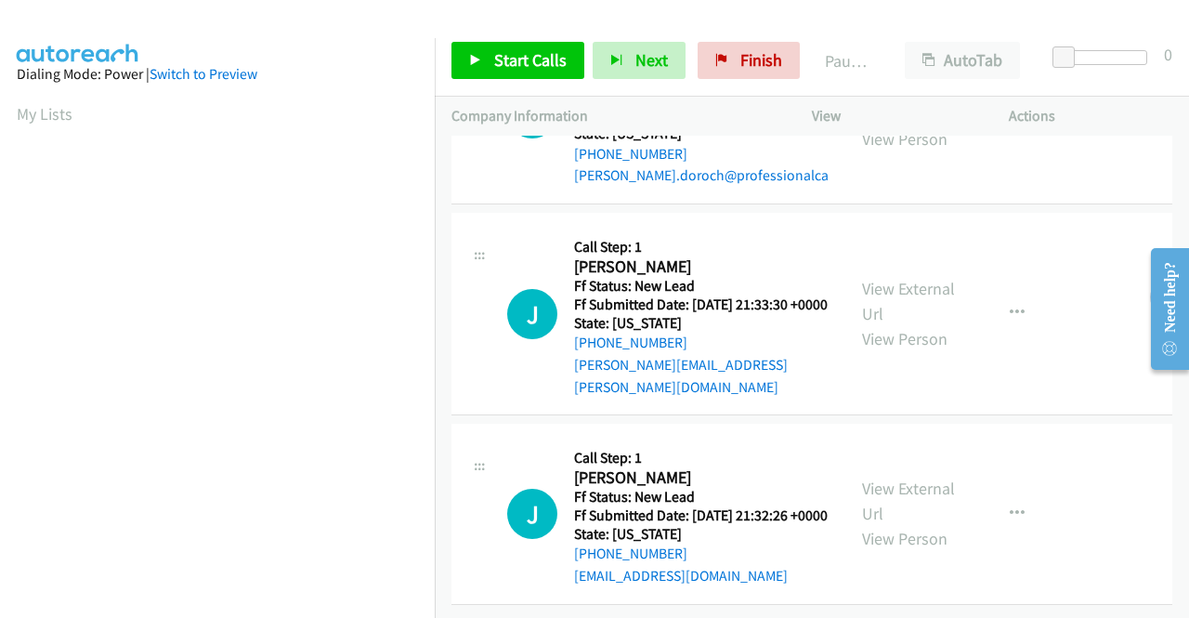
scroll to position [576, 0]
click at [934, 278] on link "View External Url" at bounding box center [908, 301] width 93 height 46
click at [916, 477] on link "View External Url" at bounding box center [908, 500] width 93 height 46
click at [522, 72] on link "Start Calls" at bounding box center [517, 60] width 133 height 37
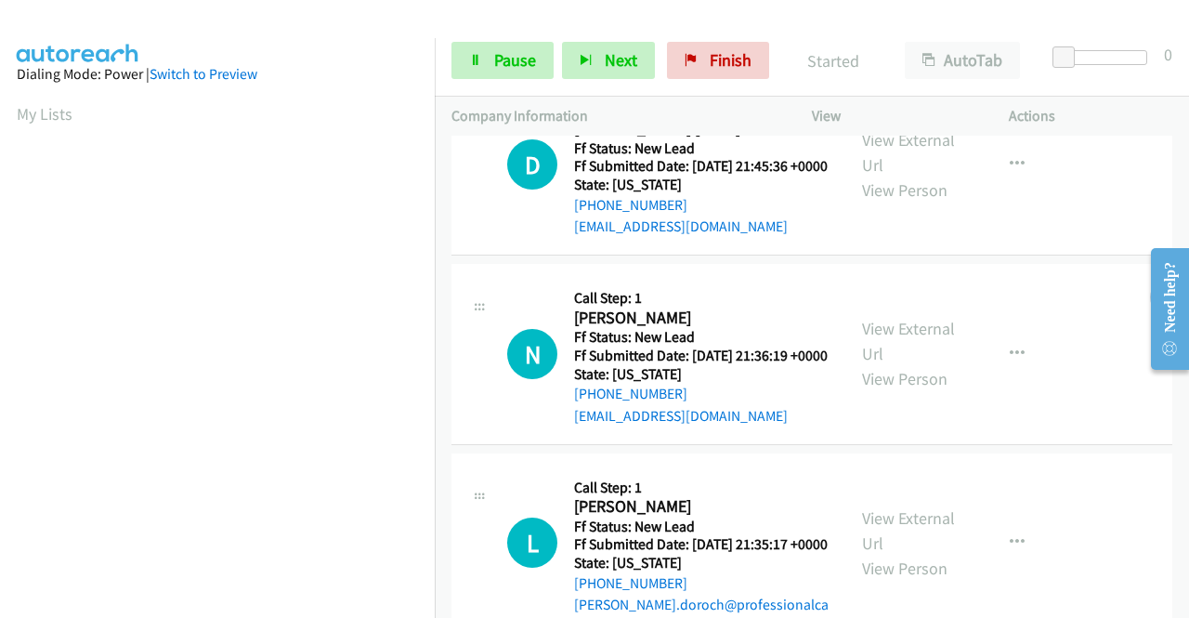
scroll to position [19, 0]
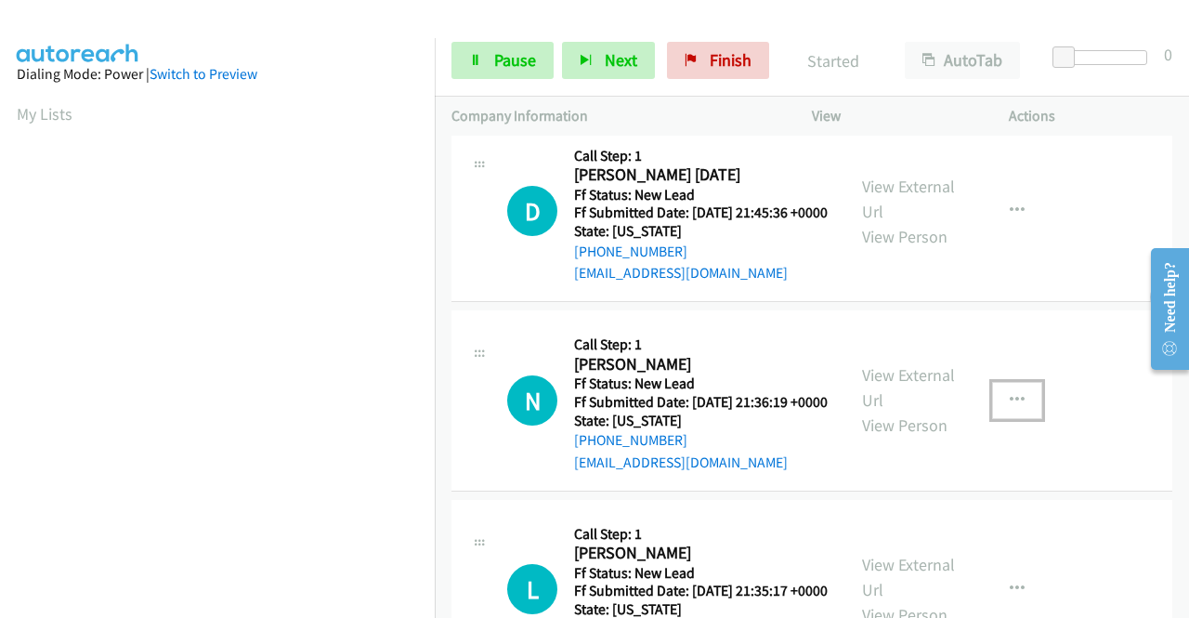
click at [1010, 408] on icon "button" at bounding box center [1017, 400] width 15 height 15
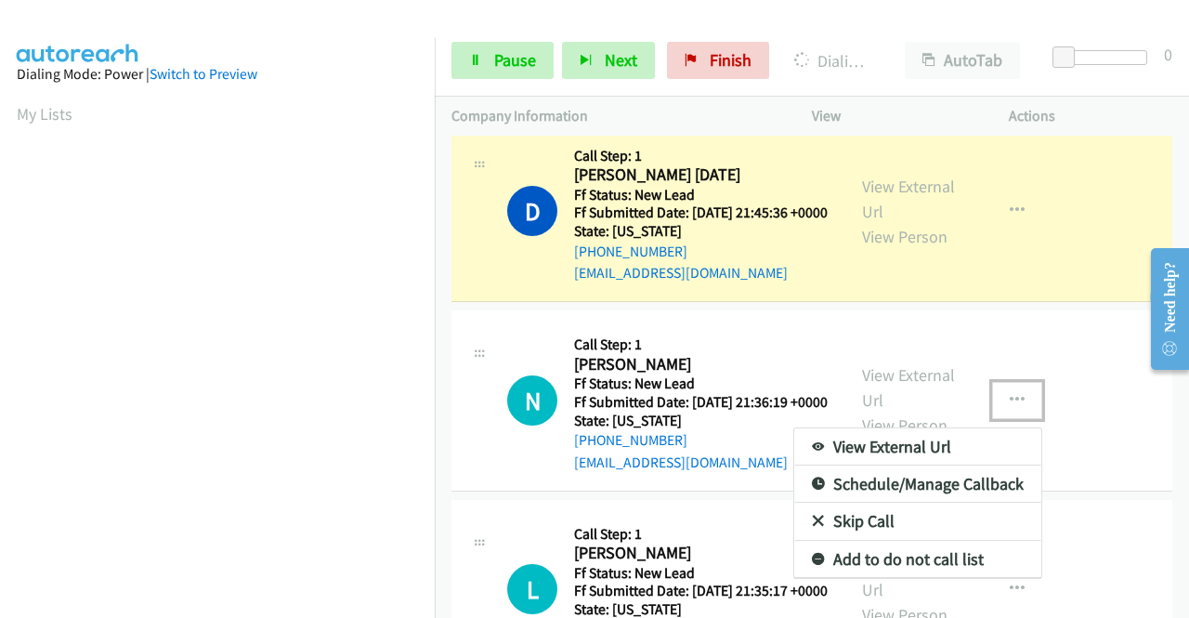
click at [880, 538] on link "Skip Call" at bounding box center [917, 520] width 247 height 37
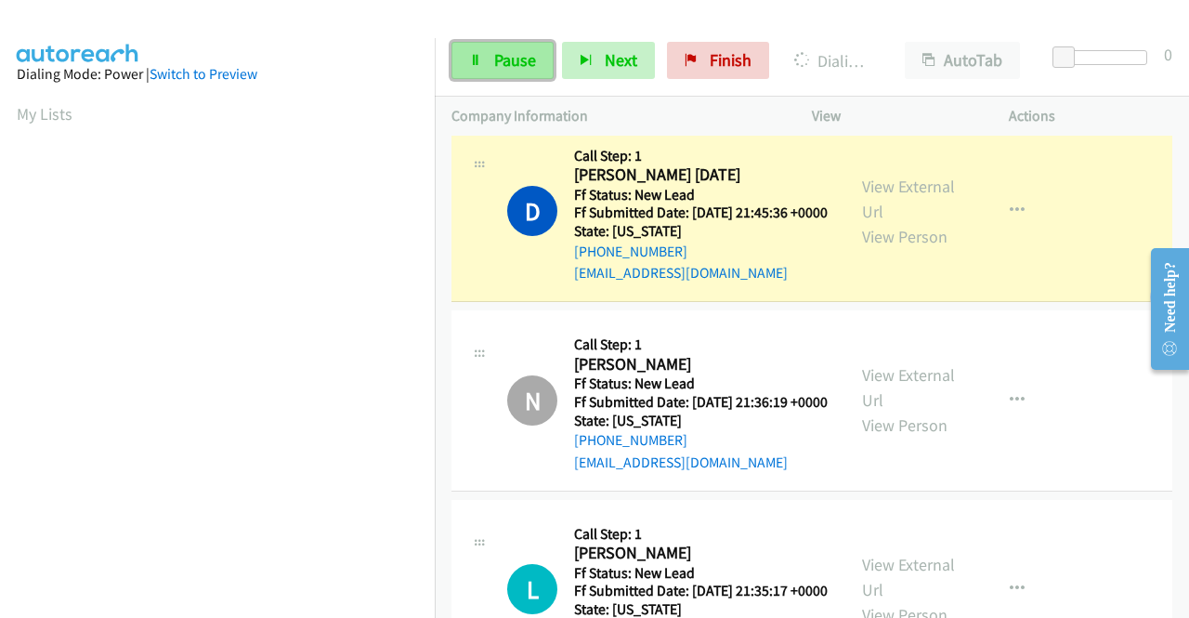
click at [519, 64] on span "Pause" at bounding box center [515, 59] width 42 height 21
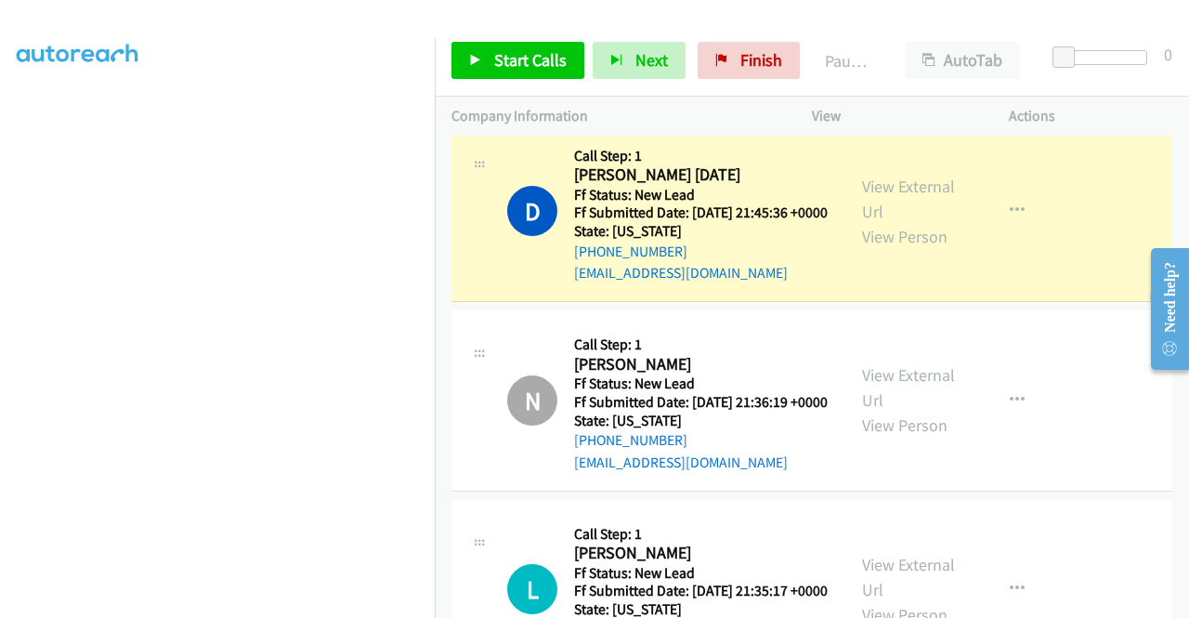
scroll to position [424, 0]
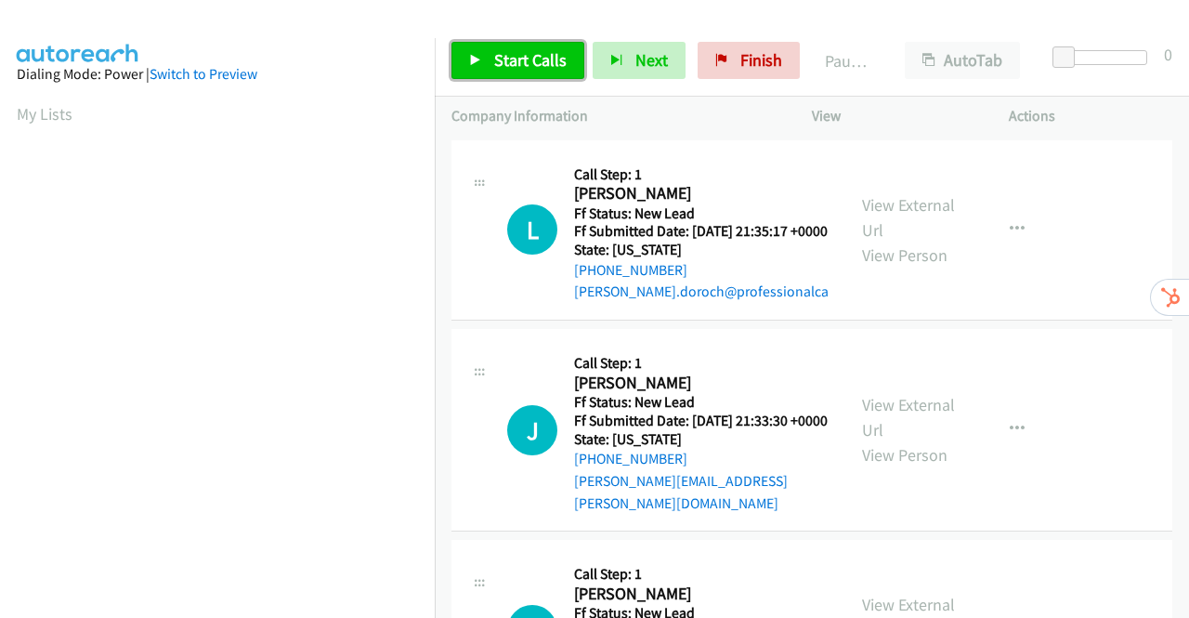
click at [504, 55] on span "Start Calls" at bounding box center [530, 59] width 72 height 21
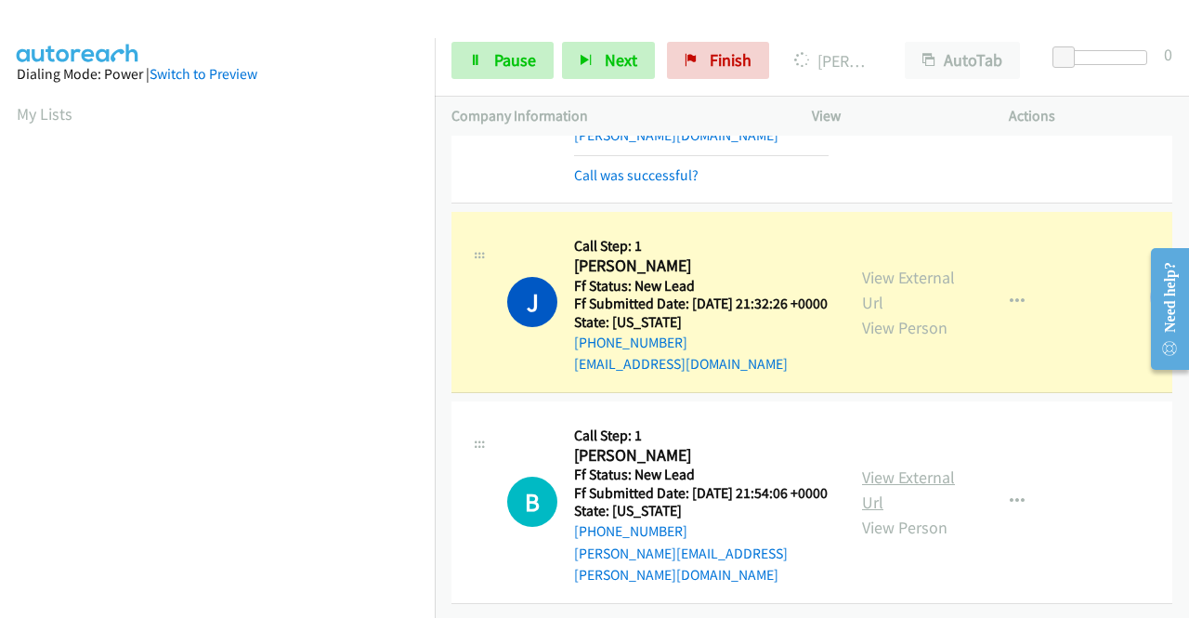
scroll to position [448, 0]
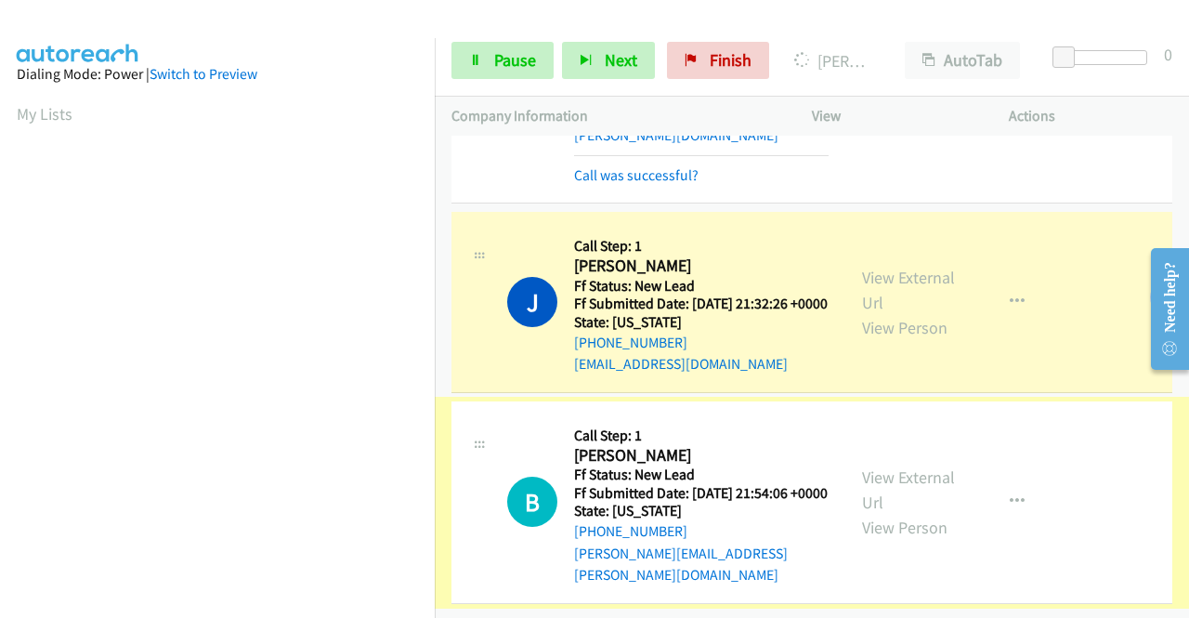
click at [892, 468] on link "View External Url" at bounding box center [908, 489] width 93 height 46
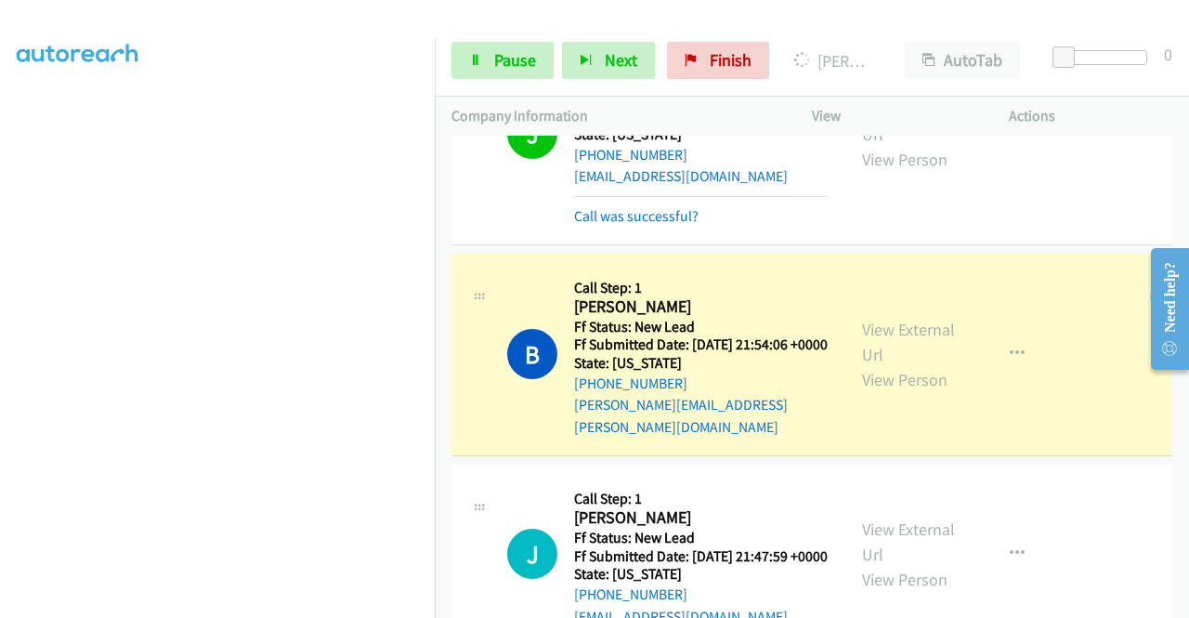
scroll to position [550, 0]
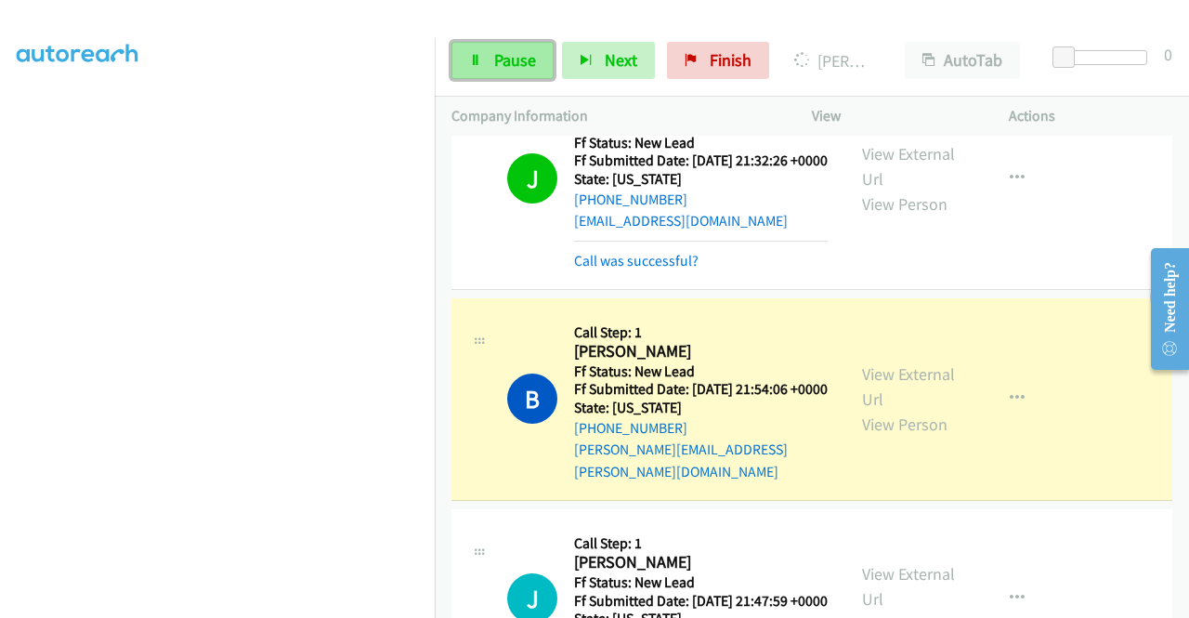
click at [513, 57] on span "Pause" at bounding box center [515, 59] width 42 height 21
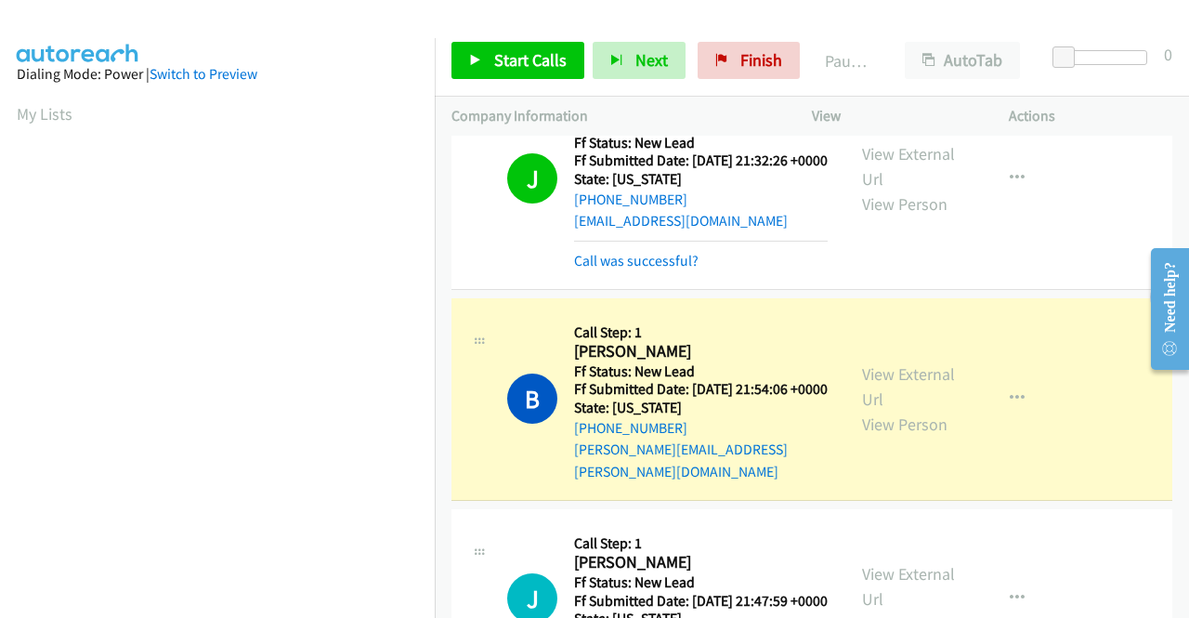
scroll to position [424, 0]
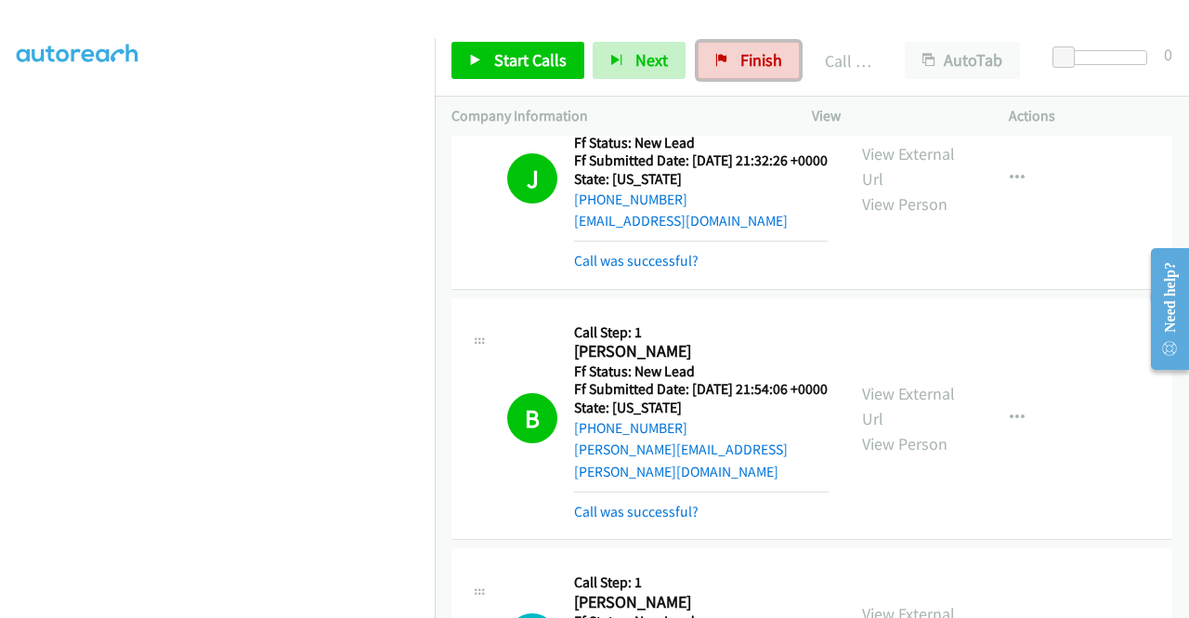
drag, startPoint x: 749, startPoint y: 56, endPoint x: 675, endPoint y: 90, distance: 81.0
click at [749, 56] on span "Finish" at bounding box center [761, 59] width 42 height 21
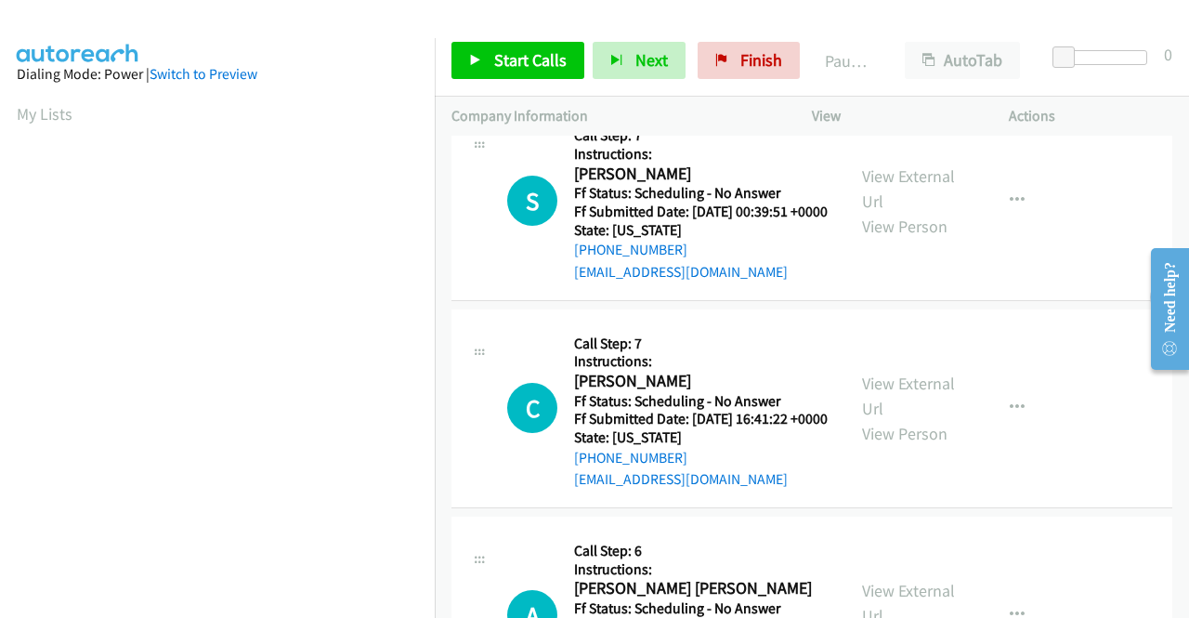
scroll to position [1579, 0]
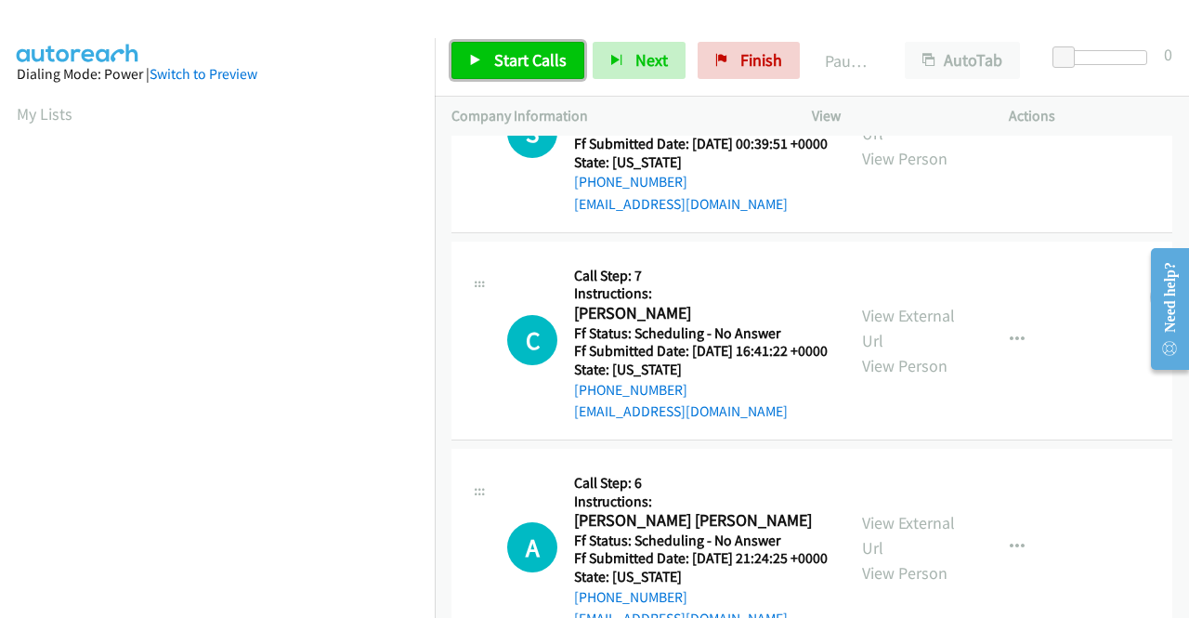
click at [498, 56] on span "Start Calls" at bounding box center [530, 59] width 72 height 21
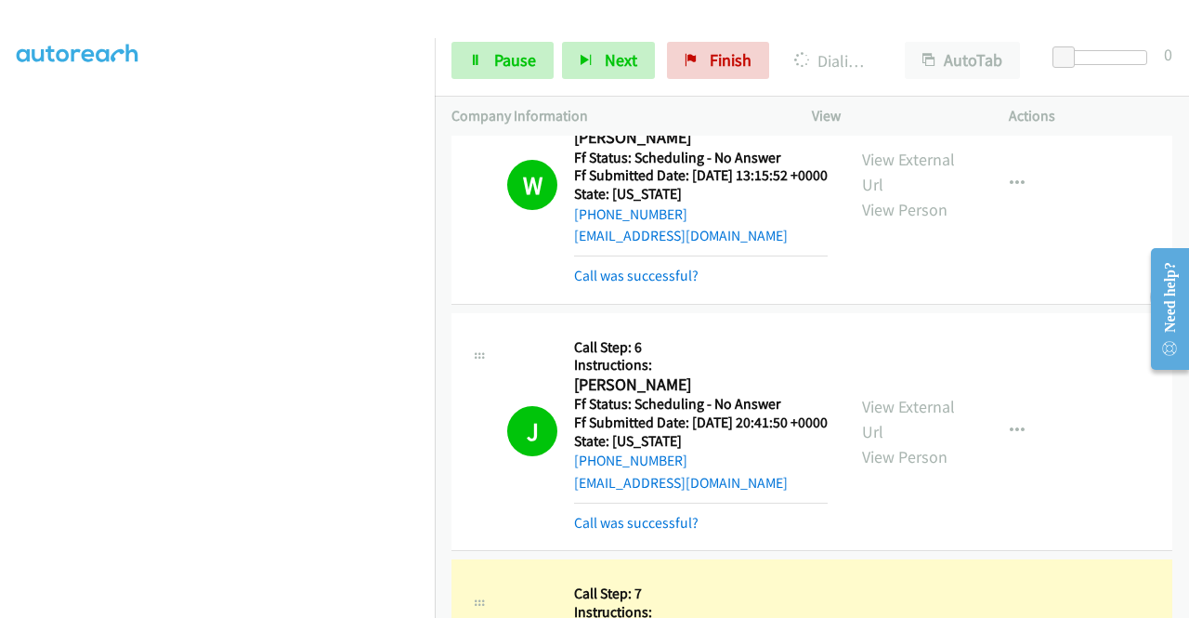
scroll to position [279, 0]
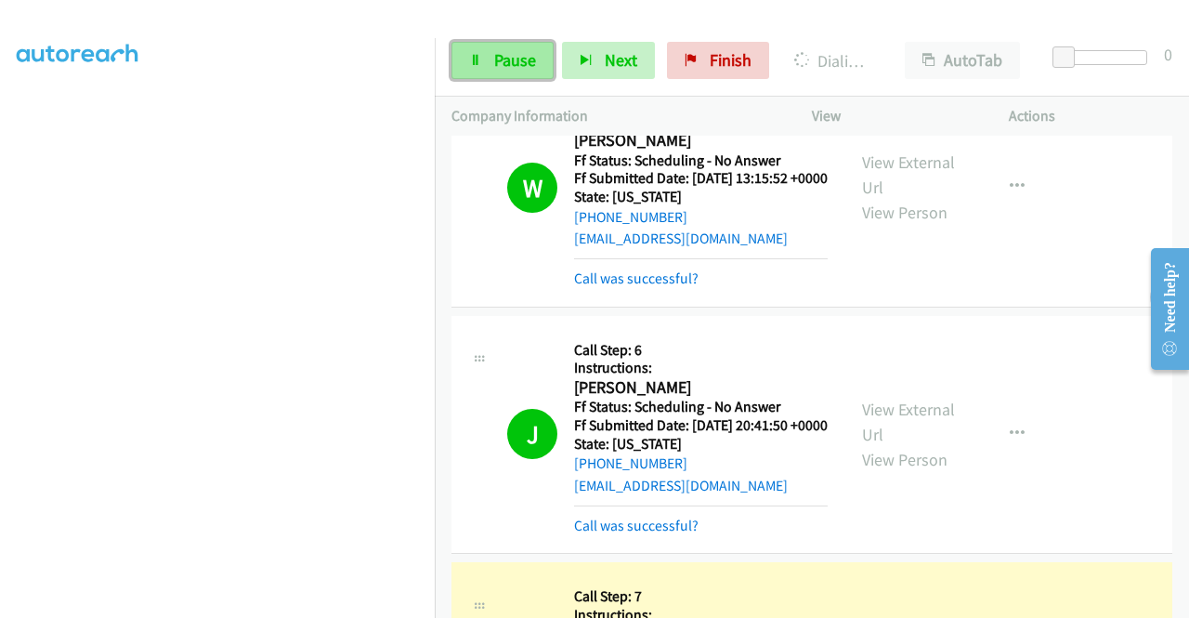
click at [511, 45] on link "Pause" at bounding box center [502, 60] width 102 height 37
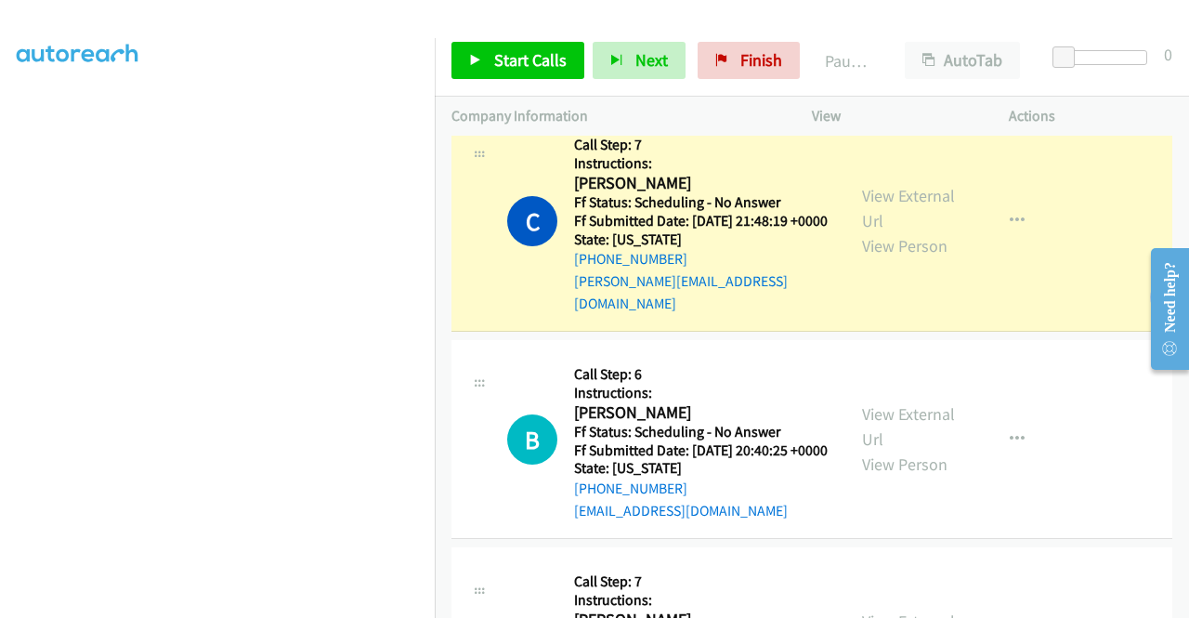
scroll to position [743, 0]
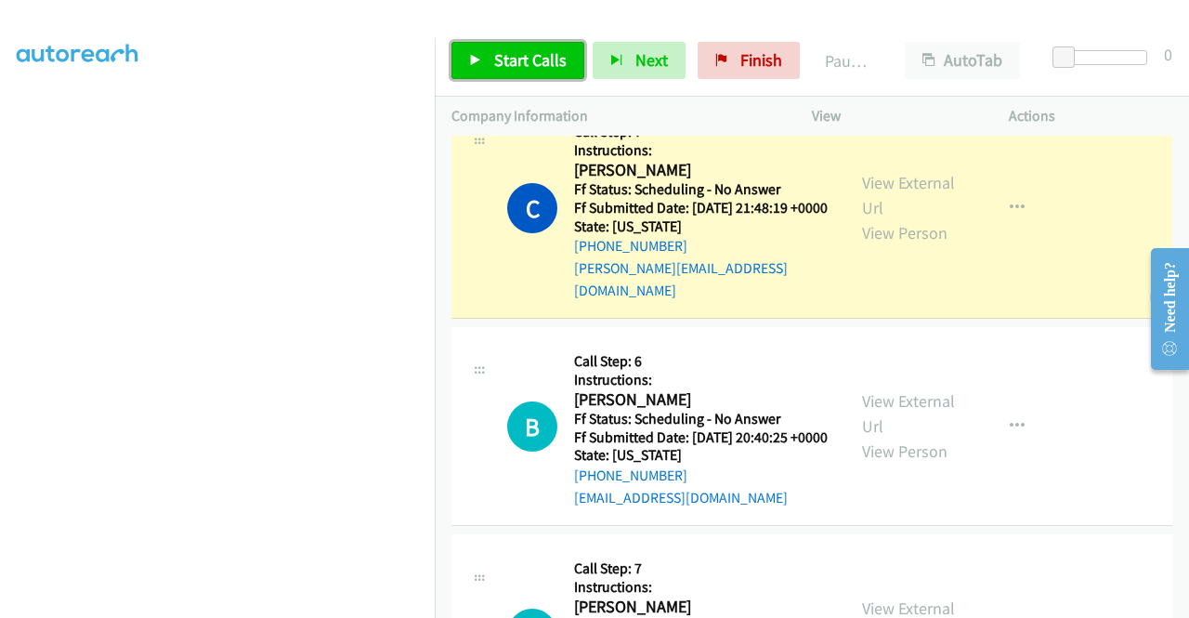
click at [510, 64] on span "Start Calls" at bounding box center [530, 59] width 72 height 21
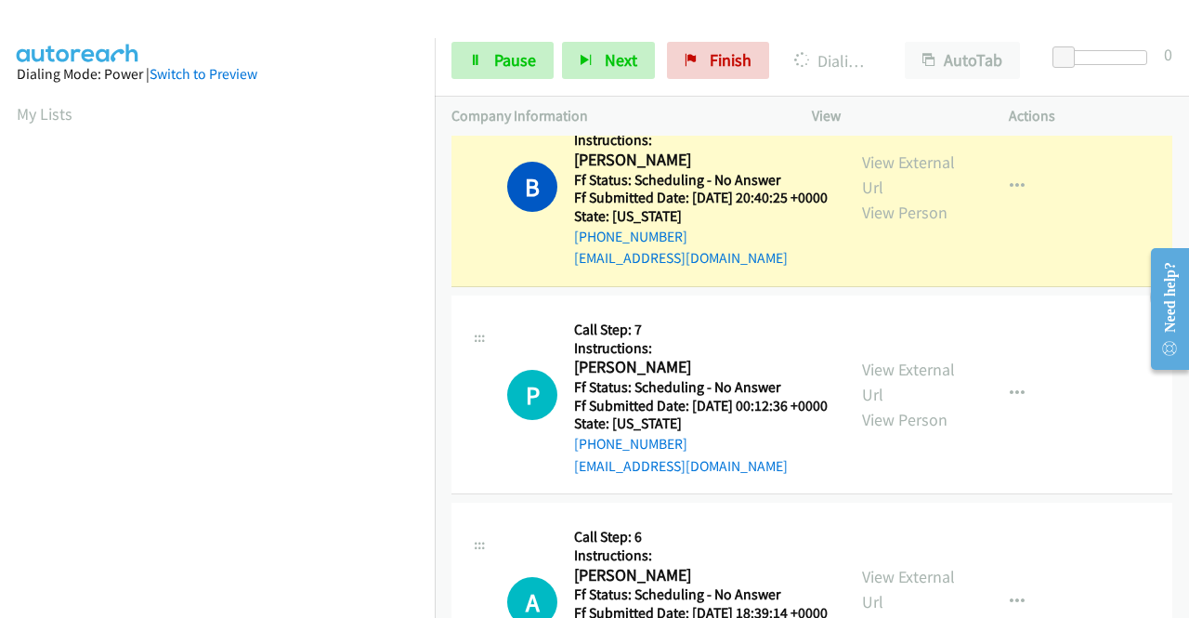
scroll to position [424, 0]
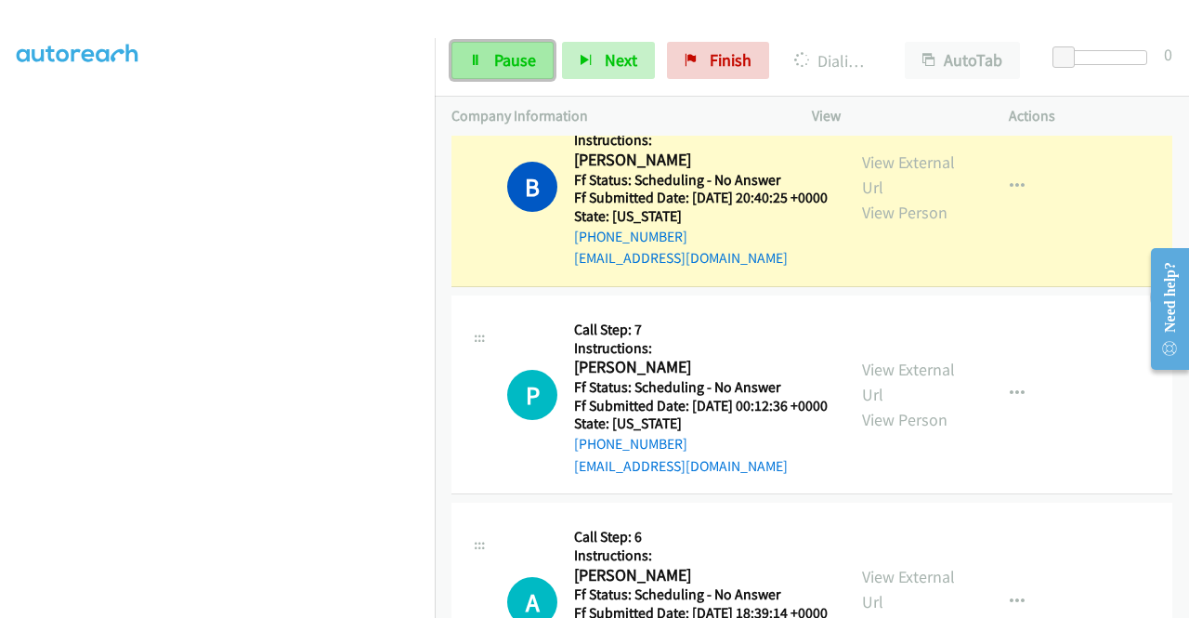
click at [500, 62] on span "Pause" at bounding box center [515, 59] width 42 height 21
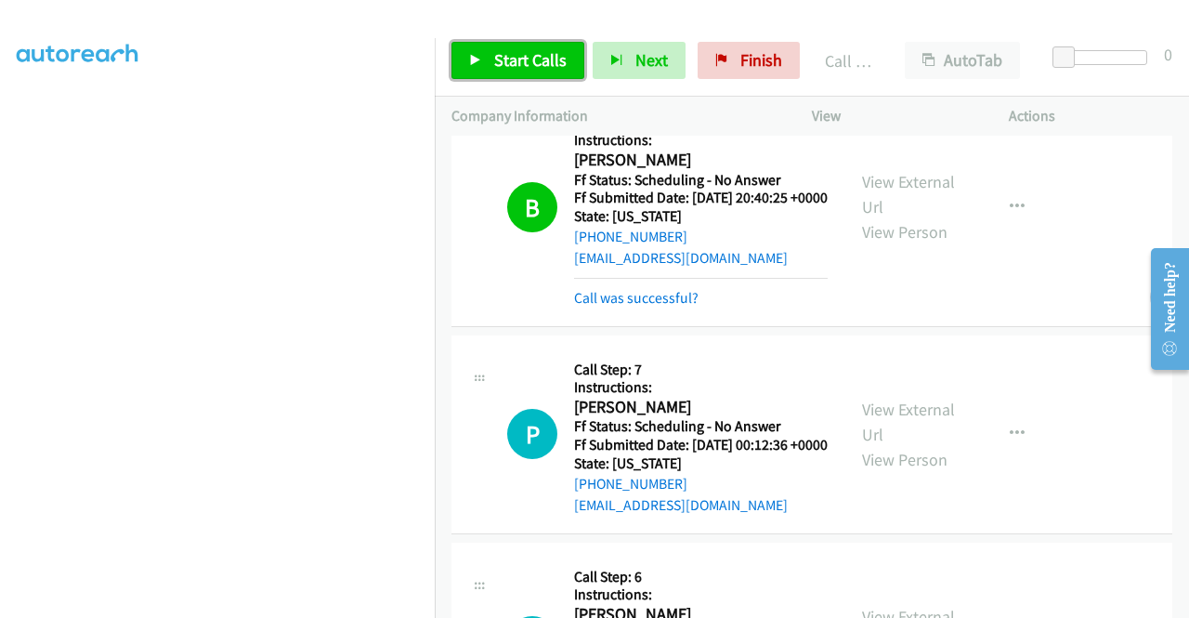
drag, startPoint x: 515, startPoint y: 52, endPoint x: 528, endPoint y: 42, distance: 16.5
click at [515, 52] on span "Start Calls" at bounding box center [530, 59] width 72 height 21
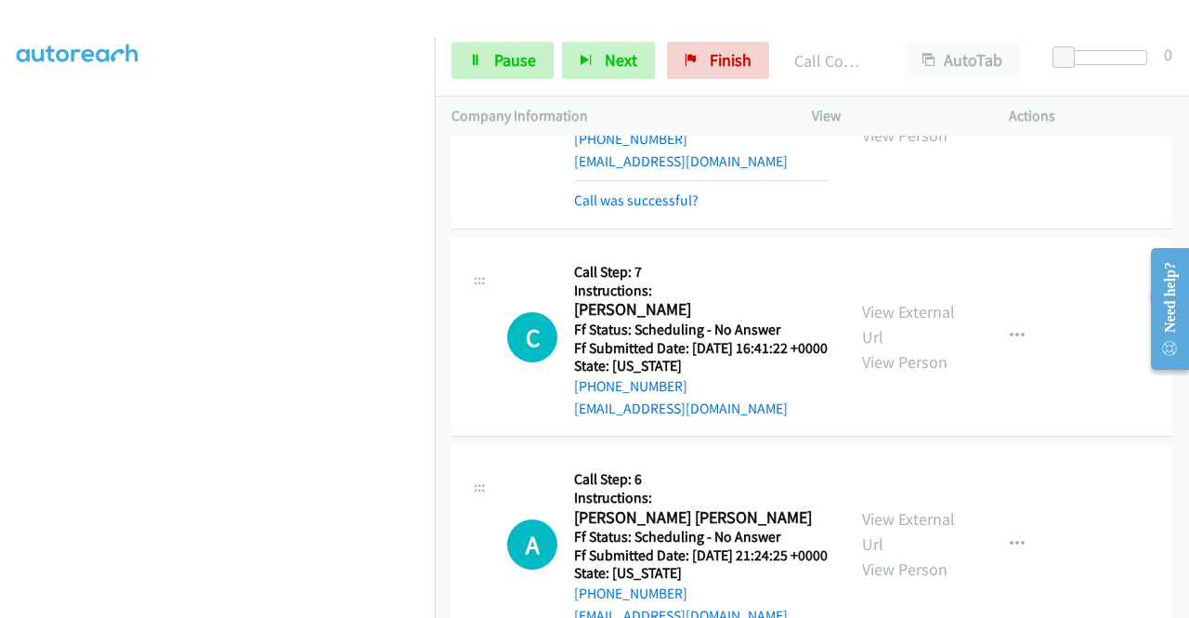
scroll to position [1970, 0]
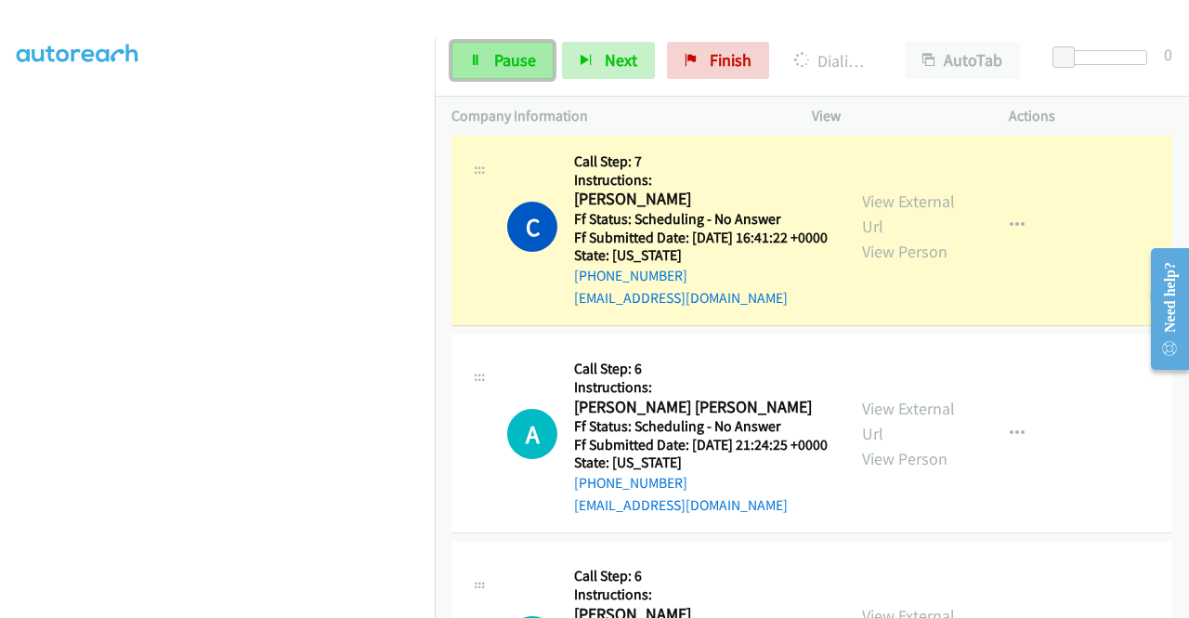
click at [499, 52] on span "Pause" at bounding box center [515, 59] width 42 height 21
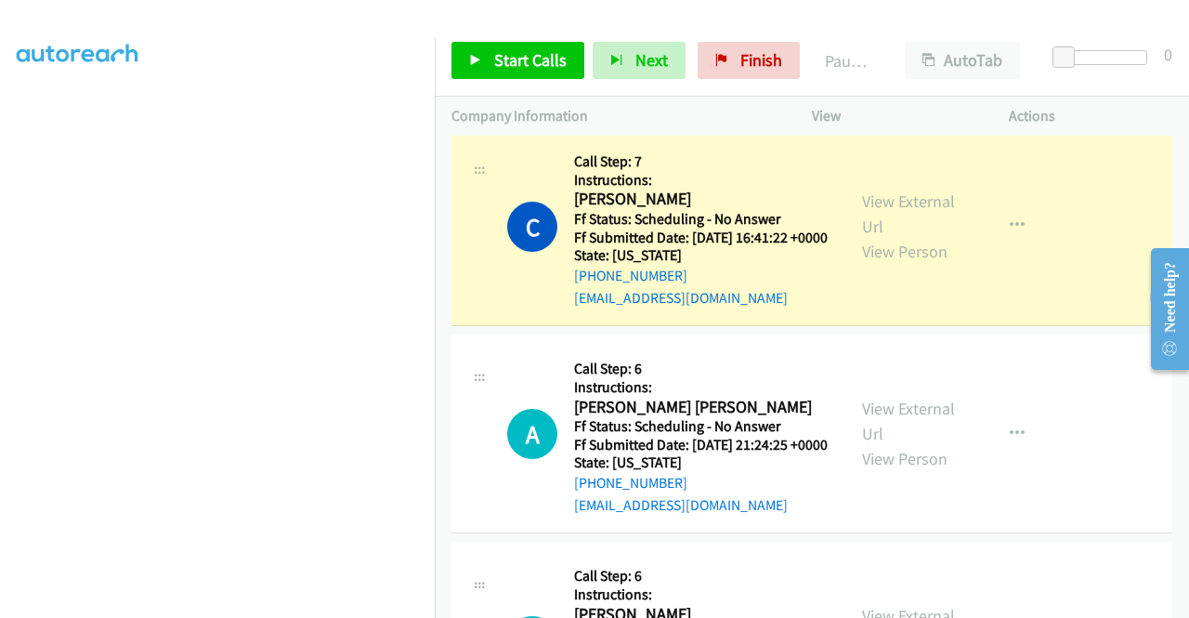
scroll to position [424, 0]
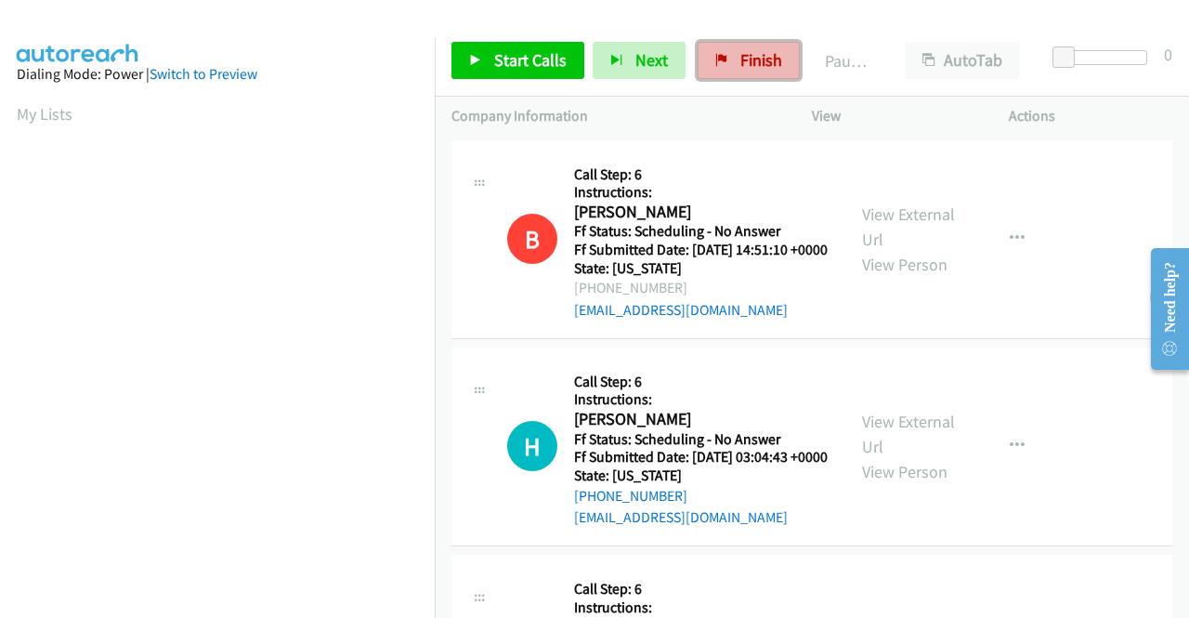
click at [752, 59] on span "Finish" at bounding box center [761, 59] width 42 height 21
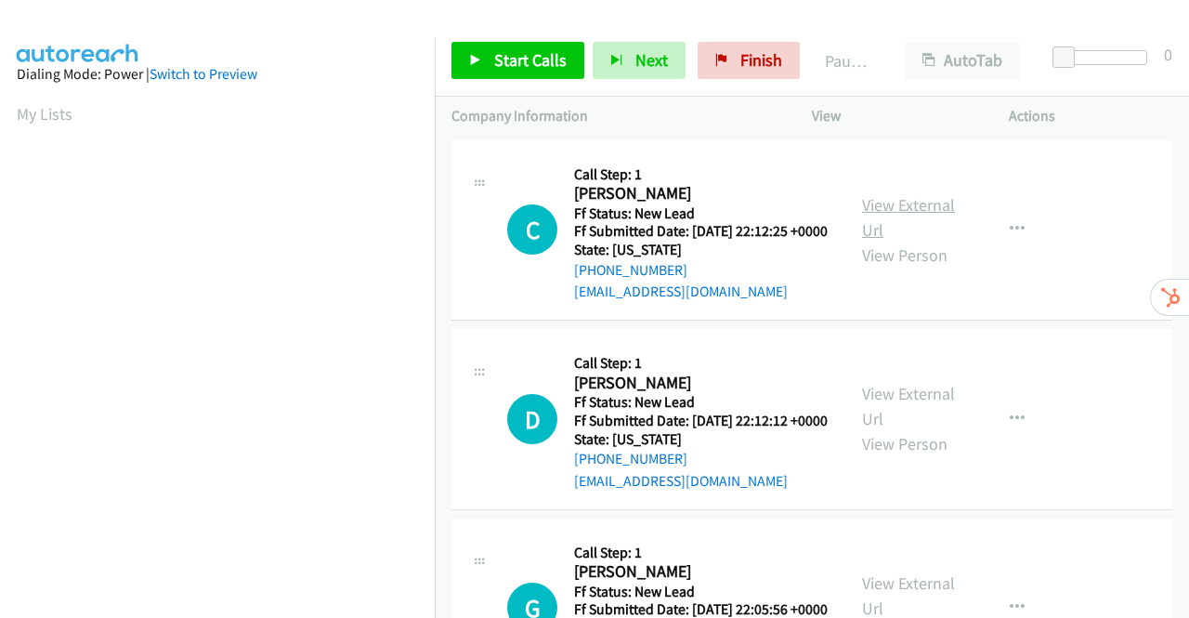
click at [895, 221] on link "View External Url" at bounding box center [908, 217] width 93 height 46
click at [906, 424] on link "View External Url" at bounding box center [908, 406] width 93 height 46
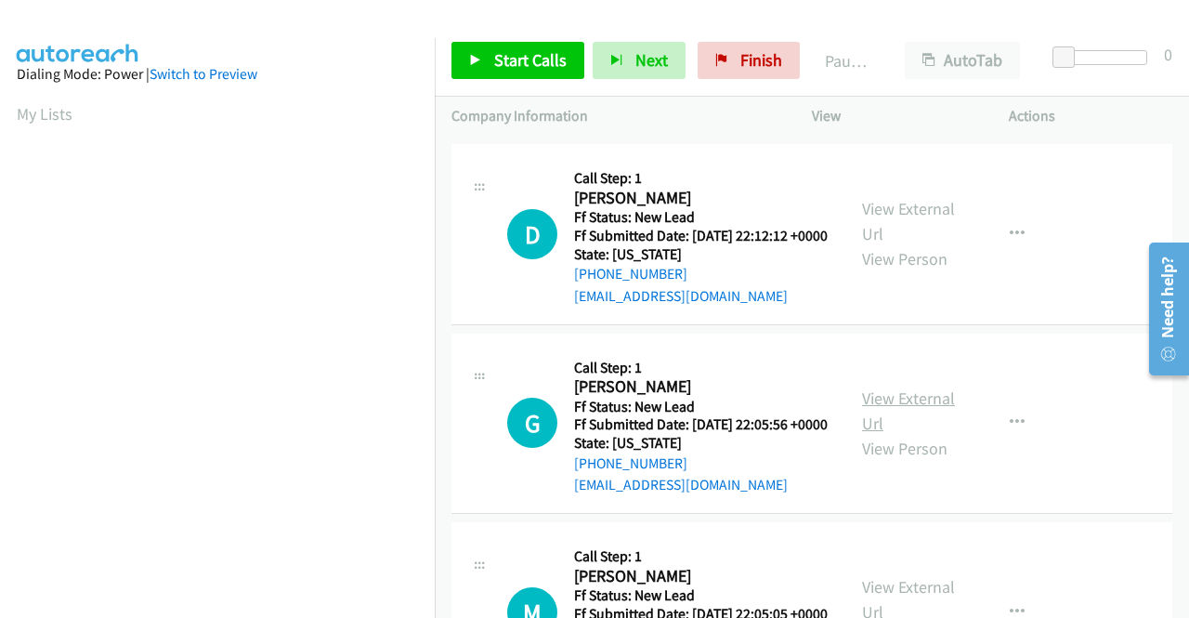
scroll to position [186, 0]
click at [899, 433] on link "View External Url" at bounding box center [908, 409] width 93 height 46
click at [515, 58] on span "Start Calls" at bounding box center [530, 59] width 72 height 21
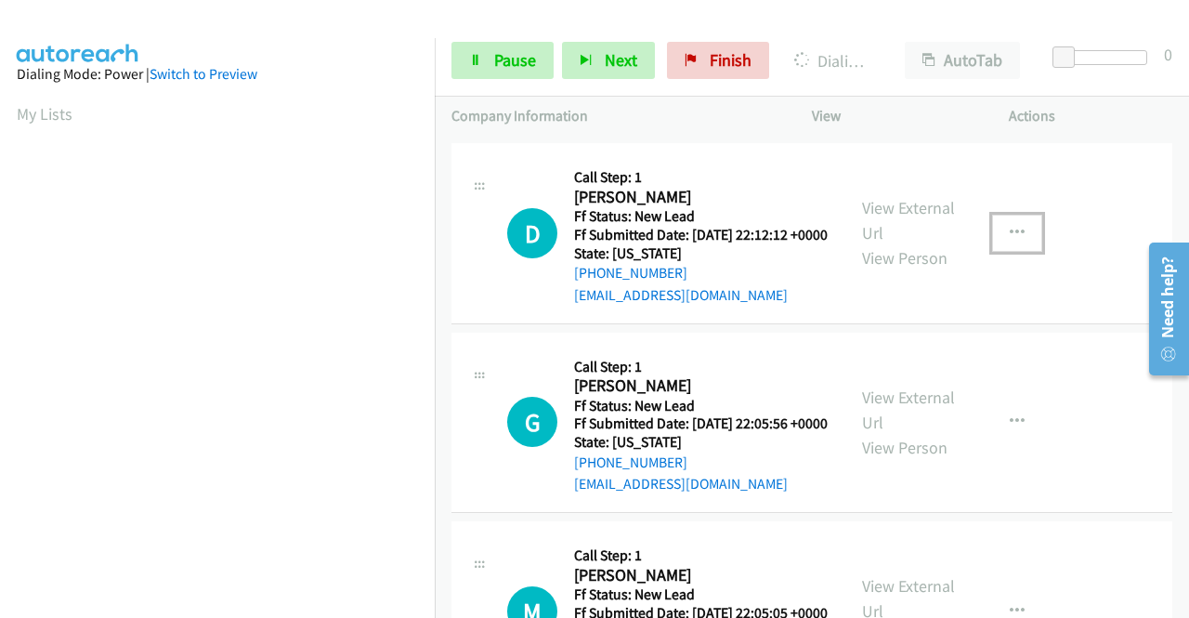
click at [1010, 241] on icon "button" at bounding box center [1017, 233] width 15 height 15
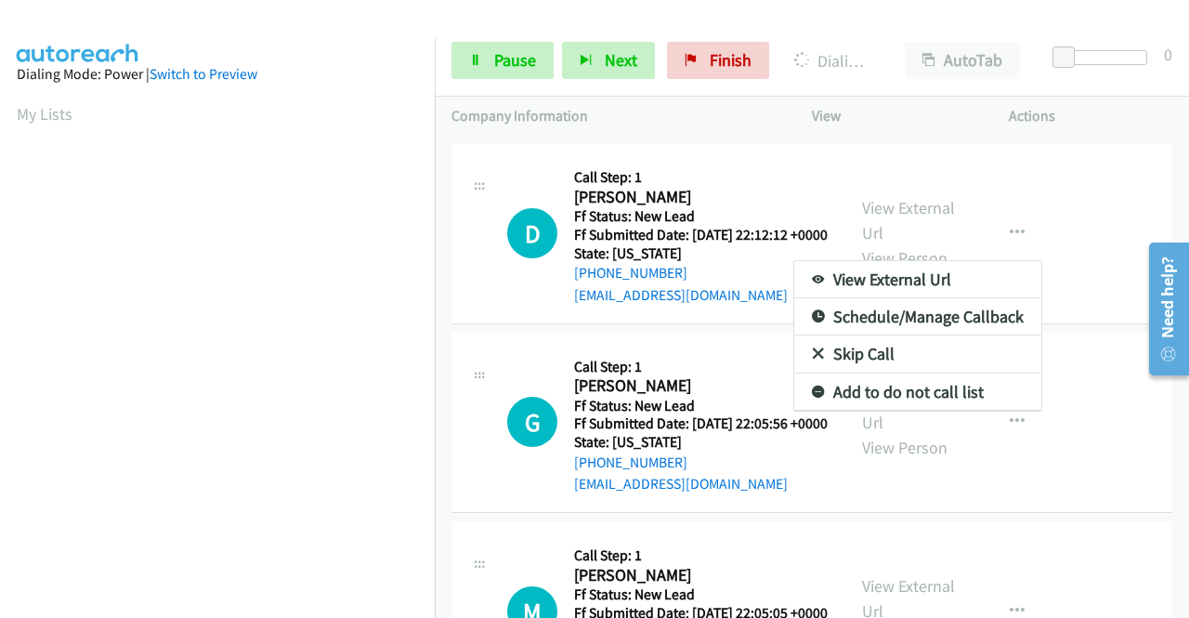
click at [851, 372] on link "Skip Call" at bounding box center [917, 353] width 247 height 37
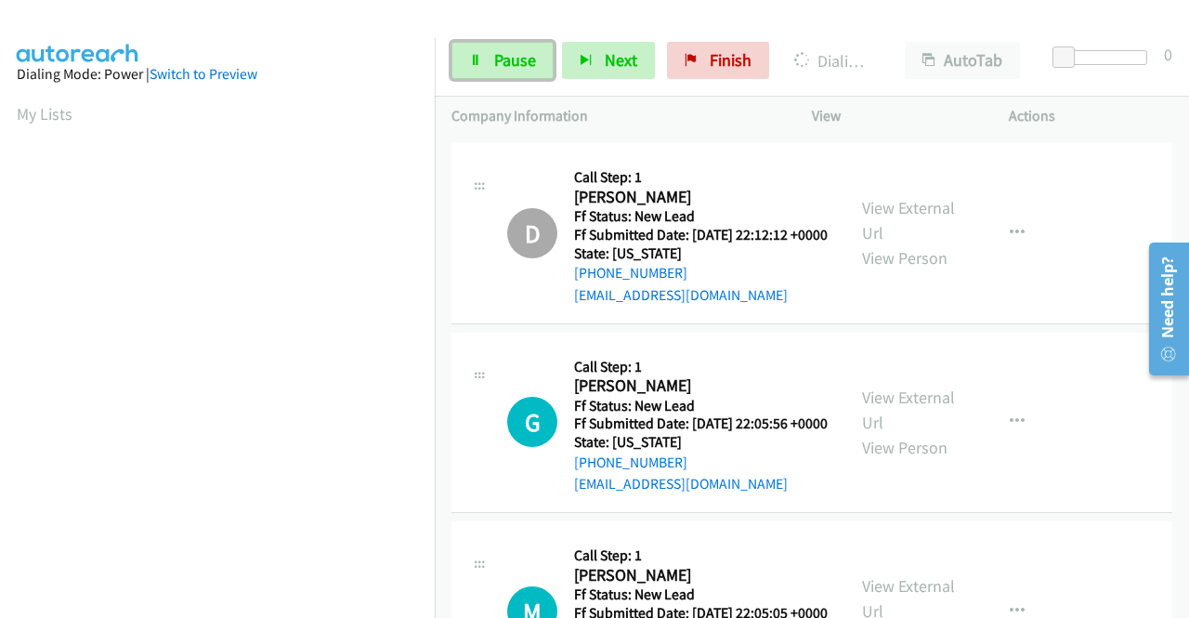
drag, startPoint x: 515, startPoint y: 51, endPoint x: 470, endPoint y: 92, distance: 60.5
click at [515, 51] on span "Pause" at bounding box center [515, 59] width 42 height 21
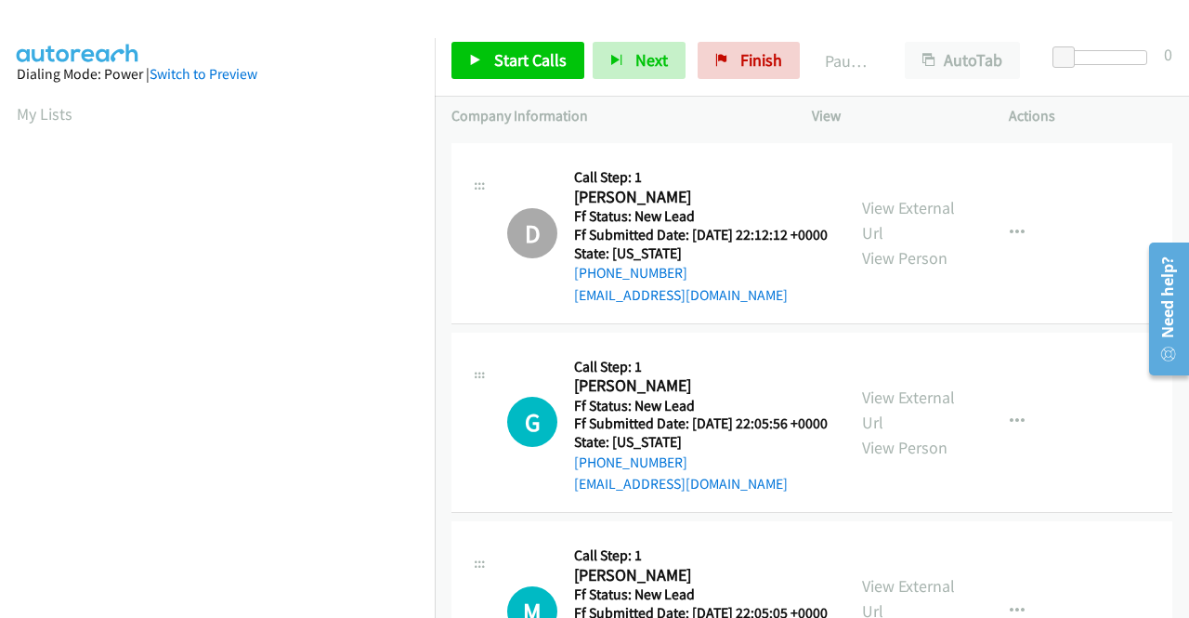
scroll to position [424, 0]
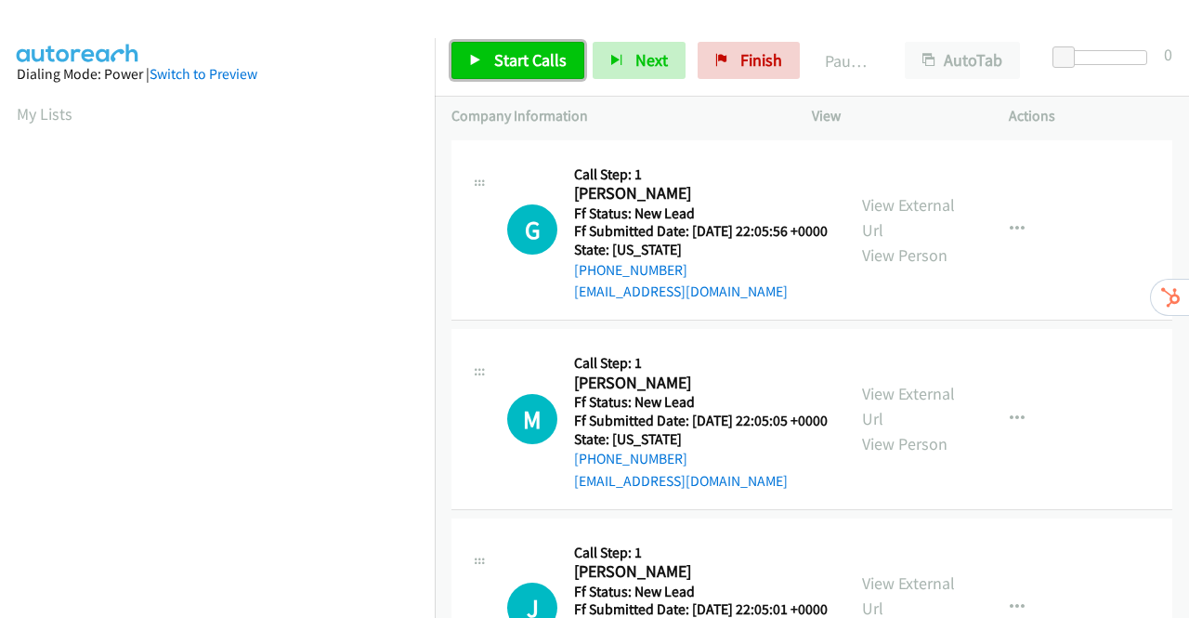
click at [518, 59] on span "Start Calls" at bounding box center [530, 59] width 72 height 21
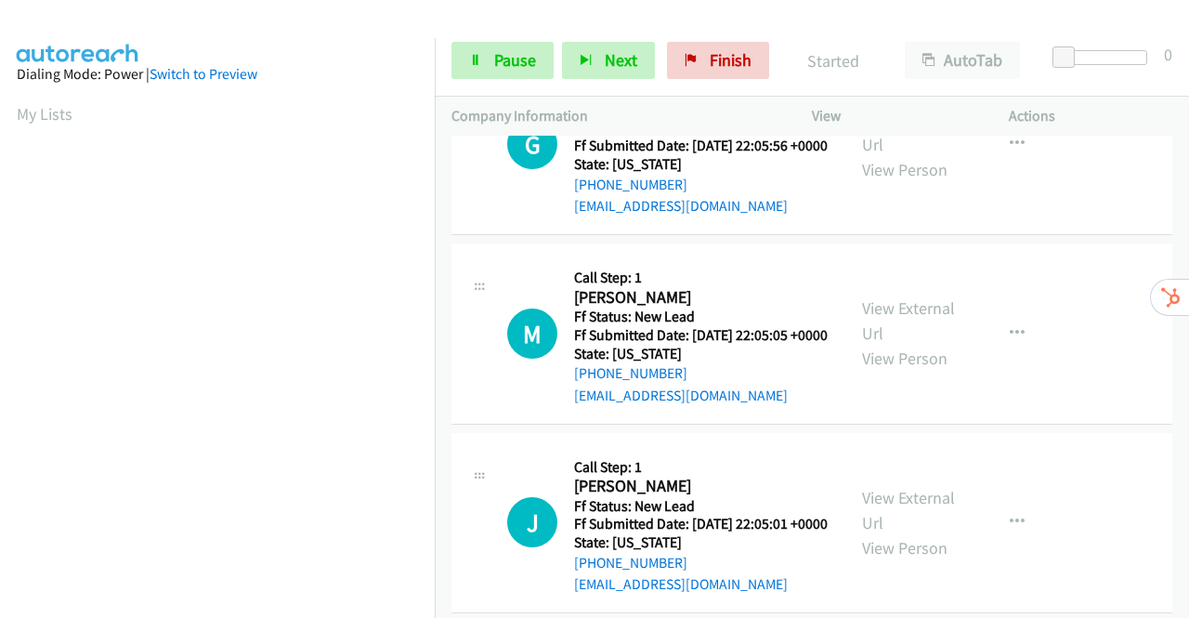
scroll to position [162, 0]
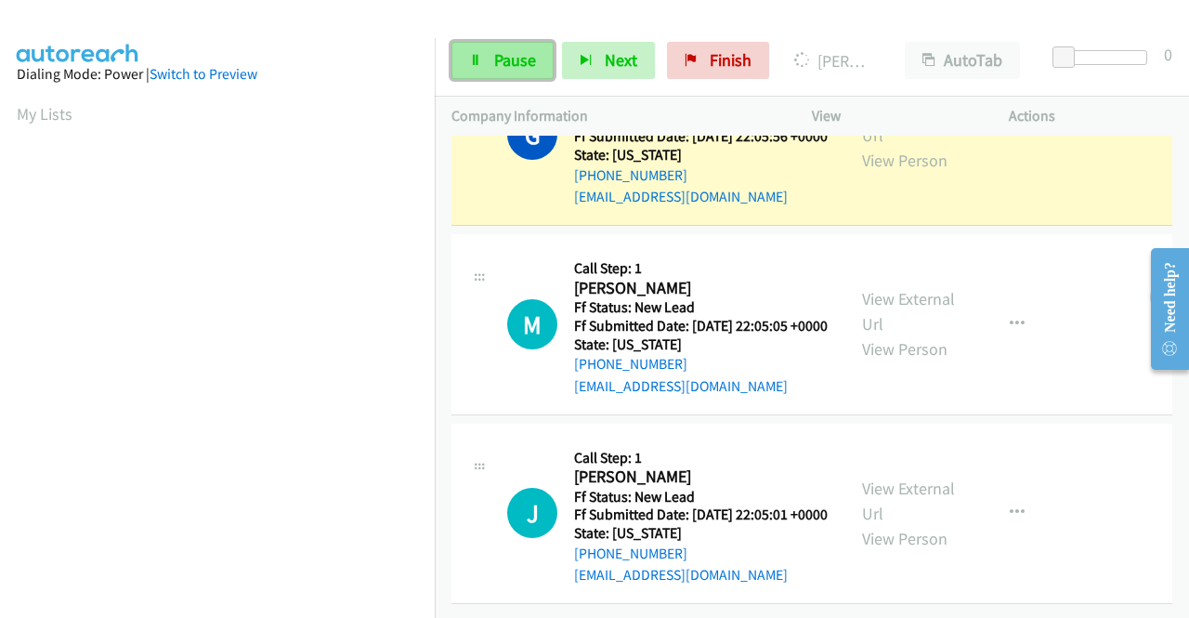
click at [494, 60] on span "Pause" at bounding box center [515, 59] width 42 height 21
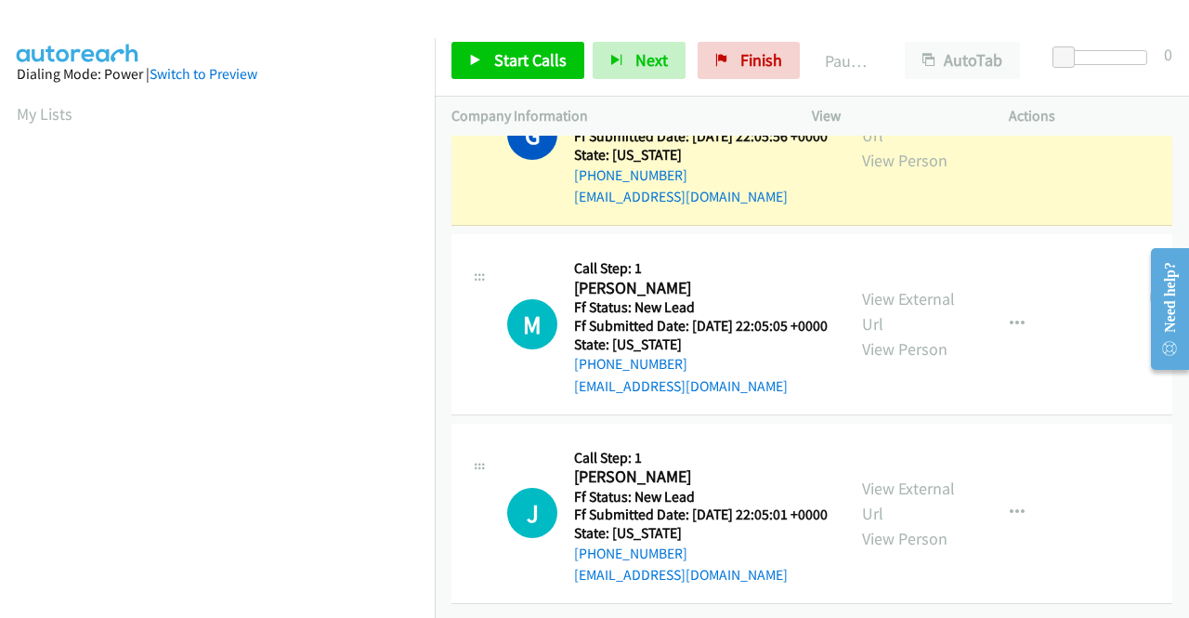
scroll to position [424, 0]
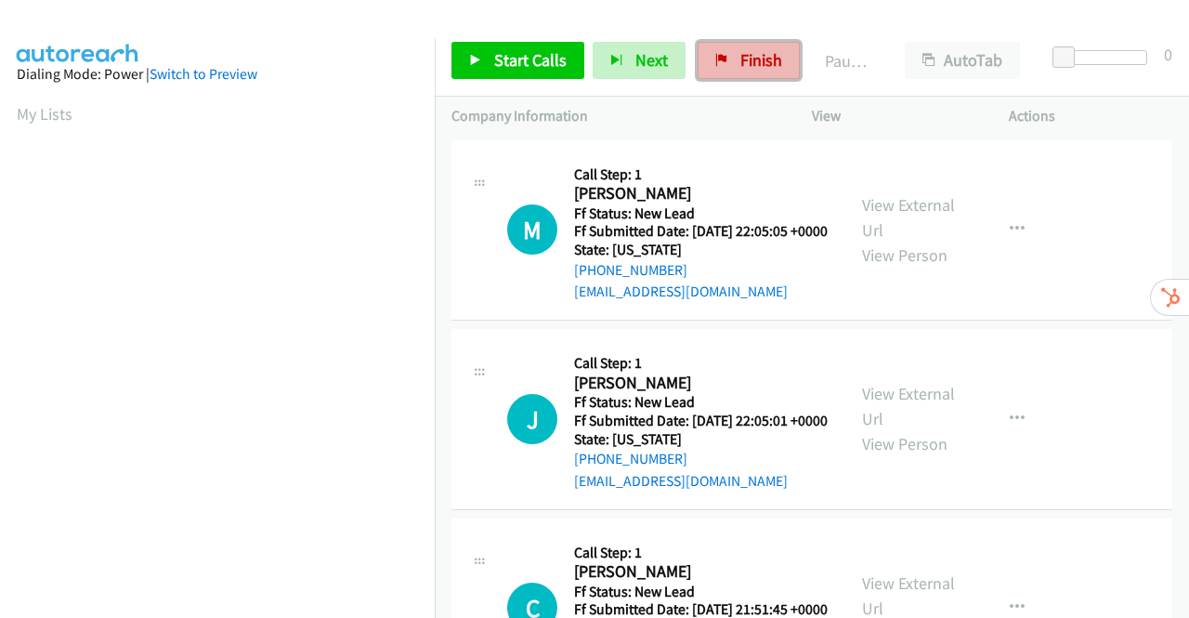
click at [715, 65] on icon at bounding box center [721, 61] width 13 height 13
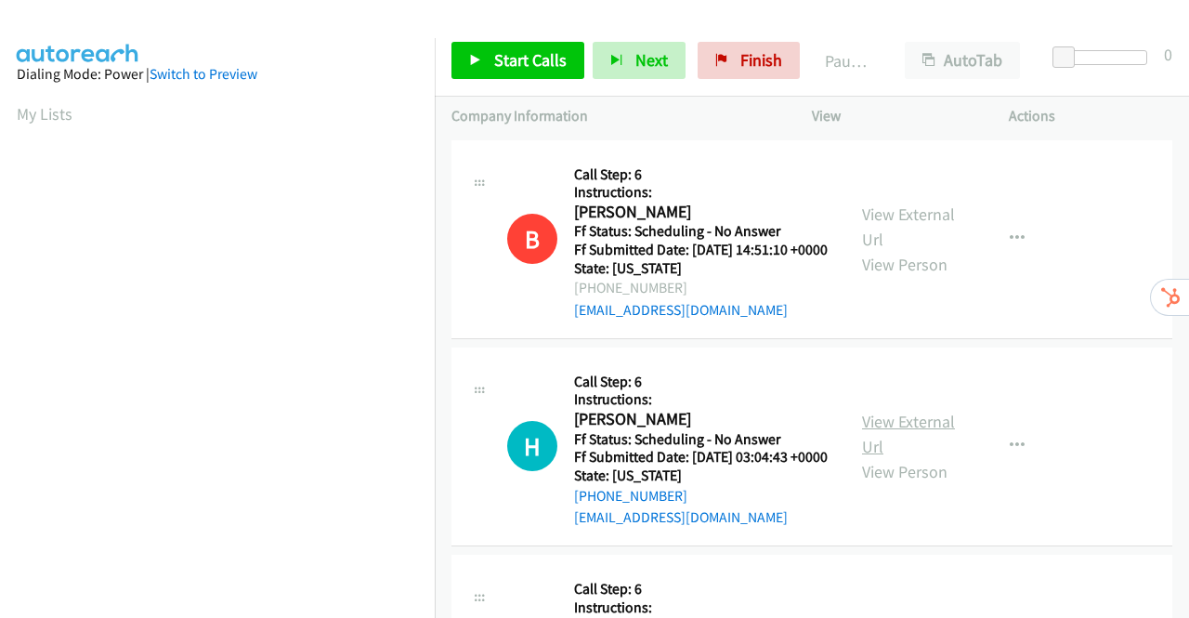
click at [895, 449] on link "View External Url" at bounding box center [908, 434] width 93 height 46
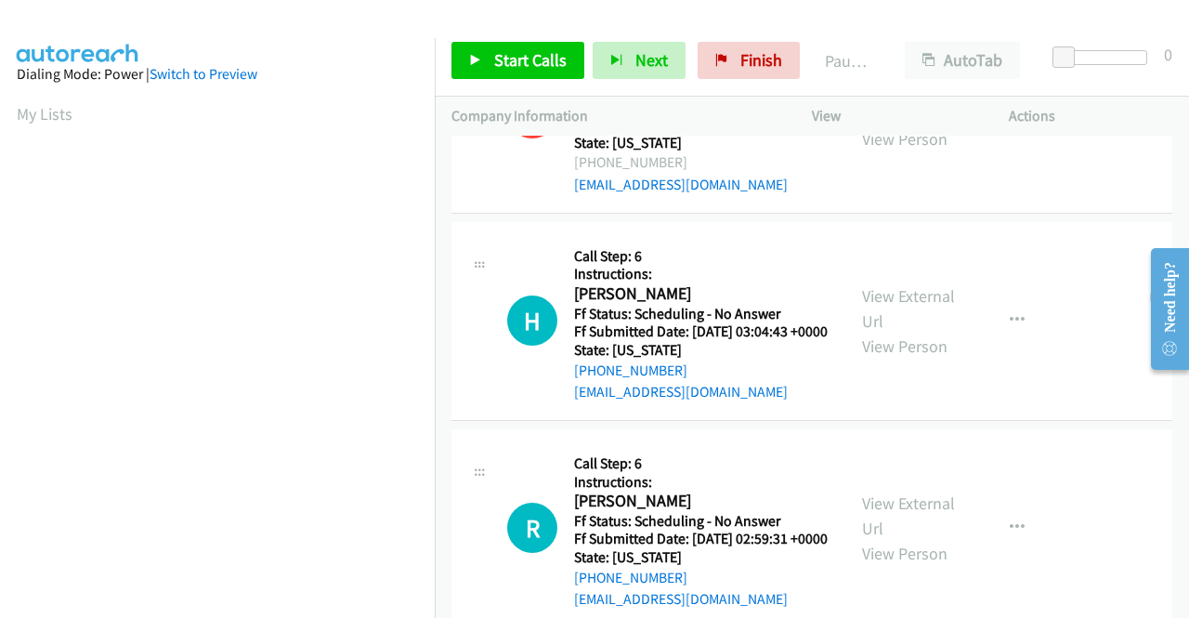
scroll to position [279, 0]
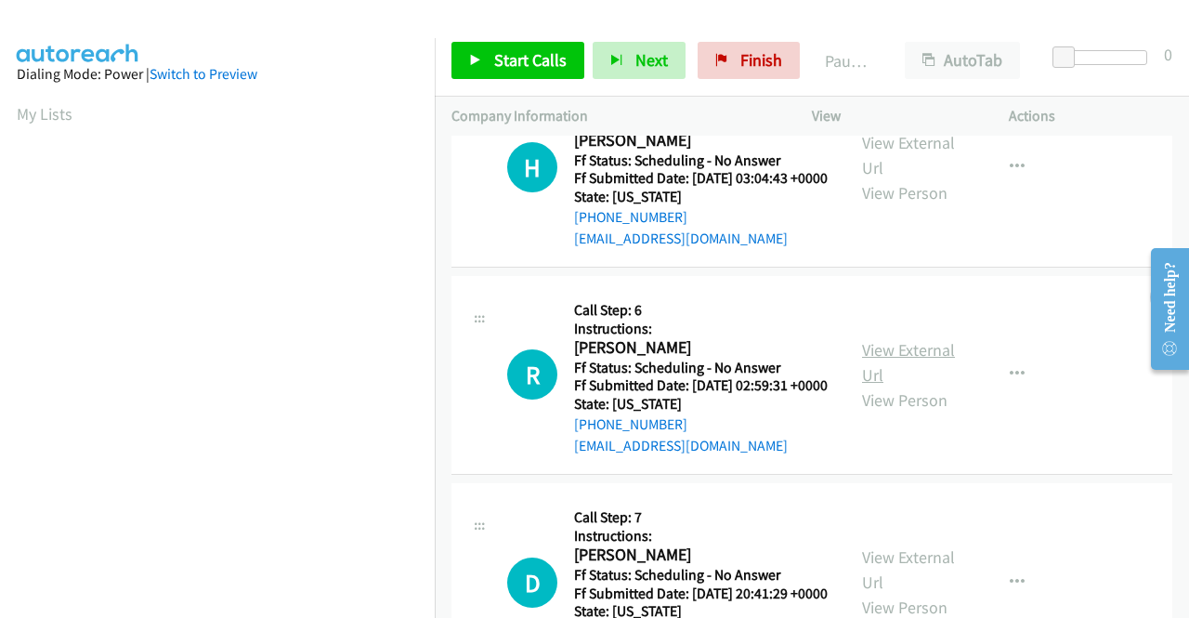
click at [921, 385] on link "View External Url" at bounding box center [908, 362] width 93 height 46
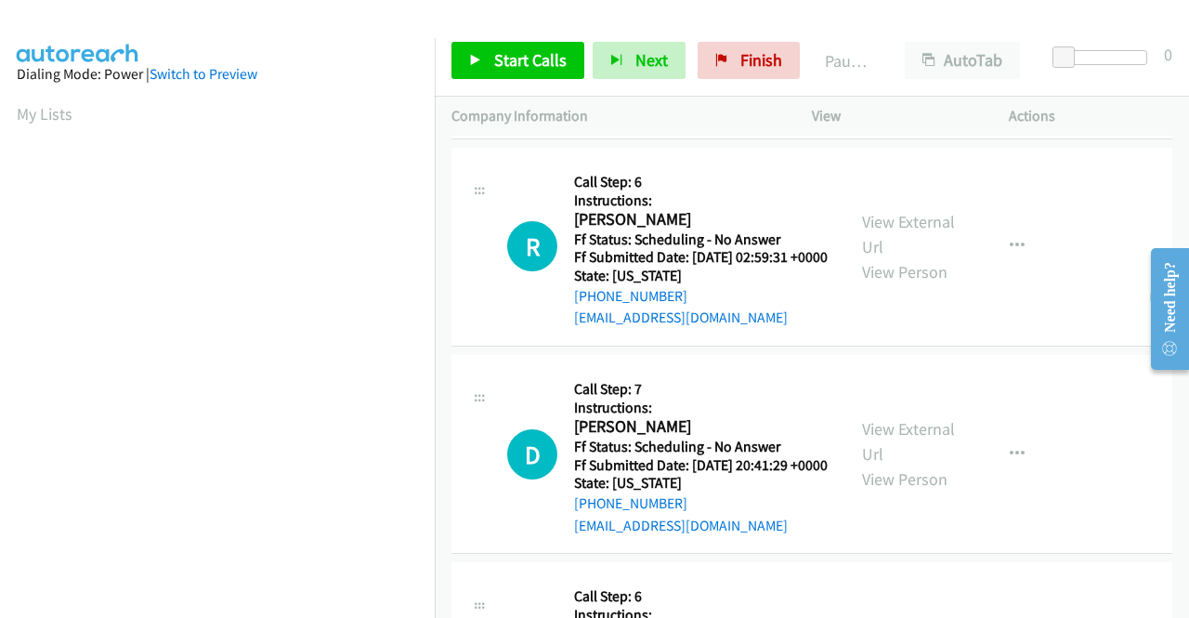
scroll to position [557, 0]
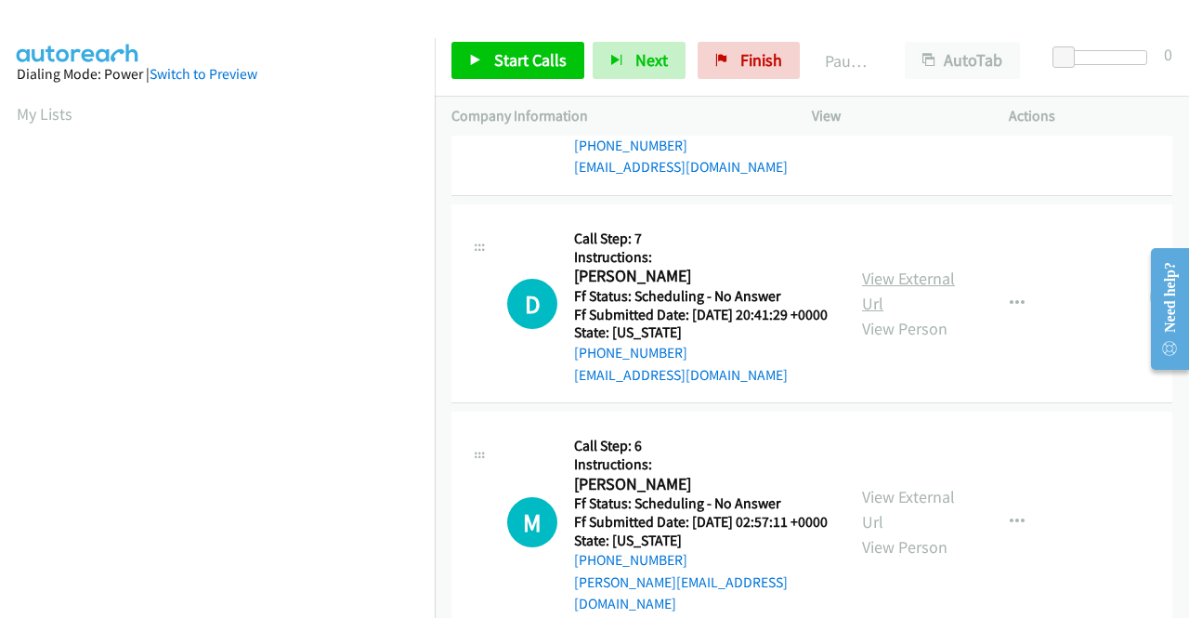
click at [897, 314] on link "View External Url" at bounding box center [908, 290] width 93 height 46
click at [521, 57] on span "Start Calls" at bounding box center [530, 59] width 72 height 21
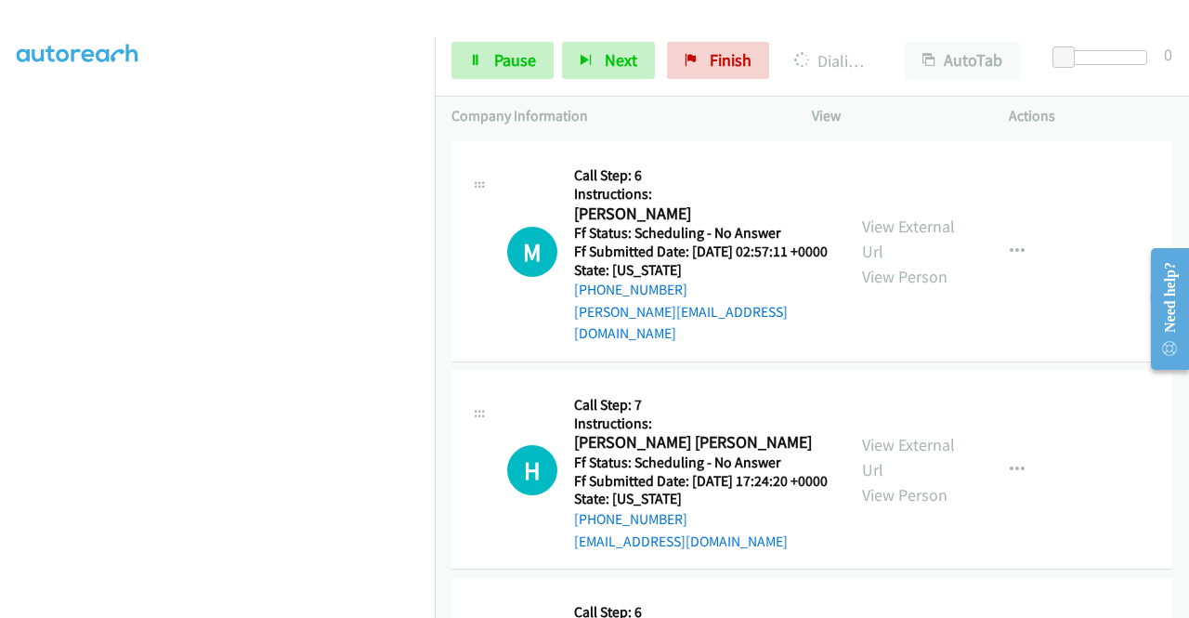
scroll to position [836, 0]
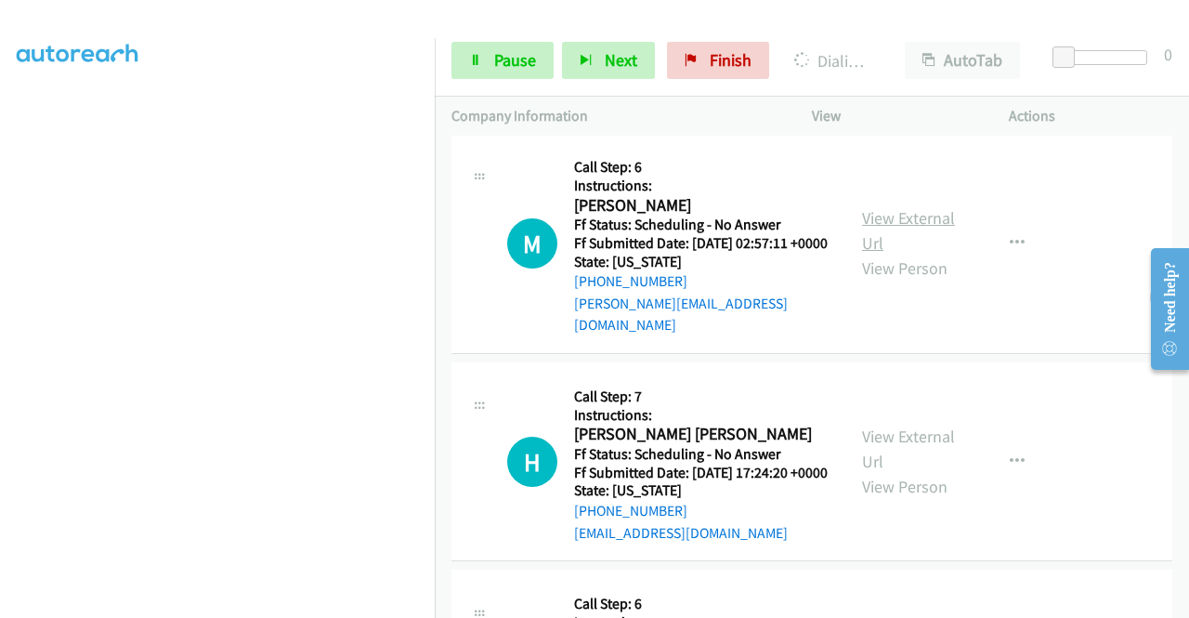
click at [932, 254] on link "View External Url" at bounding box center [908, 230] width 93 height 46
click at [874, 472] on link "View External Url" at bounding box center [908, 448] width 93 height 46
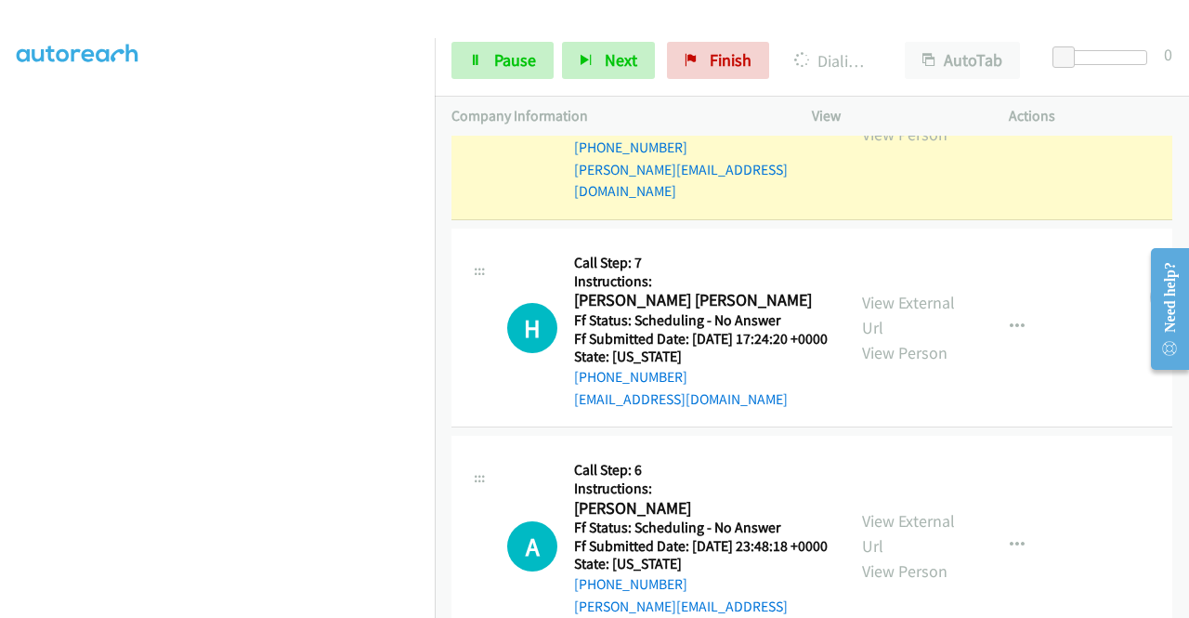
scroll to position [1134, 0]
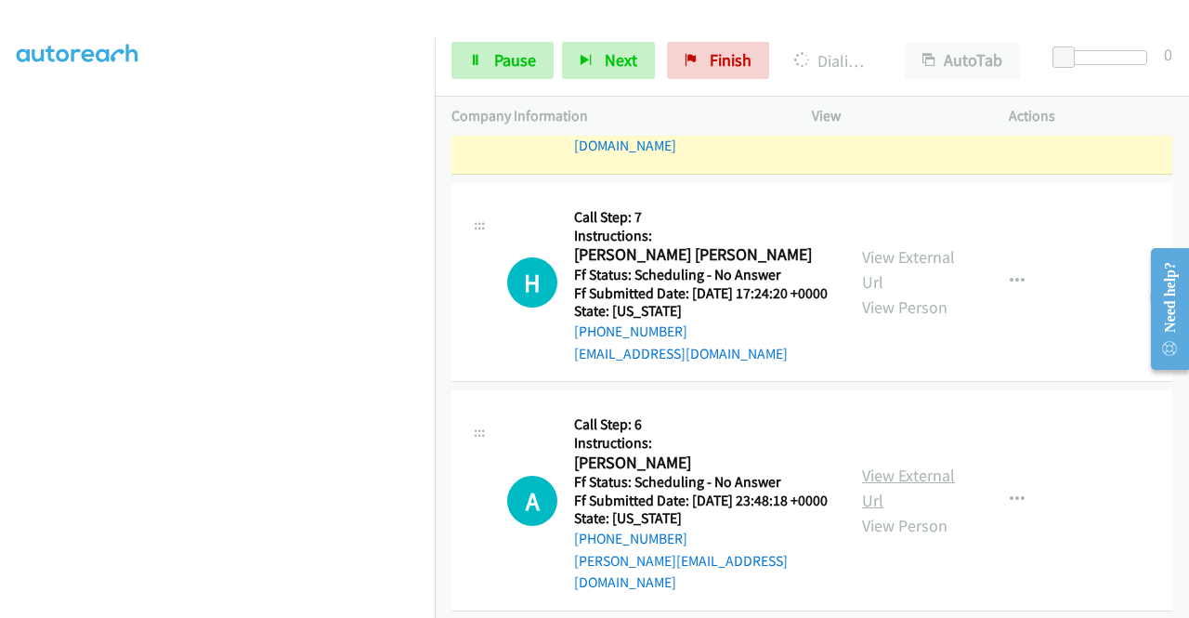
click at [896, 511] on link "View External Url" at bounding box center [908, 487] width 93 height 46
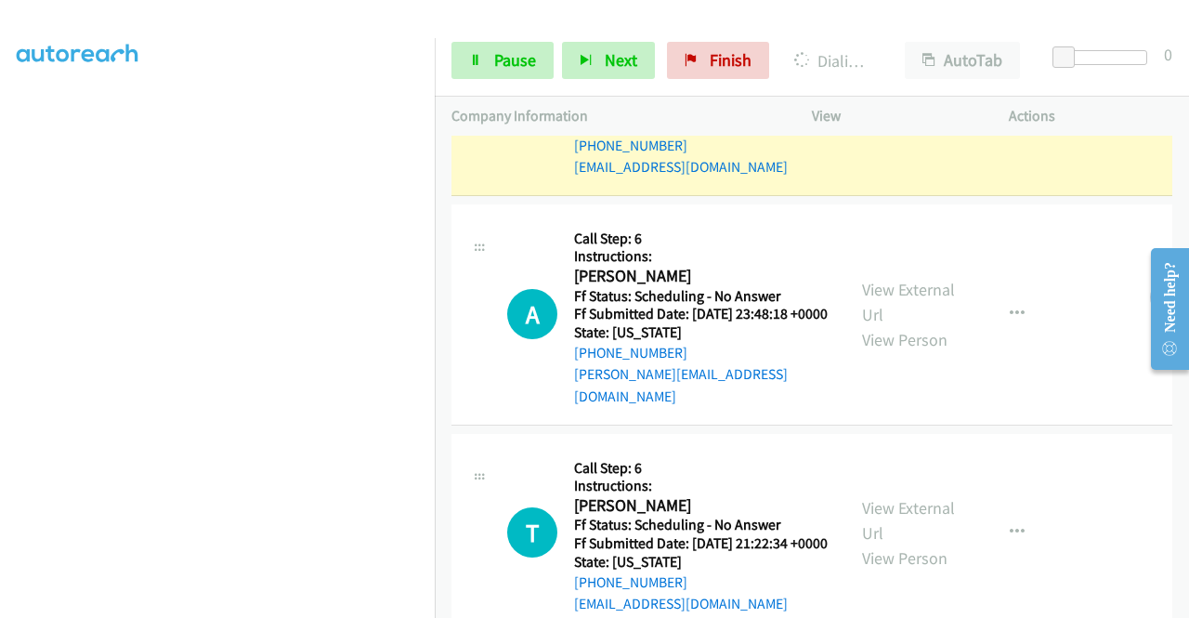
scroll to position [1545, 0]
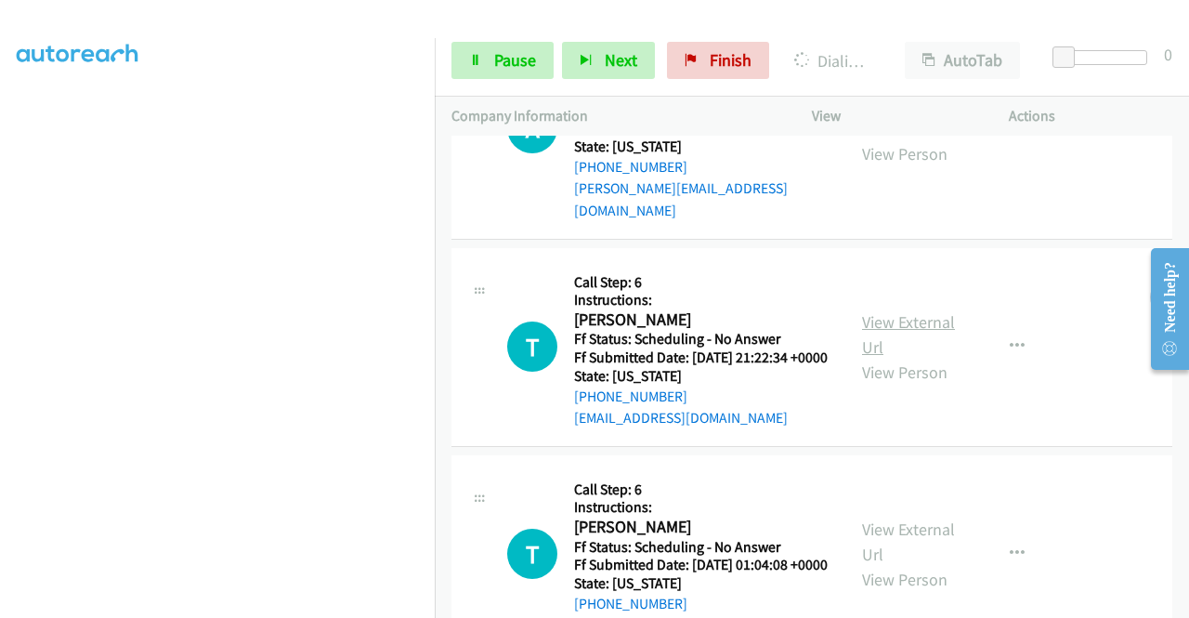
click at [869, 358] on link "View External Url" at bounding box center [908, 334] width 93 height 46
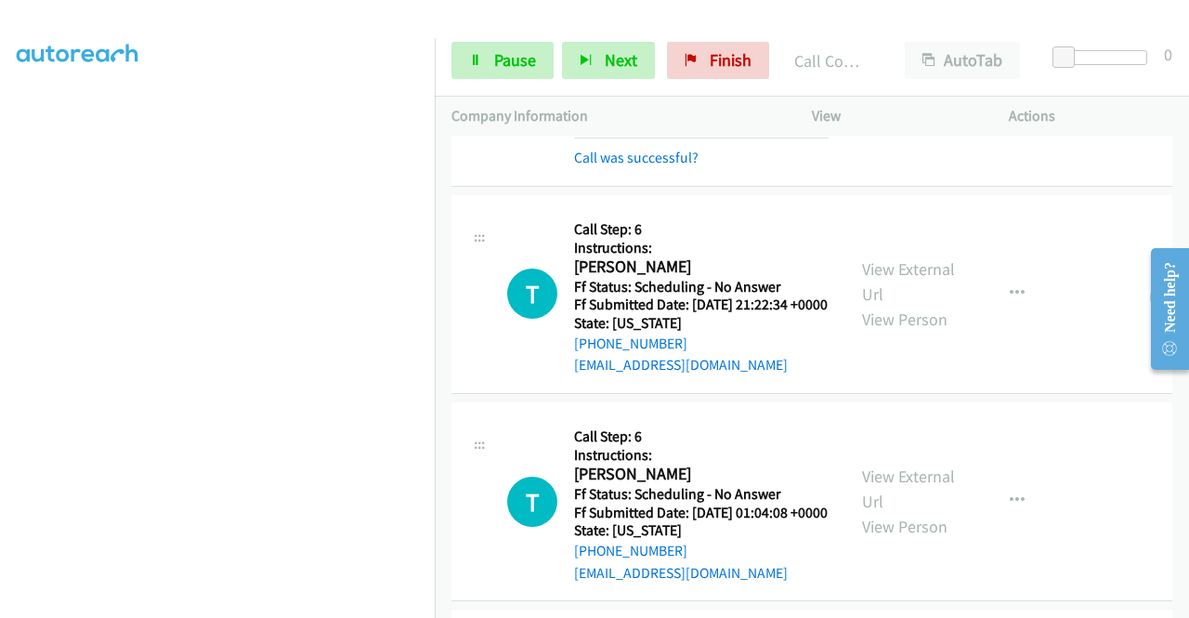
scroll to position [1698, 0]
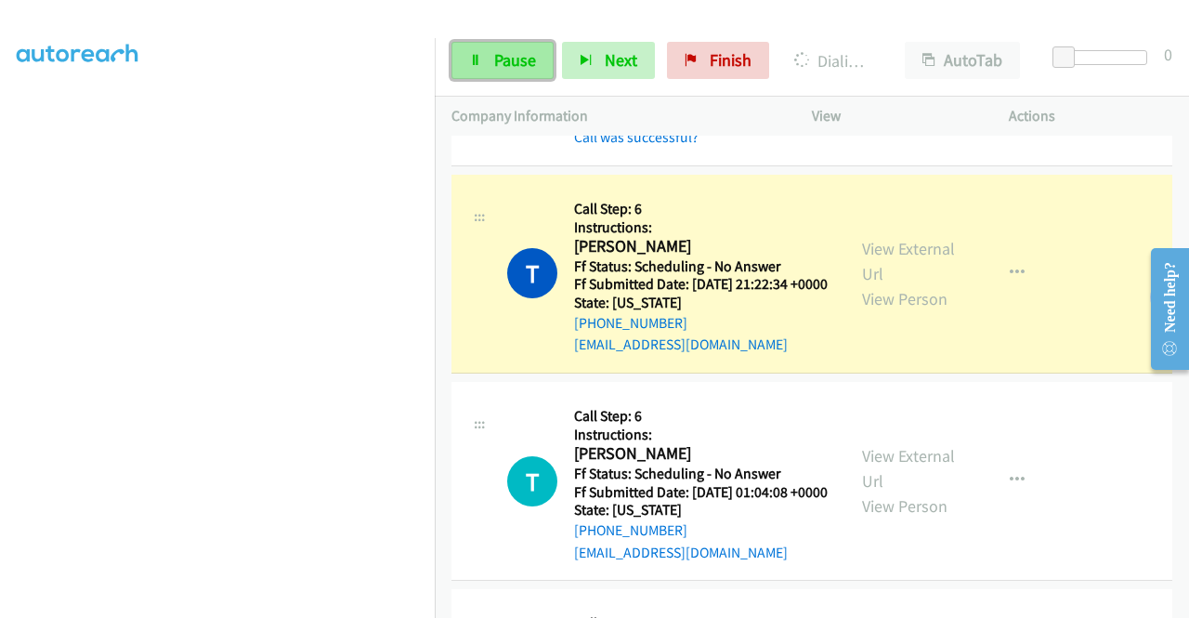
drag, startPoint x: 522, startPoint y: 57, endPoint x: 542, endPoint y: 72, distance: 25.3
click at [520, 57] on span "Pause" at bounding box center [515, 59] width 42 height 21
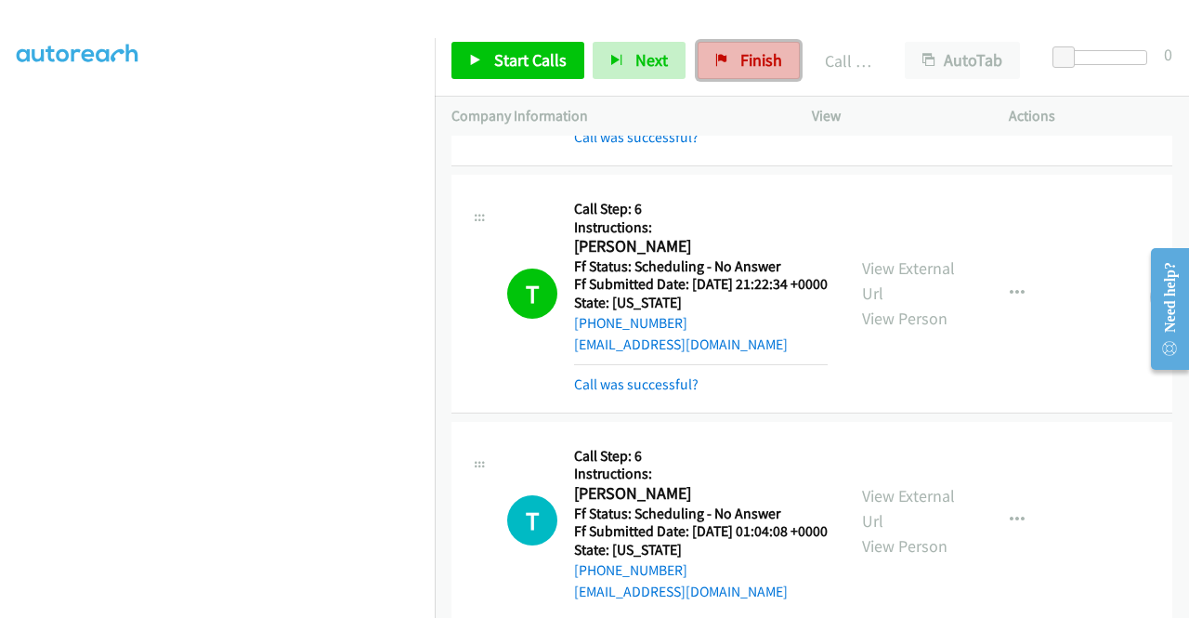
click at [740, 59] on span "Finish" at bounding box center [761, 59] width 42 height 21
